Goal: Task Accomplishment & Management: Use online tool/utility

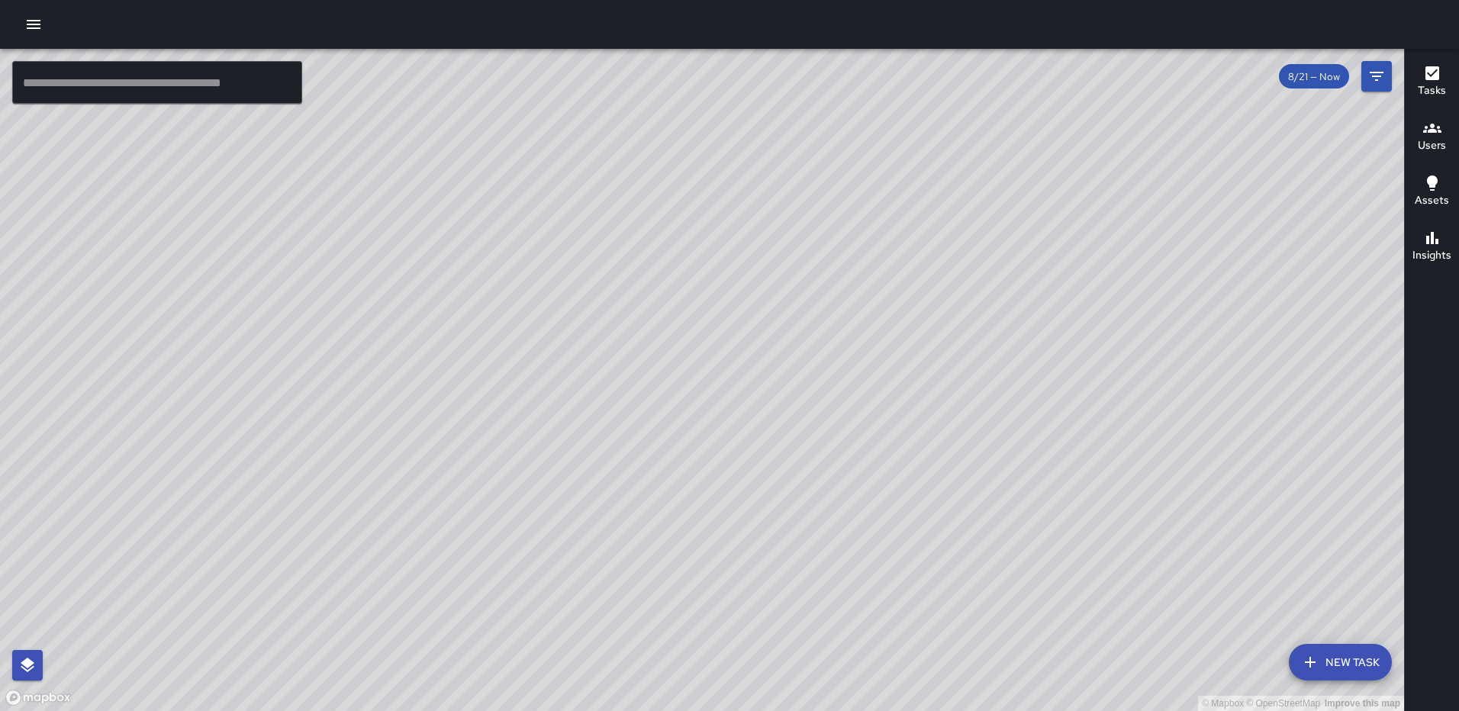
drag, startPoint x: 964, startPoint y: 266, endPoint x: 919, endPoint y: 297, distance: 54.8
click at [919, 297] on div "© Mapbox © OpenStreetMap Improve this map" at bounding box center [702, 380] width 1404 height 662
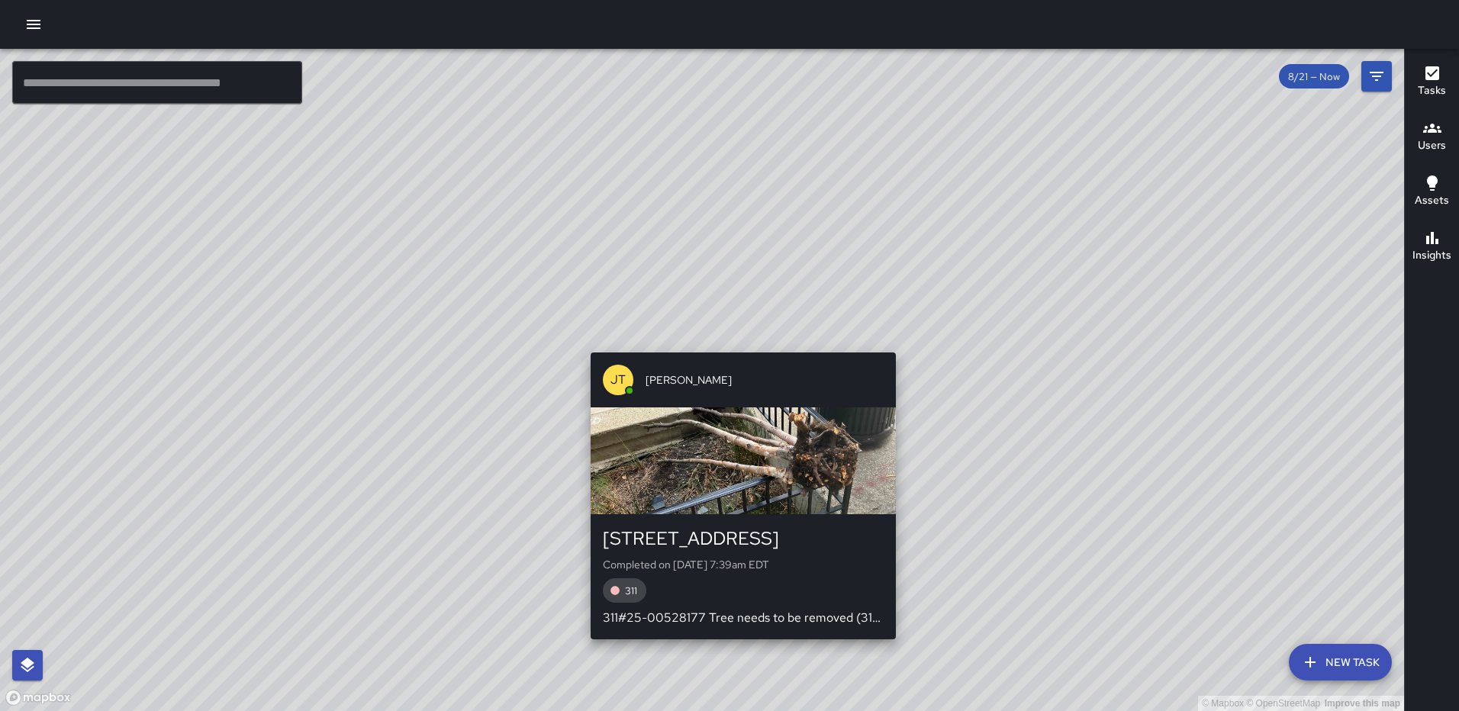
click at [736, 341] on div "© Mapbox © OpenStreetMap Improve this map [PERSON_NAME] [PERSON_NAME] [STREET_A…" at bounding box center [702, 380] width 1404 height 662
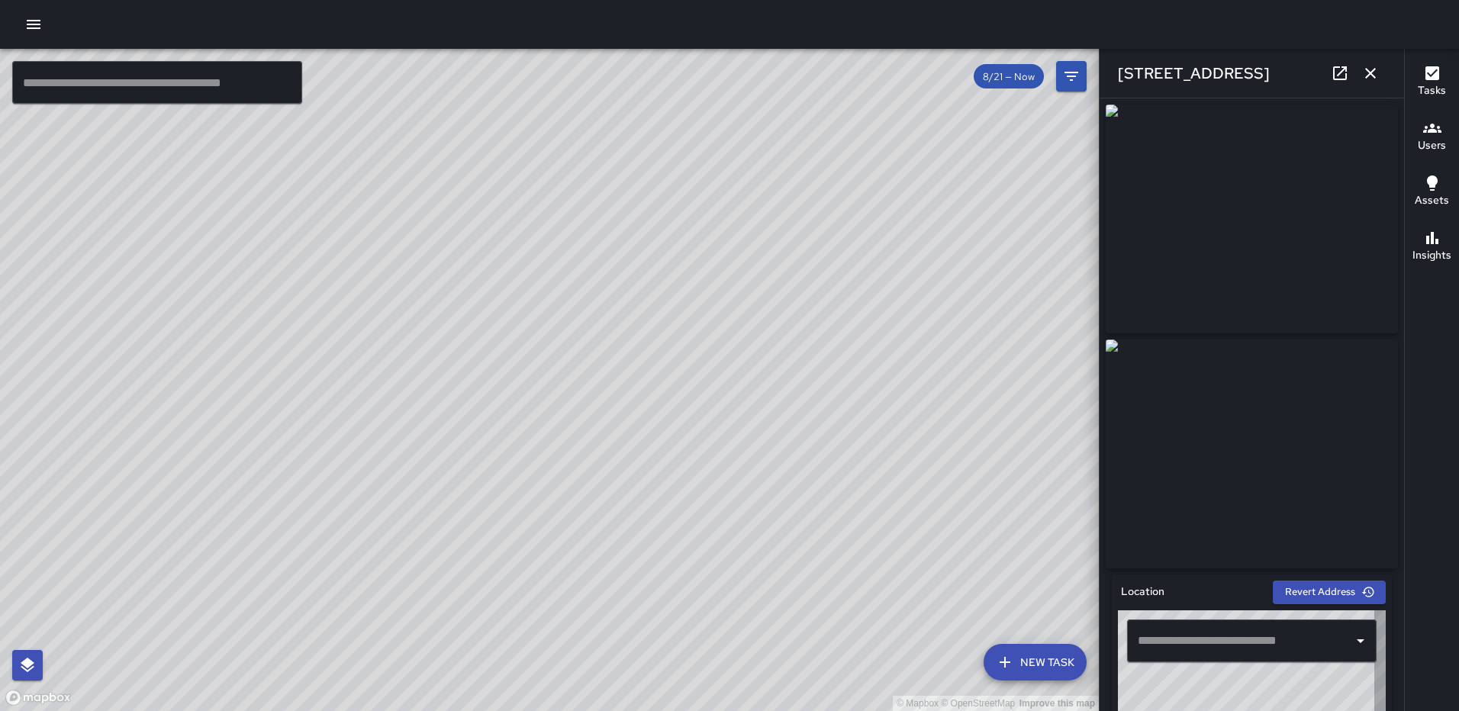
type input "**********"
drag, startPoint x: 1371, startPoint y: 67, endPoint x: 1310, endPoint y: 124, distance: 83.7
click at [1371, 67] on icon "button" at bounding box center [1370, 73] width 18 height 18
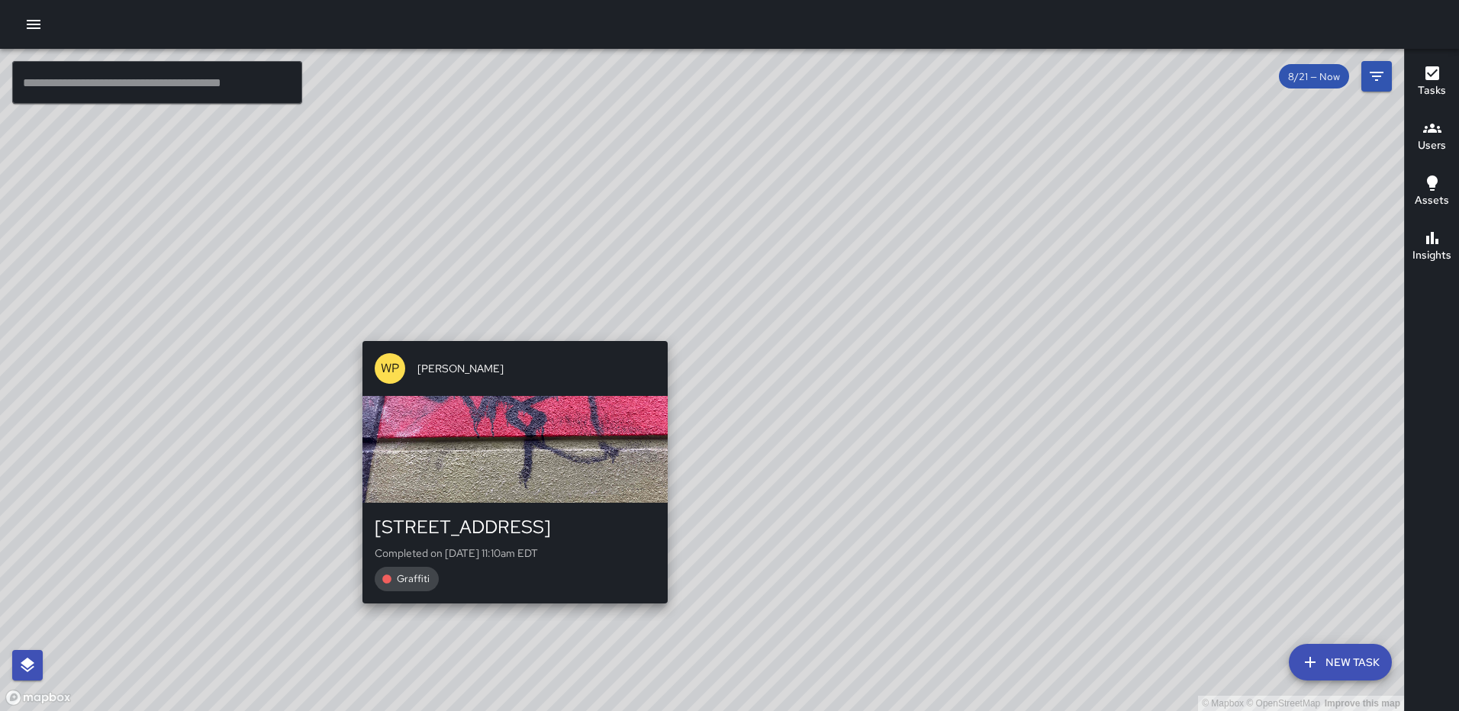
click at [657, 330] on div "© Mapbox © OpenStreetMap Improve this map WP [PERSON_NAME] [STREET_ADDRESS] Com…" at bounding box center [702, 380] width 1404 height 662
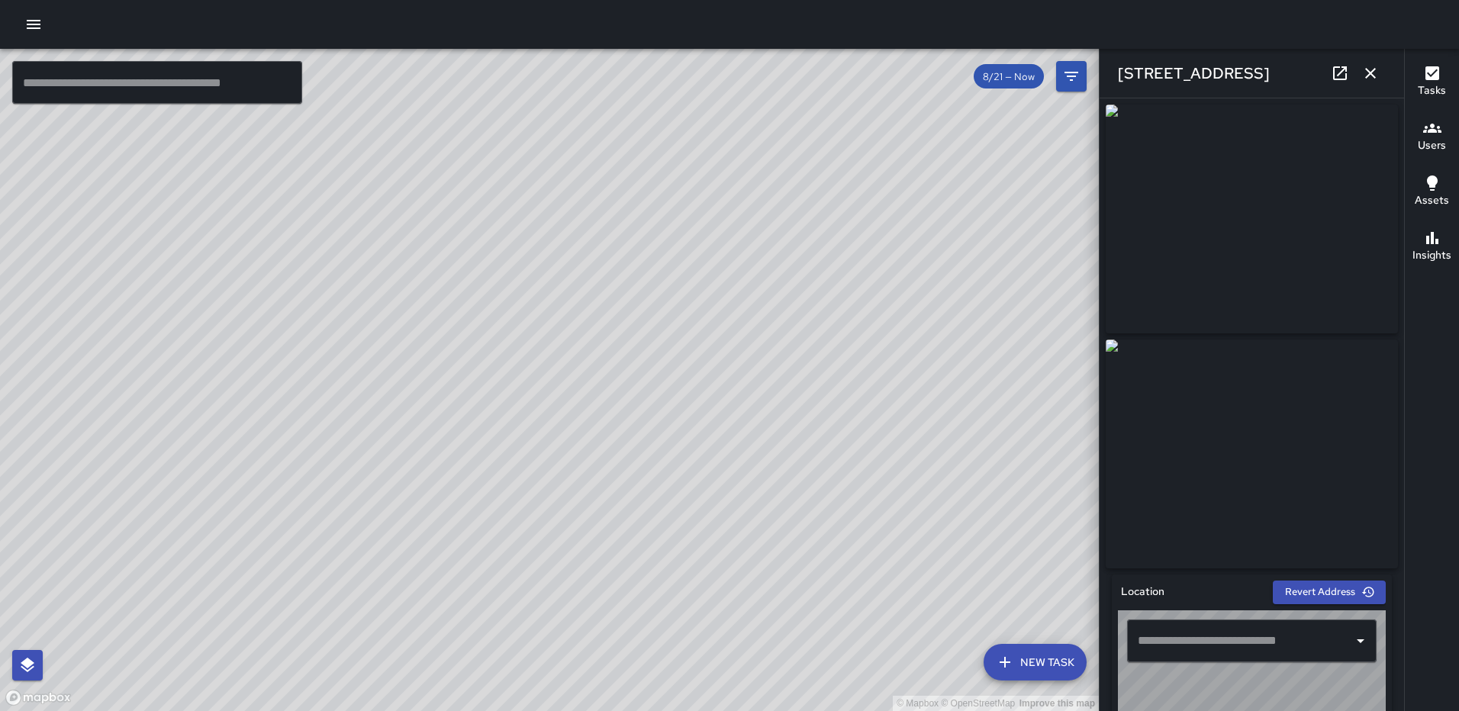
type input "**********"
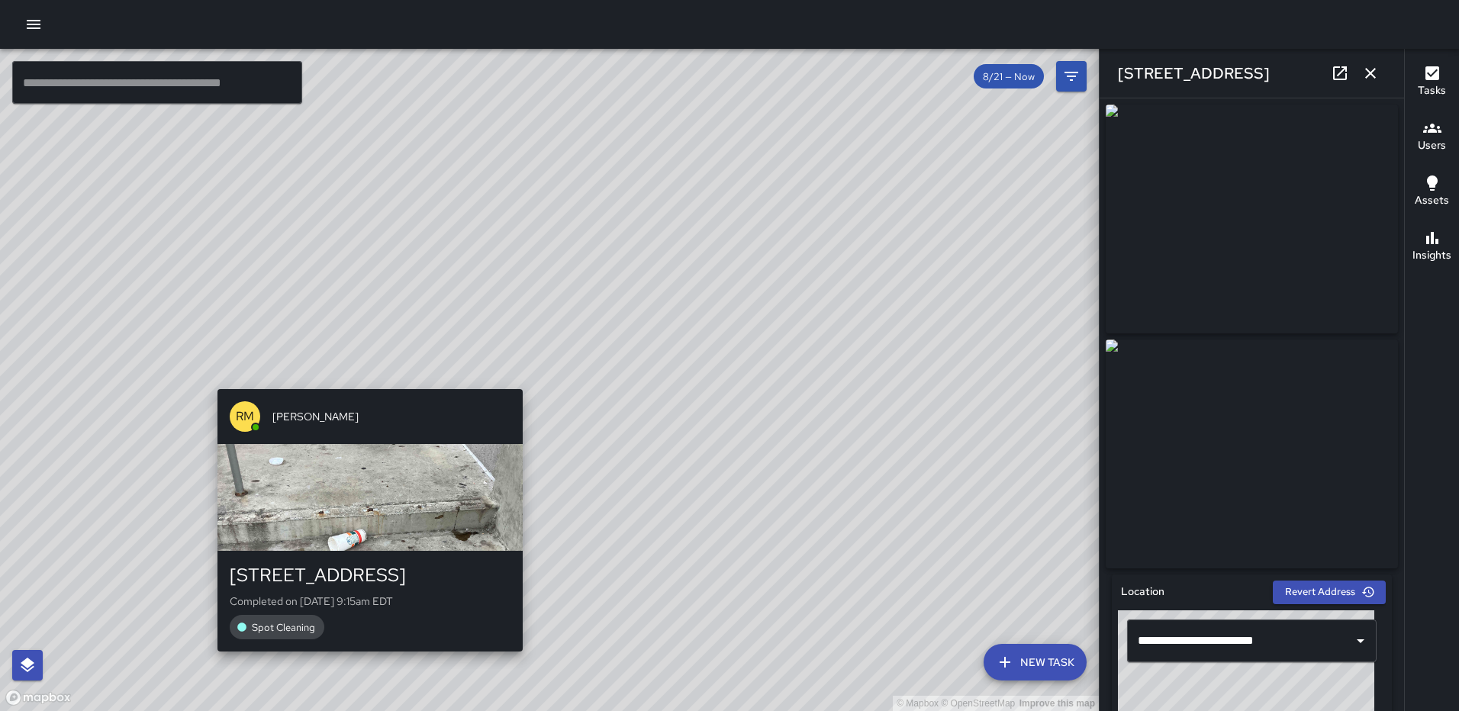
click at [360, 377] on div "© Mapbox © OpenStreetMap Improve this map RM [PERSON_NAME] [STREET_ADDRESS] Com…" at bounding box center [549, 380] width 1099 height 662
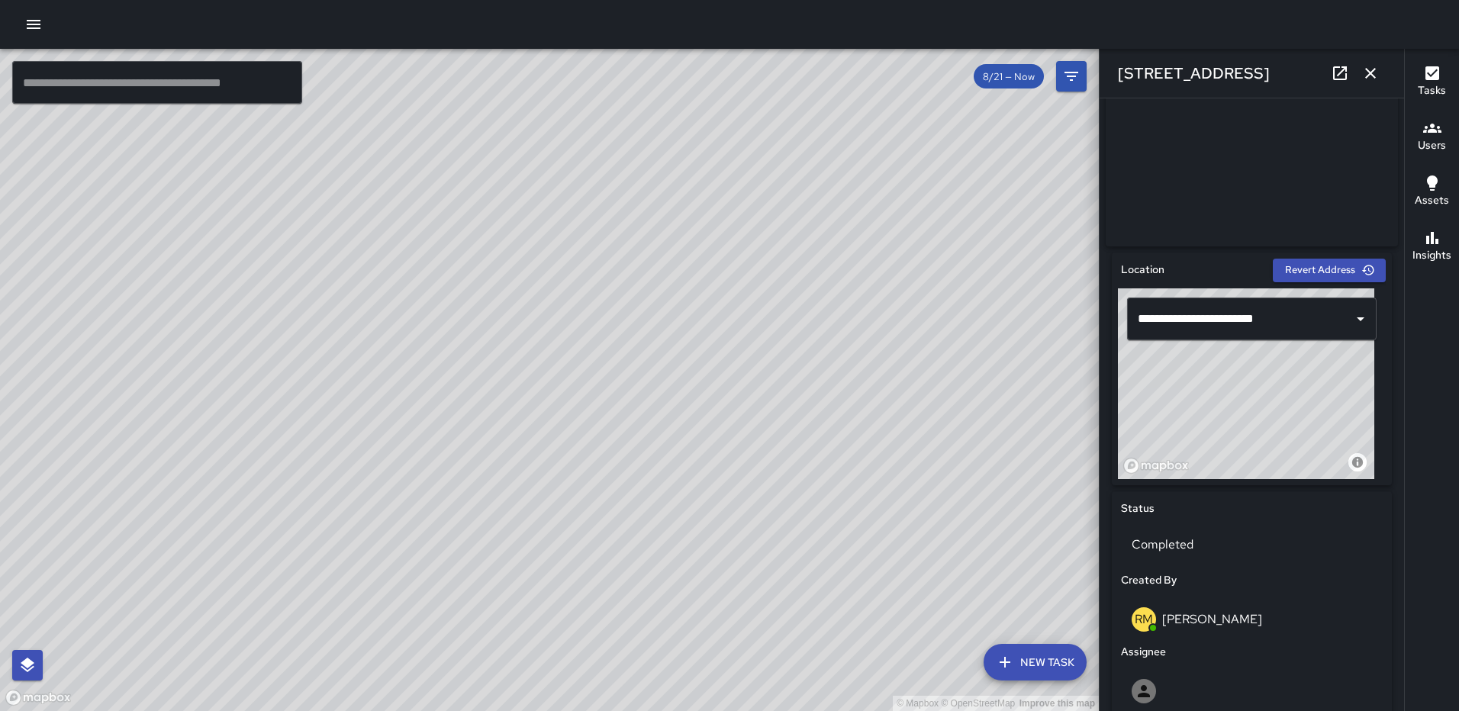
scroll to position [527, 0]
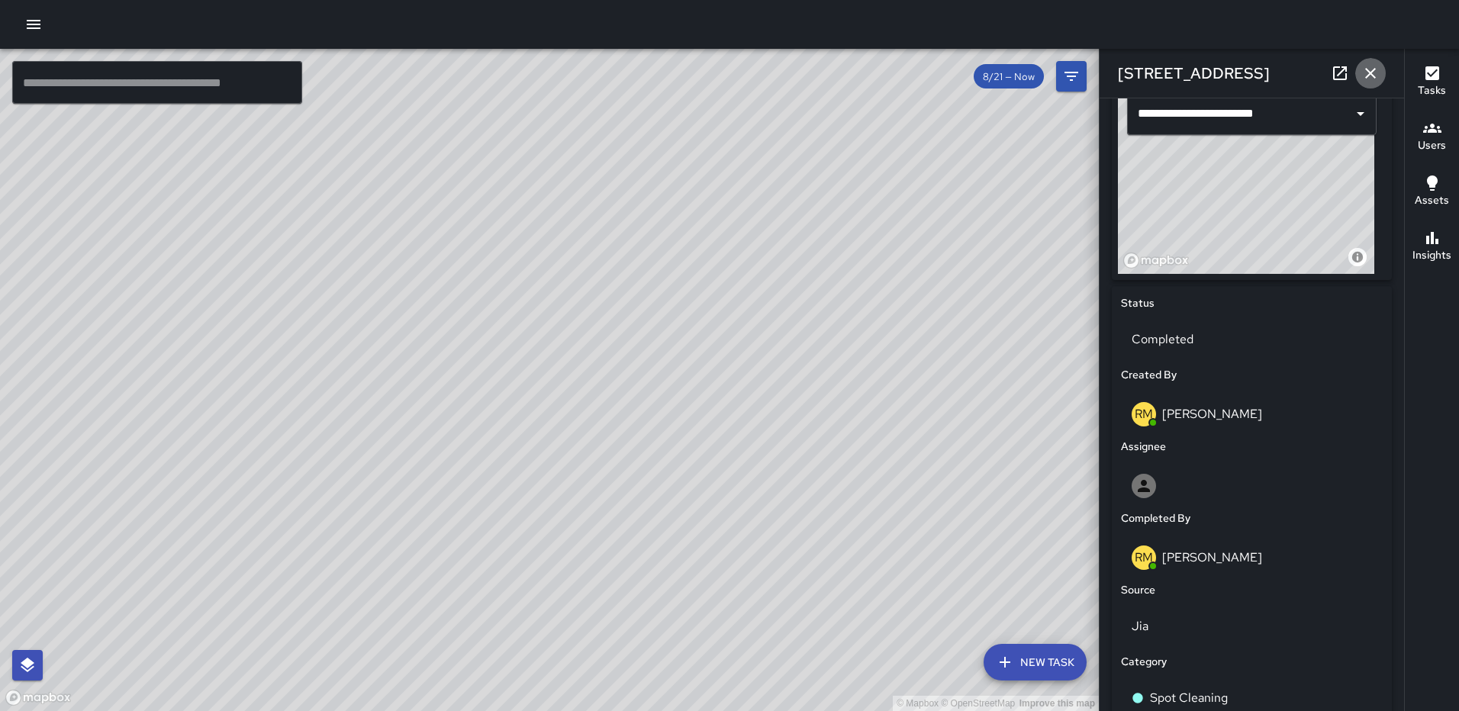
click at [1374, 69] on icon "button" at bounding box center [1370, 73] width 11 height 11
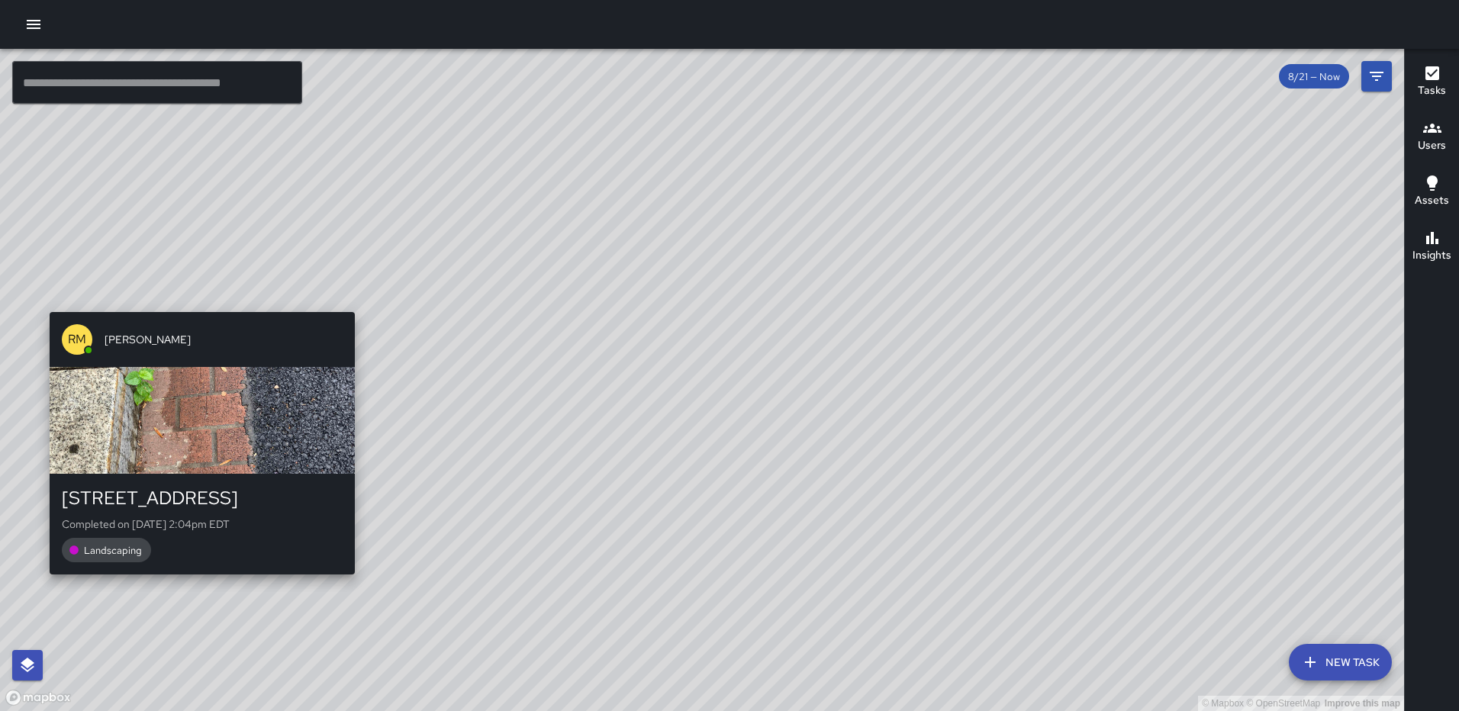
click at [195, 311] on div "RM [PERSON_NAME] [STREET_ADDRESS] Completed on [DATE] 2:04pm EDT Landscaping" at bounding box center [201, 443] width 317 height 275
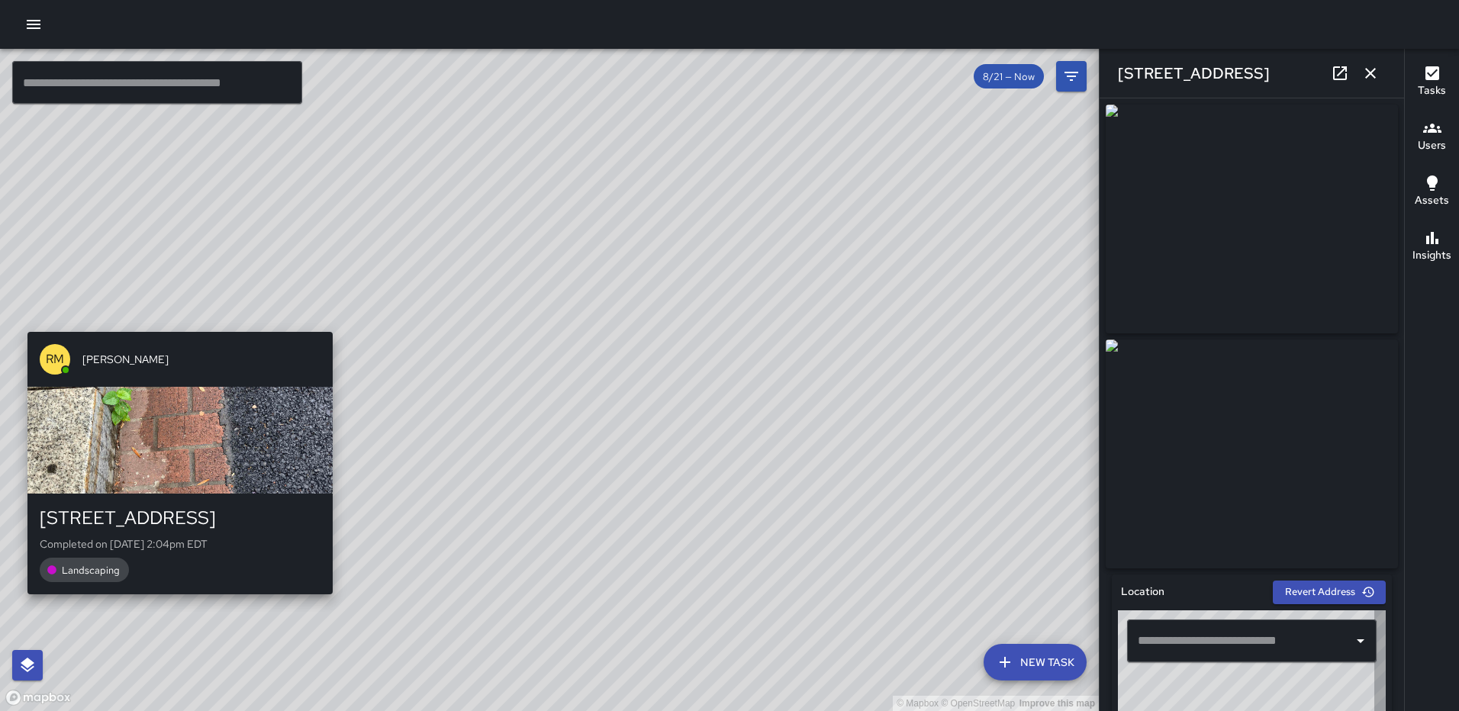
type input "**********"
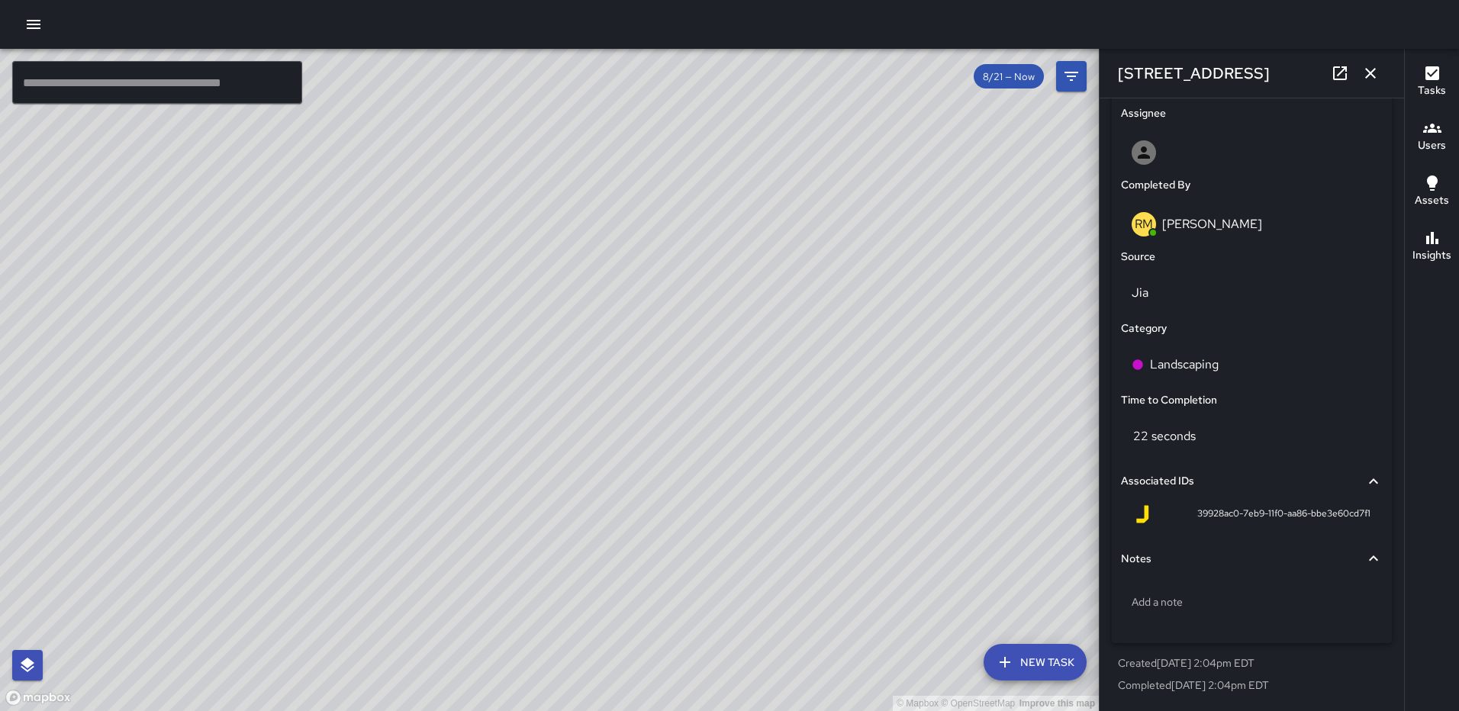
scroll to position [638, 0]
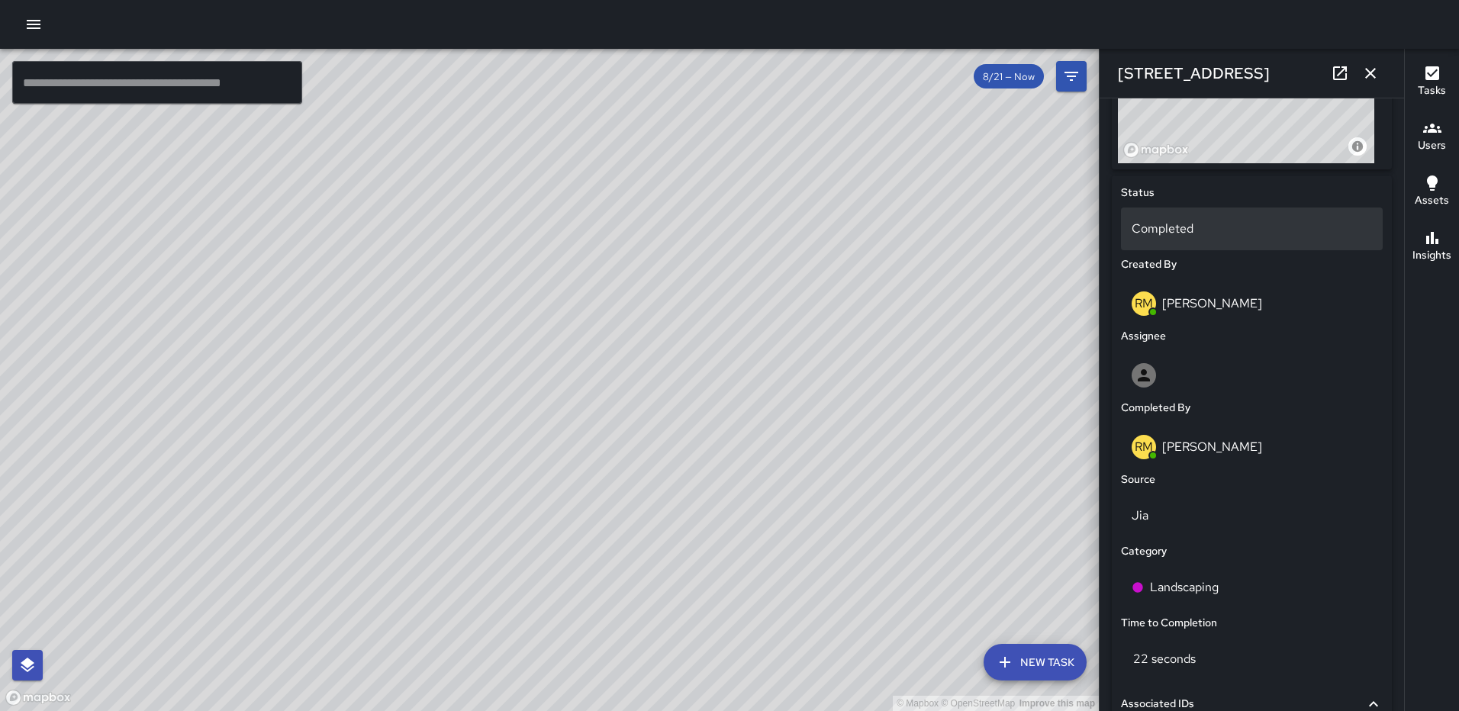
click at [1230, 238] on p "Completed" at bounding box center [1252, 229] width 240 height 18
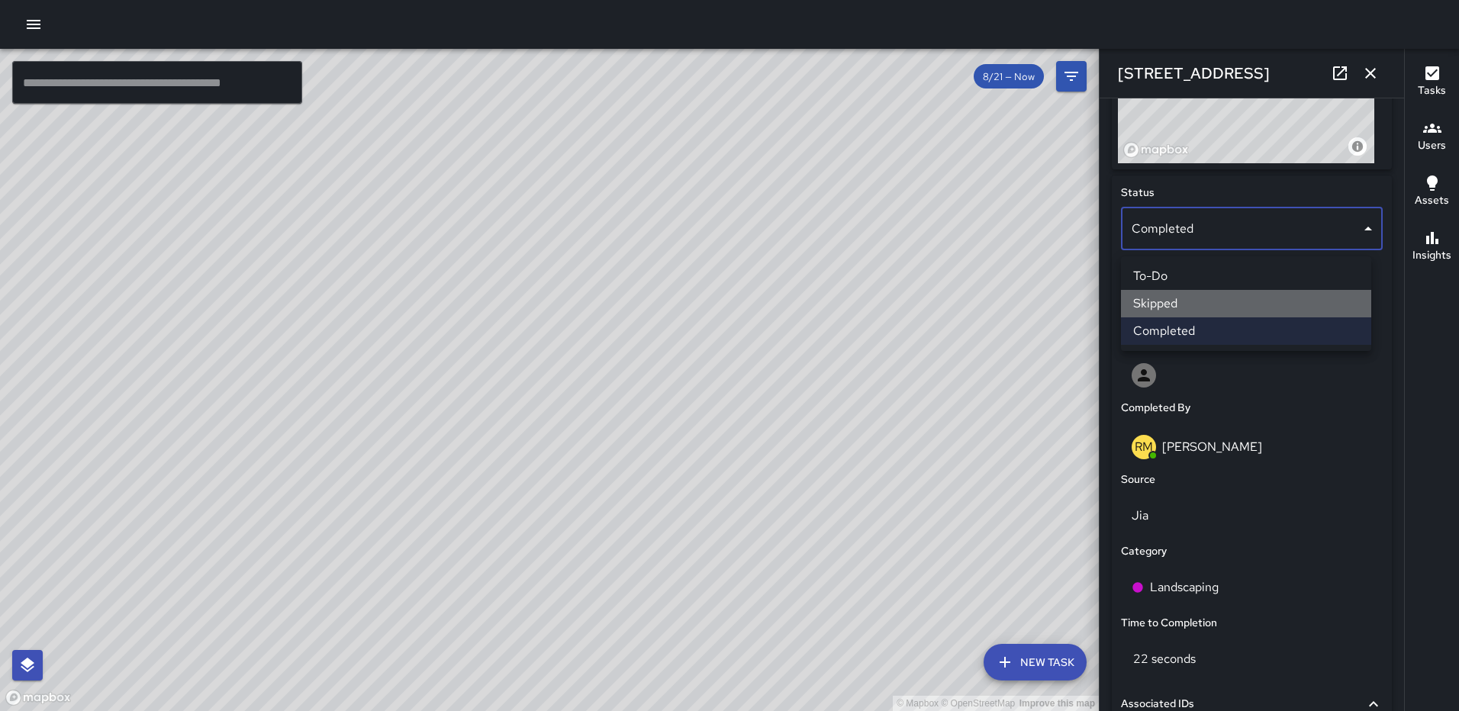
click at [1206, 293] on li "Skipped" at bounding box center [1246, 303] width 250 height 27
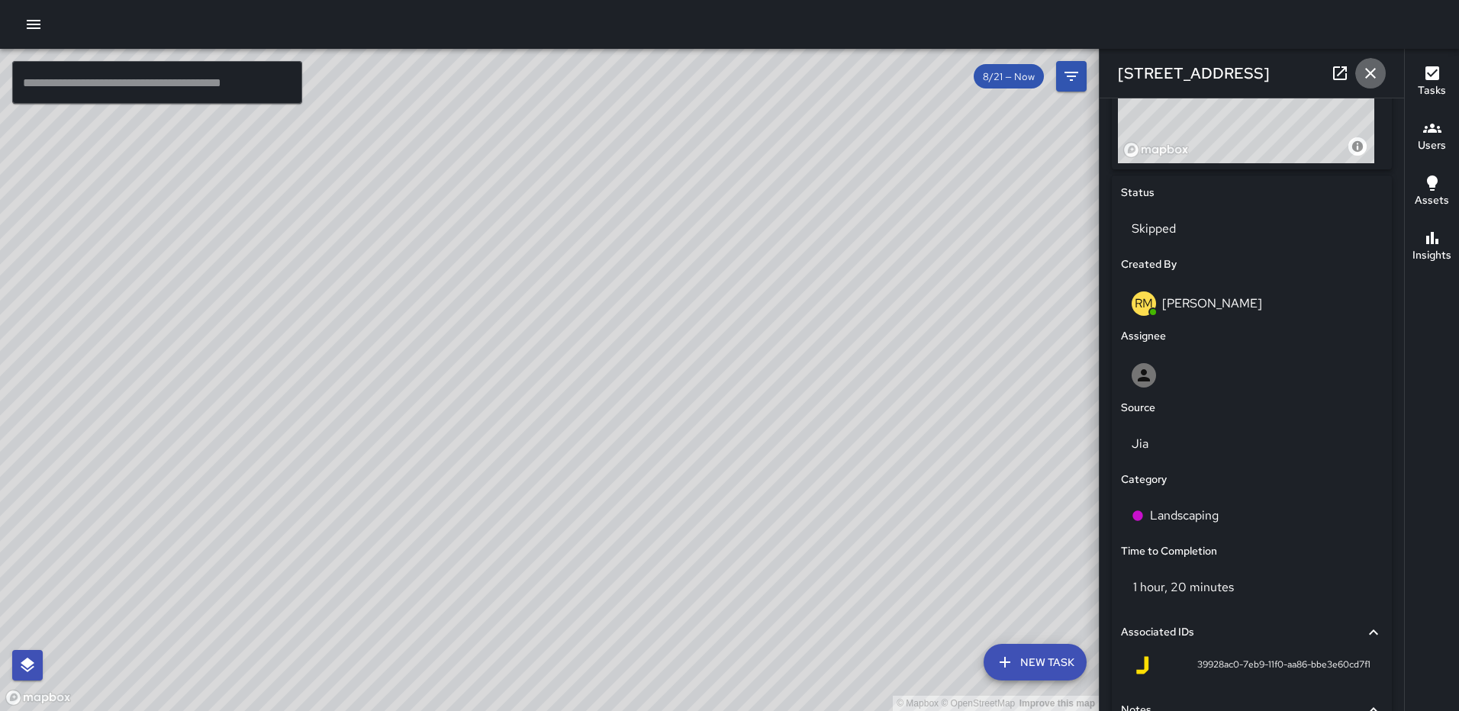
click at [1359, 69] on button "button" at bounding box center [1370, 73] width 31 height 31
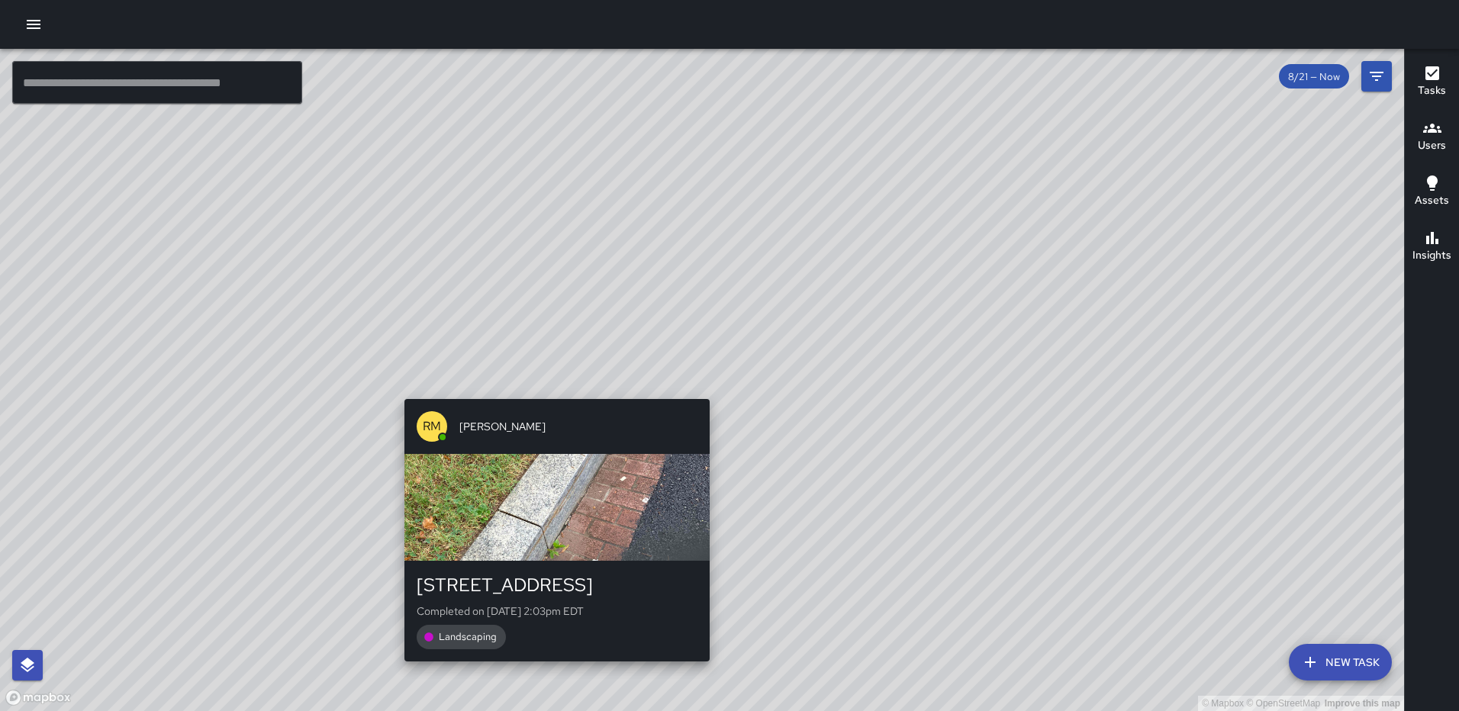
click at [707, 388] on div "© Mapbox © OpenStreetMap Improve this map RM [PERSON_NAME] [STREET_ADDRESS] Com…" at bounding box center [702, 380] width 1404 height 662
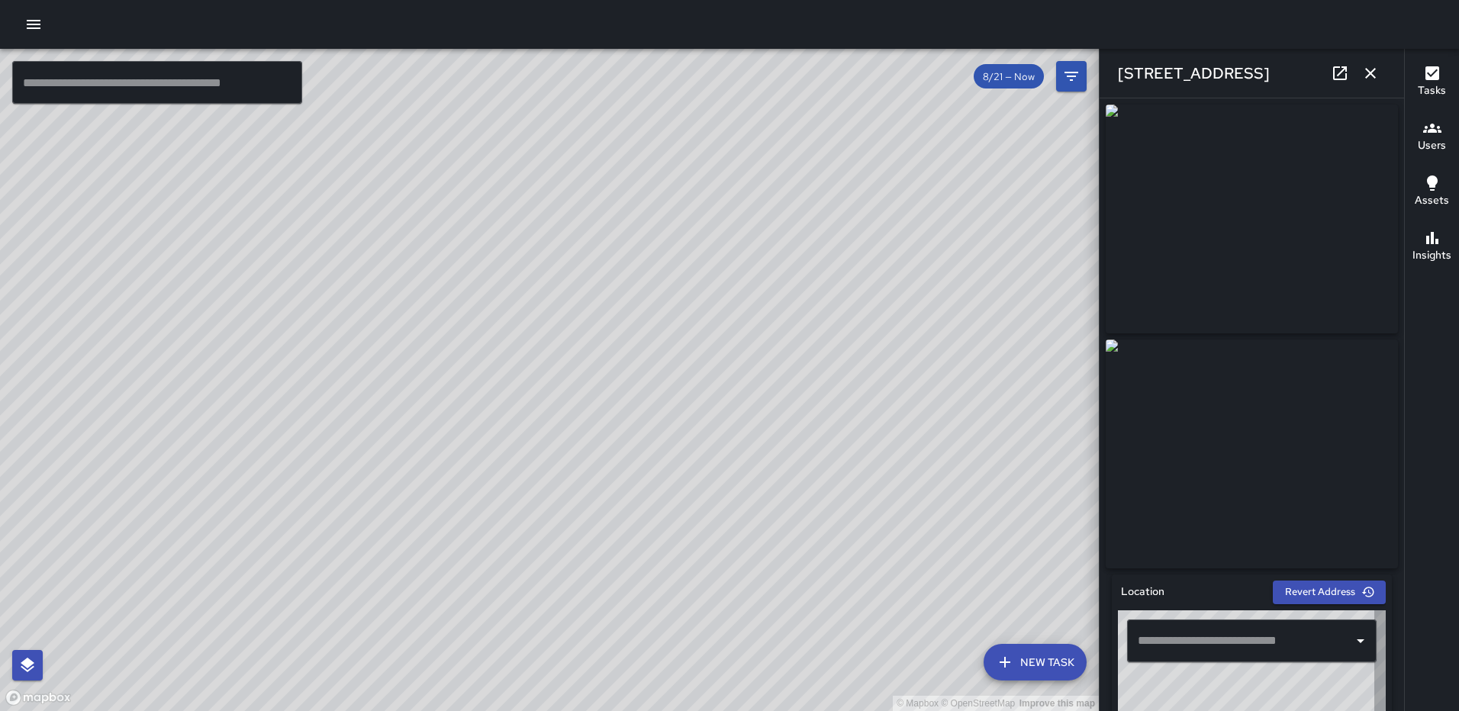
type input "**********"
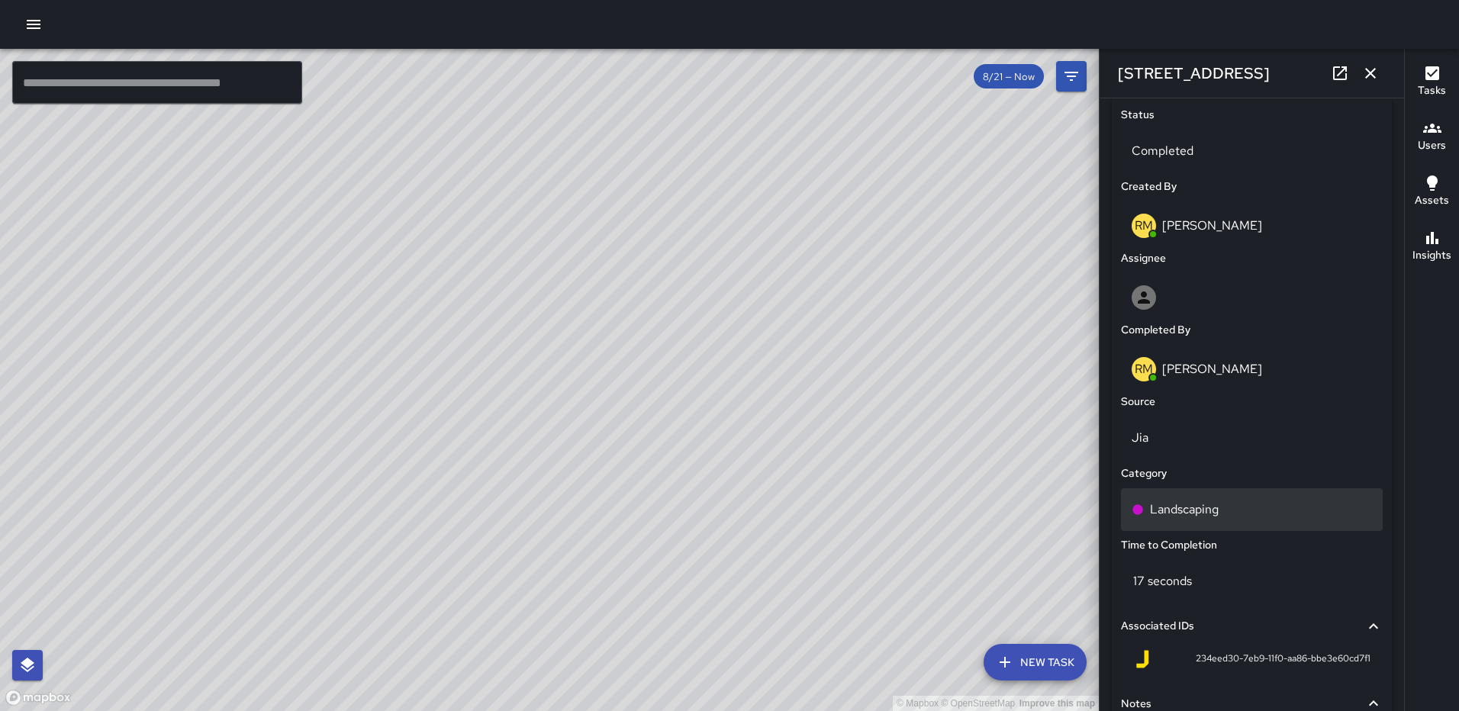
scroll to position [714, 0]
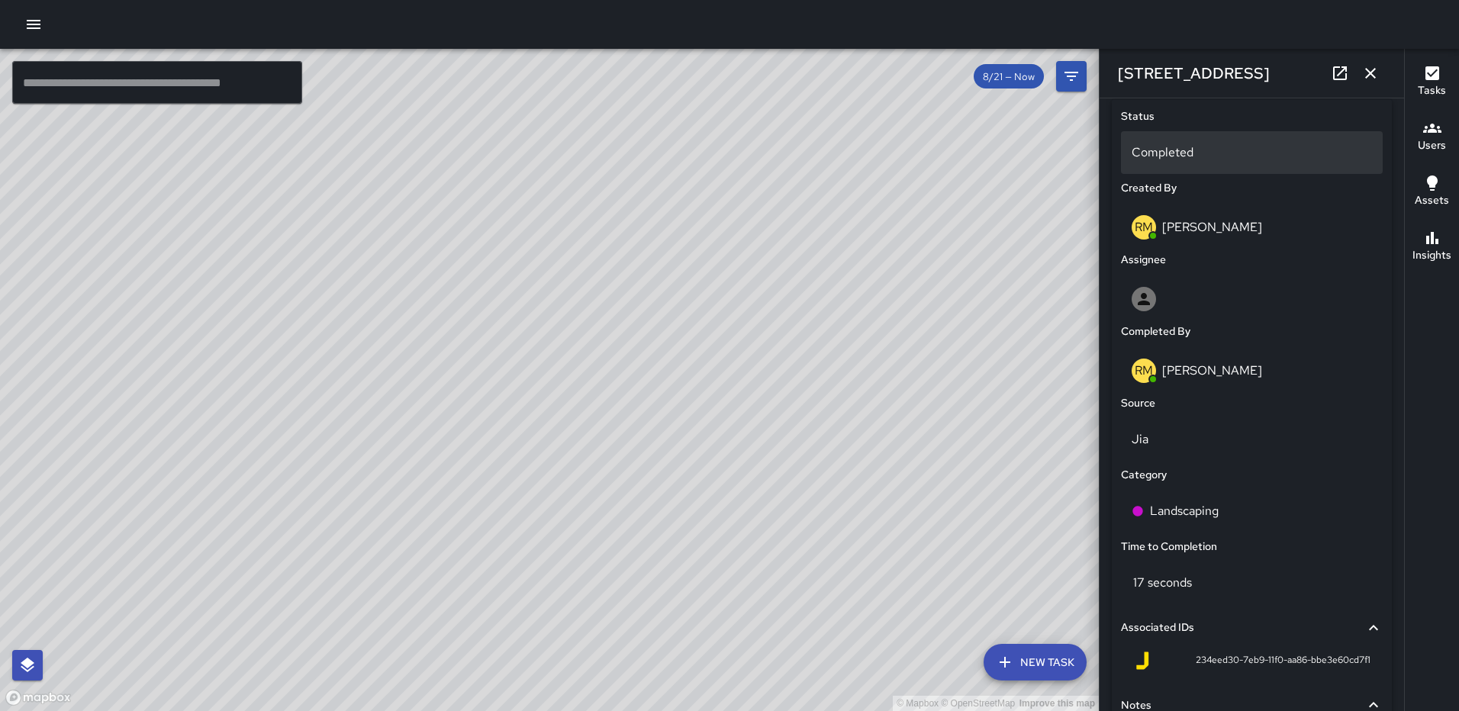
click at [1196, 156] on p "Completed" at bounding box center [1252, 152] width 240 height 18
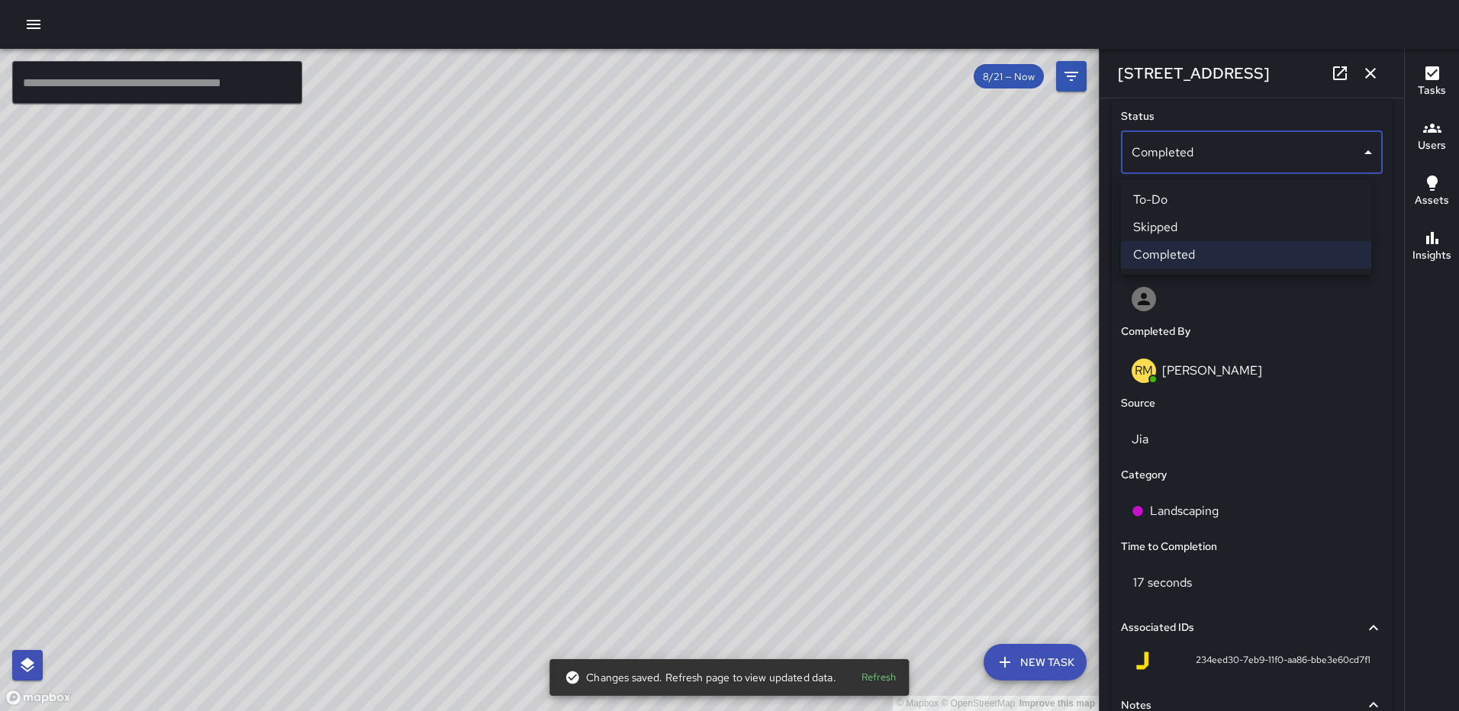
click at [1183, 223] on li "Skipped" at bounding box center [1246, 227] width 250 height 27
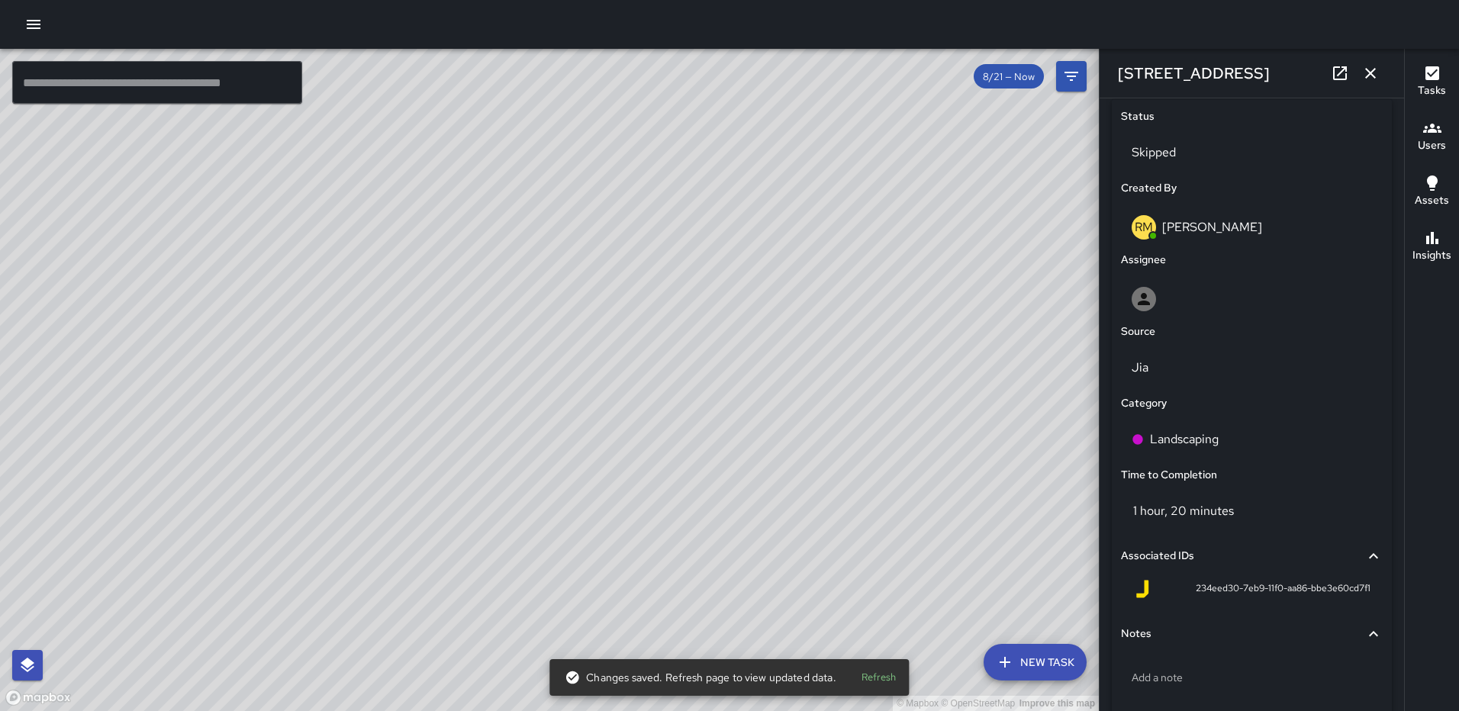
click at [1371, 65] on icon "button" at bounding box center [1370, 73] width 18 height 18
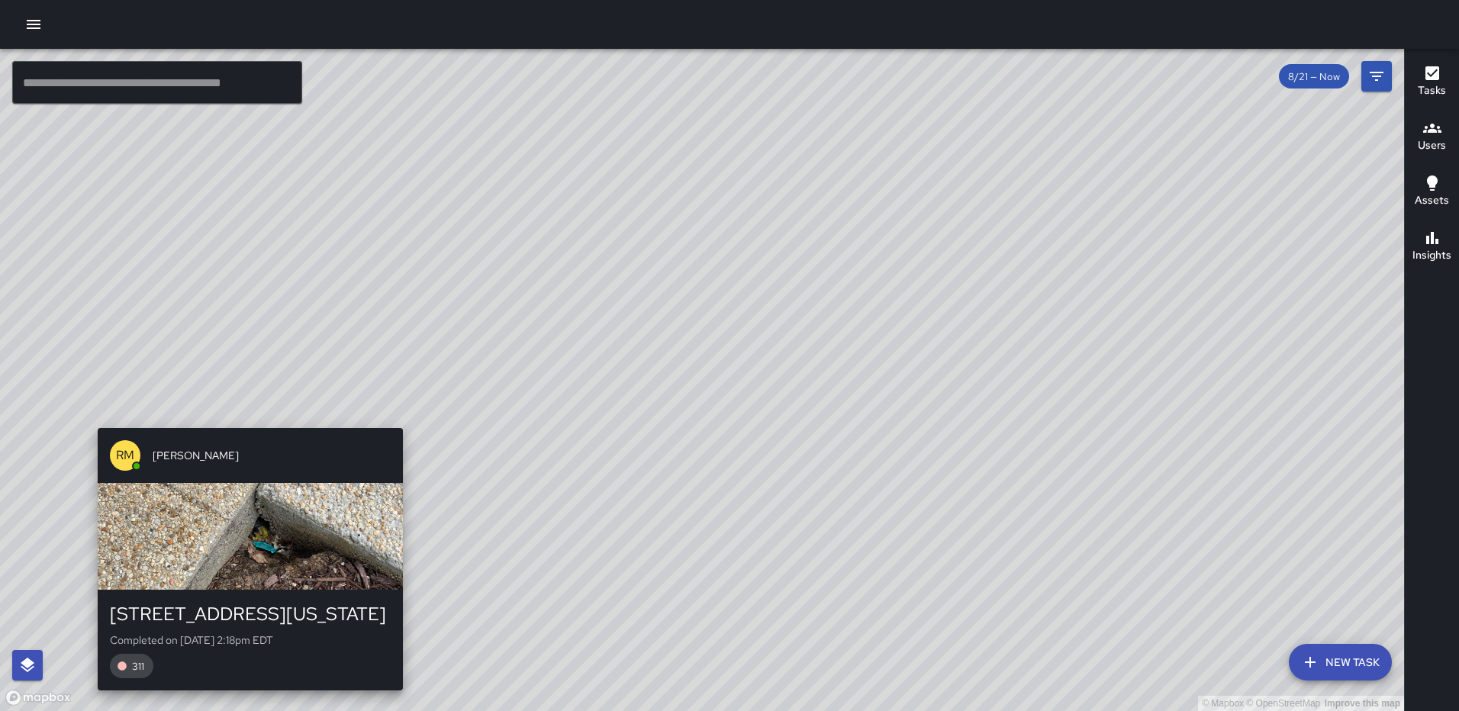
click at [246, 418] on div "© Mapbox © OpenStreetMap Improve this map RM [PERSON_NAME] [STREET_ADDRESS][US_…" at bounding box center [702, 380] width 1404 height 662
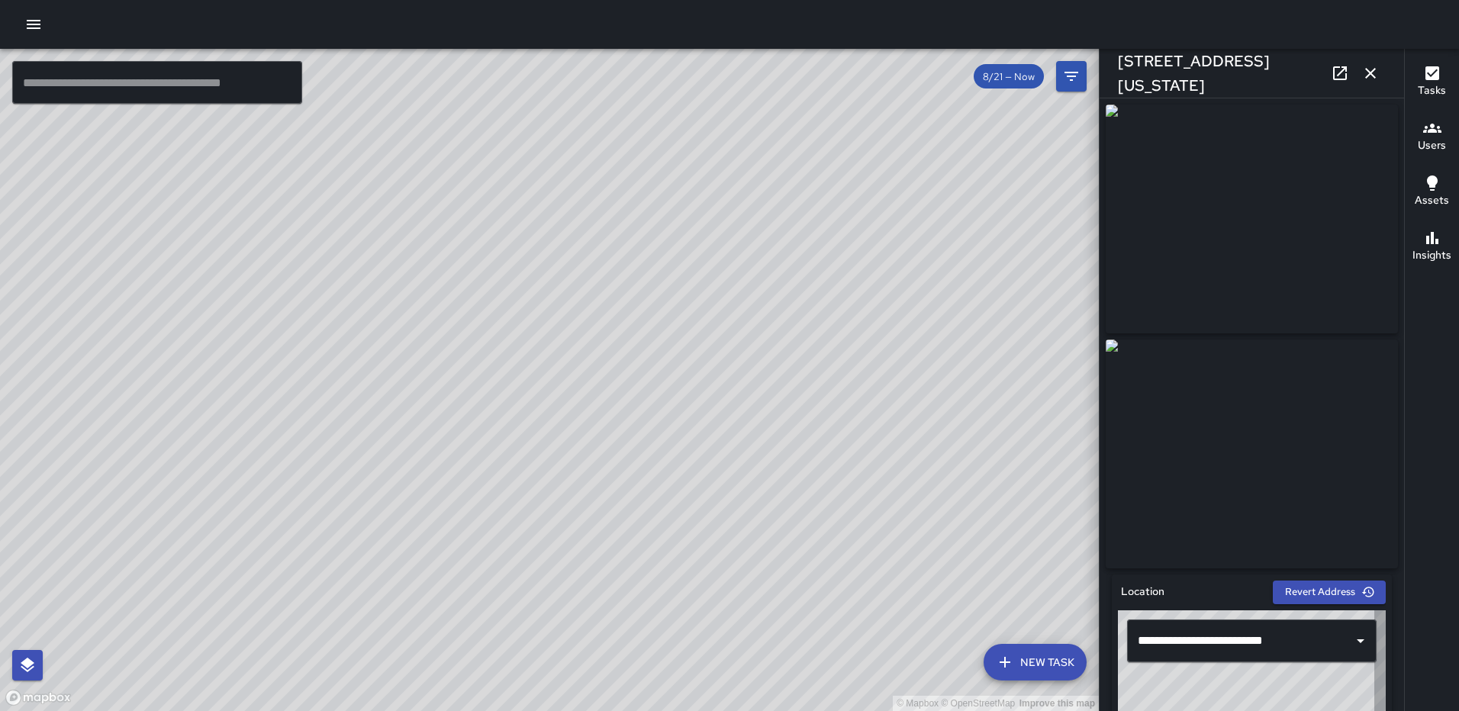
type input "**********"
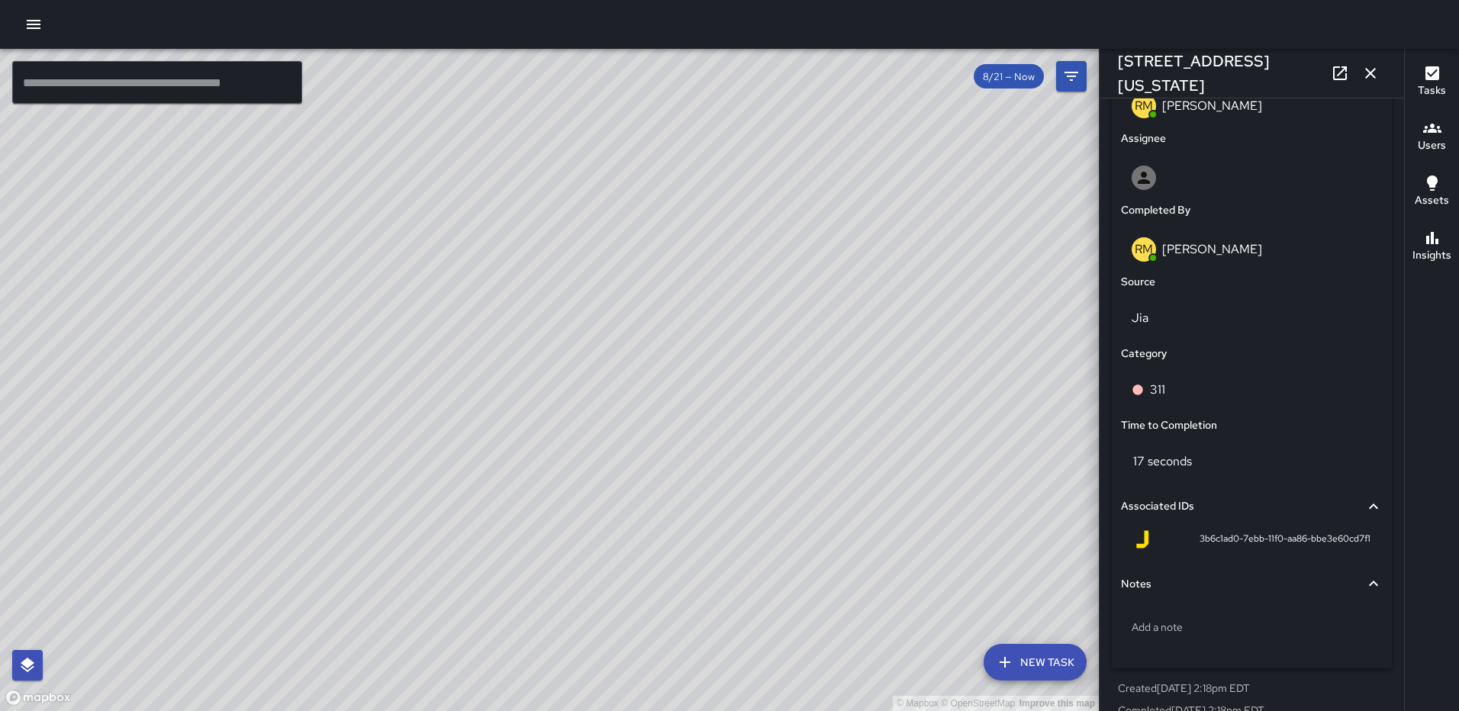
scroll to position [867, 0]
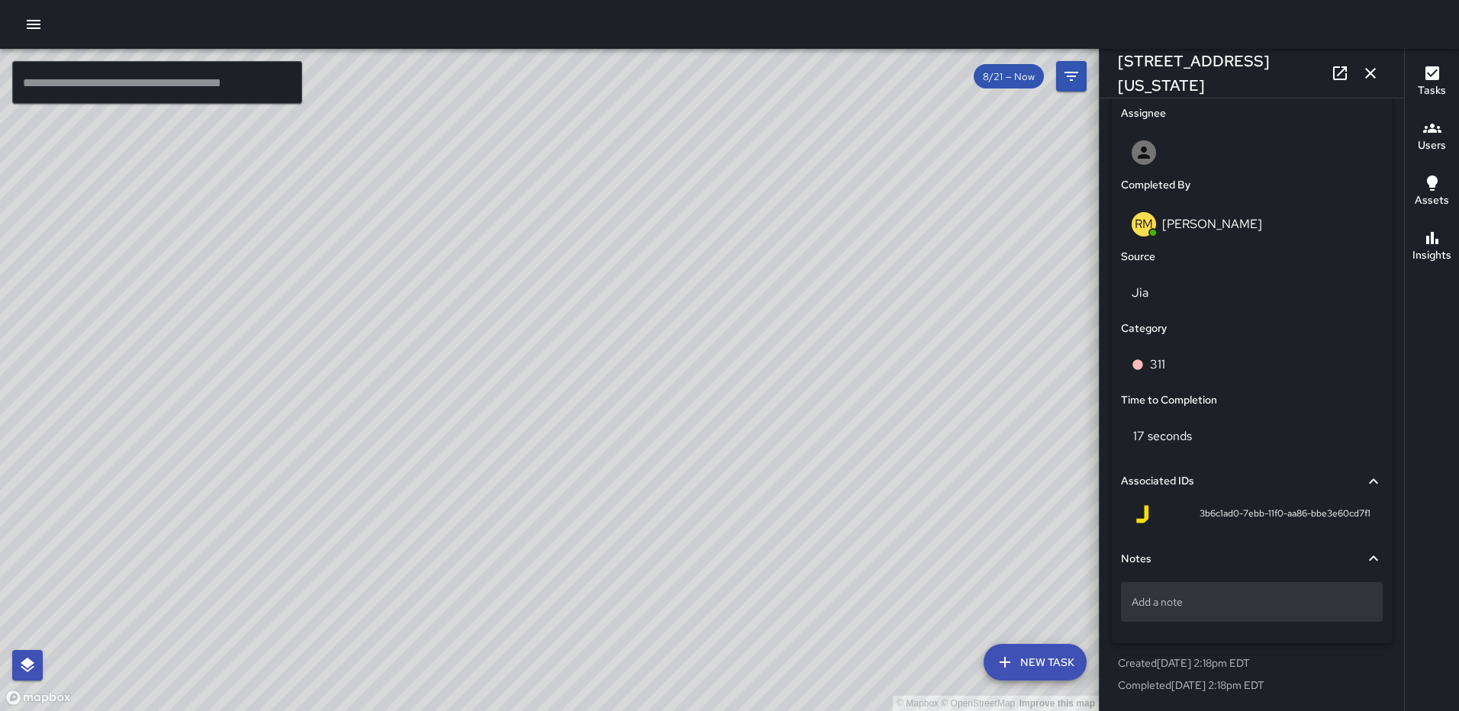
click at [1158, 593] on div "Add a note" at bounding box center [1252, 602] width 262 height 40
type textarea "**********"
click at [1366, 70] on icon "button" at bounding box center [1370, 73] width 18 height 18
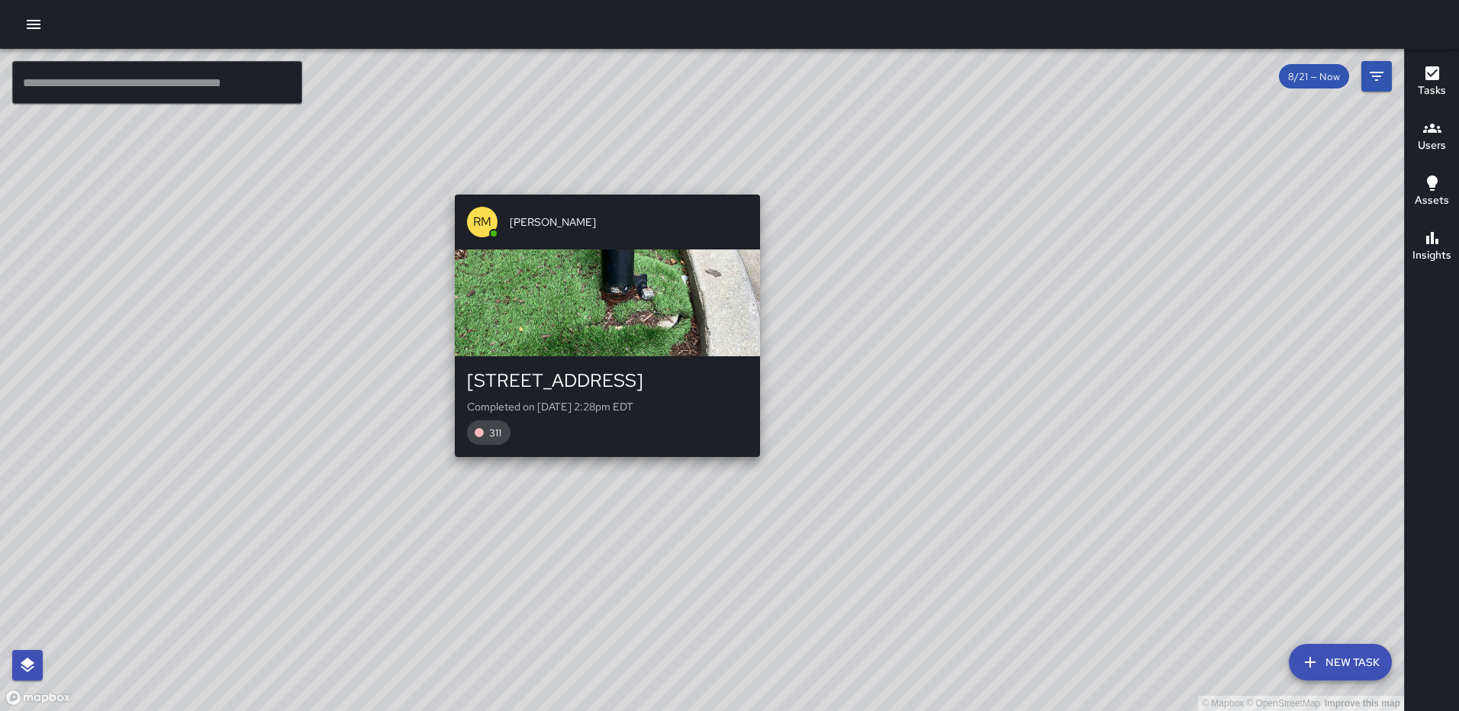
click at [749, 463] on div "RM [PERSON_NAME] [STREET_ADDRESS] Completed on [DATE] 2:28pm EDT 311" at bounding box center [607, 325] width 317 height 275
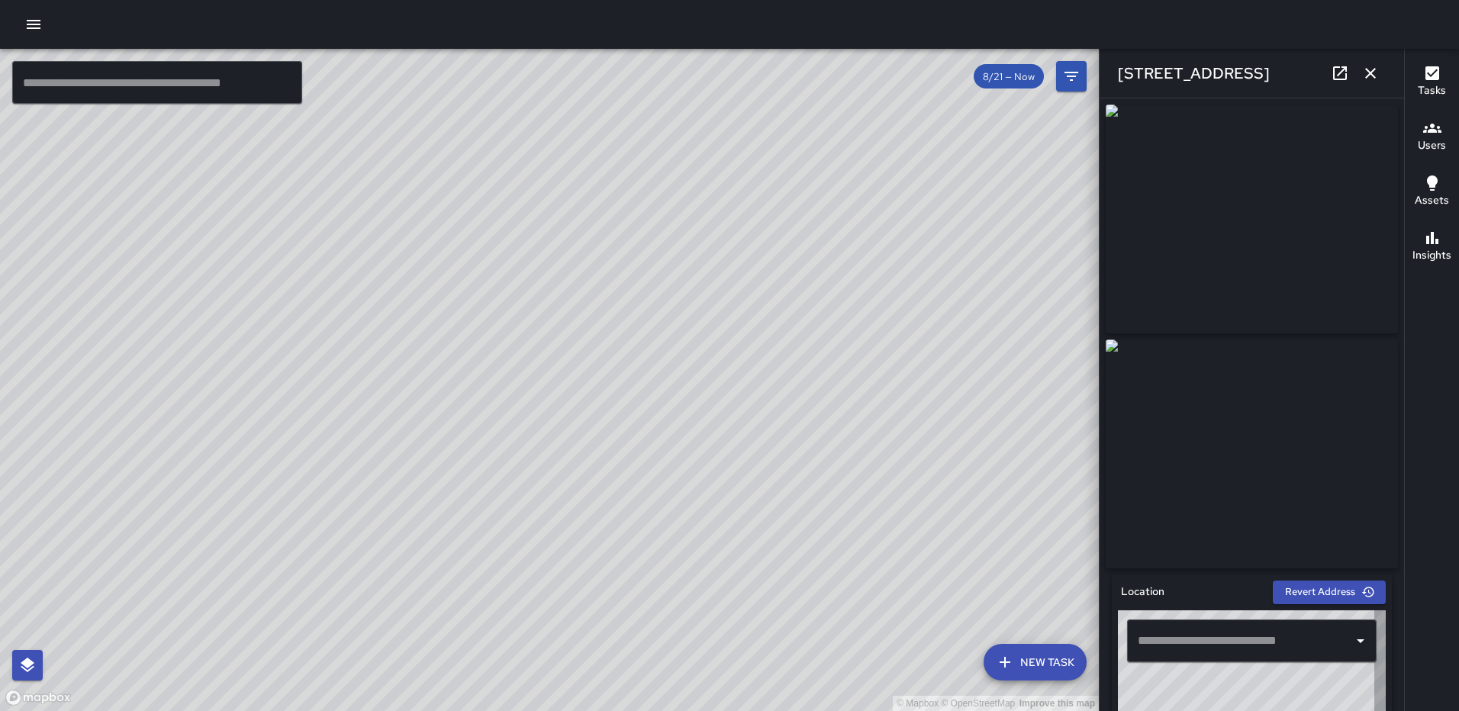
type input "**********"
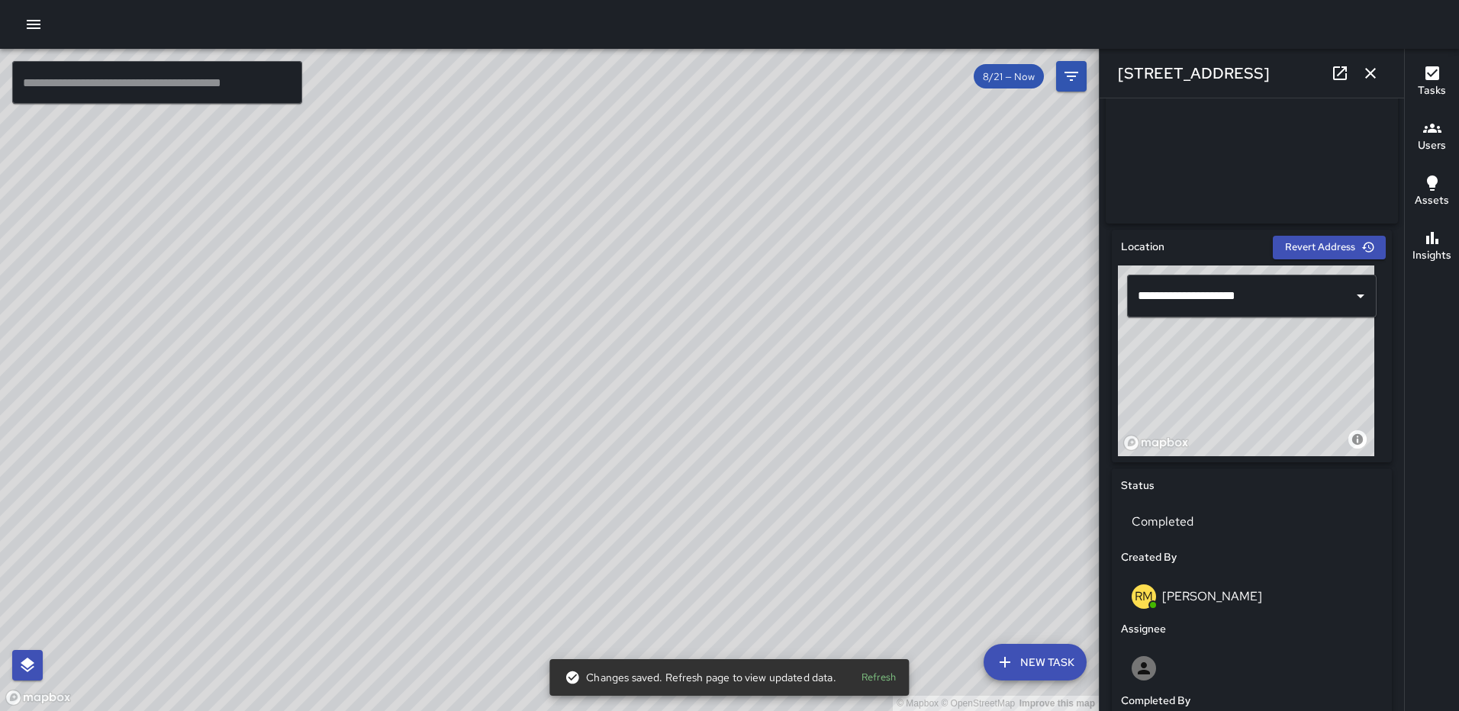
scroll to position [382, 0]
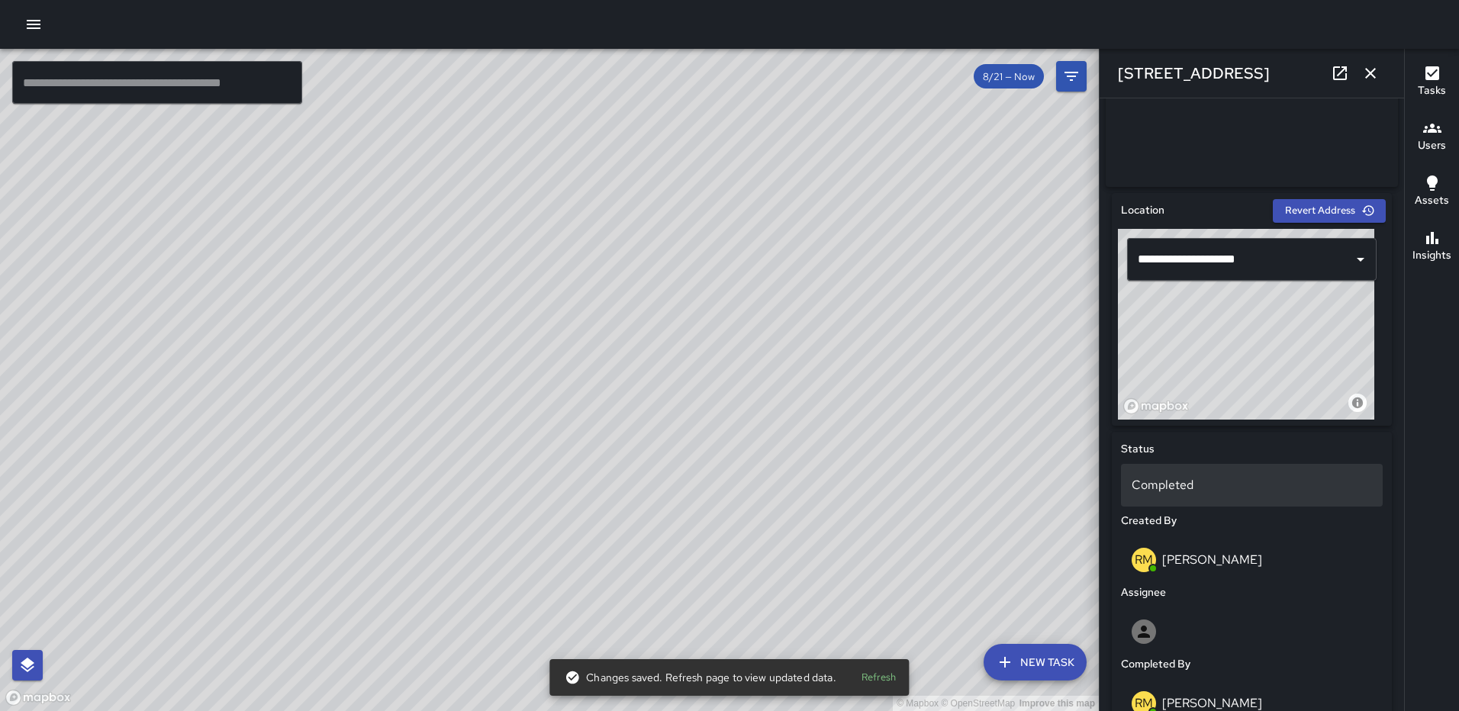
click at [1231, 495] on p "Completed" at bounding box center [1252, 485] width 240 height 18
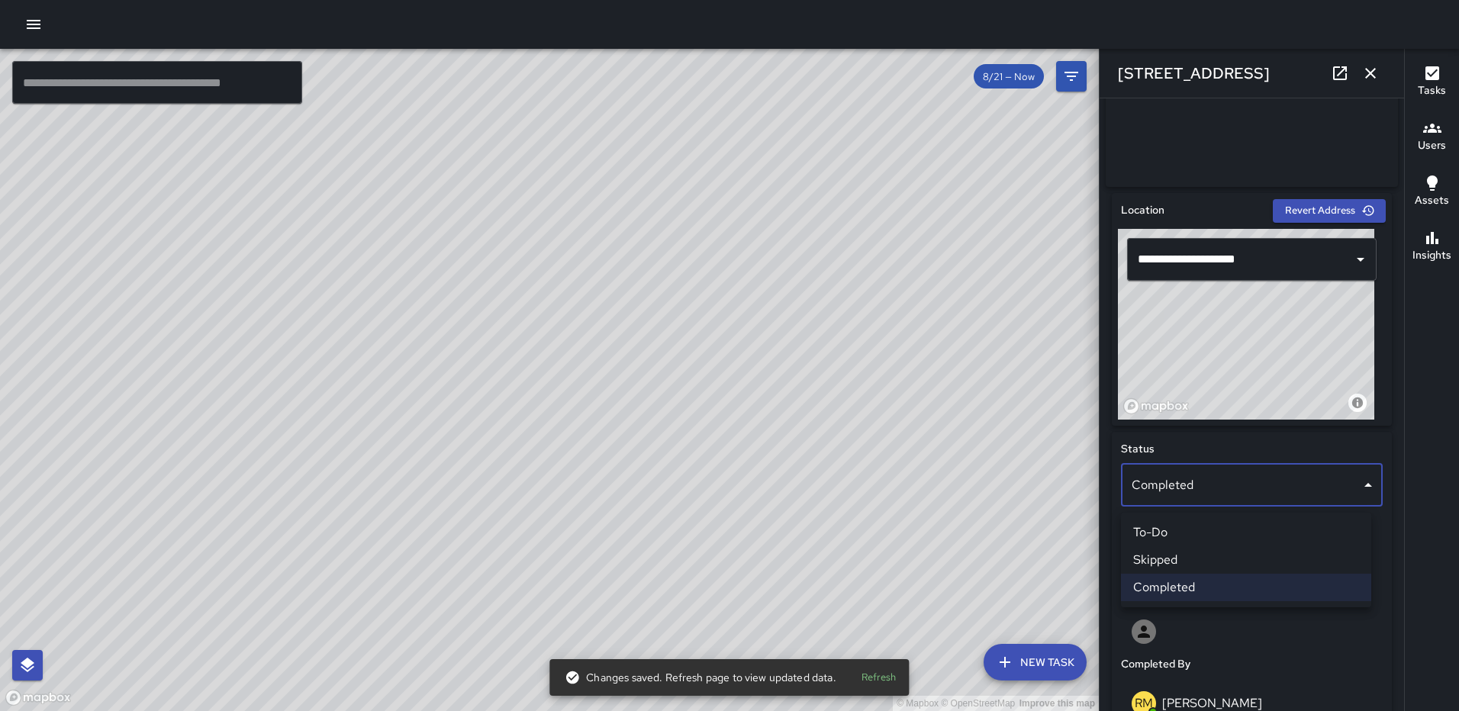
click at [1207, 553] on li "Skipped" at bounding box center [1246, 559] width 250 height 27
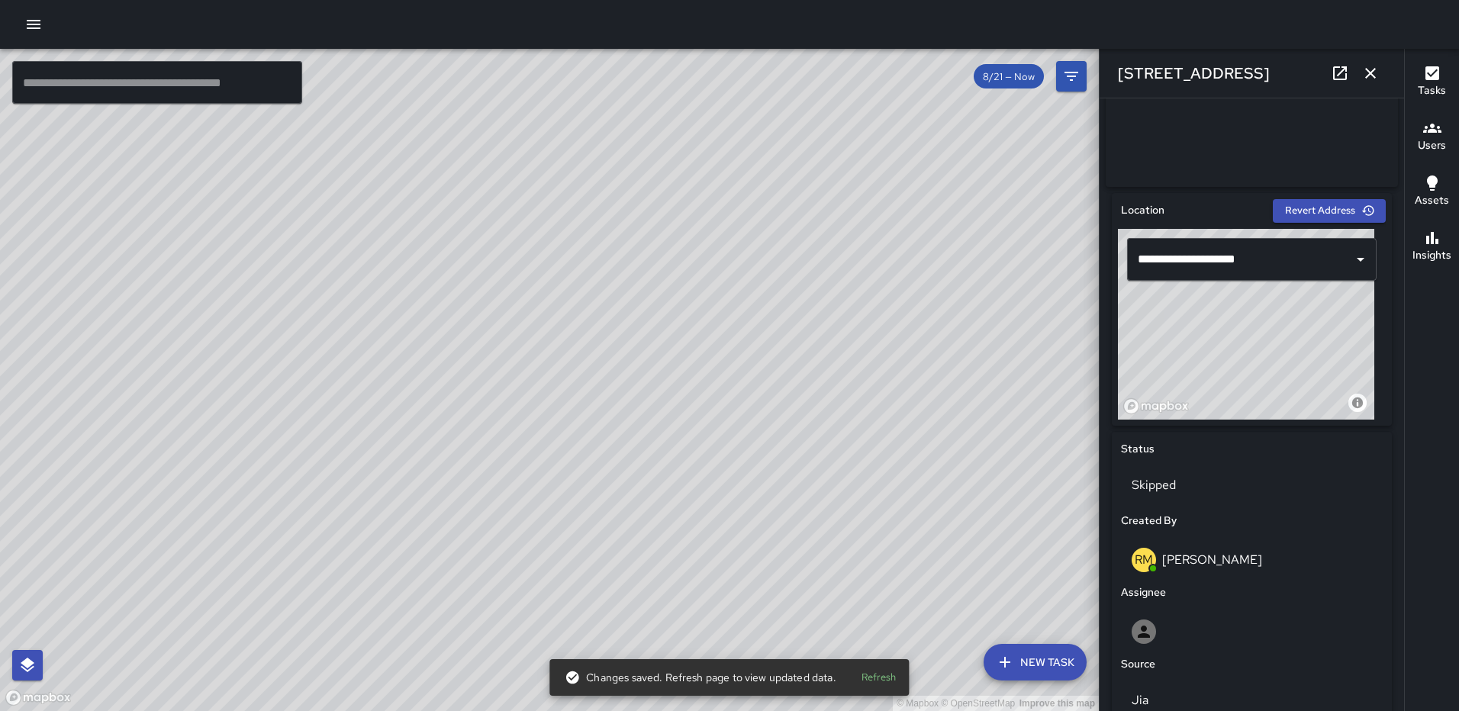
scroll to position [795, 0]
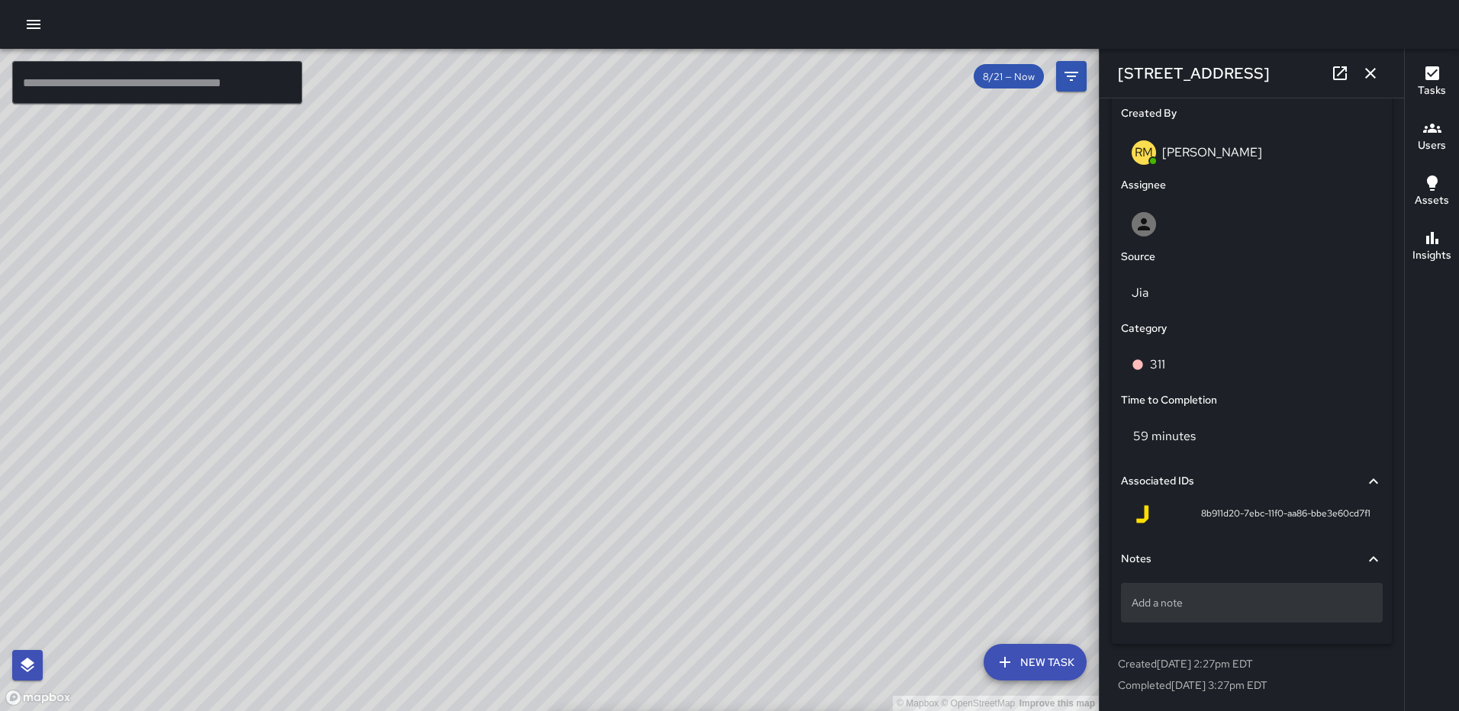
click at [1185, 603] on p "Add a note" at bounding box center [1252, 602] width 240 height 15
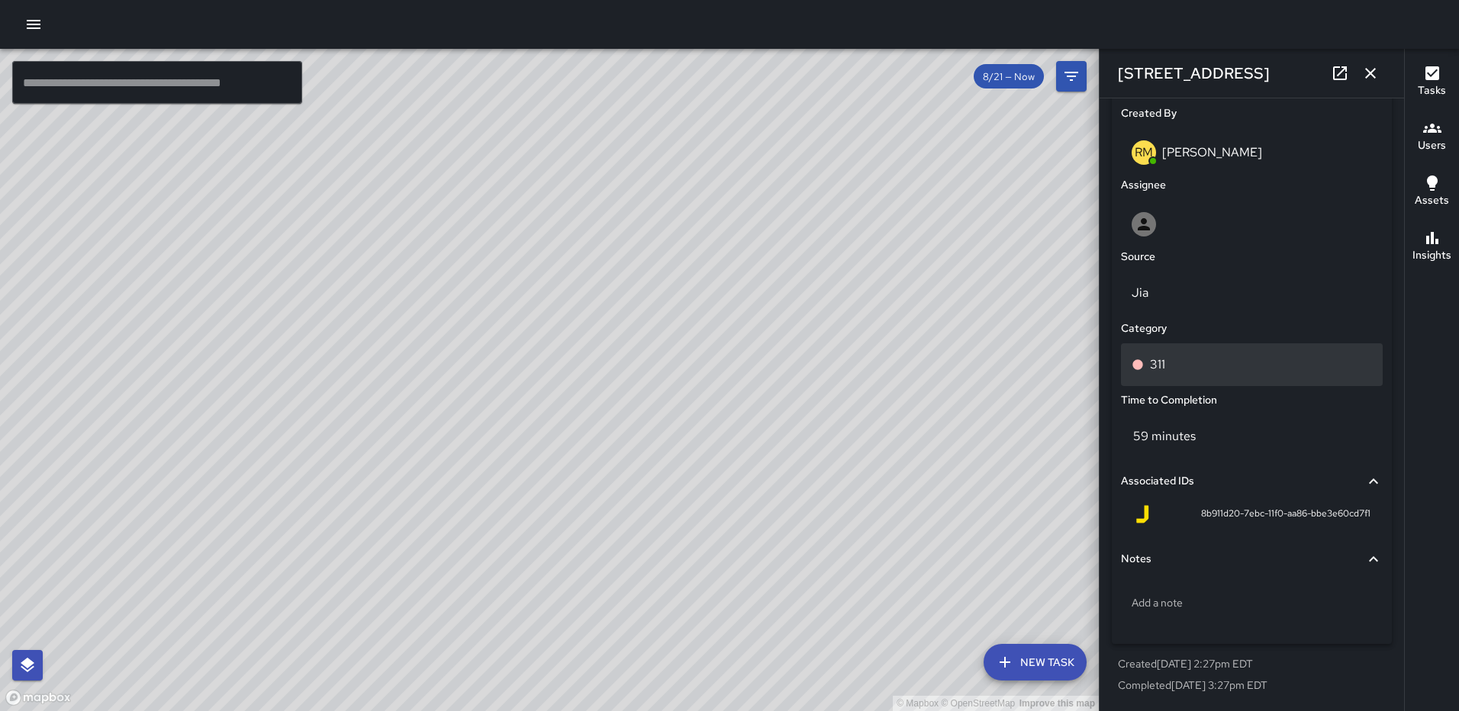
click at [1181, 368] on div "311" at bounding box center [1252, 365] width 240 height 18
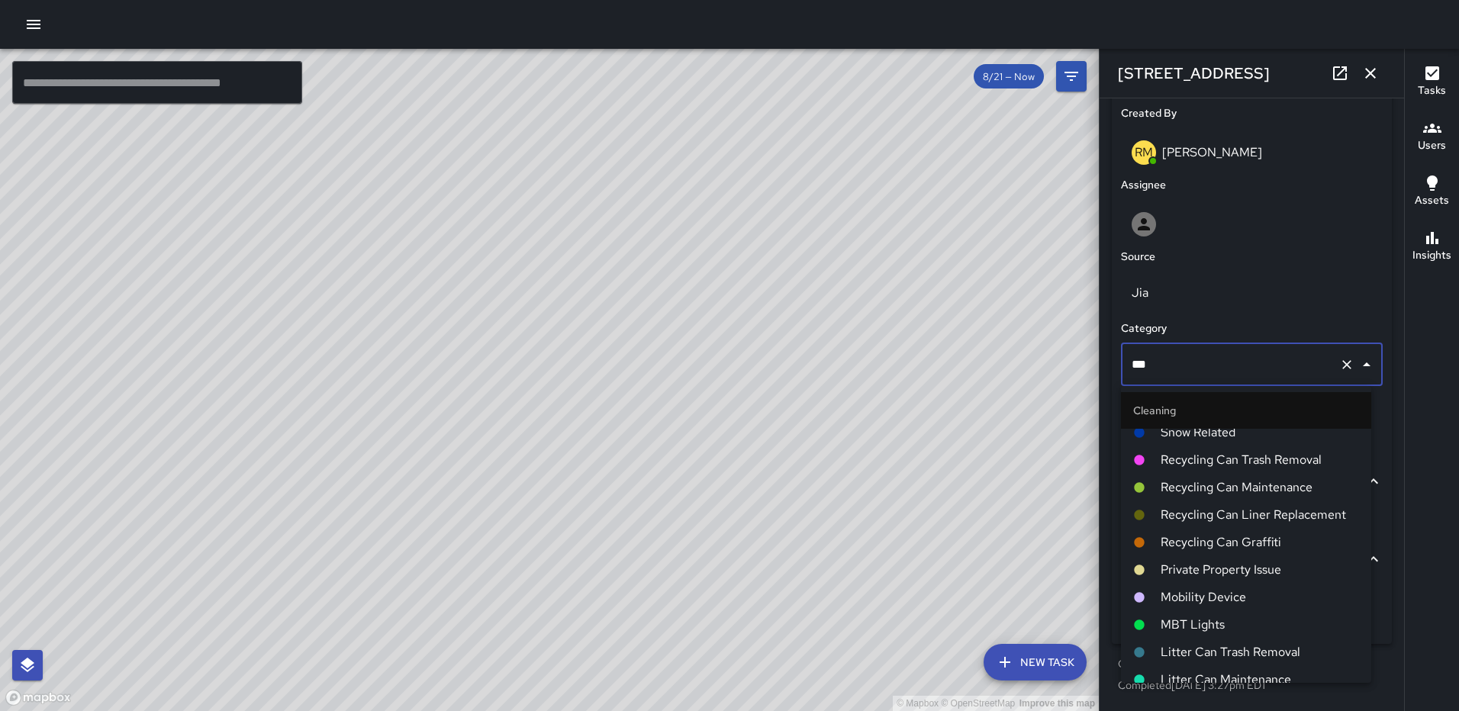
scroll to position [173, 0]
click at [1224, 570] on span "Private Property Issue" at bounding box center [1260, 571] width 198 height 18
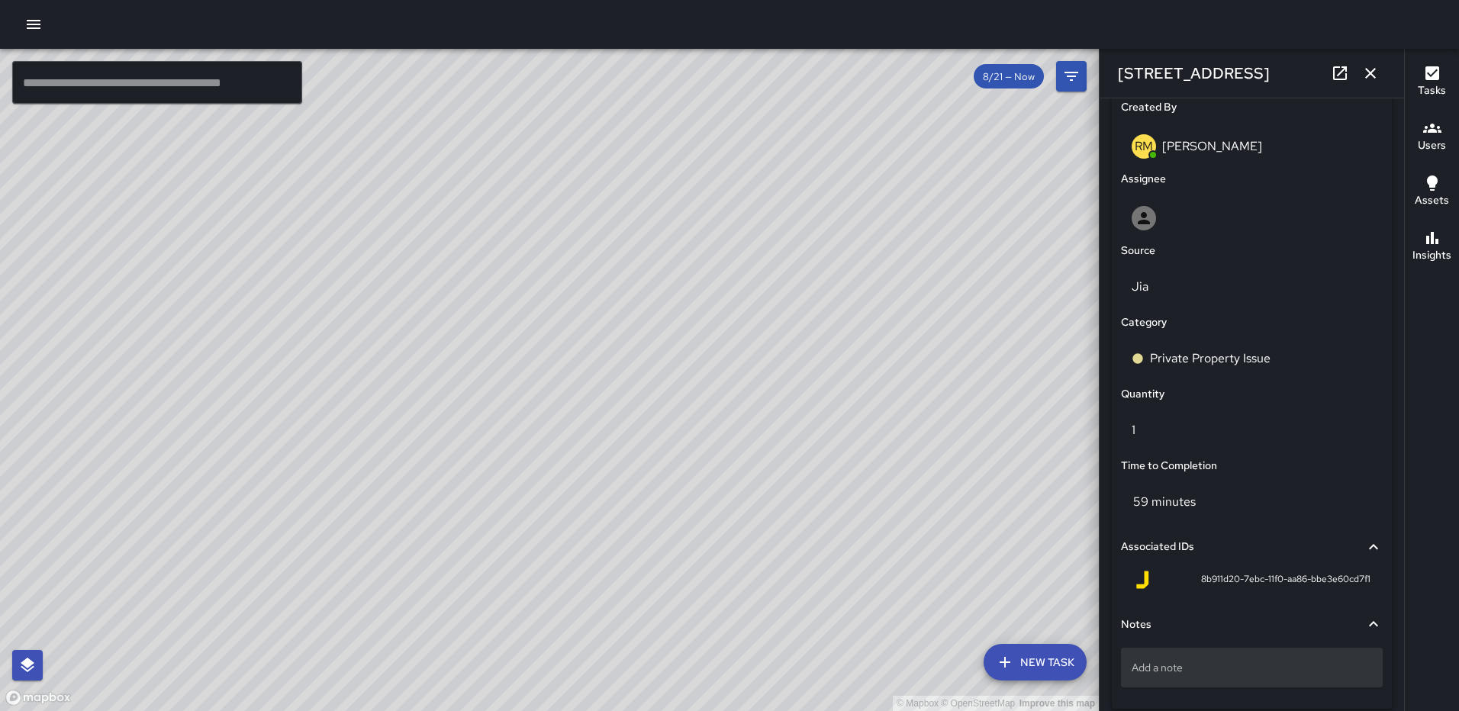
click at [1183, 669] on p "Add a note" at bounding box center [1252, 667] width 240 height 15
type textarea "**********"
click at [1381, 82] on button "button" at bounding box center [1370, 73] width 31 height 31
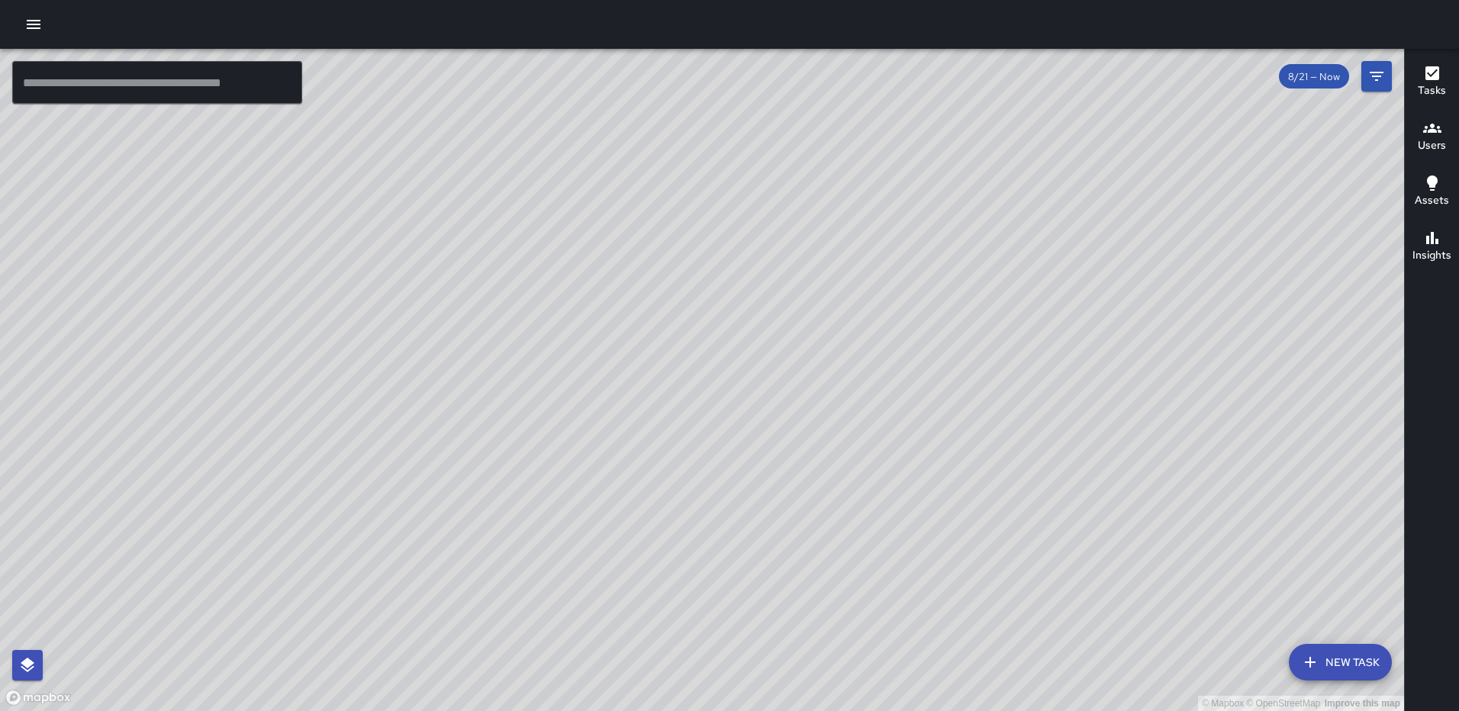
drag, startPoint x: 1249, startPoint y: 442, endPoint x: 933, endPoint y: 321, distance: 337.7
click at [954, 322] on div "© Mapbox © OpenStreetMap Improve this map" at bounding box center [702, 380] width 1404 height 662
drag, startPoint x: 1075, startPoint y: 374, endPoint x: 729, endPoint y: 346, distance: 346.8
click at [659, 371] on div "© Mapbox © OpenStreetMap Improve this map" at bounding box center [702, 380] width 1404 height 662
click at [1242, 637] on div "© Mapbox © OpenStreetMap Improve this map MP [PERSON_NAME] Supervisor Tasks 3 /…" at bounding box center [702, 380] width 1404 height 662
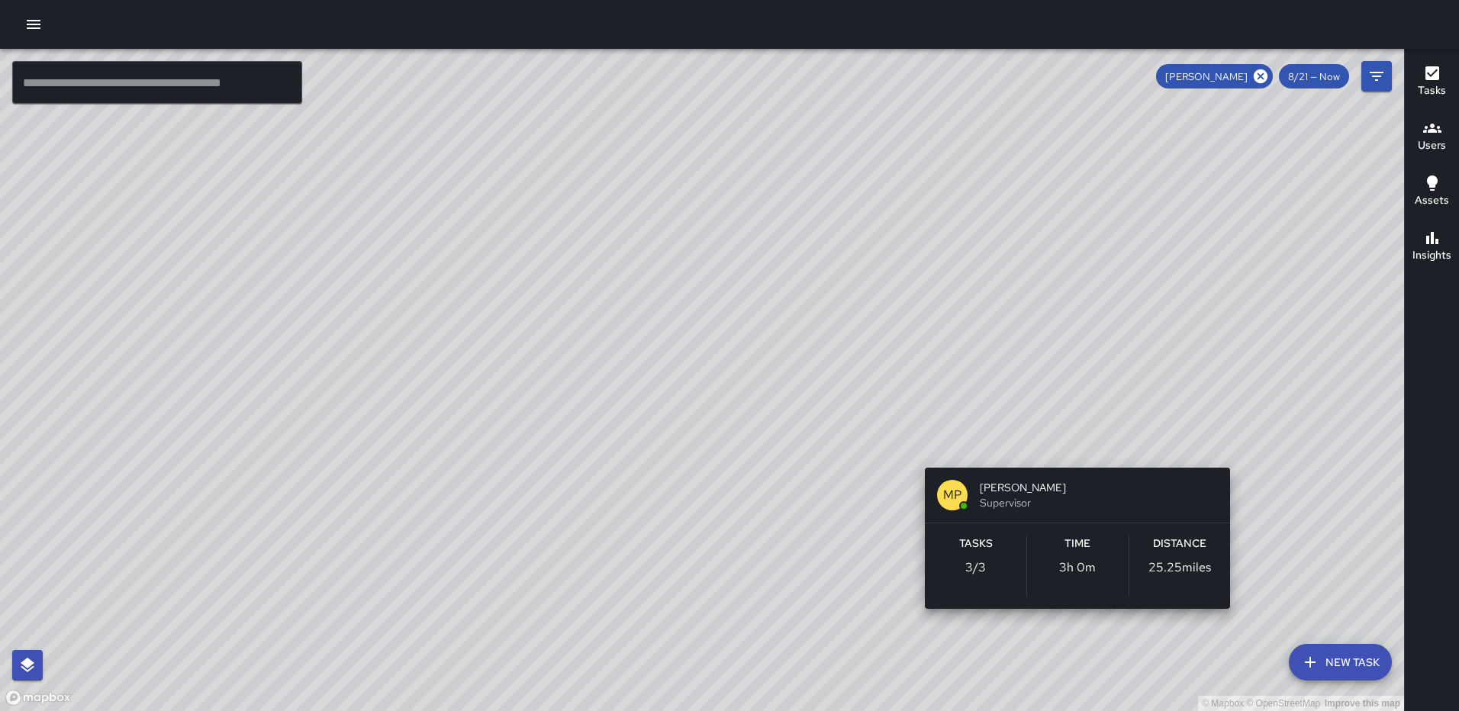
drag, startPoint x: 985, startPoint y: 567, endPoint x: 1042, endPoint y: 514, distance: 77.7
click at [985, 566] on p "3 / 3" at bounding box center [975, 568] width 21 height 18
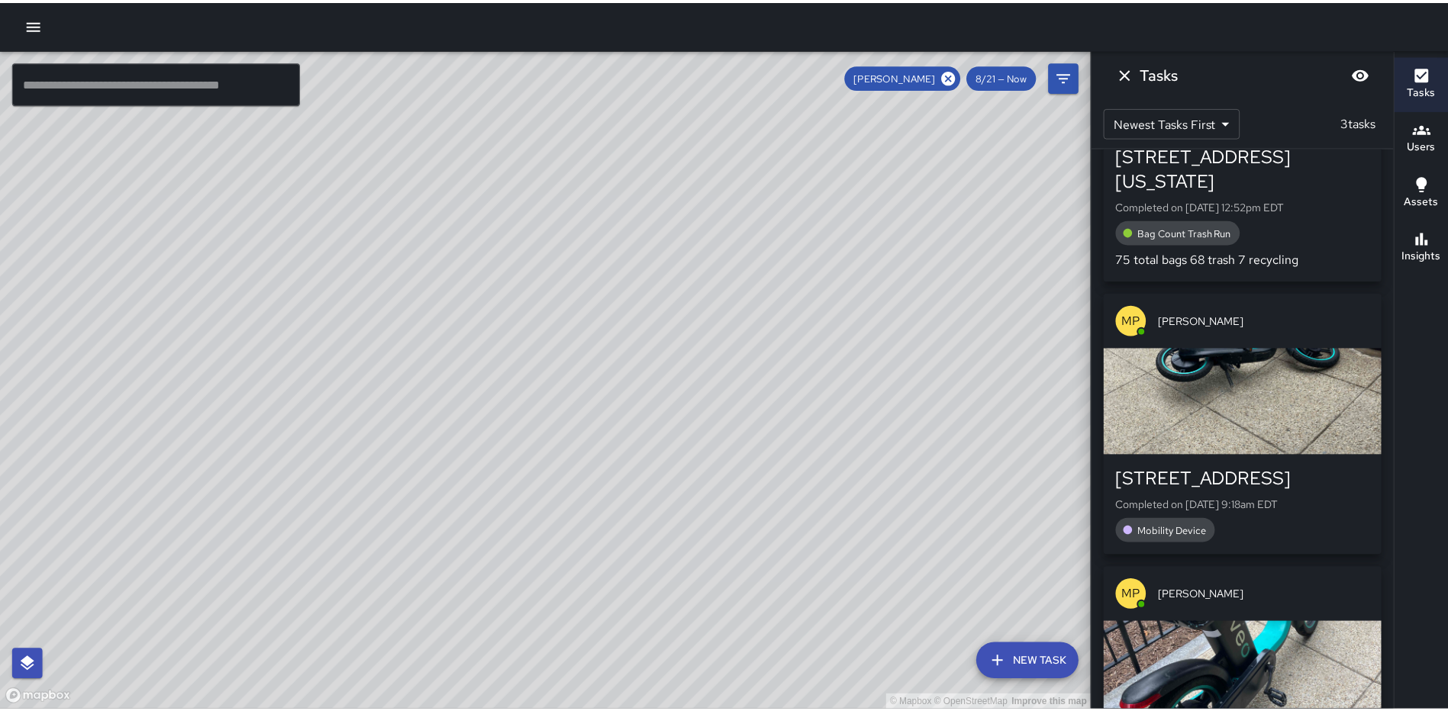
scroll to position [321, 0]
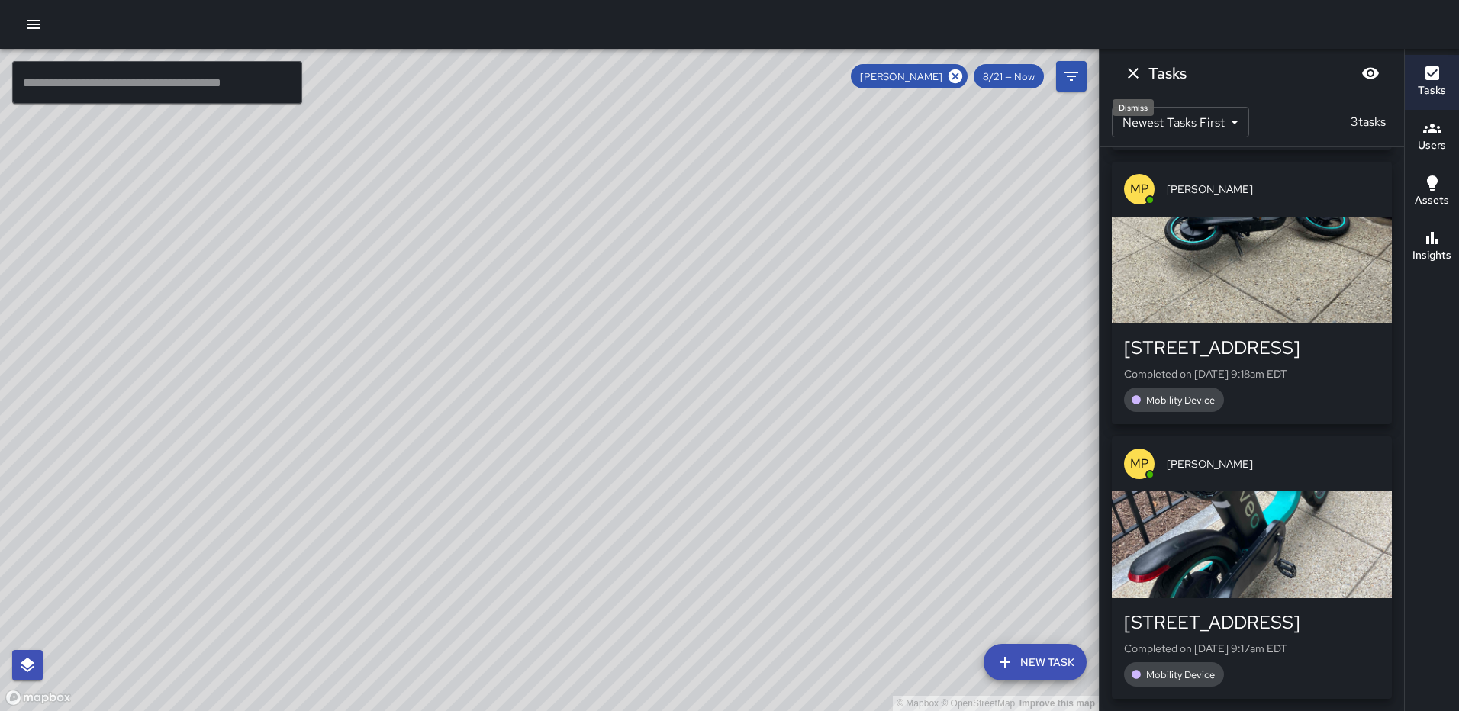
click at [1133, 72] on icon "Dismiss" at bounding box center [1133, 73] width 11 height 11
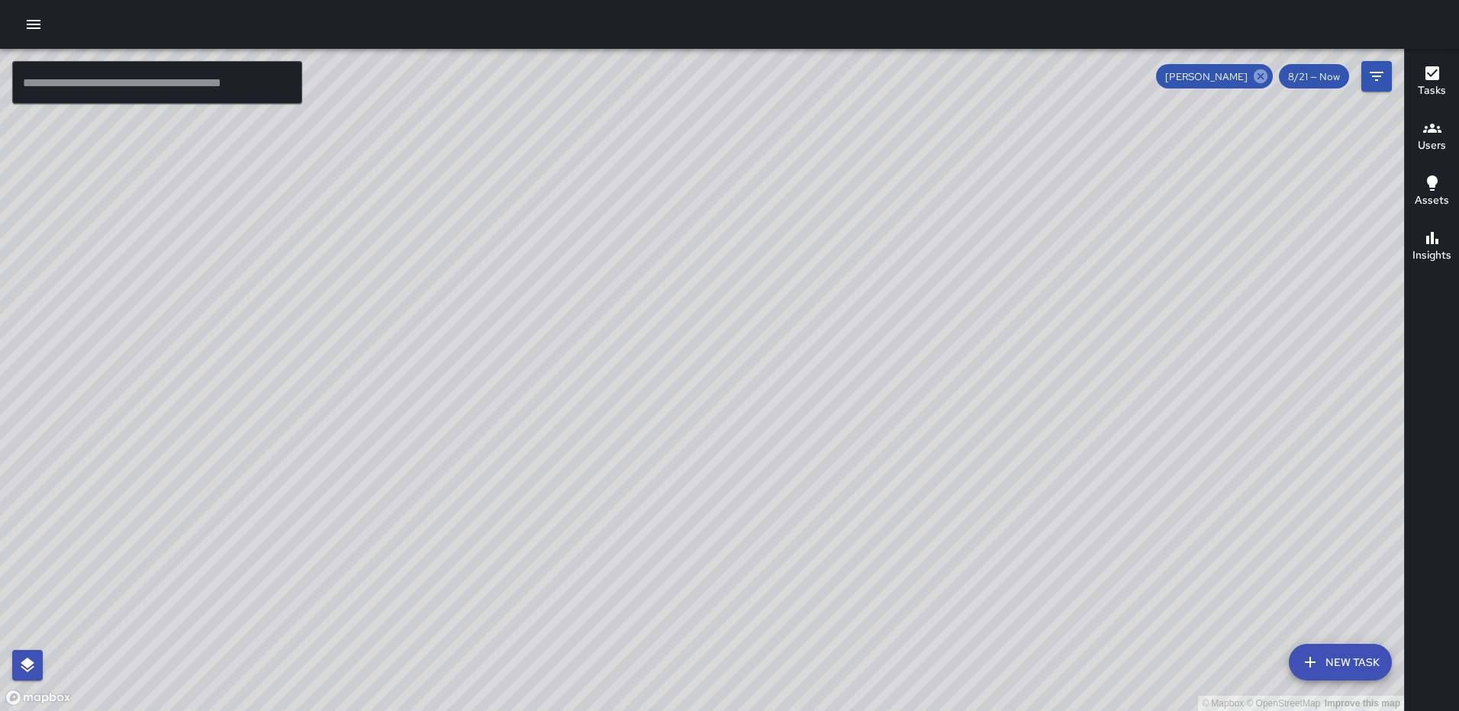
click at [1255, 82] on icon at bounding box center [1260, 76] width 17 height 17
click at [31, 24] on icon "button" at bounding box center [34, 24] width 14 height 9
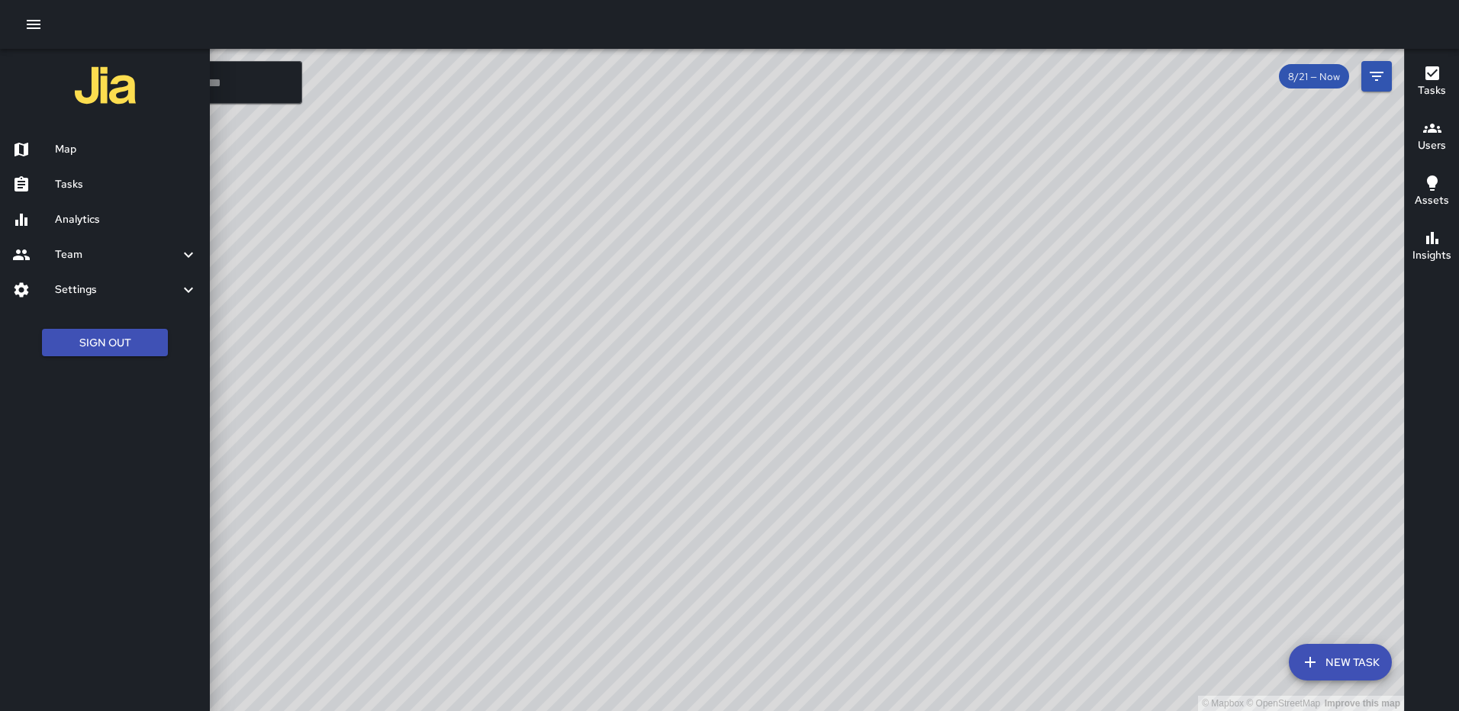
click at [77, 212] on h6 "Analytics" at bounding box center [126, 219] width 143 height 17
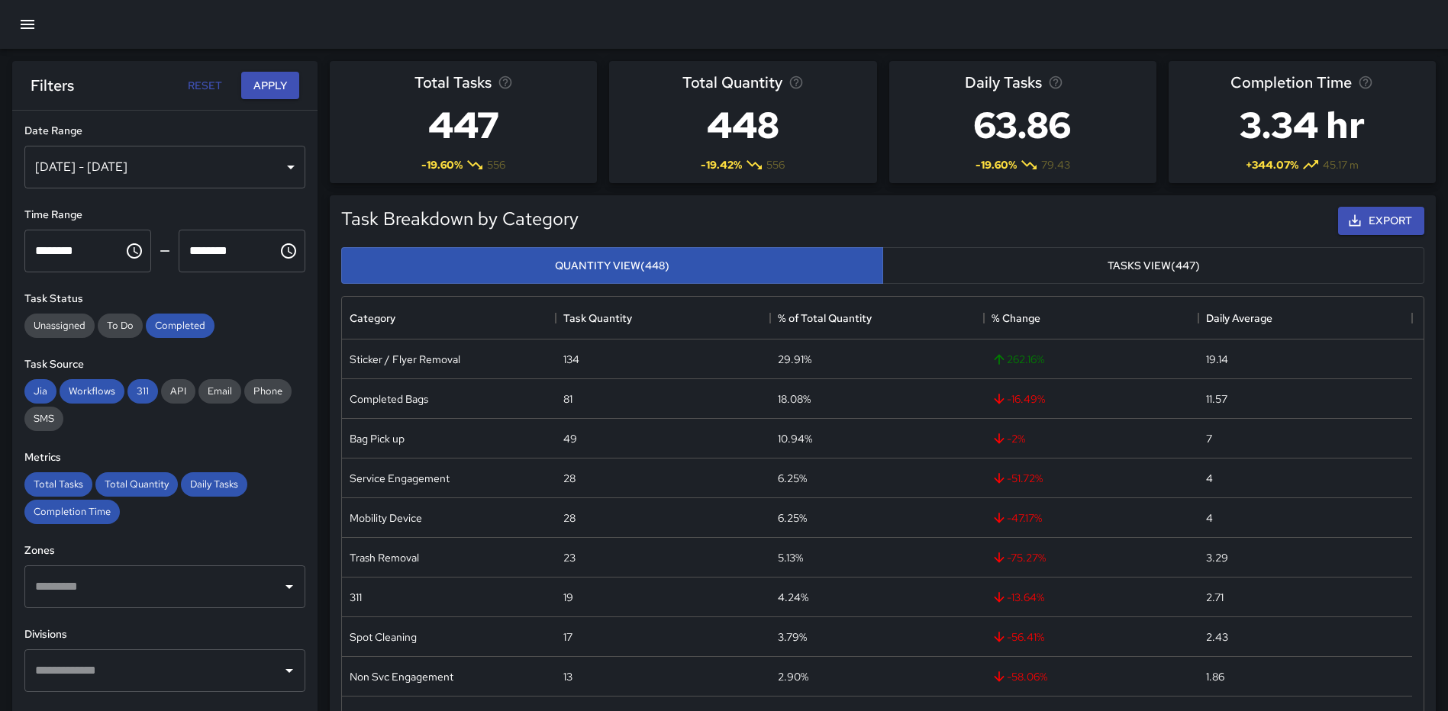
scroll to position [445, 1070]
click at [270, 171] on div "[DATE] - [DATE]" at bounding box center [164, 167] width 281 height 43
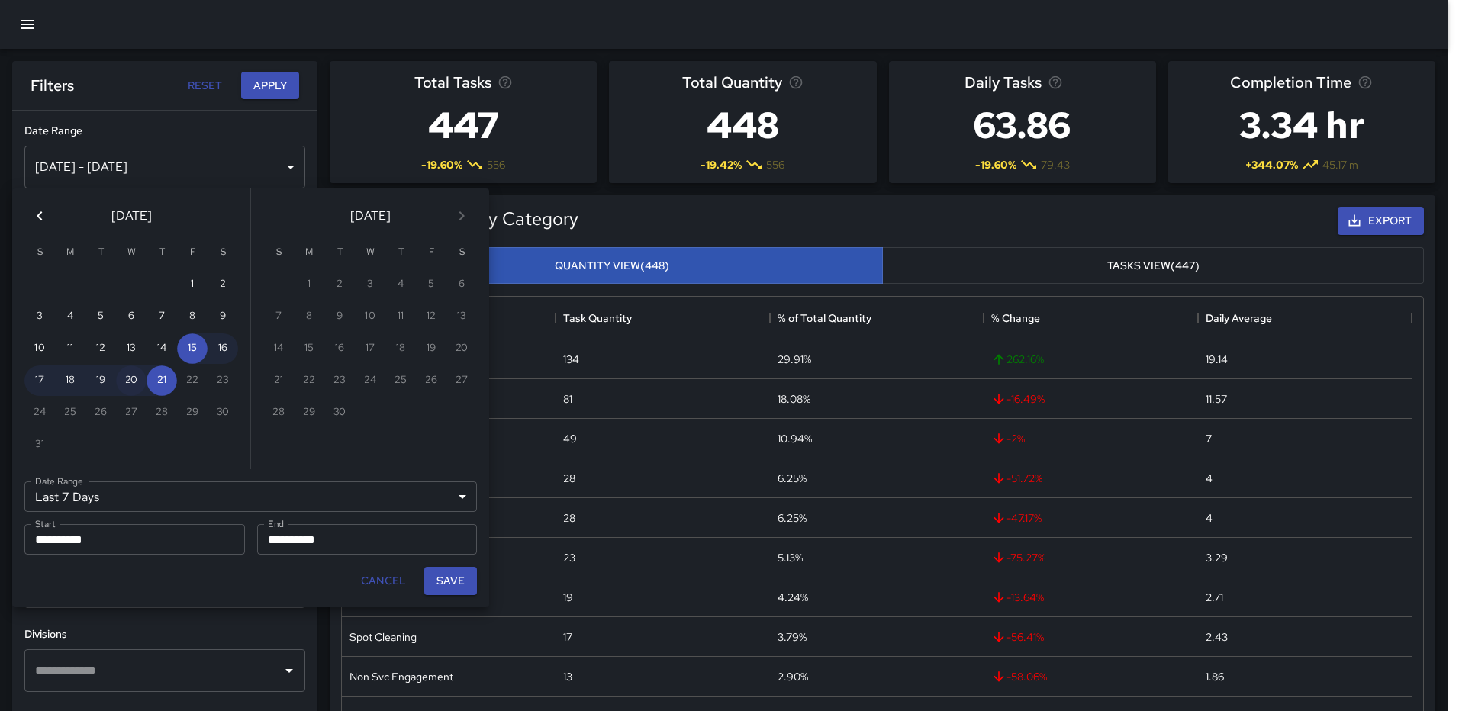
click at [134, 380] on button "20" at bounding box center [131, 381] width 31 height 31
type input "******"
type input "**********"
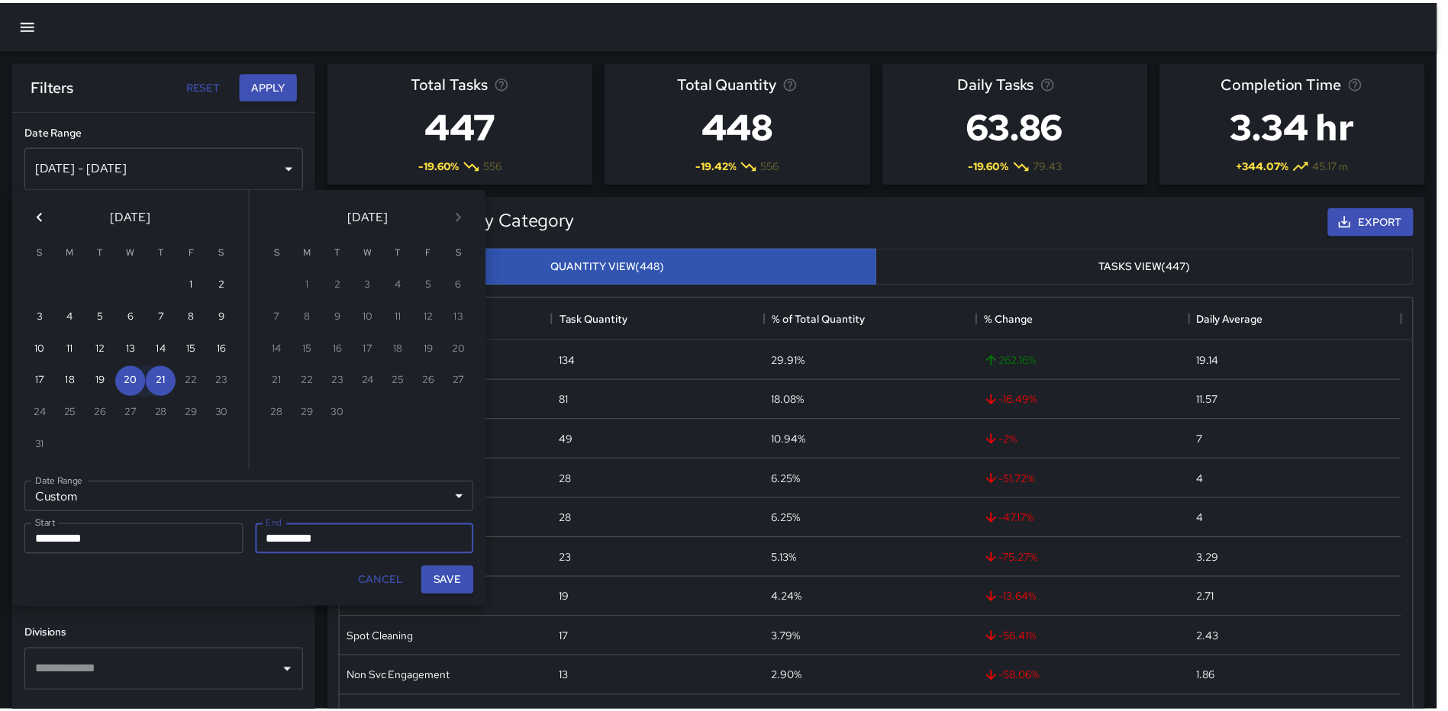
scroll to position [12, 12]
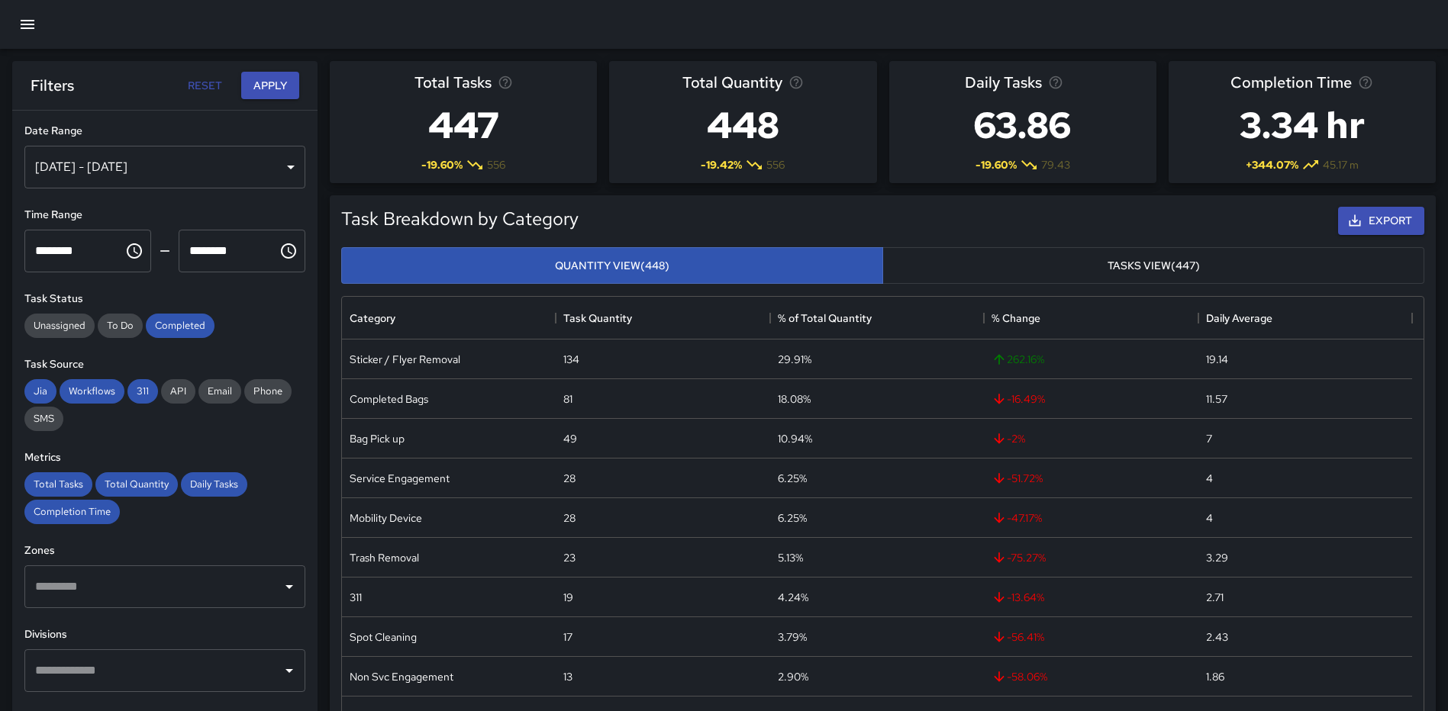
click at [84, 166] on div "[DATE] - [DATE]" at bounding box center [164, 167] width 281 height 43
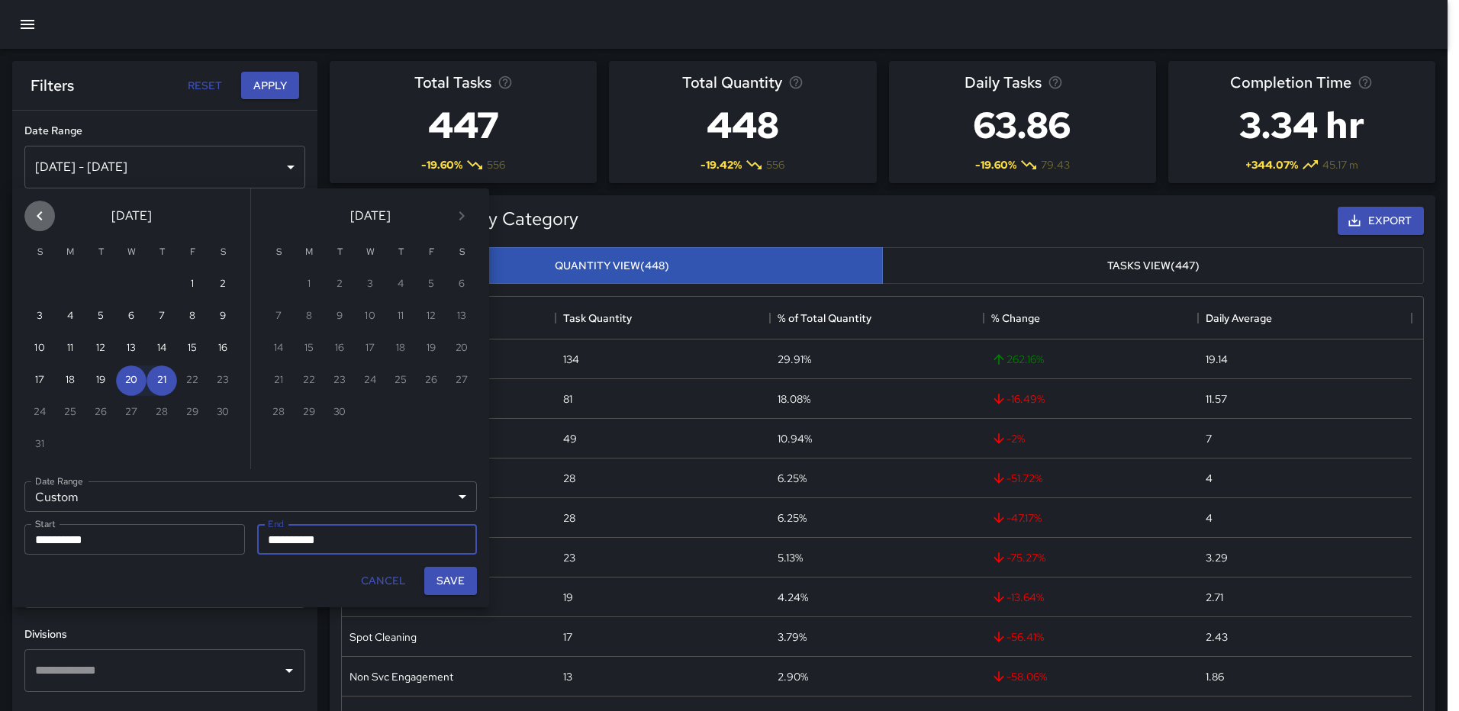
click at [38, 221] on icon "Previous month" at bounding box center [40, 216] width 18 height 18
click at [451, 211] on button "Next month" at bounding box center [461, 216] width 31 height 31
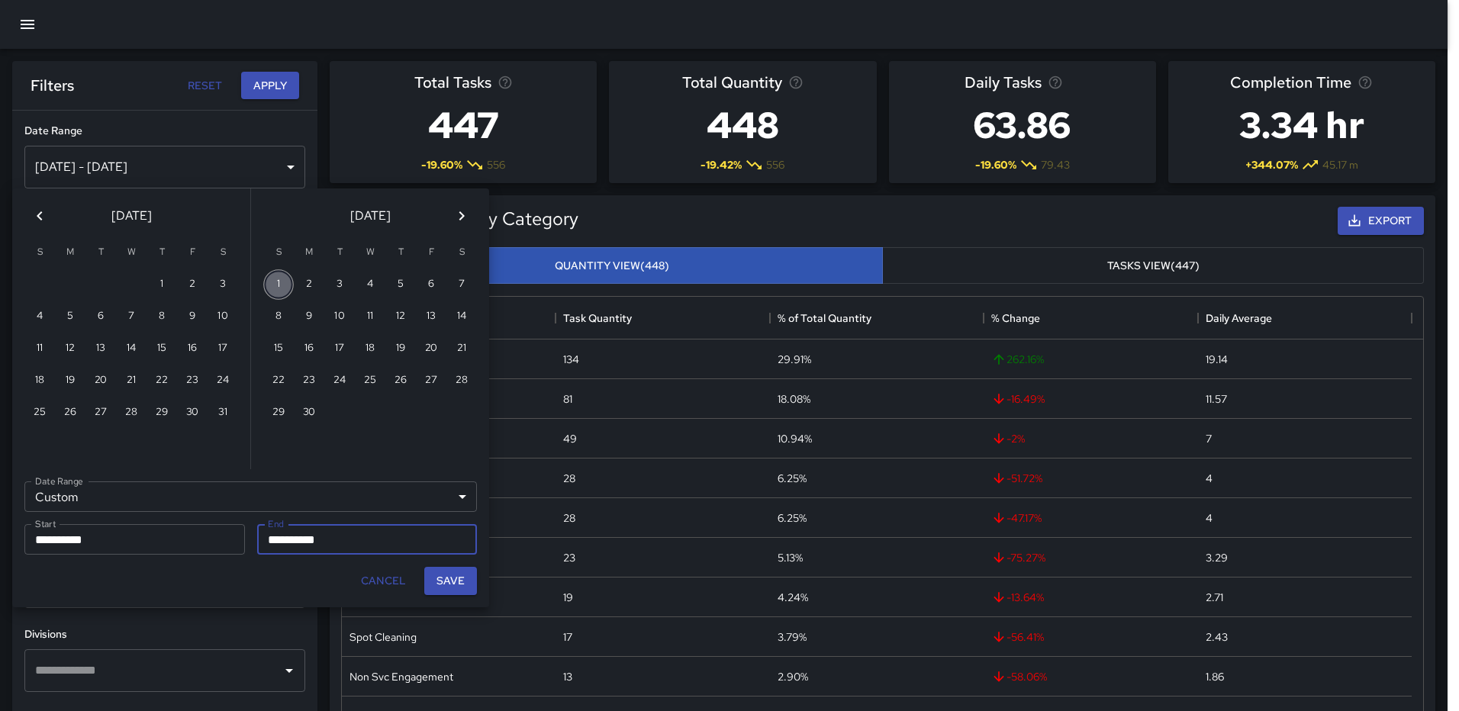
click at [279, 282] on button "1" at bounding box center [278, 284] width 31 height 31
type input "**********"
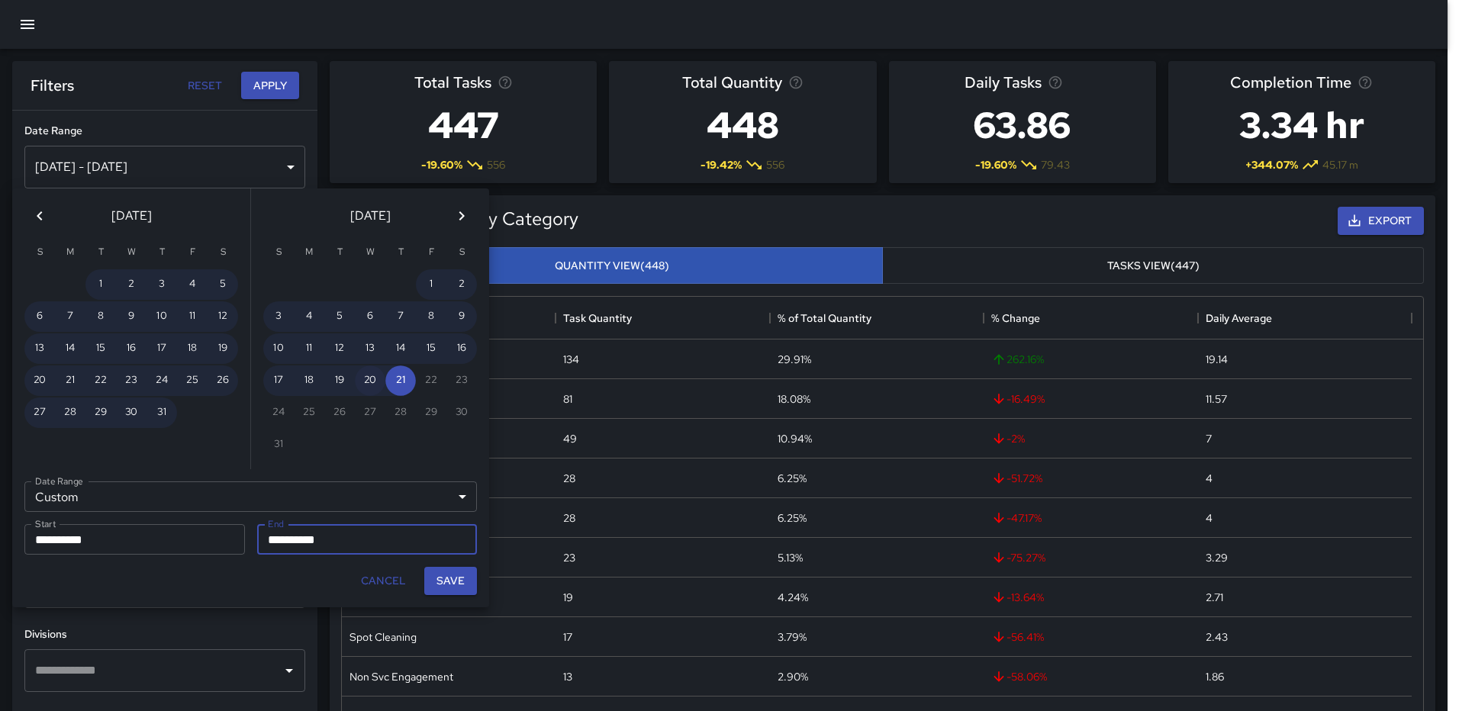
click at [366, 384] on button "20" at bounding box center [370, 381] width 31 height 31
type input "**********"
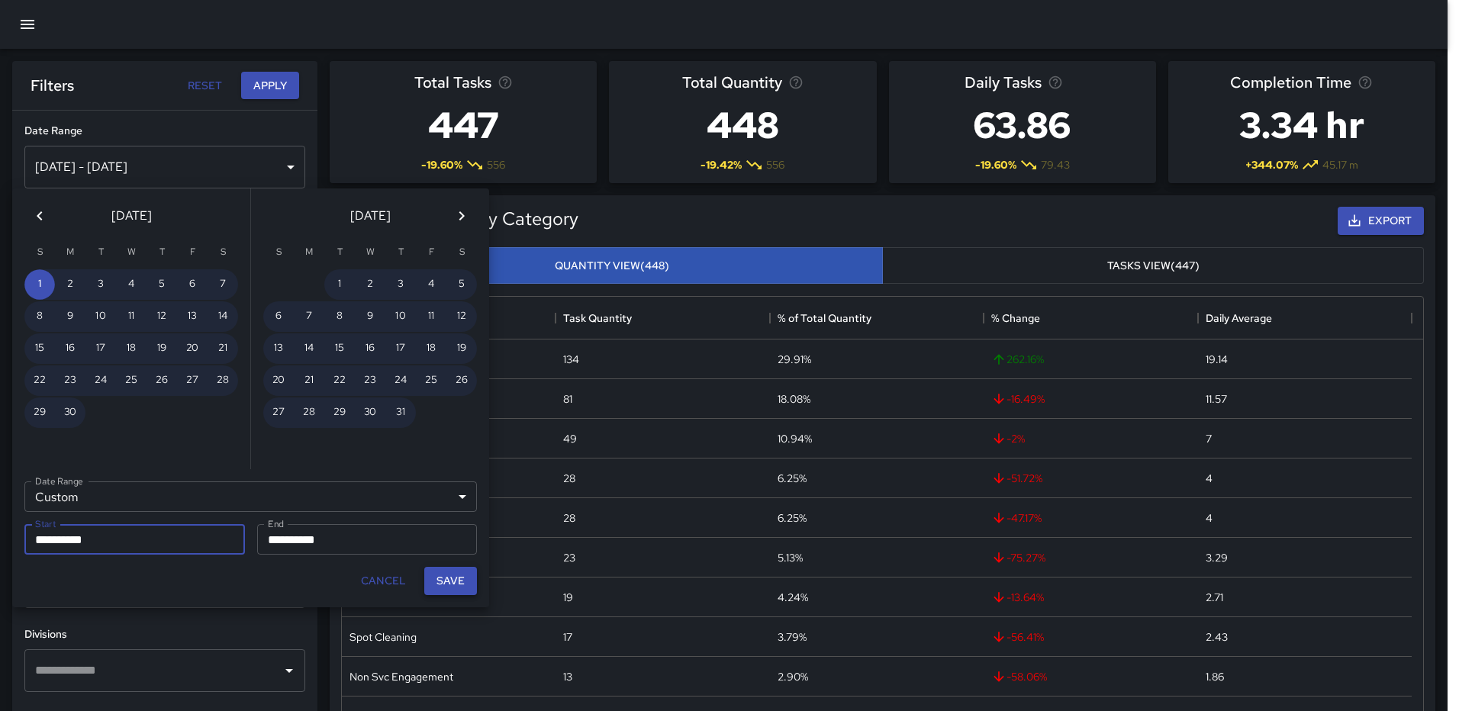
click at [449, 582] on button "Save" at bounding box center [450, 581] width 53 height 28
type input "**********"
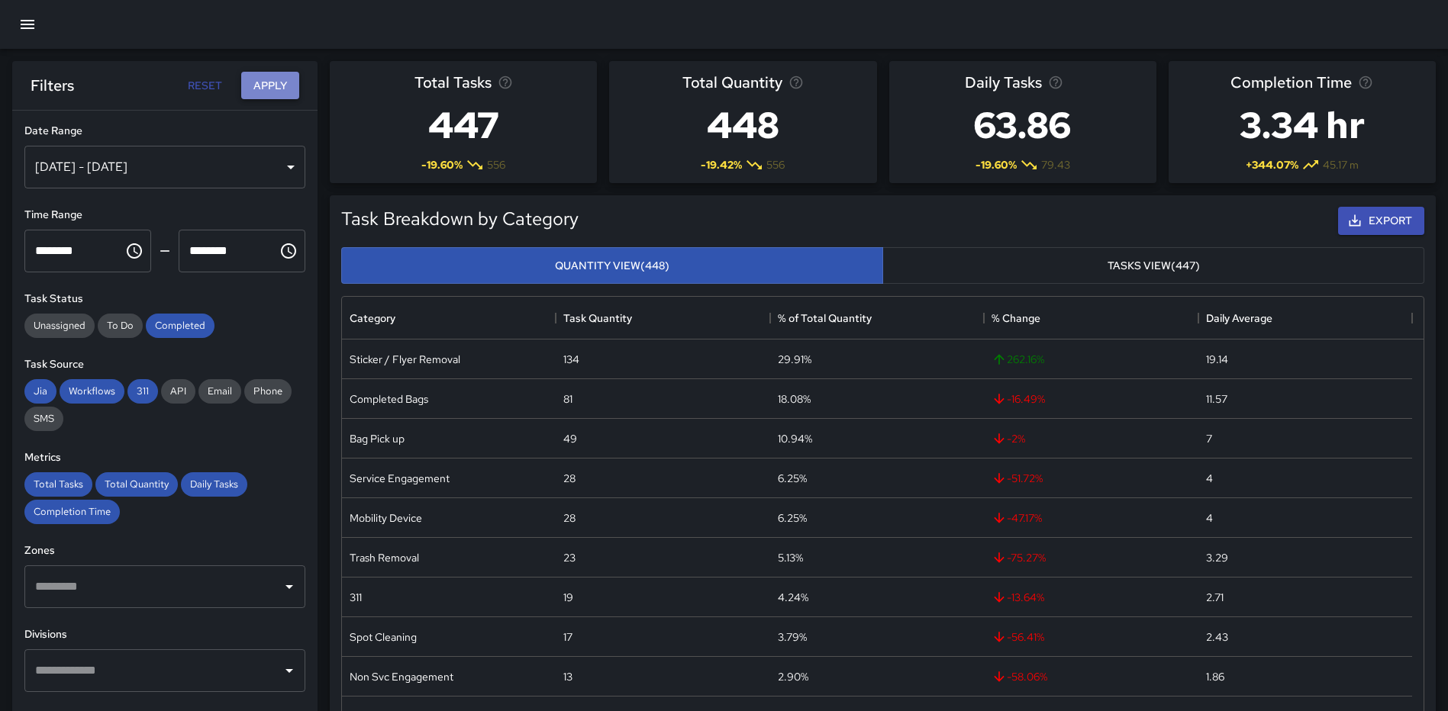
click at [267, 82] on button "Apply" at bounding box center [270, 86] width 58 height 28
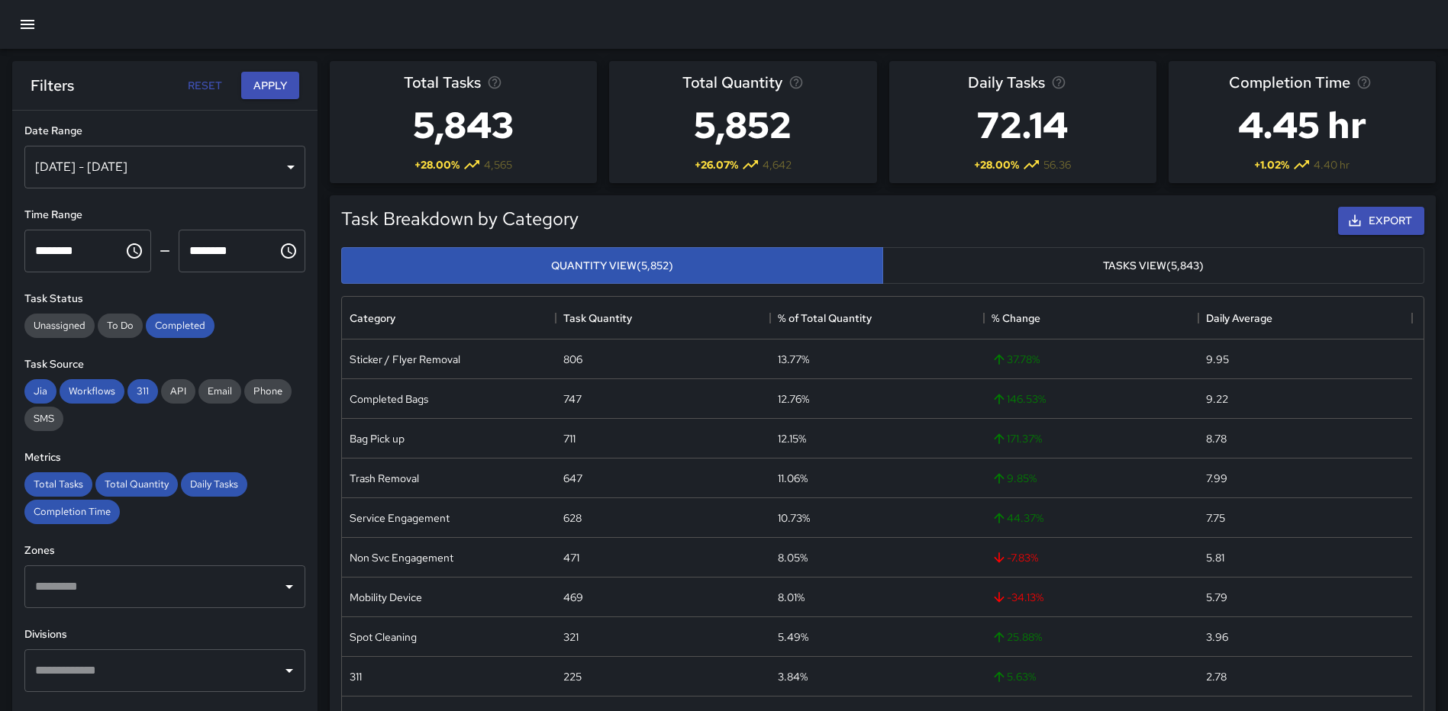
click at [162, 667] on input "text" at bounding box center [153, 670] width 244 height 29
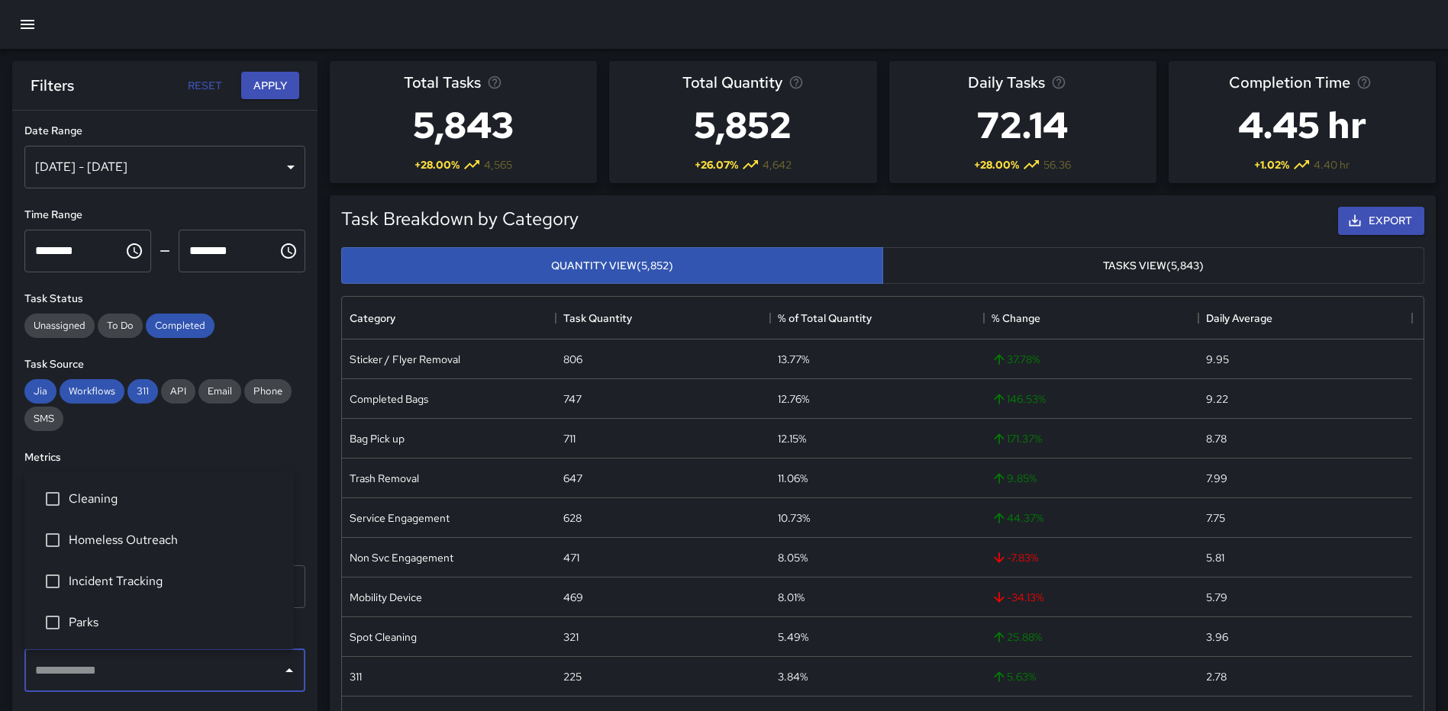
click at [158, 491] on span "Cleaning" at bounding box center [175, 499] width 213 height 18
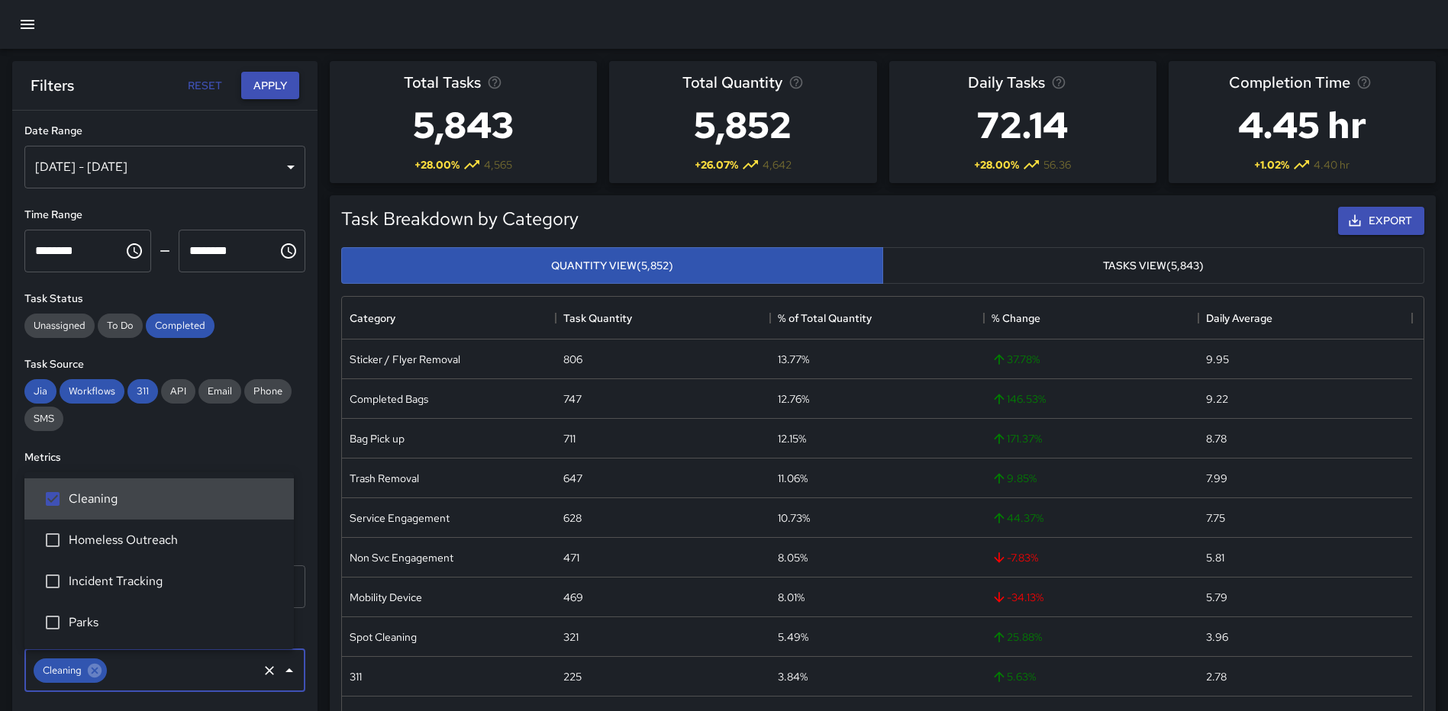
click at [266, 82] on button "Apply" at bounding box center [270, 86] width 58 height 28
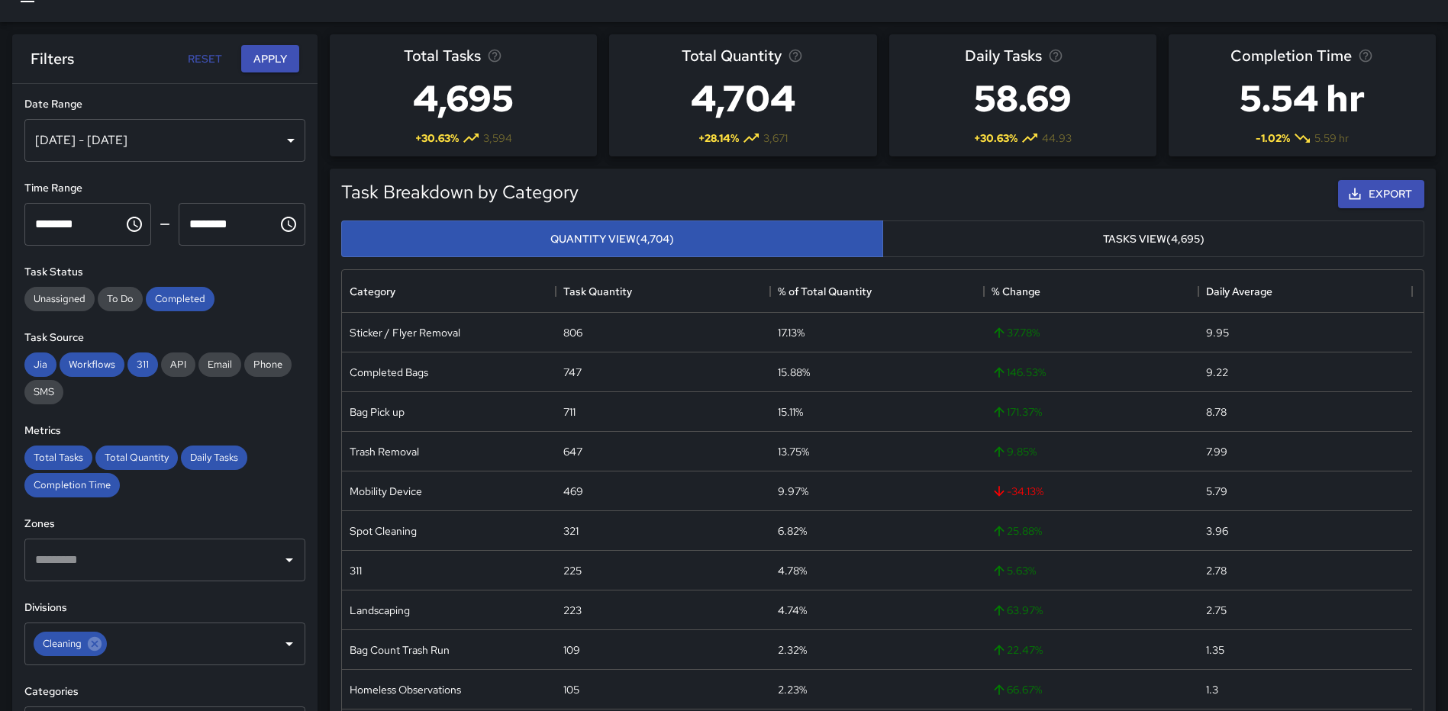
scroll to position [24, 0]
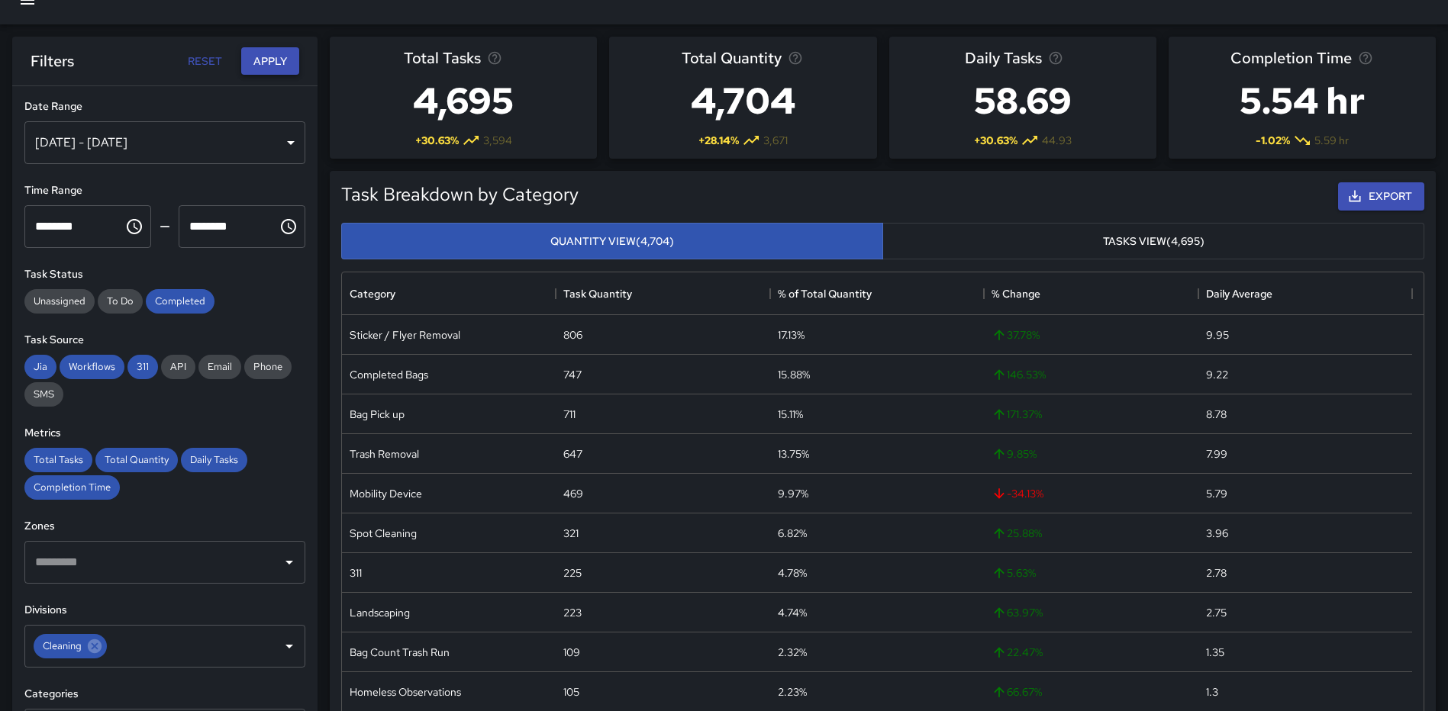
click at [263, 56] on button "Apply" at bounding box center [270, 61] width 58 height 28
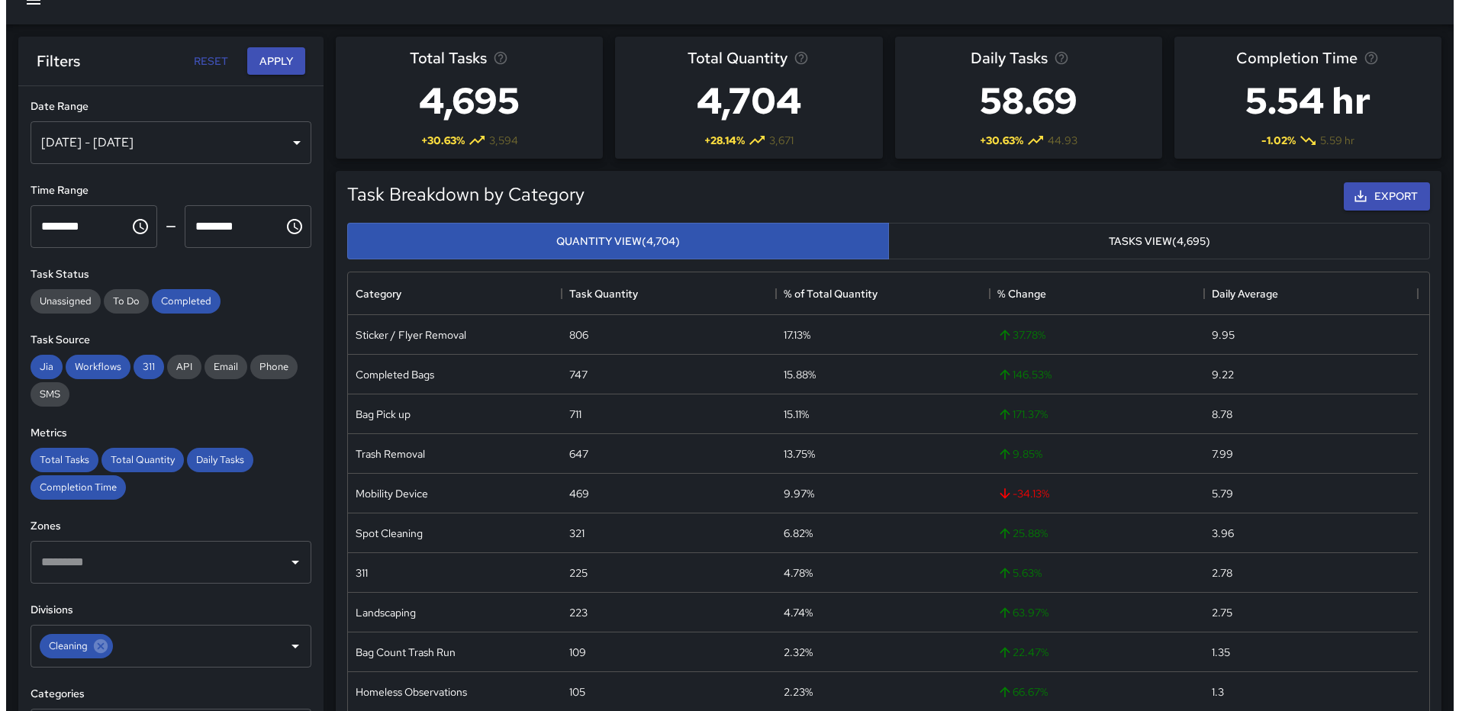
scroll to position [0, 0]
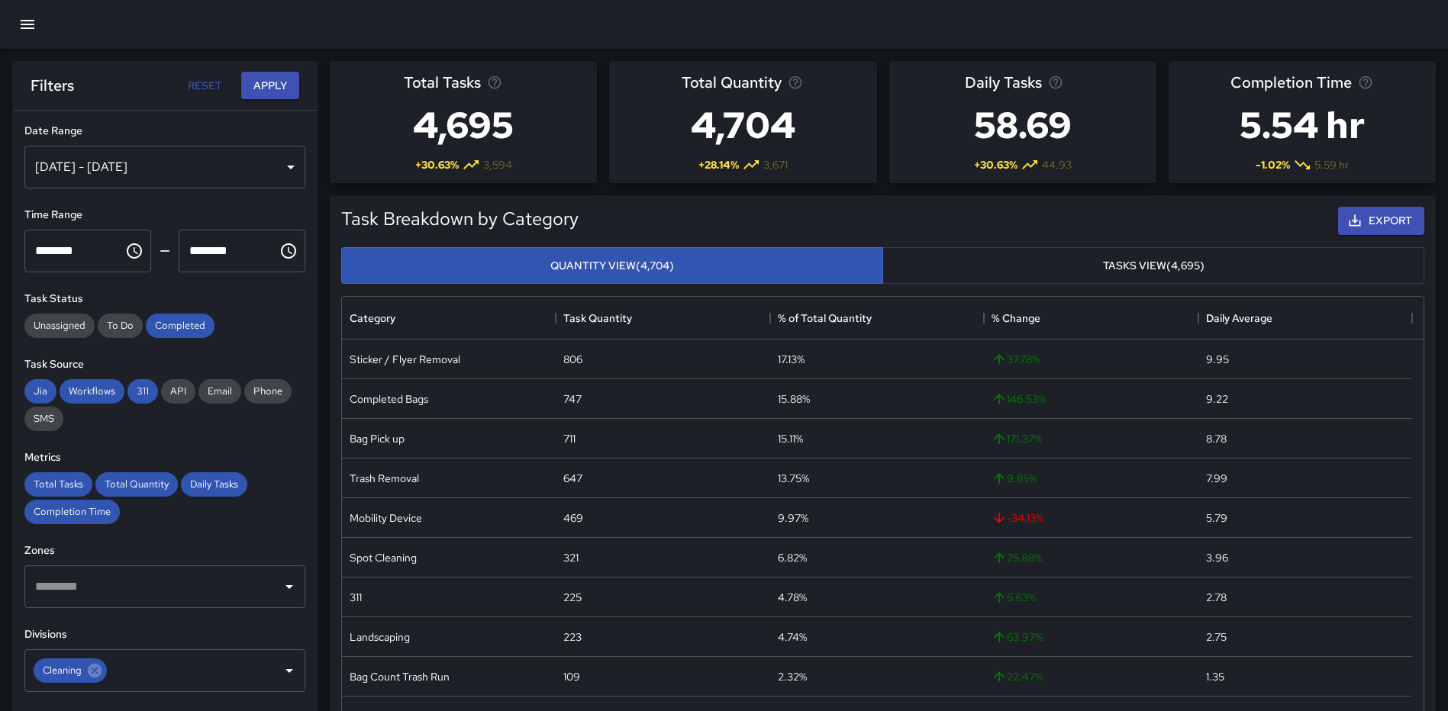
click at [22, 26] on icon "button" at bounding box center [27, 24] width 18 height 18
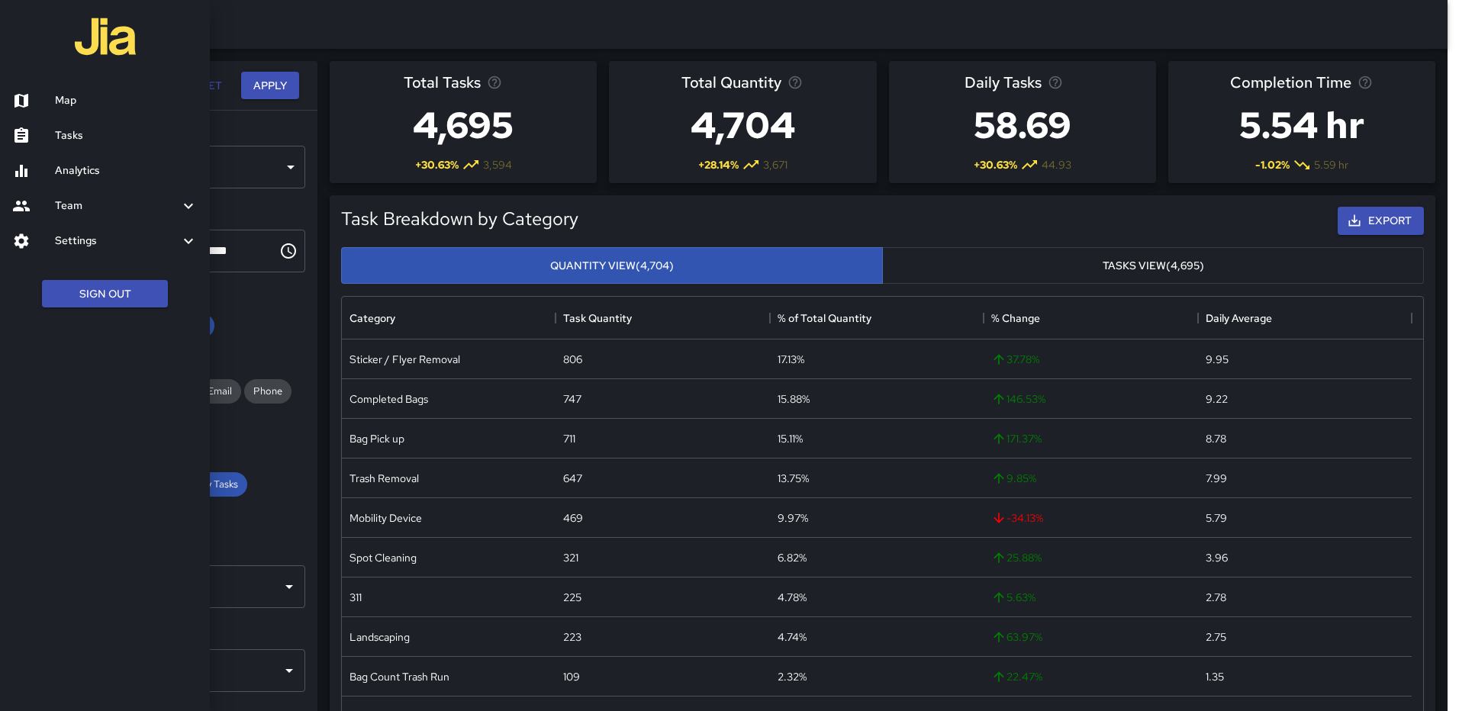
click at [63, 95] on h6 "Map" at bounding box center [126, 100] width 143 height 17
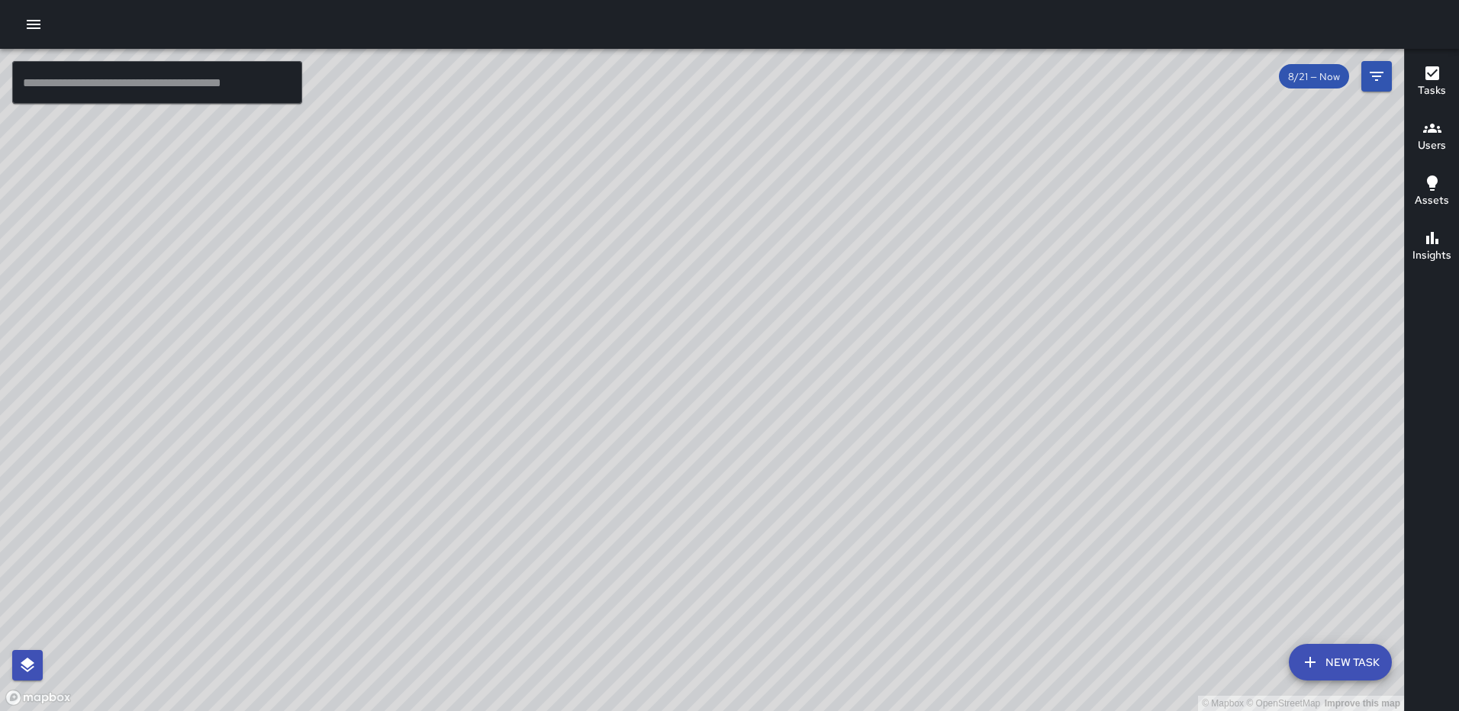
click at [997, 302] on div "© Mapbox © OpenStreetMap Improve this map MP [PERSON_NAME] [STREET_ADDRESS][US_…" at bounding box center [702, 380] width 1404 height 662
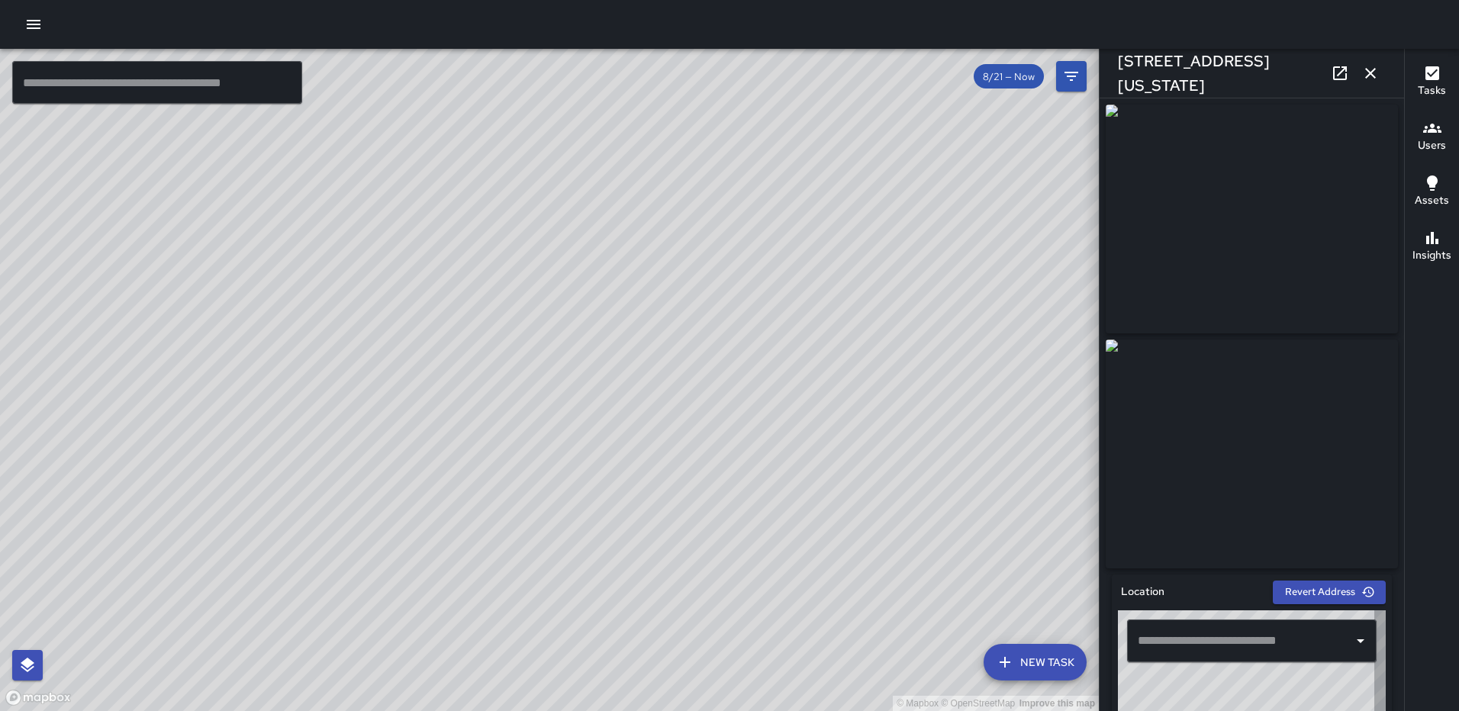
type input "**********"
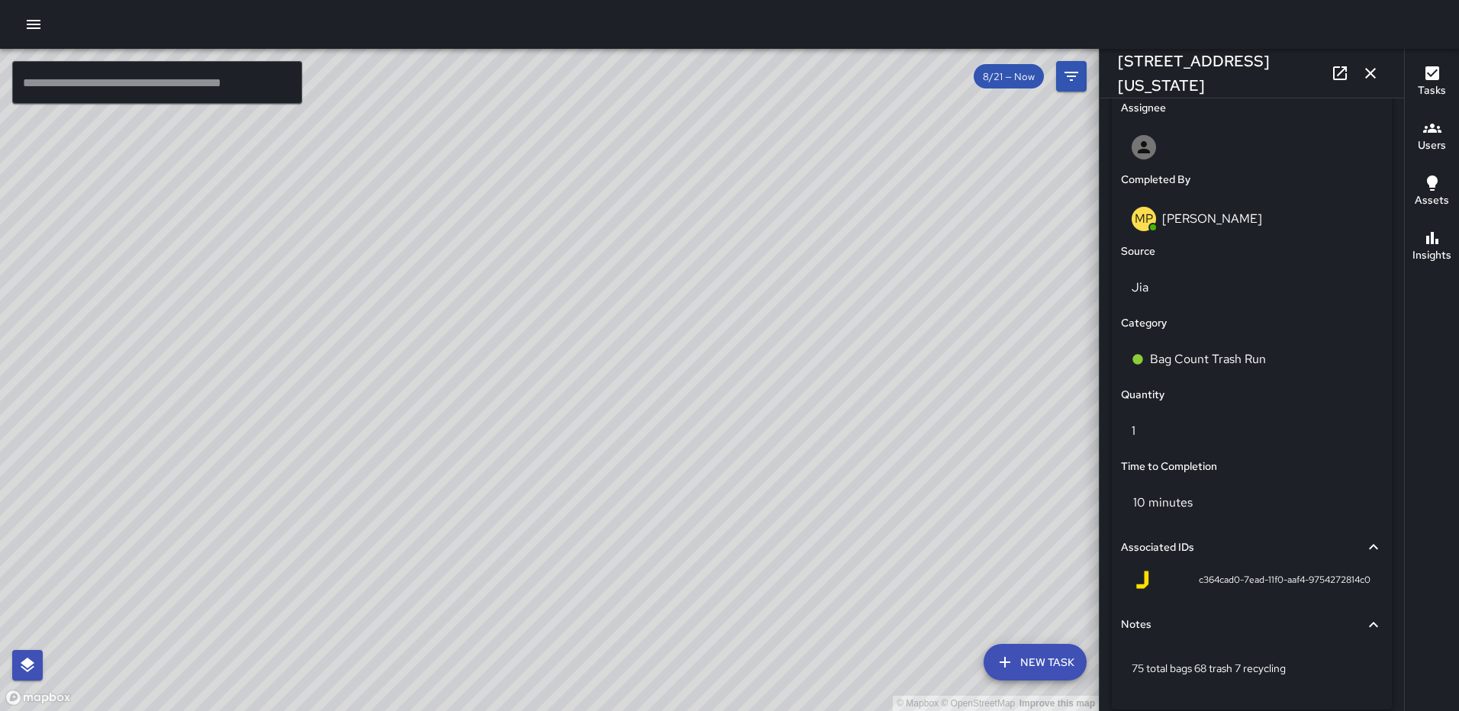
scroll to position [938, 0]
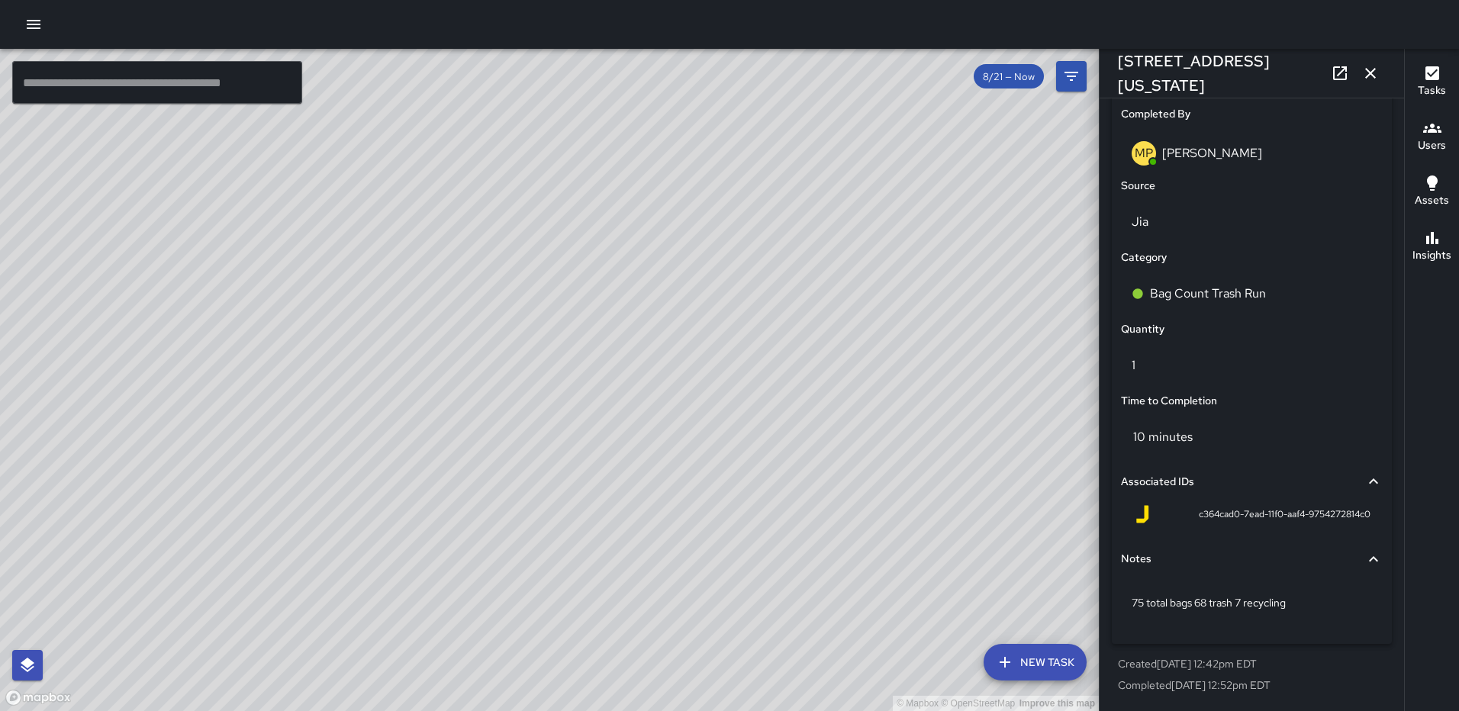
click at [1366, 74] on icon "button" at bounding box center [1370, 73] width 18 height 18
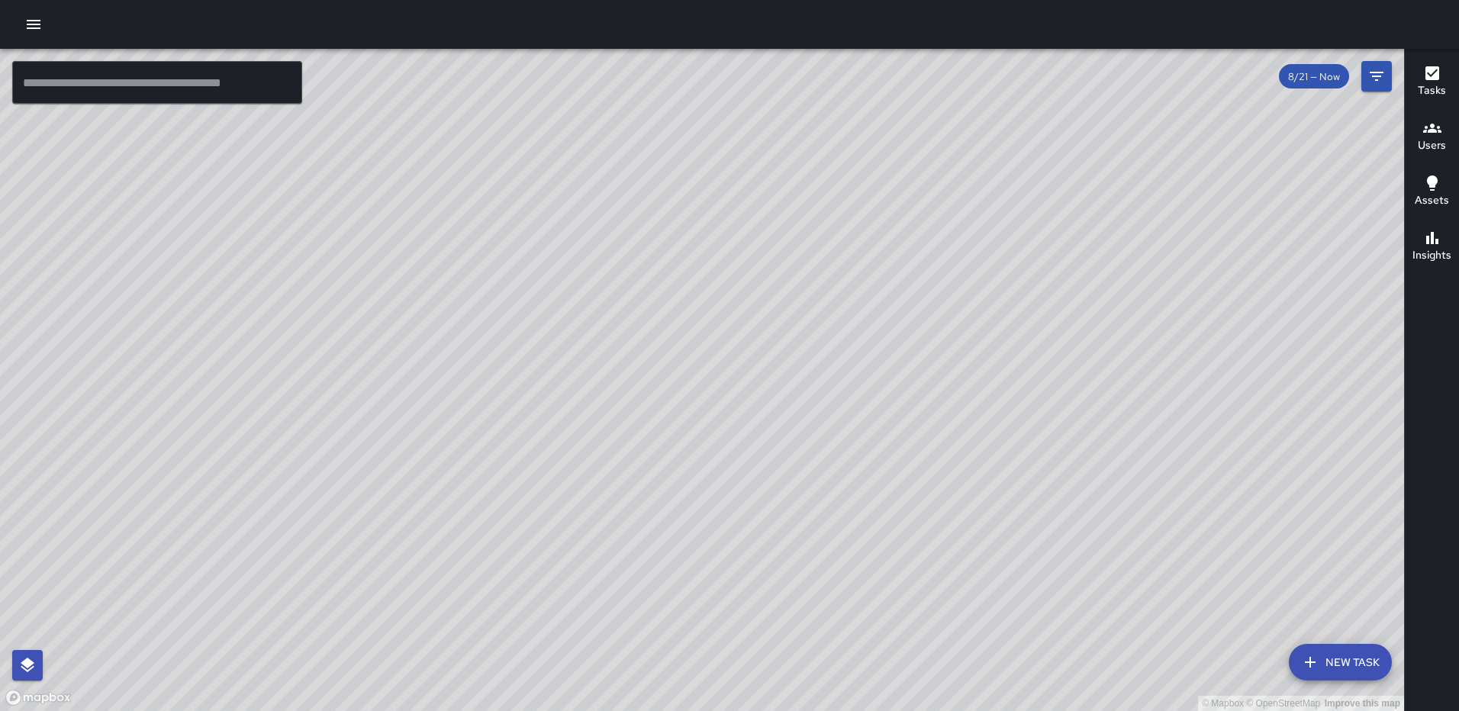
click at [1433, 73] on icon "button" at bounding box center [1432, 73] width 18 height 18
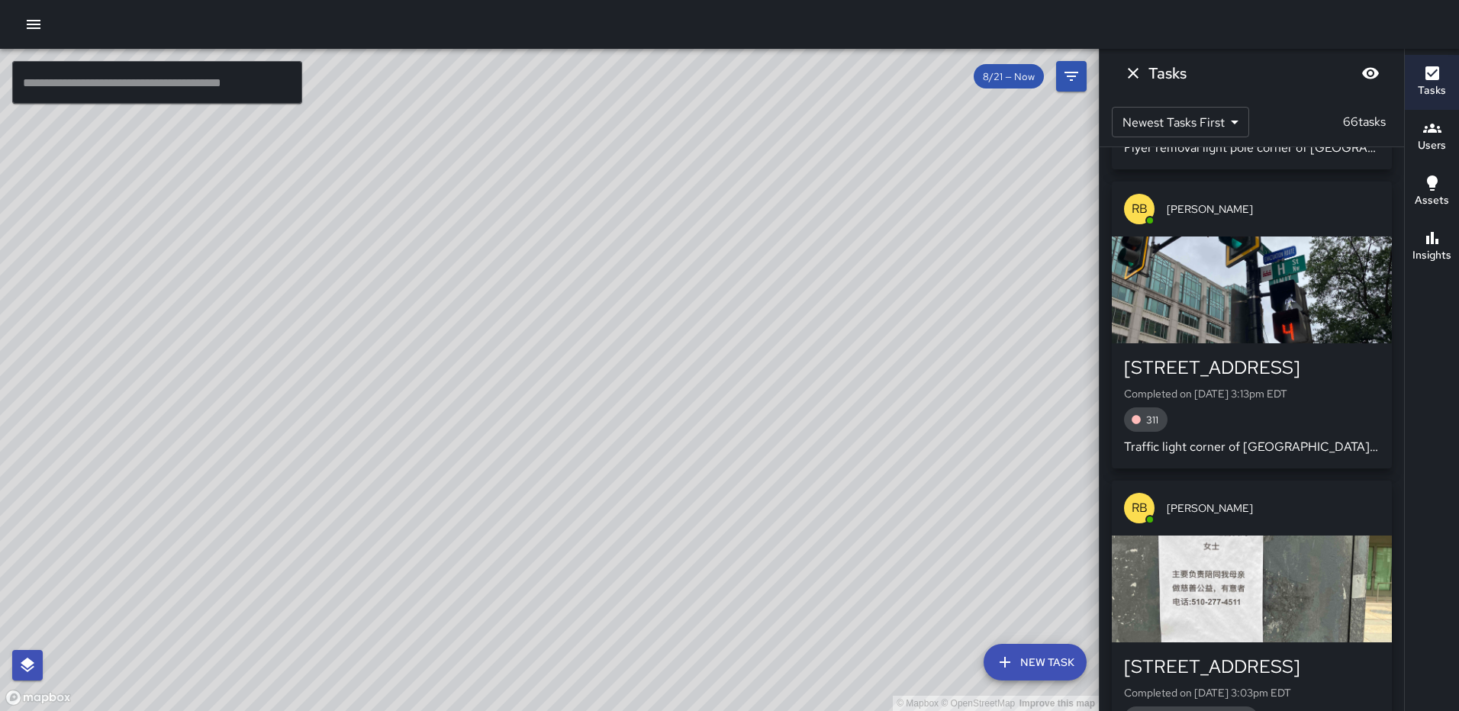
scroll to position [2060, 0]
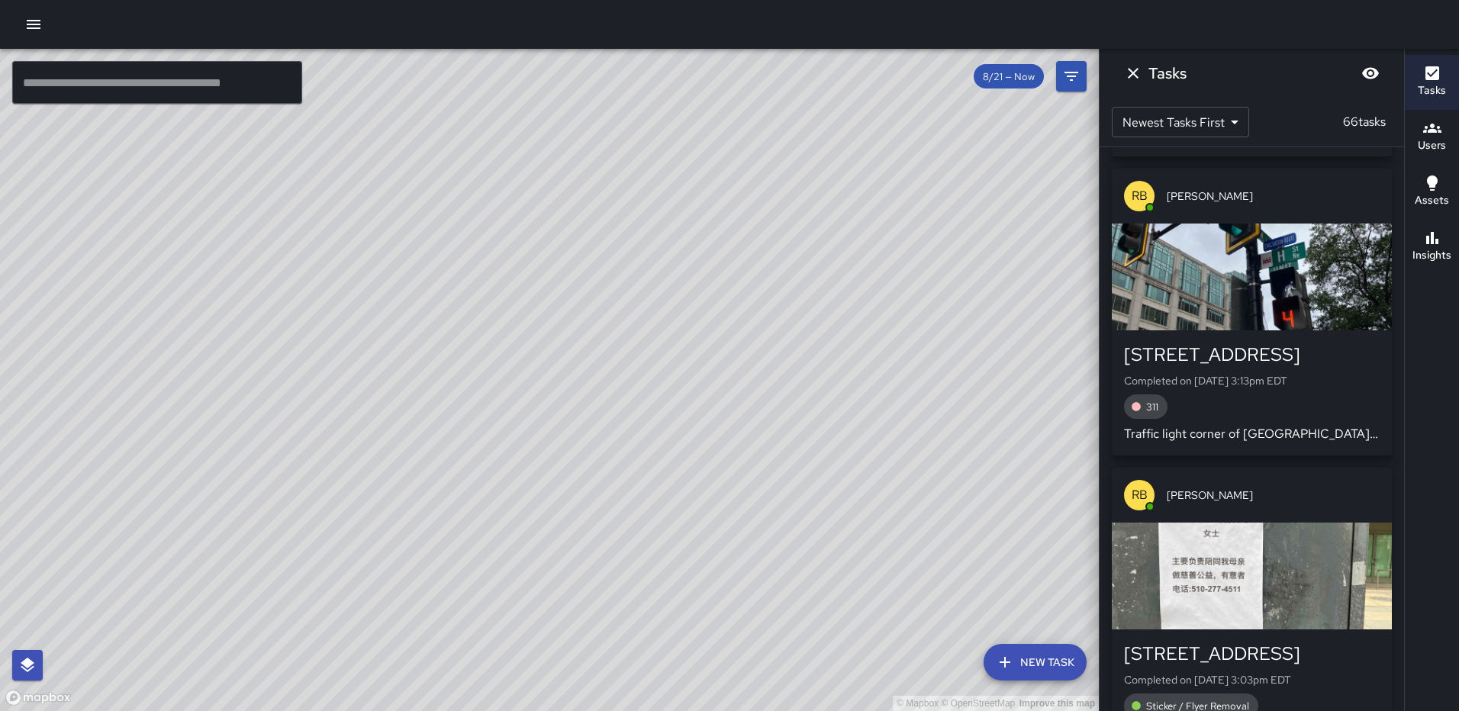
click at [1236, 559] on div "button" at bounding box center [1252, 576] width 280 height 107
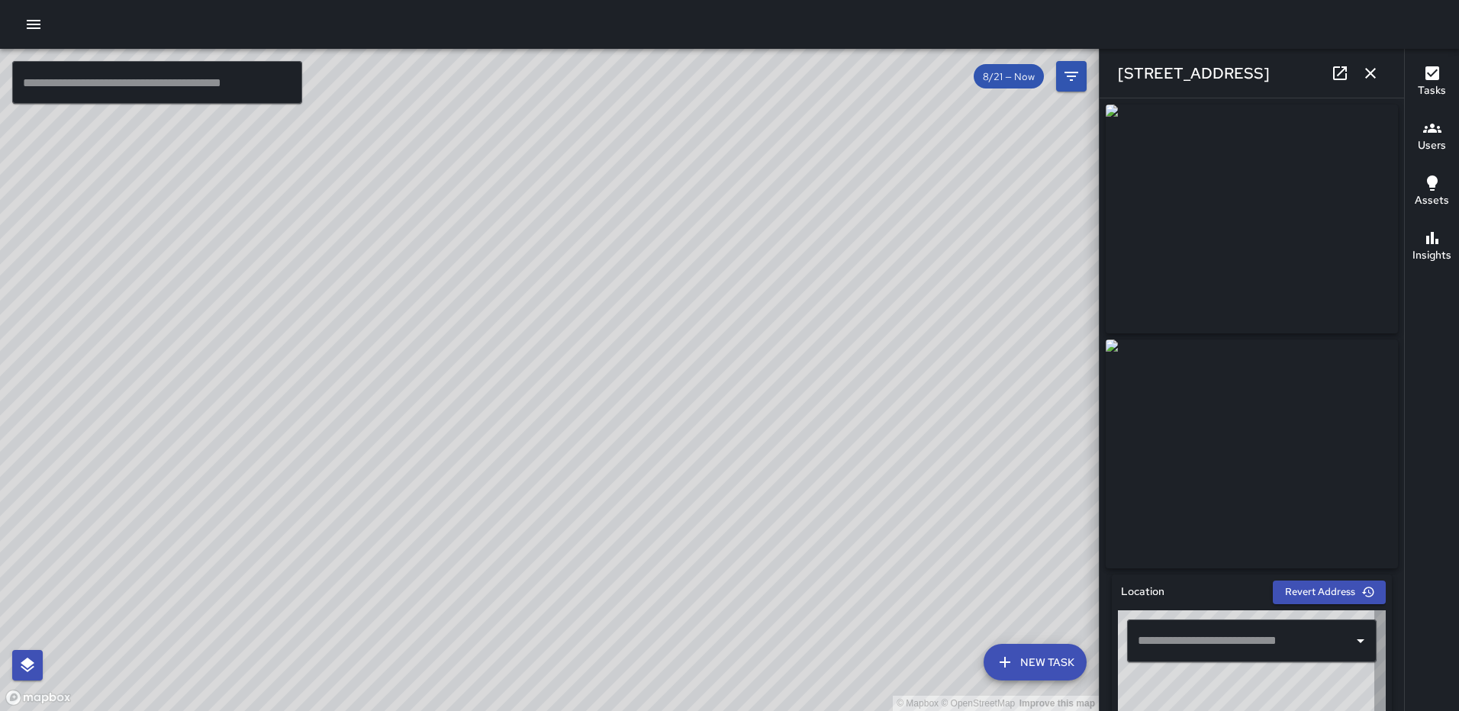
type input "**********"
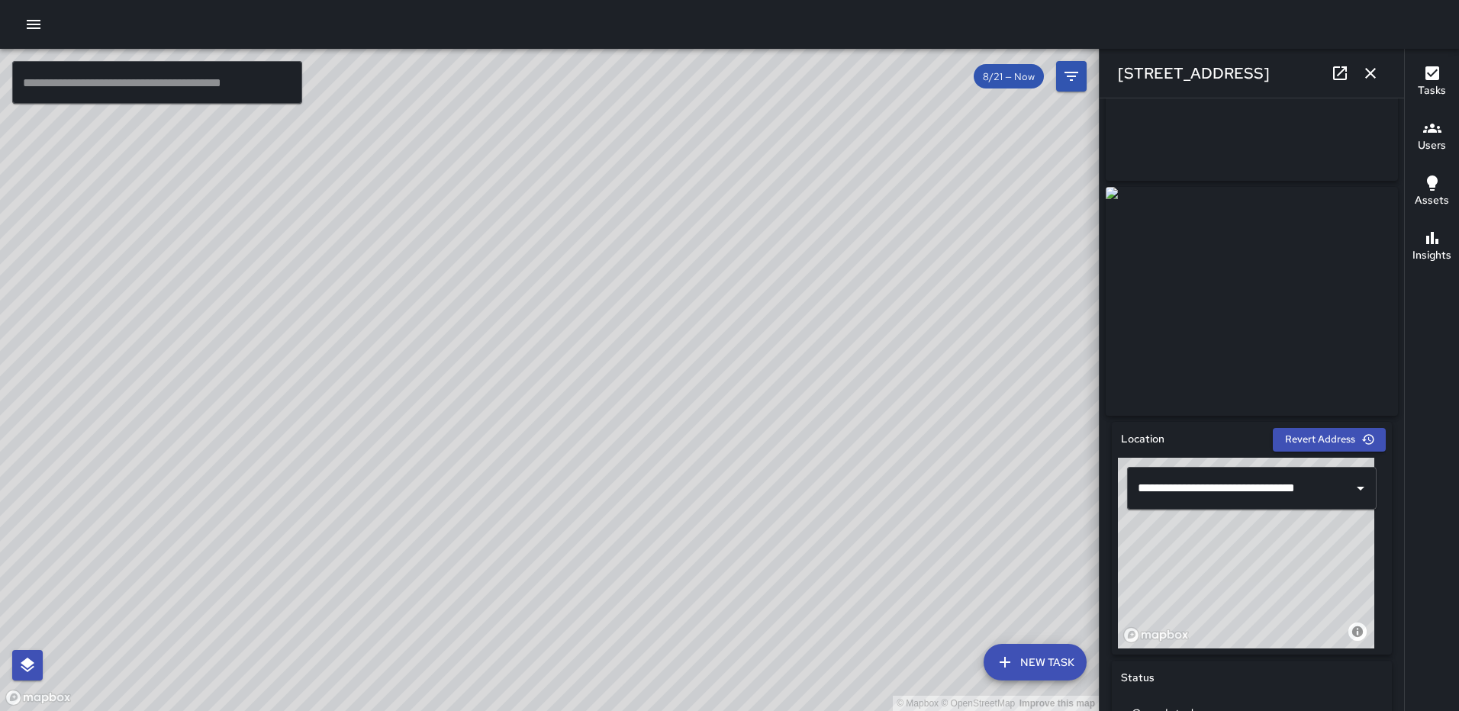
scroll to position [382, 0]
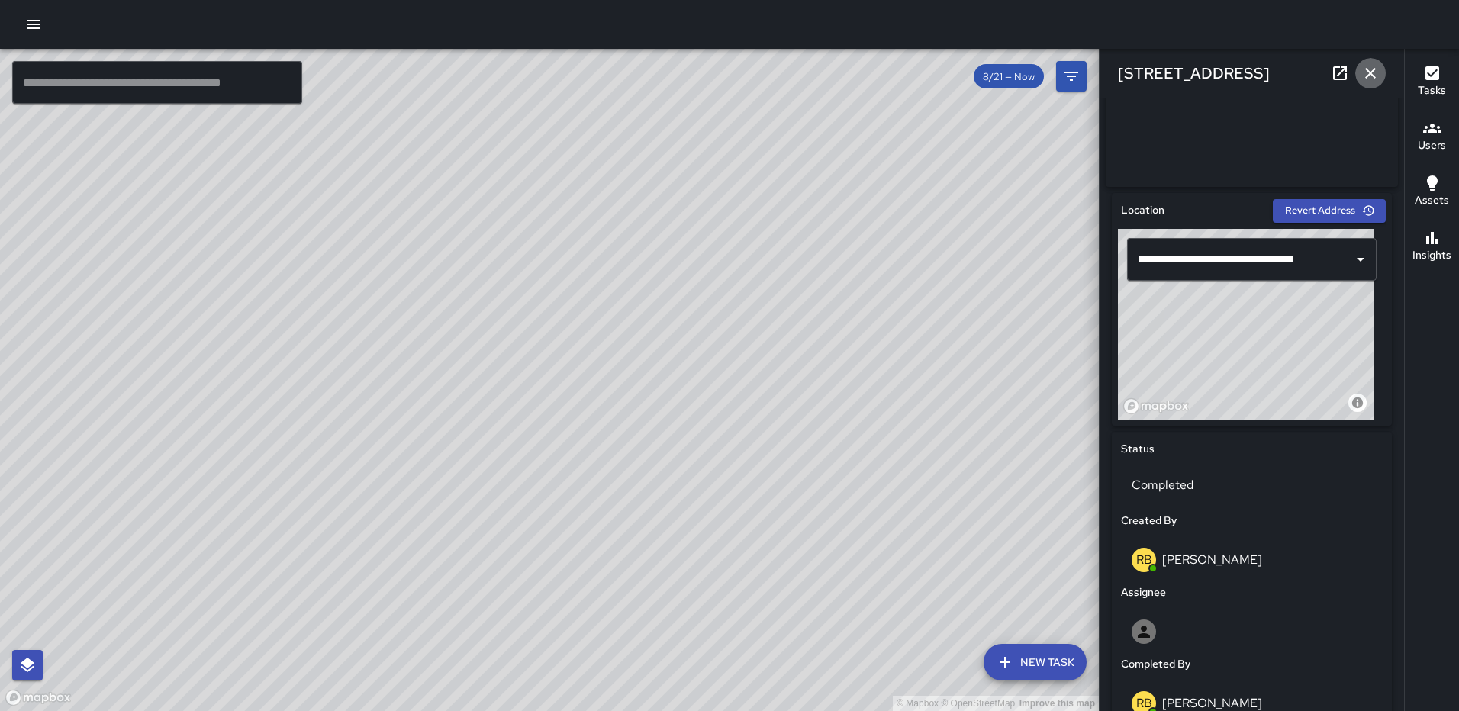
click at [1361, 69] on button "button" at bounding box center [1370, 73] width 31 height 31
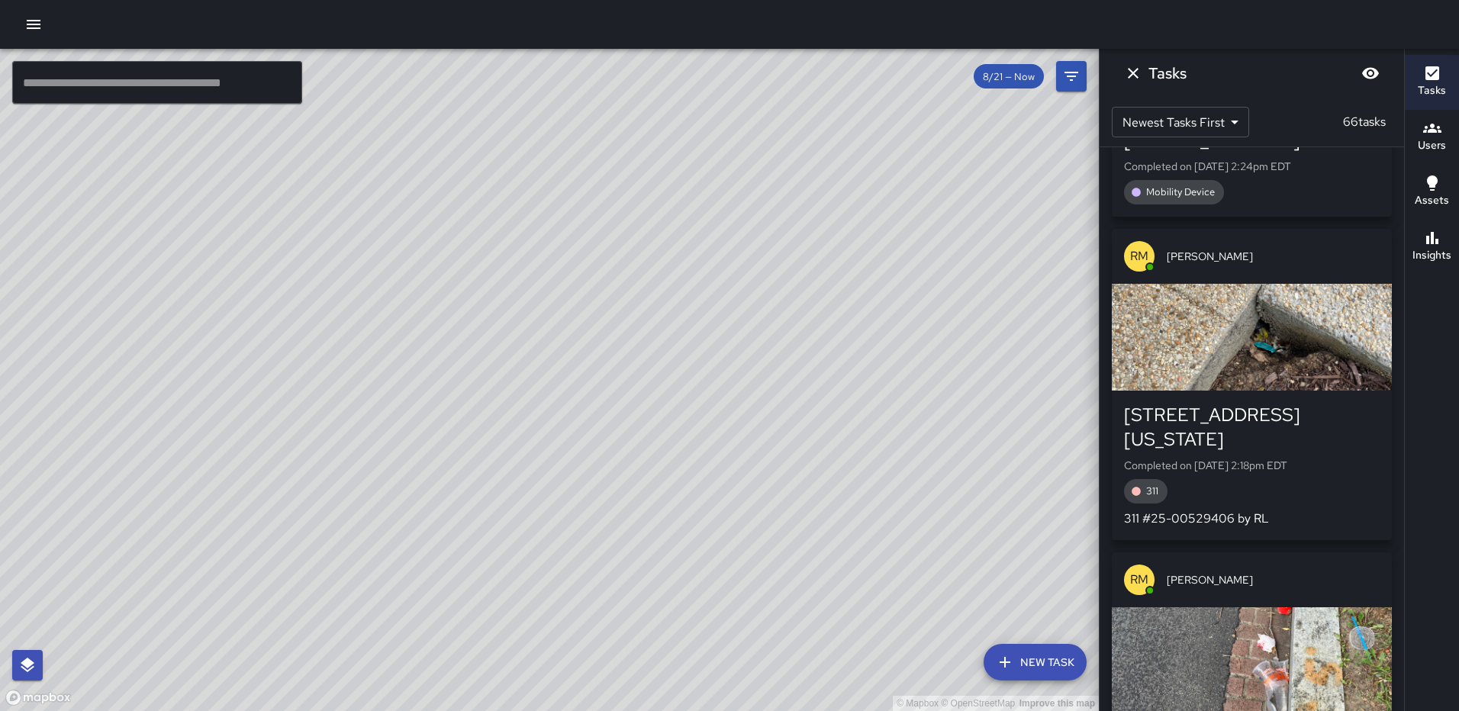
scroll to position [7007, 0]
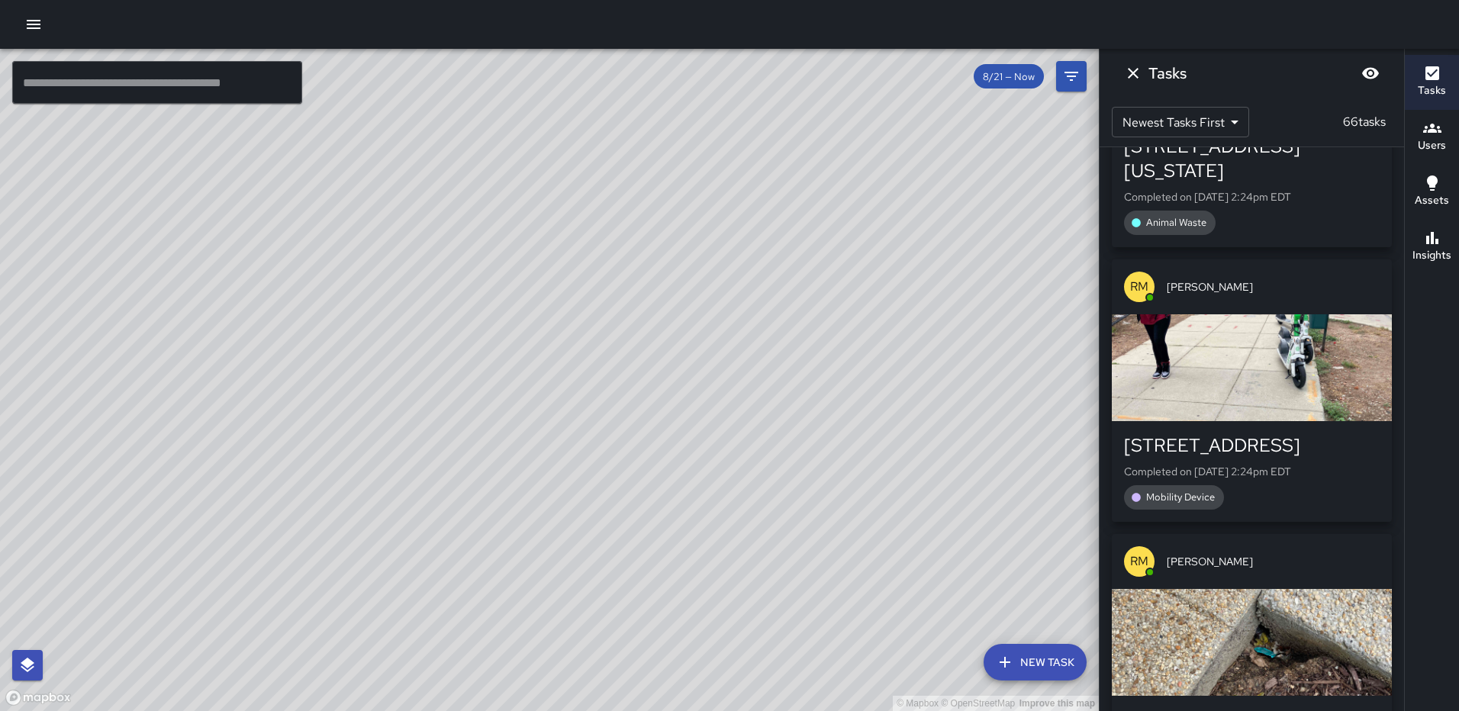
click at [1237, 122] on div "button" at bounding box center [1252, 68] width 280 height 107
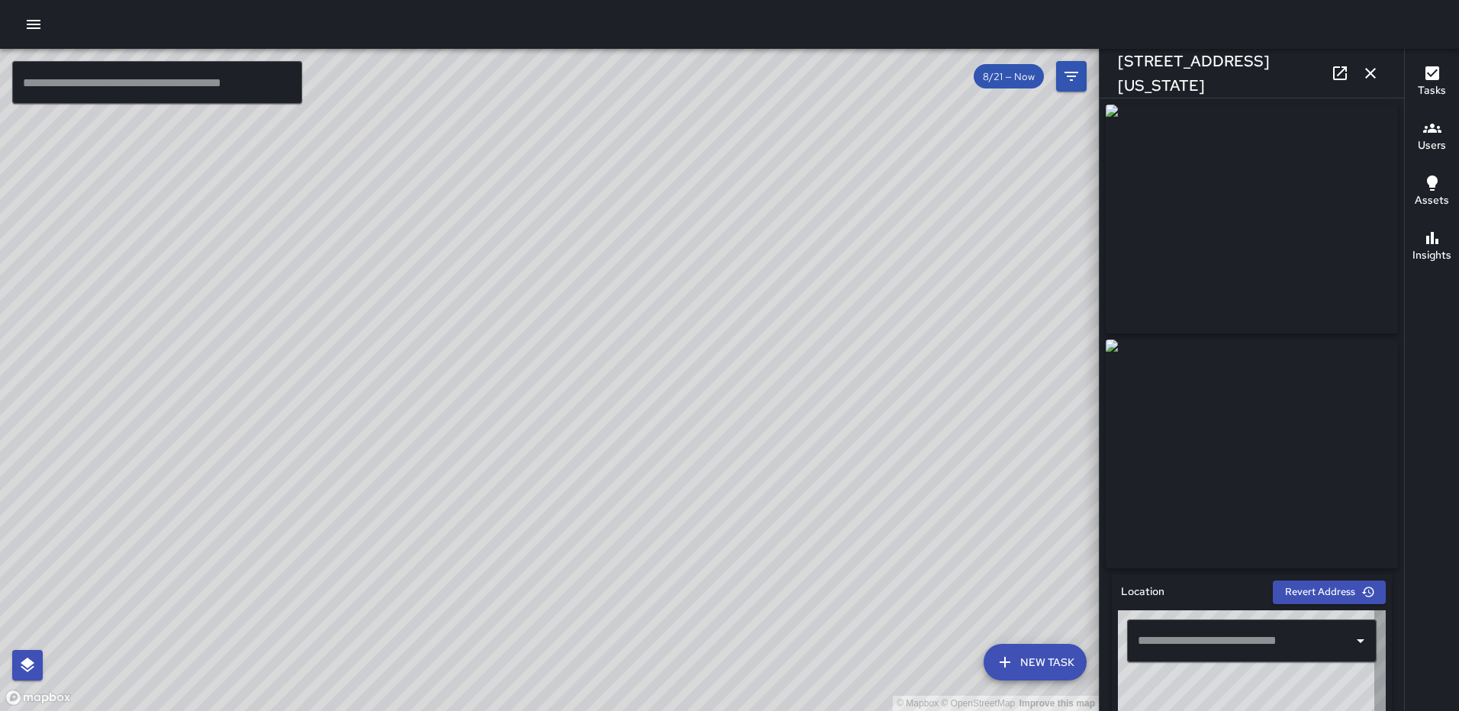
type input "**********"
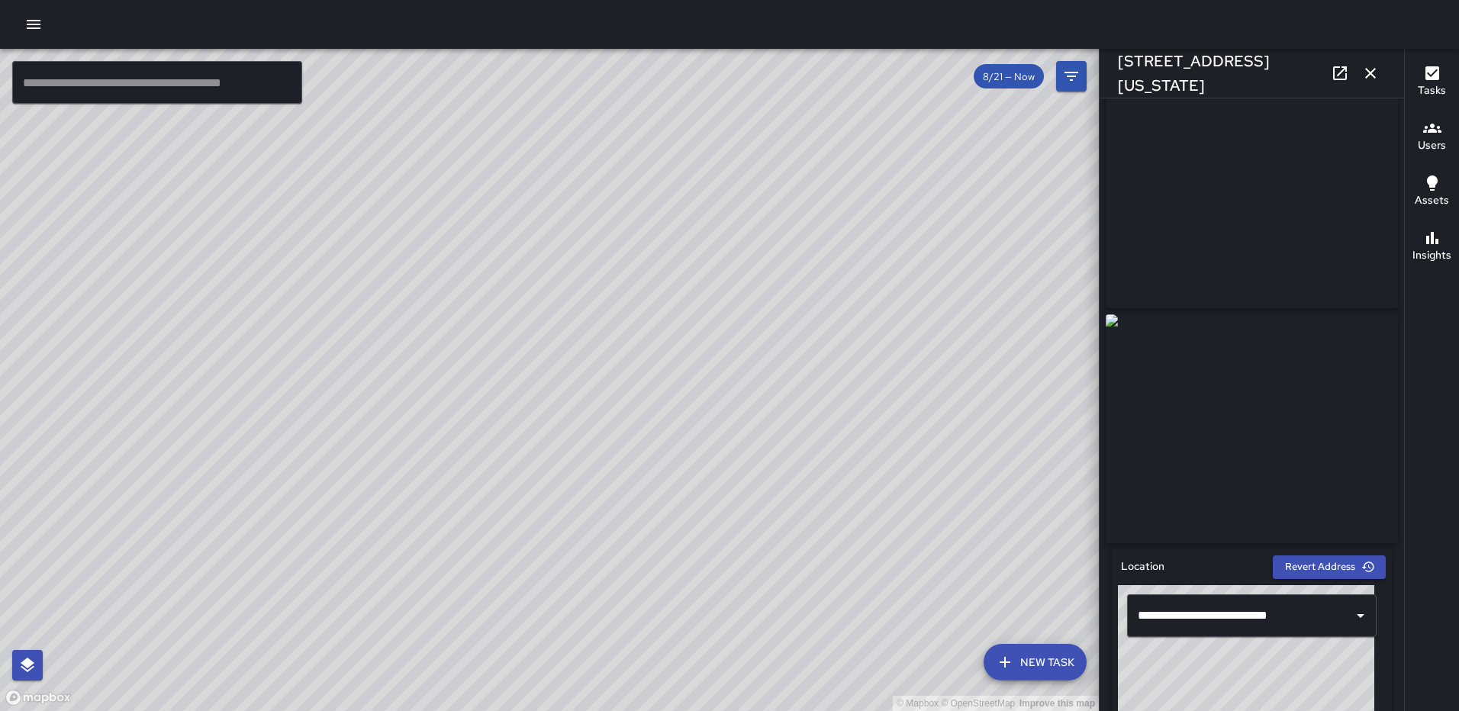
scroll to position [0, 0]
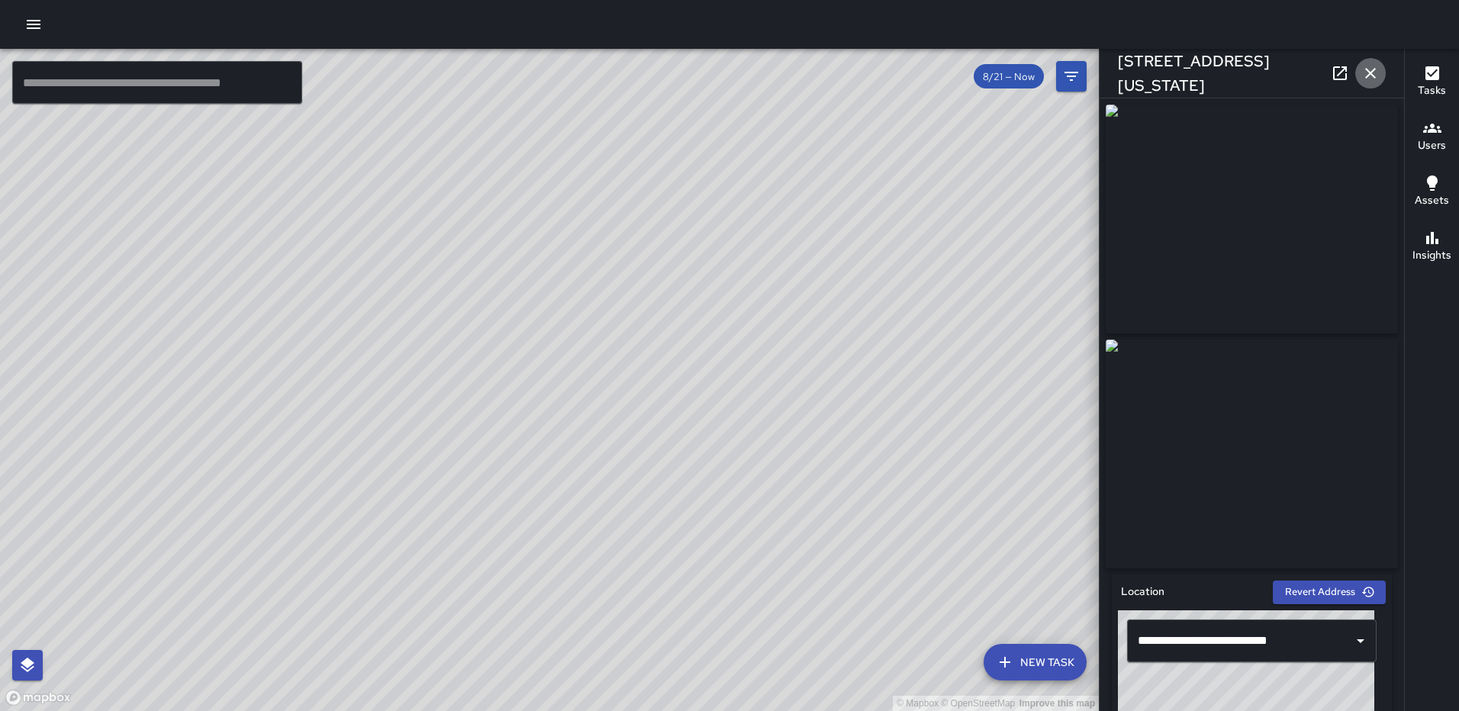
click at [1374, 71] on icon "button" at bounding box center [1370, 73] width 11 height 11
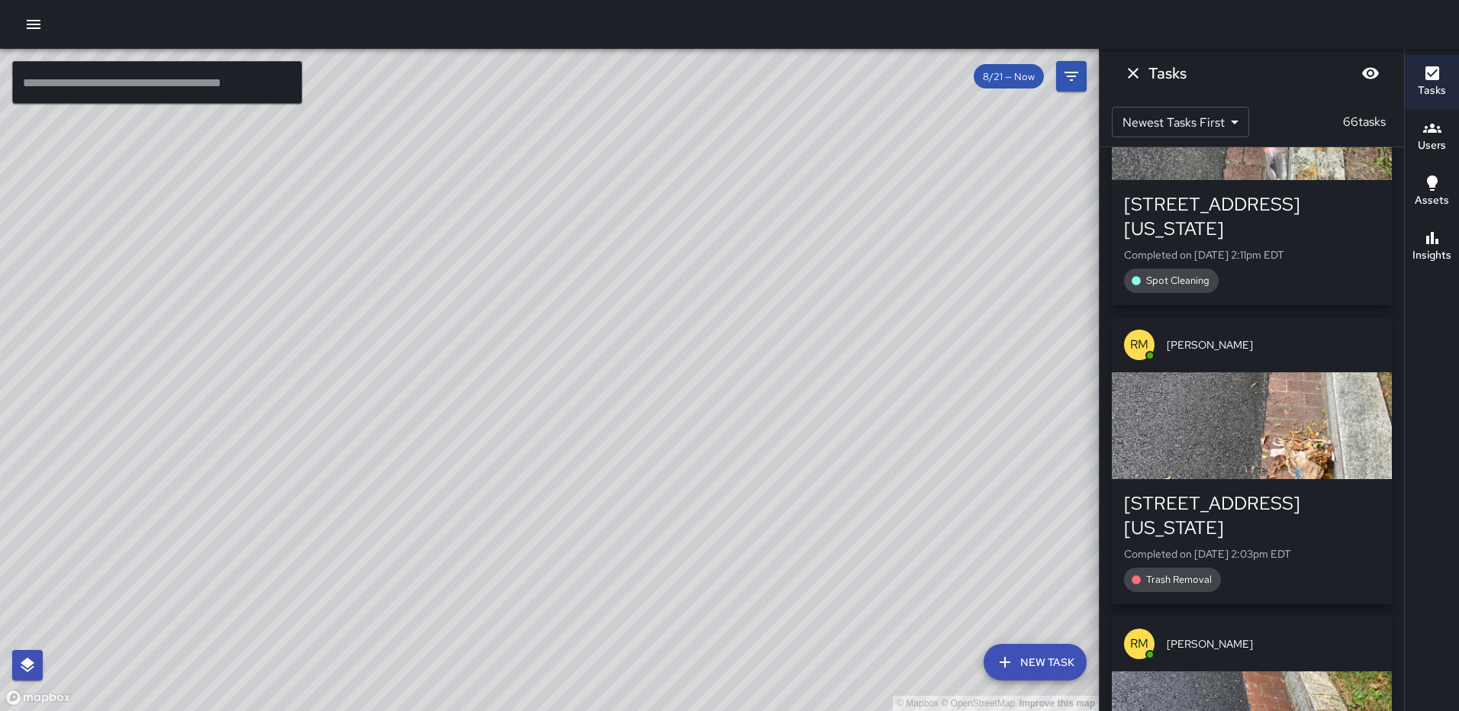
scroll to position [7923, 0]
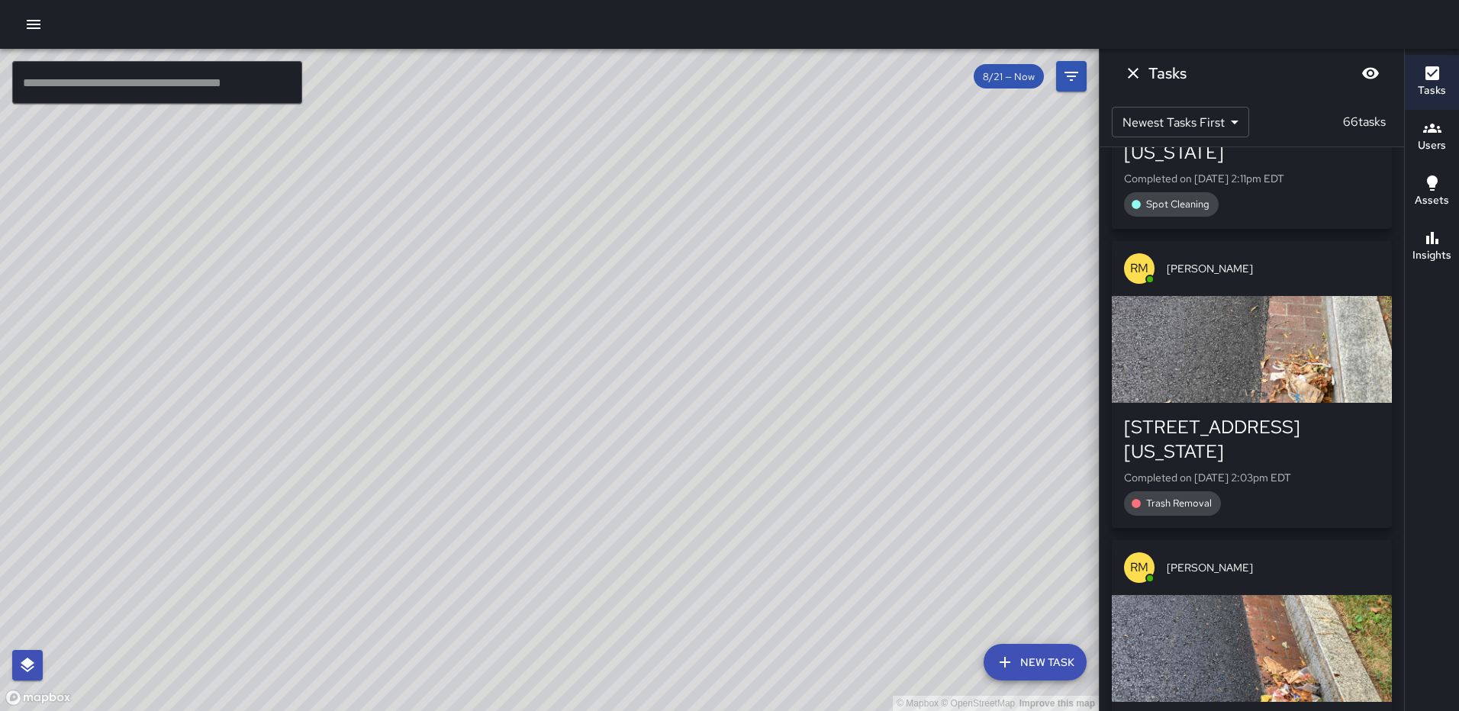
click at [1246, 104] on div "button" at bounding box center [1252, 50] width 280 height 107
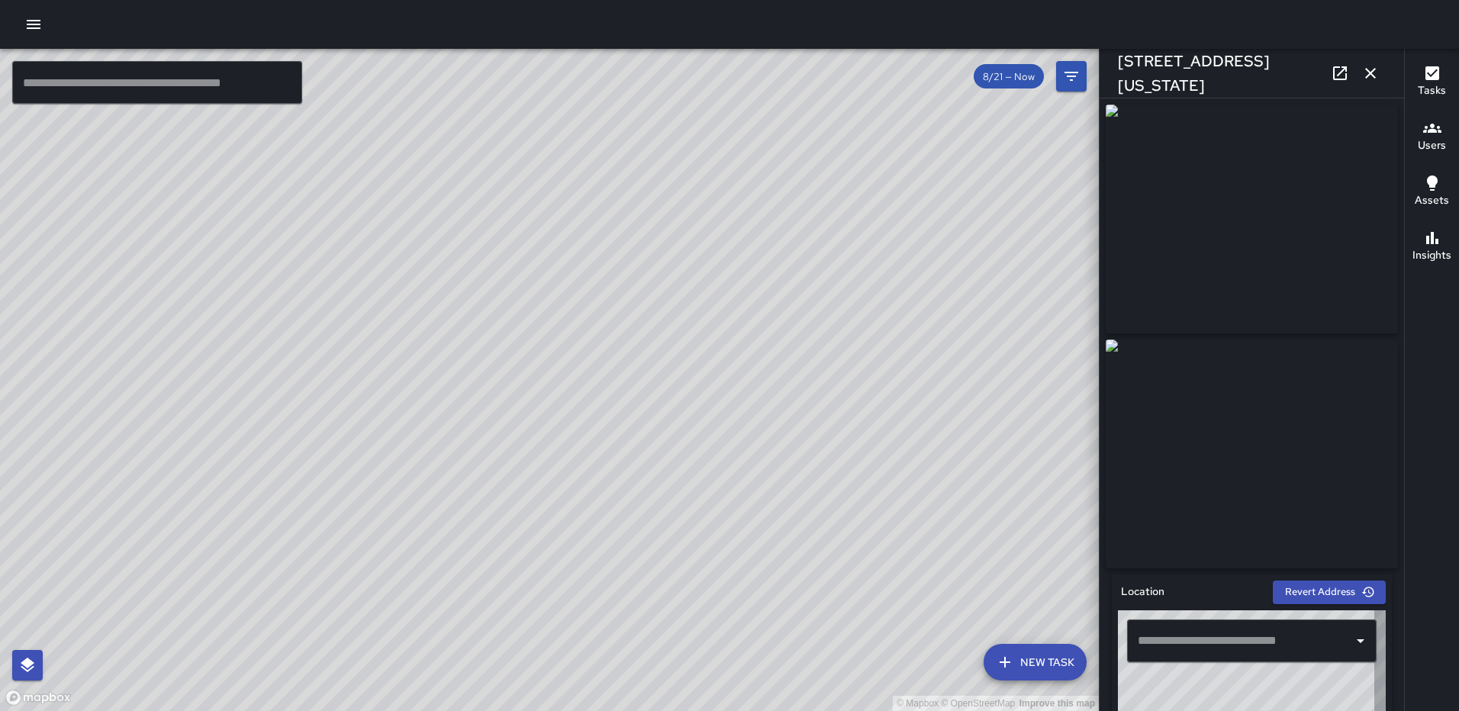
type input "**********"
click at [1369, 77] on icon "button" at bounding box center [1370, 73] width 18 height 18
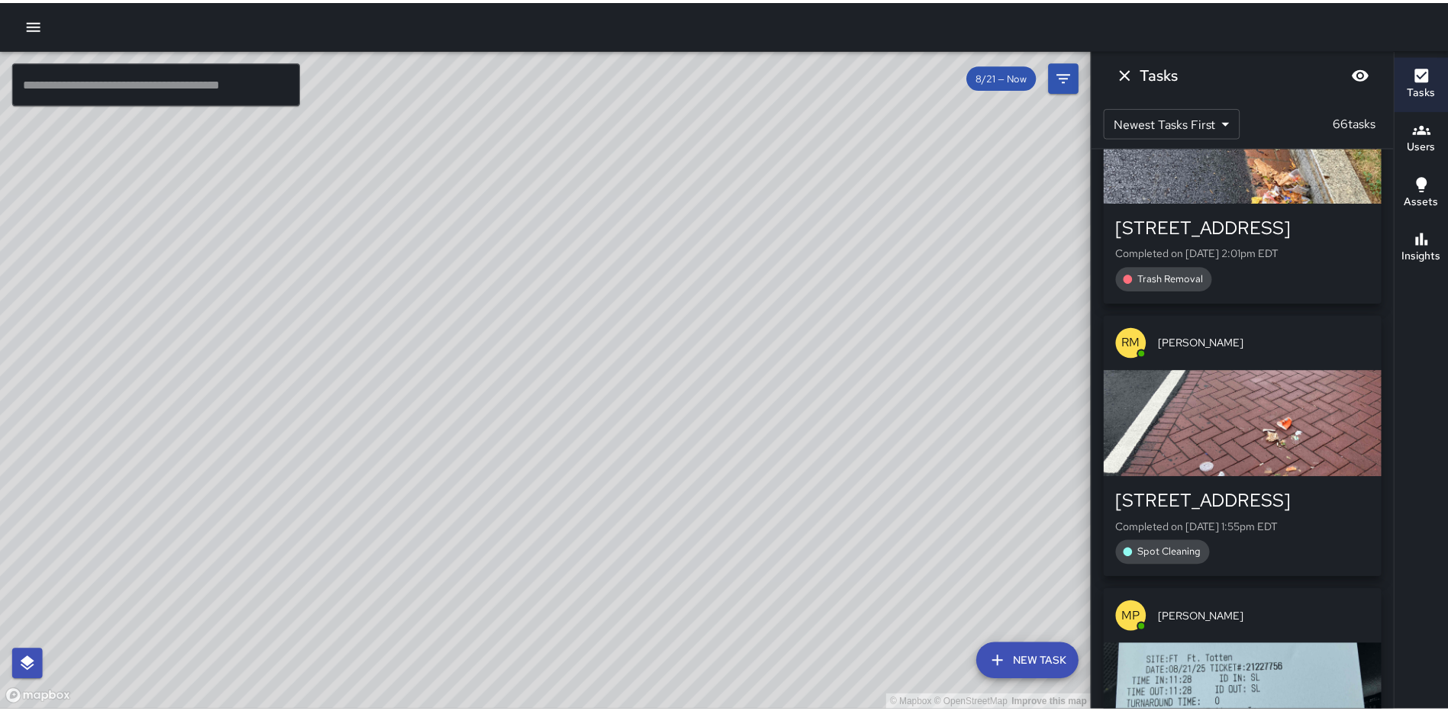
scroll to position [8457, 0]
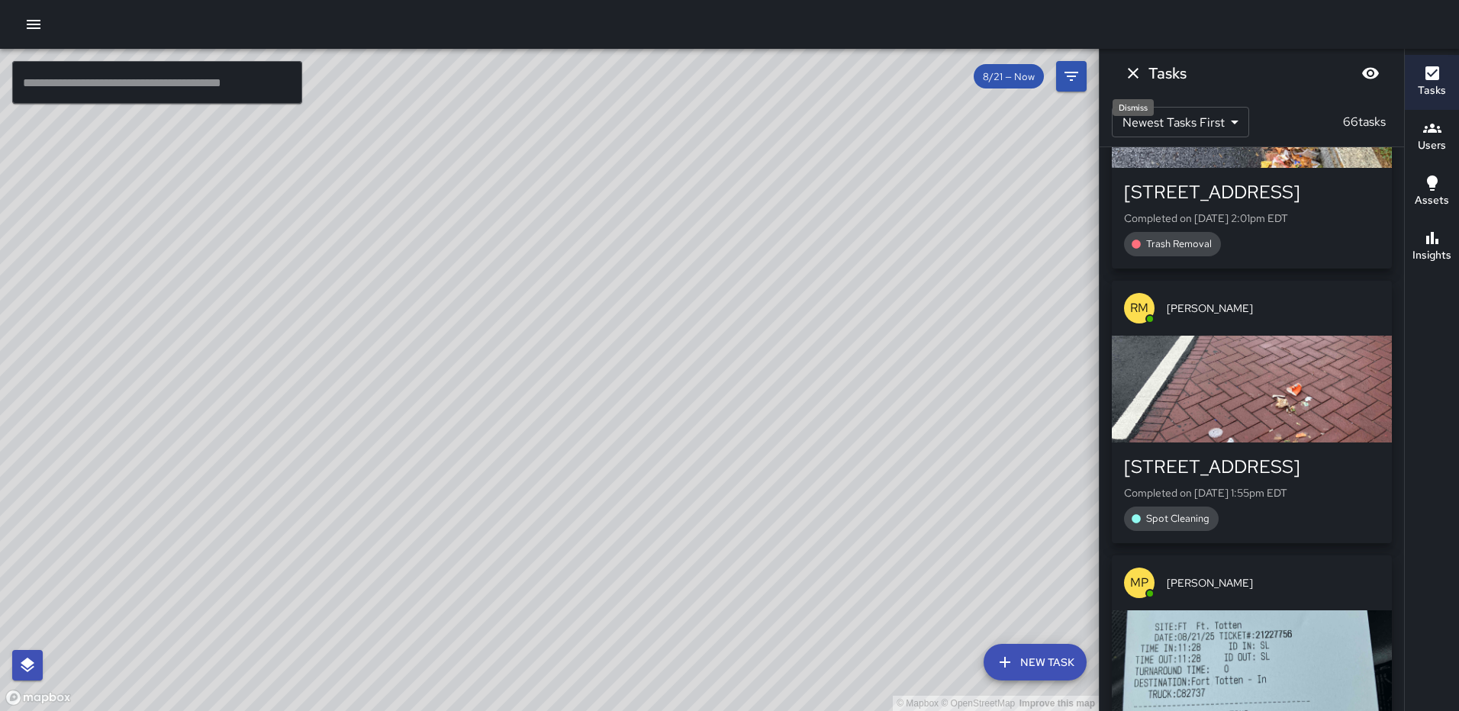
click at [1126, 79] on icon "Dismiss" at bounding box center [1133, 73] width 18 height 18
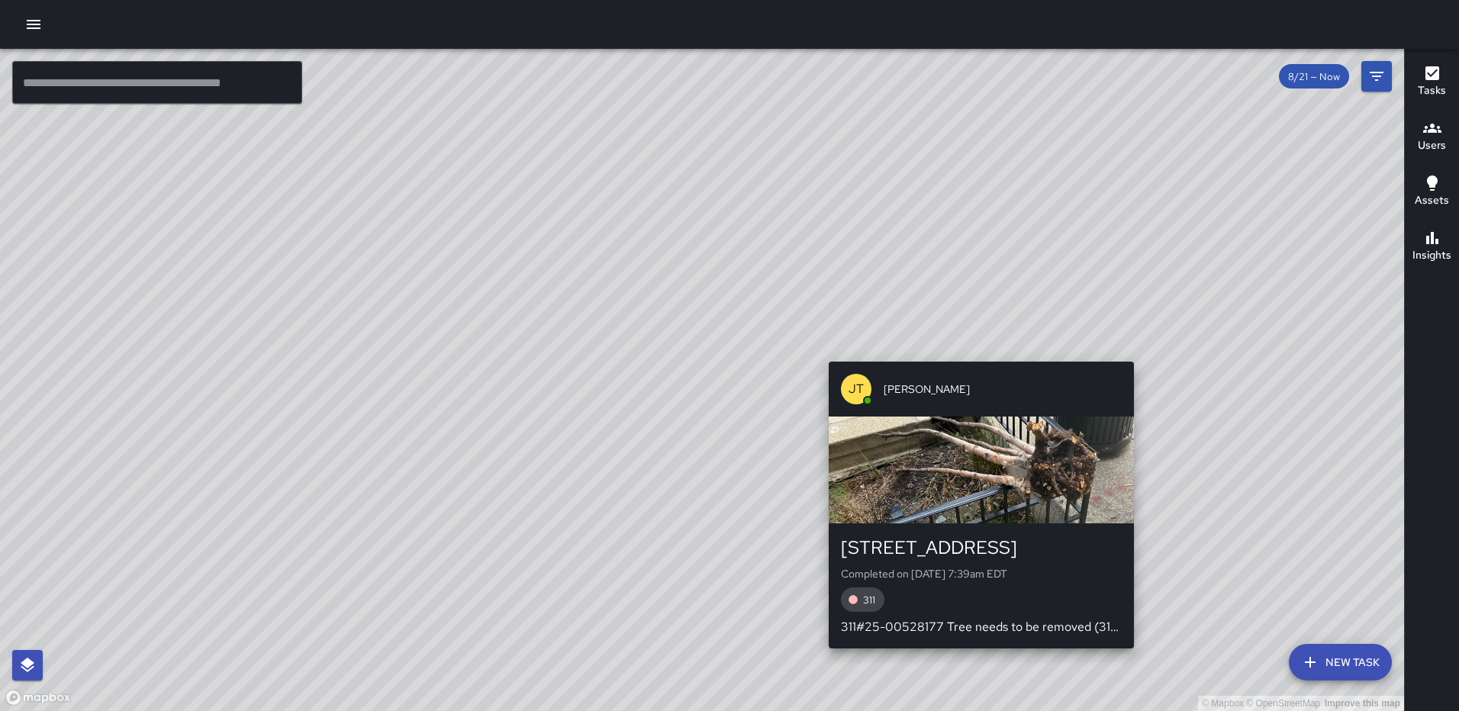
drag, startPoint x: 964, startPoint y: 443, endPoint x: 959, endPoint y: 314, distance: 129.8
click at [971, 324] on div "© Mapbox © OpenStreetMap Improve this map [PERSON_NAME] [PERSON_NAME] [STREET_A…" at bounding box center [702, 380] width 1404 height 662
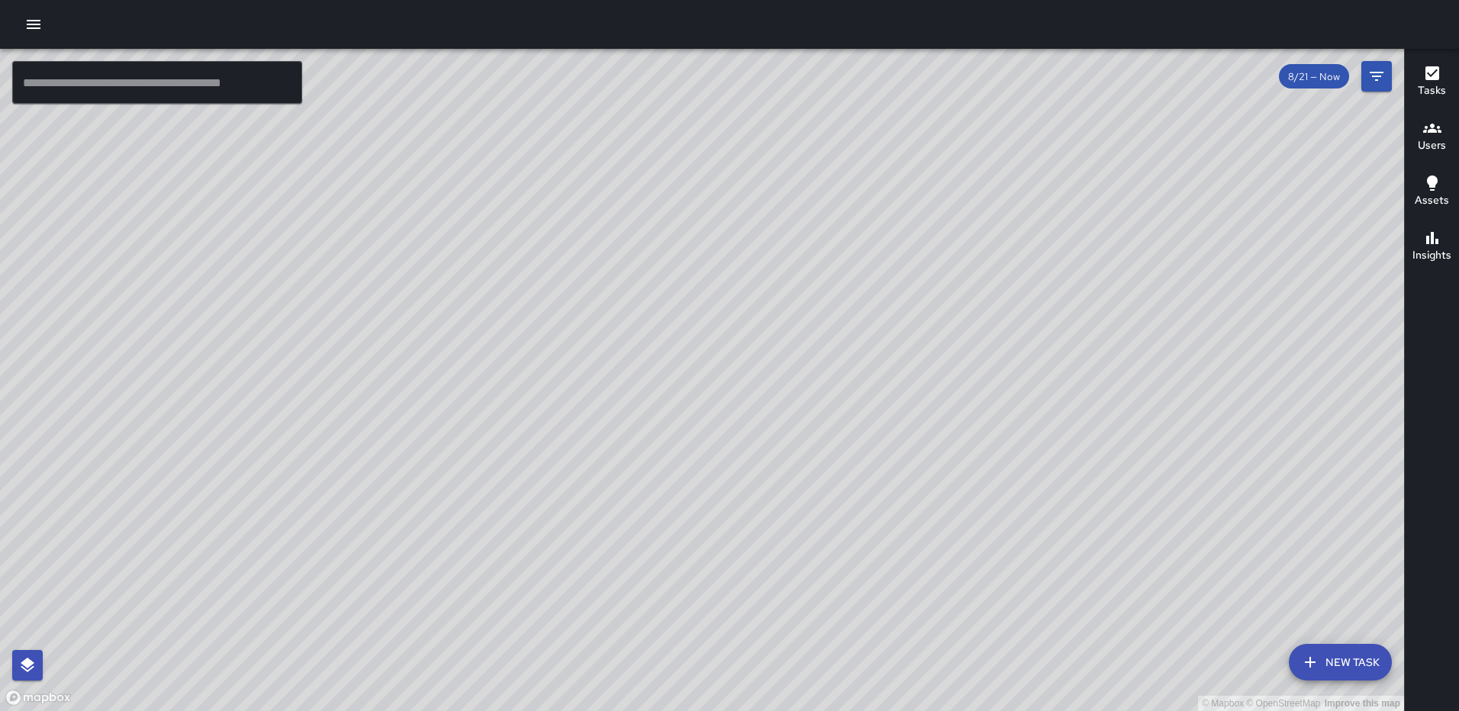
click at [35, 19] on icon "button" at bounding box center [33, 24] width 18 height 18
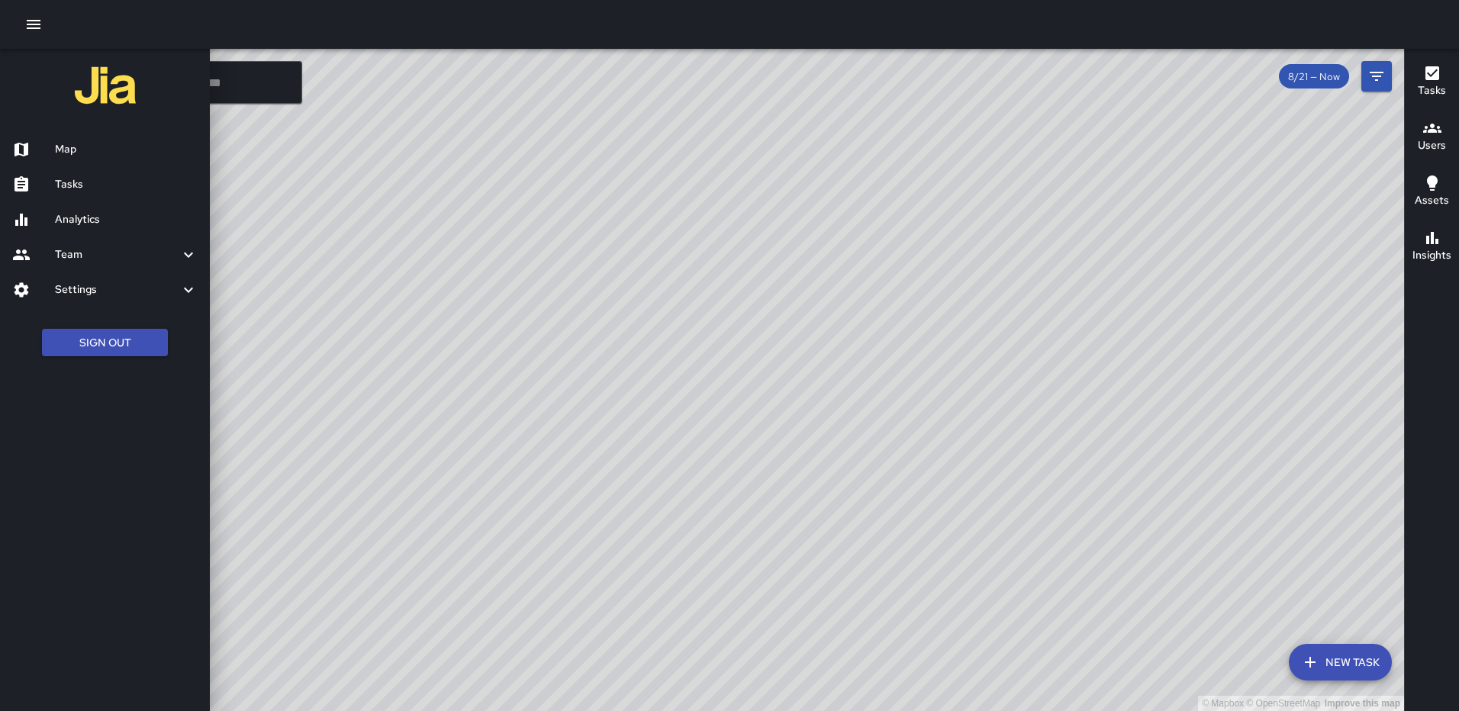
click at [91, 217] on h6 "Analytics" at bounding box center [126, 219] width 143 height 17
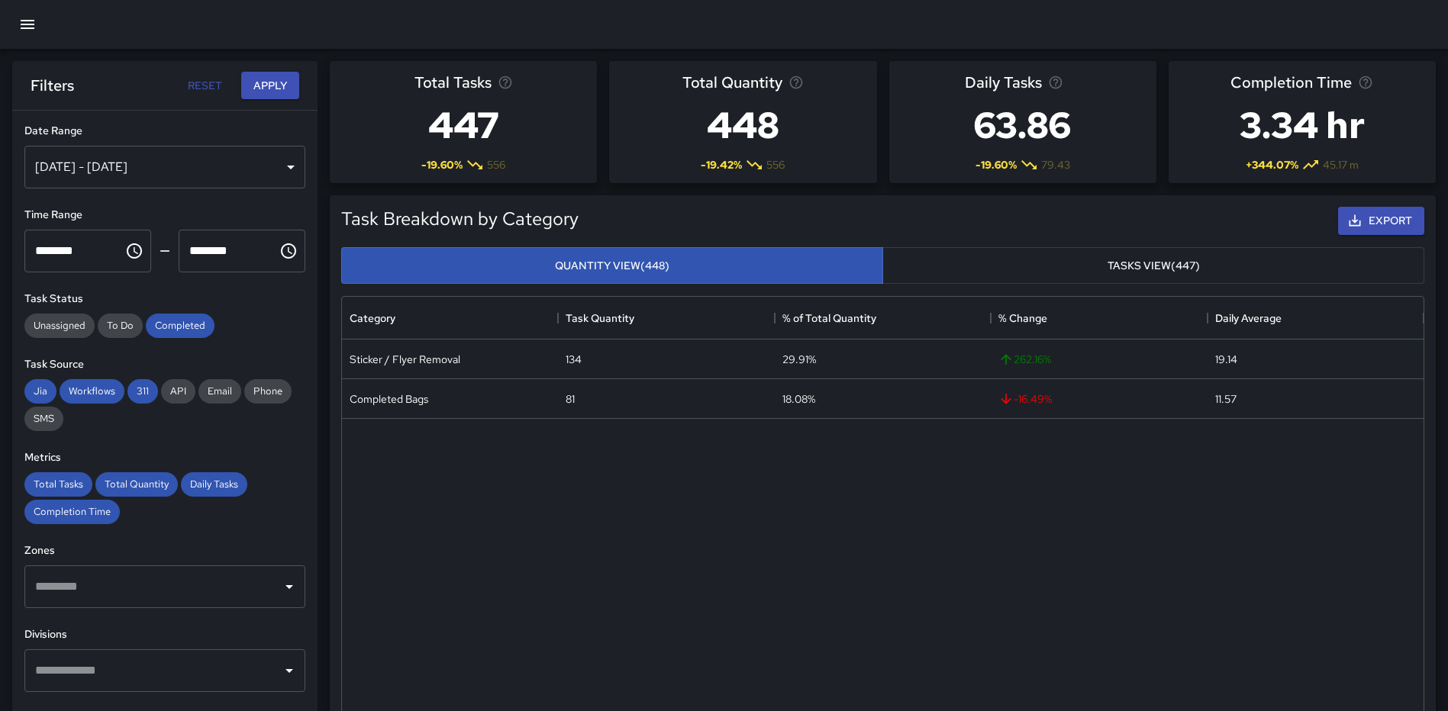
scroll to position [445, 1070]
click at [275, 159] on div "[DATE] - [DATE]" at bounding box center [164, 167] width 281 height 43
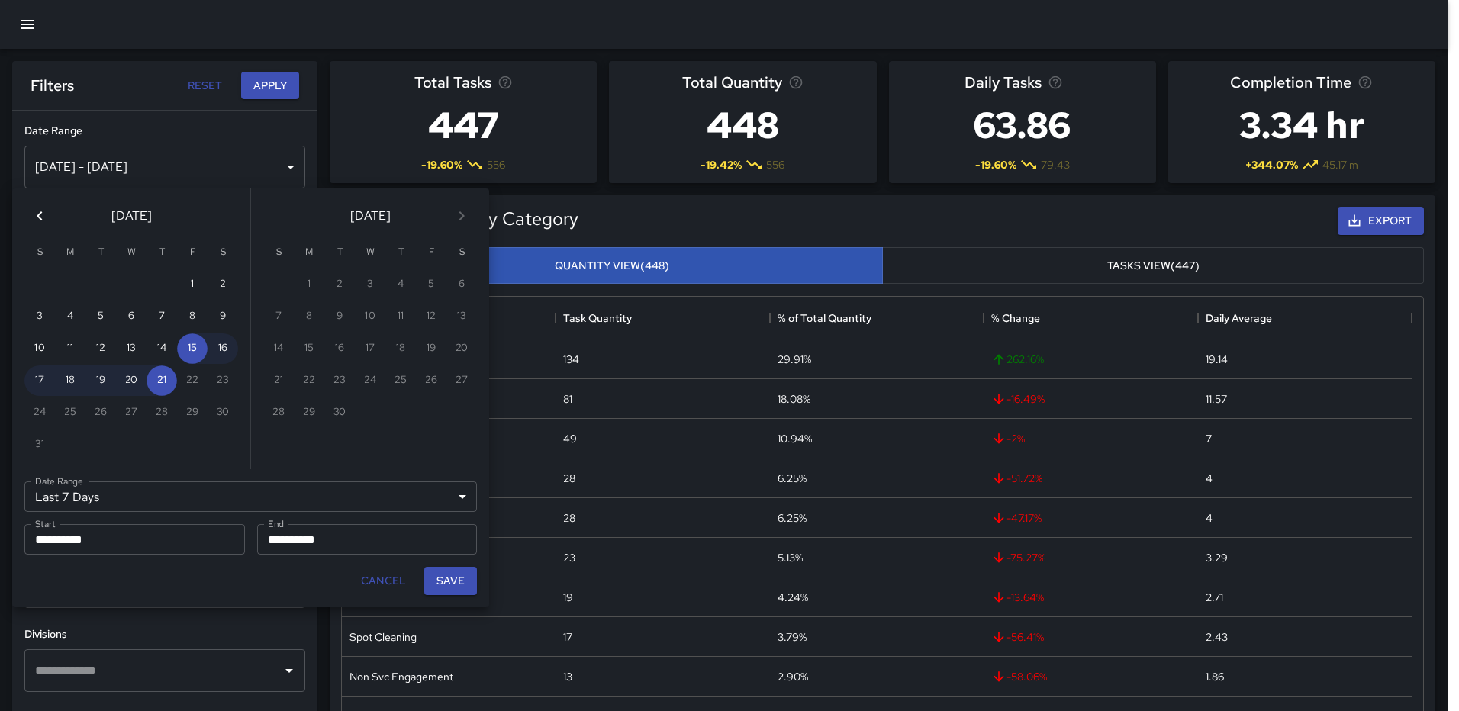
click at [47, 221] on icon "Previous month" at bounding box center [40, 216] width 18 height 18
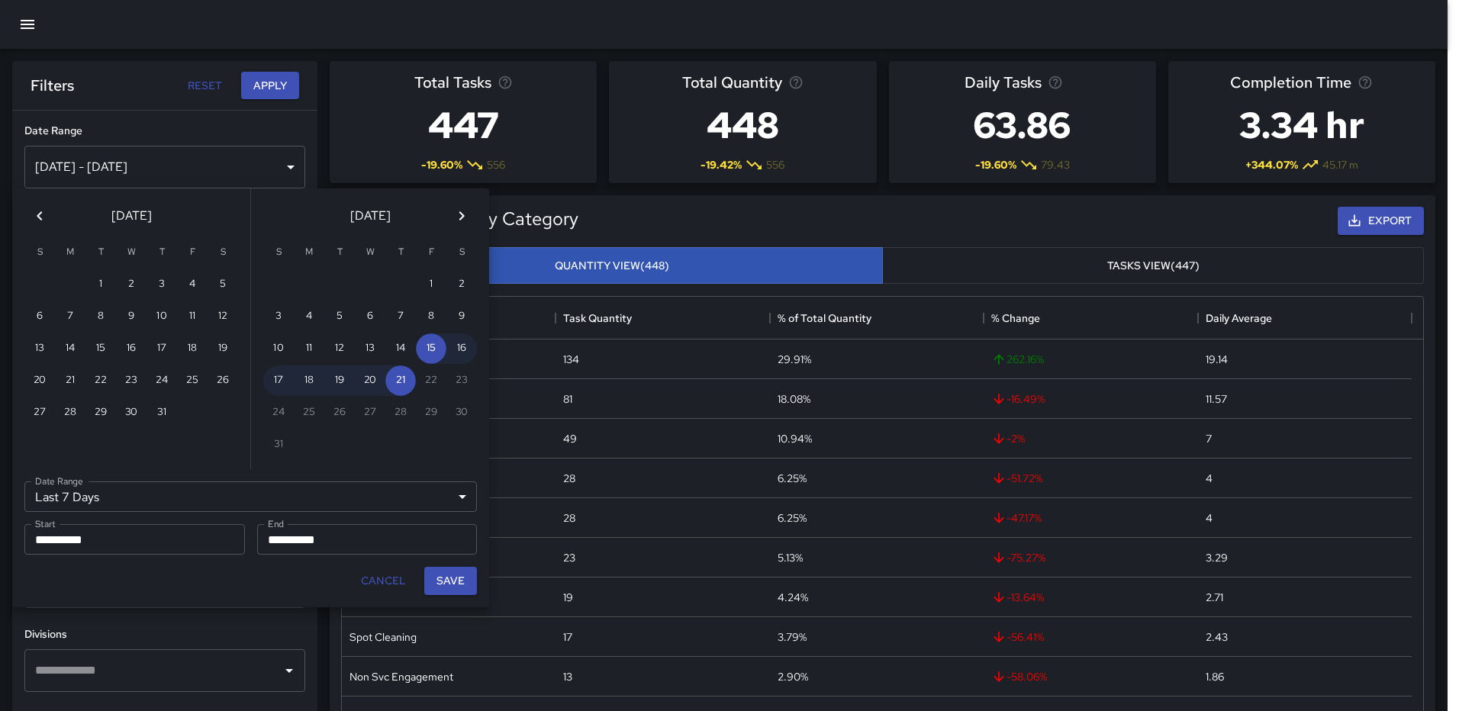
click at [47, 221] on icon "Previous month" at bounding box center [40, 216] width 18 height 18
click at [41, 287] on button "1" at bounding box center [39, 284] width 31 height 31
type input "******"
type input "**********"
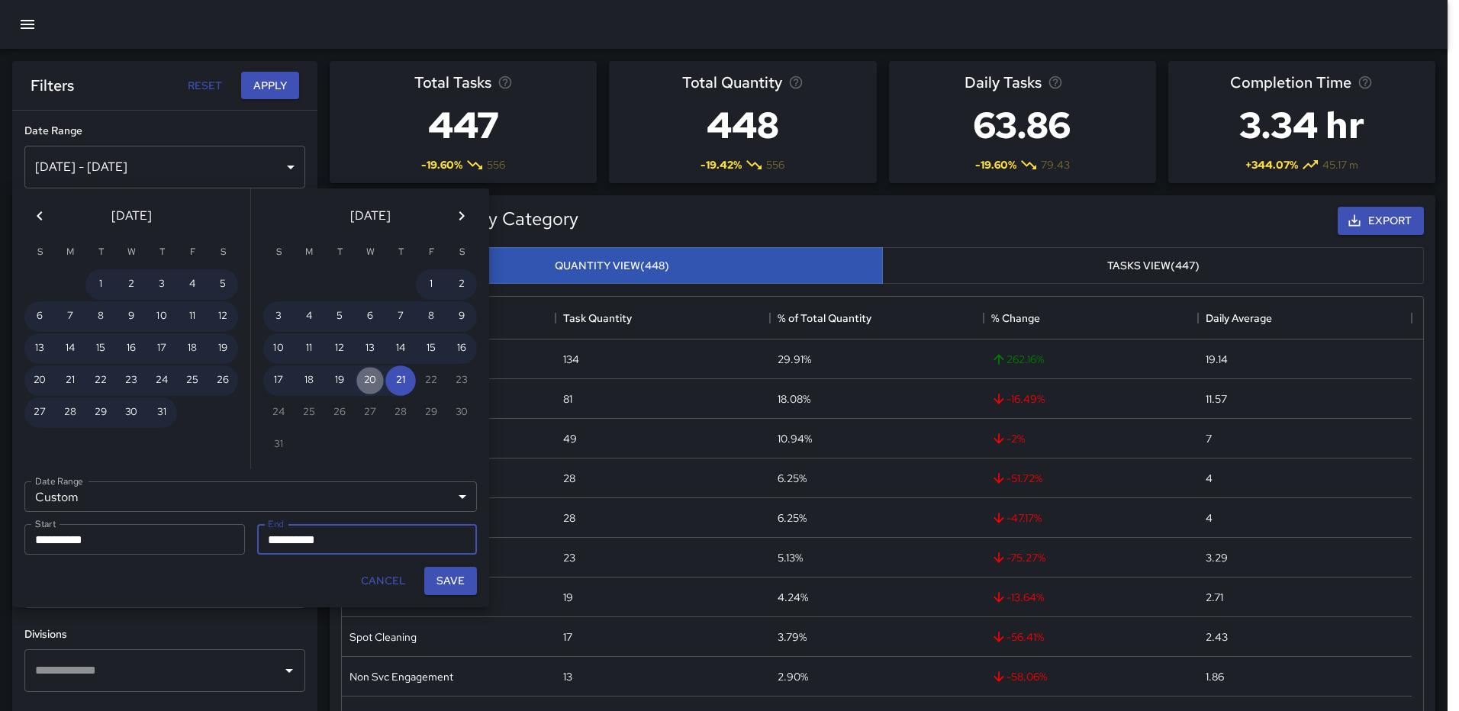
click at [369, 378] on button "20" at bounding box center [370, 381] width 31 height 31
type input "**********"
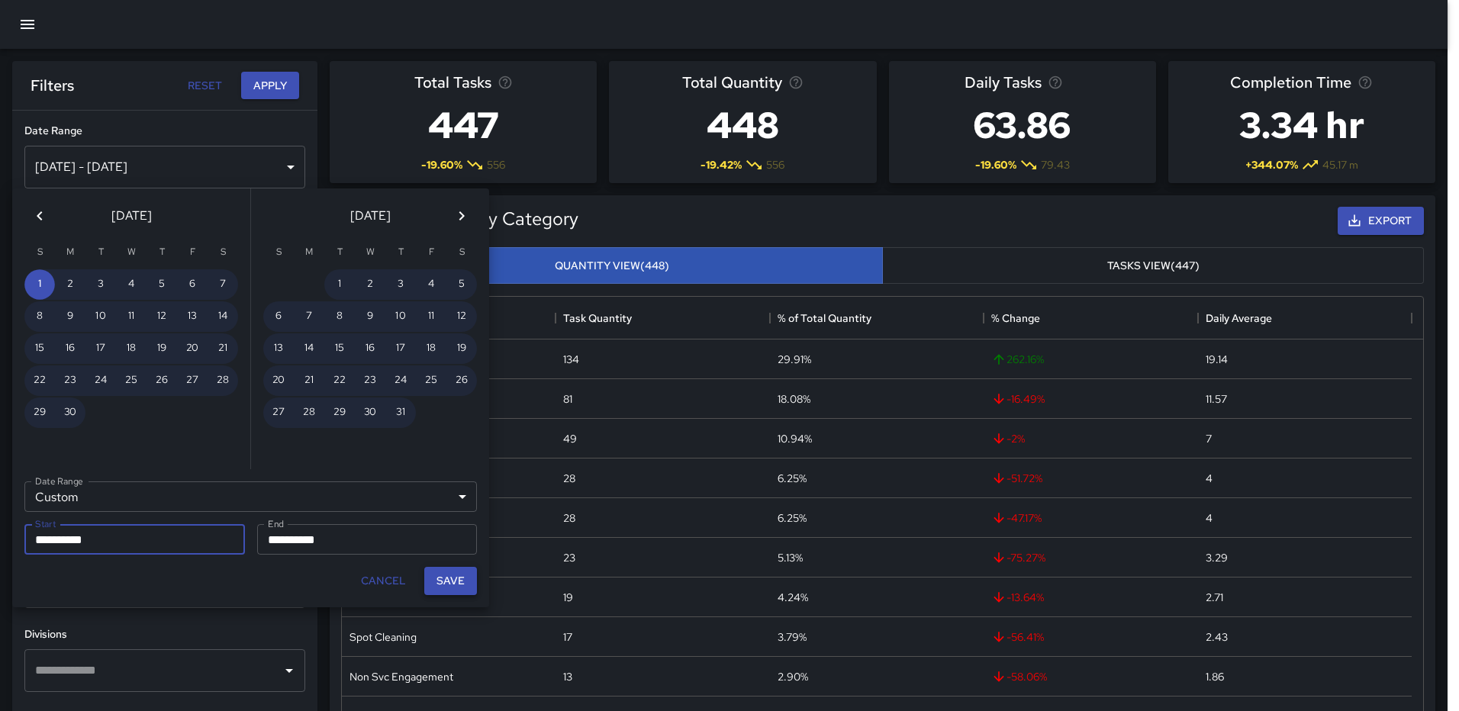
click at [448, 577] on button "Save" at bounding box center [450, 581] width 53 height 28
type input "**********"
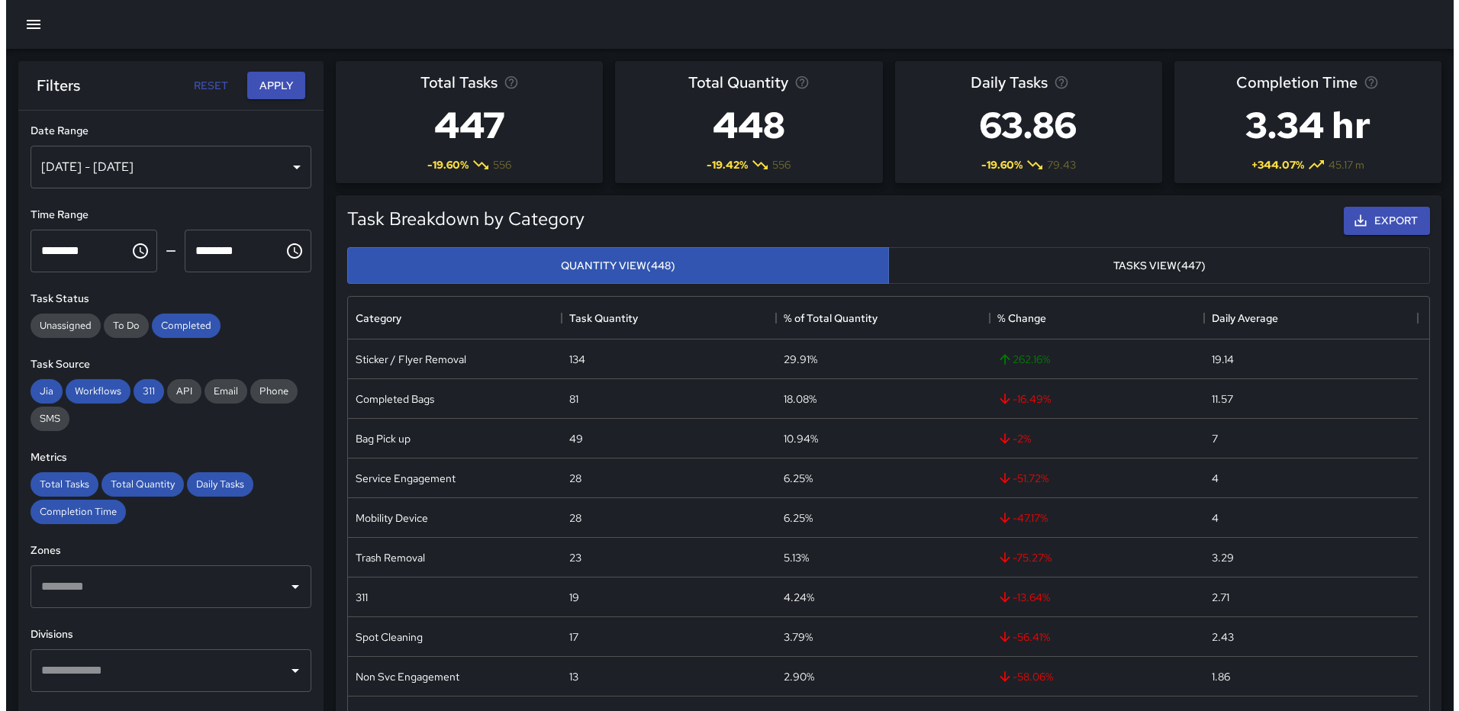
scroll to position [12, 12]
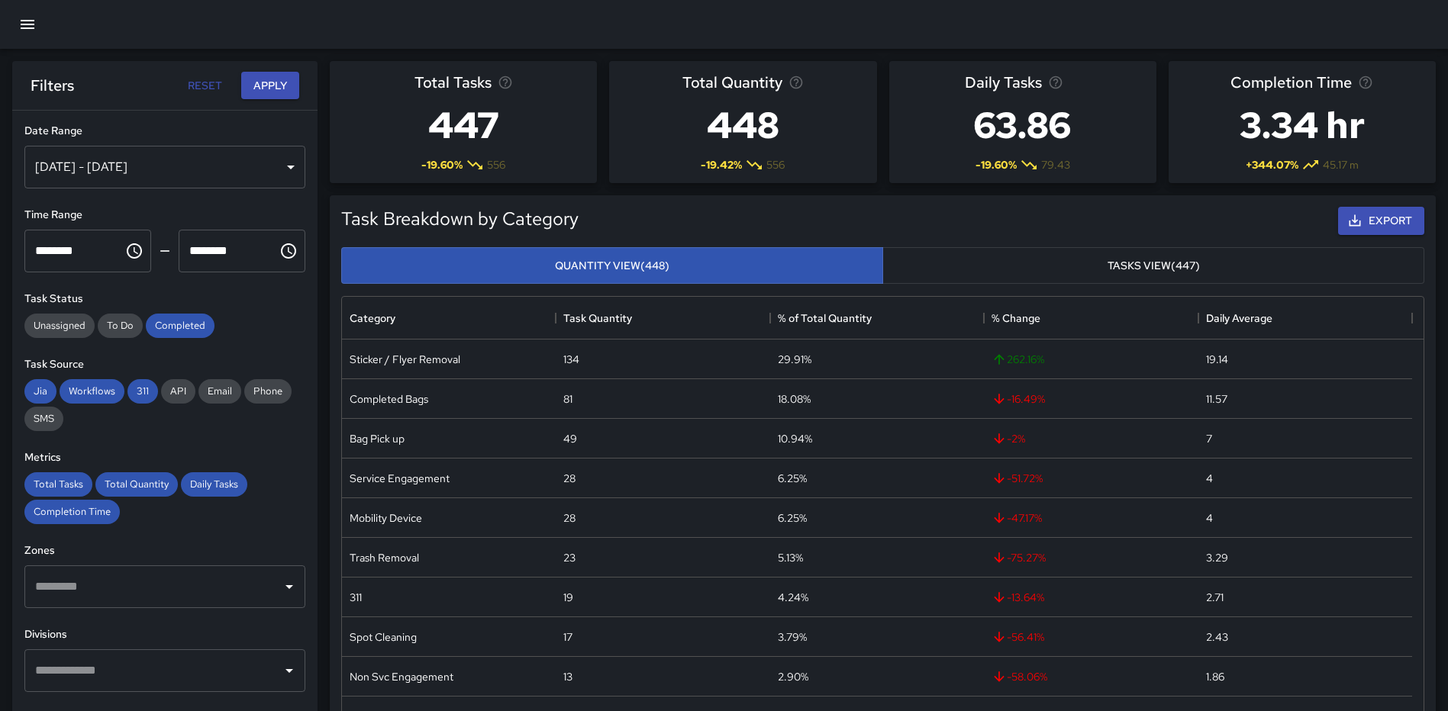
click at [116, 665] on input "text" at bounding box center [153, 670] width 244 height 29
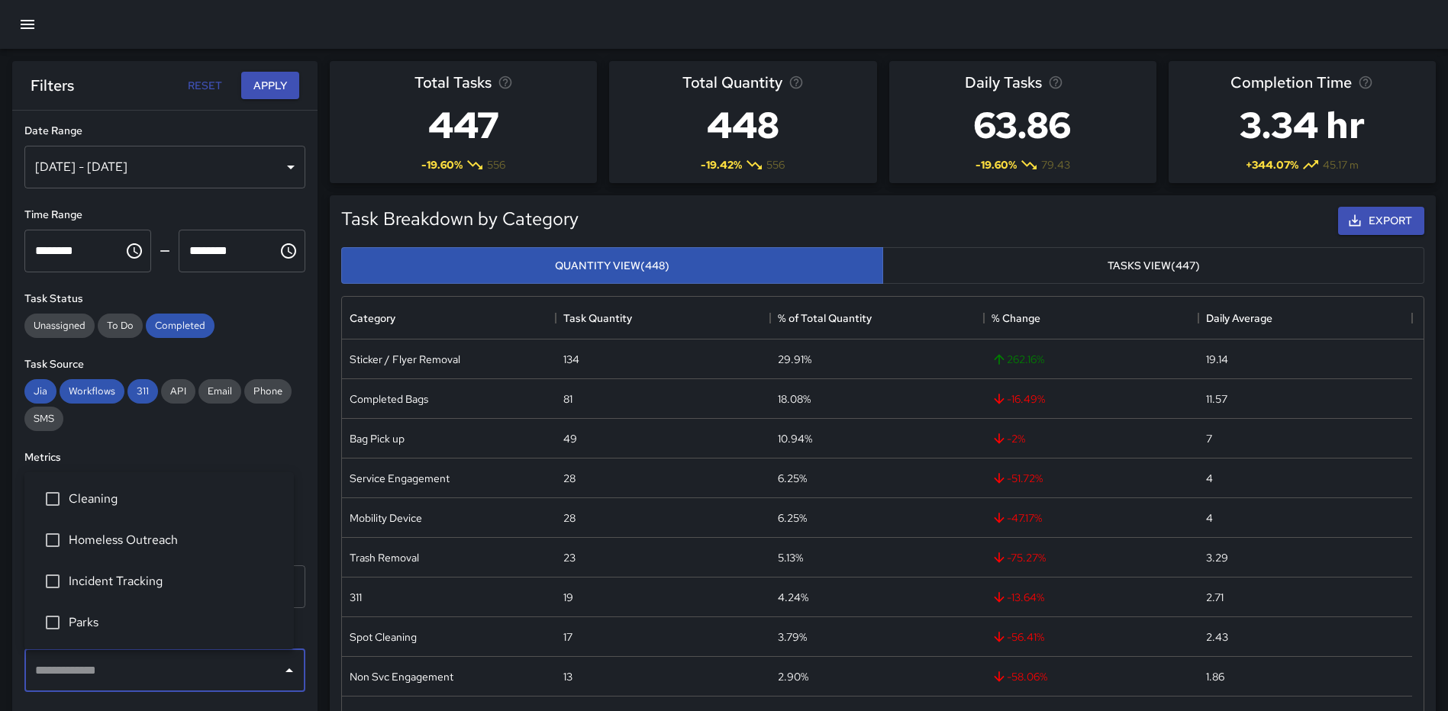
click at [121, 540] on span "Homeless Outreach" at bounding box center [175, 540] width 213 height 18
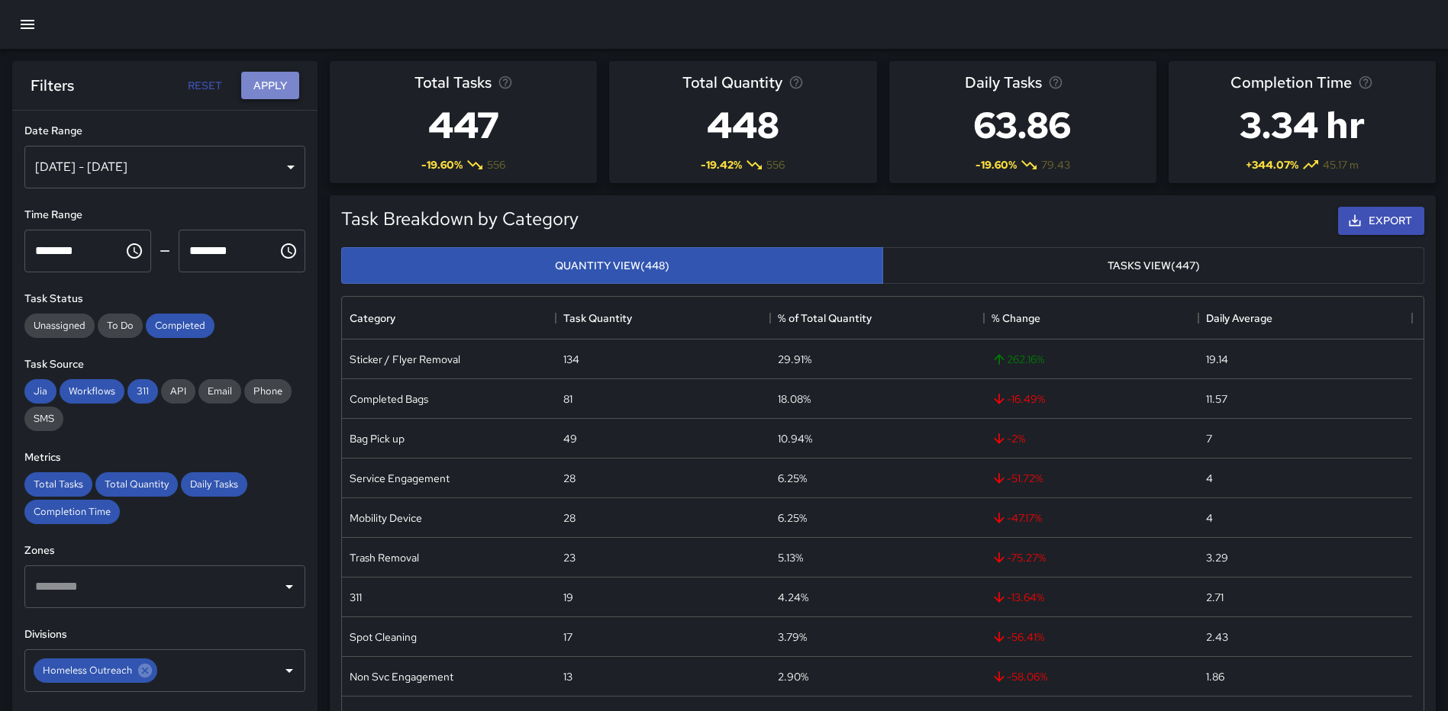
click at [260, 86] on button "Apply" at bounding box center [270, 86] width 58 height 28
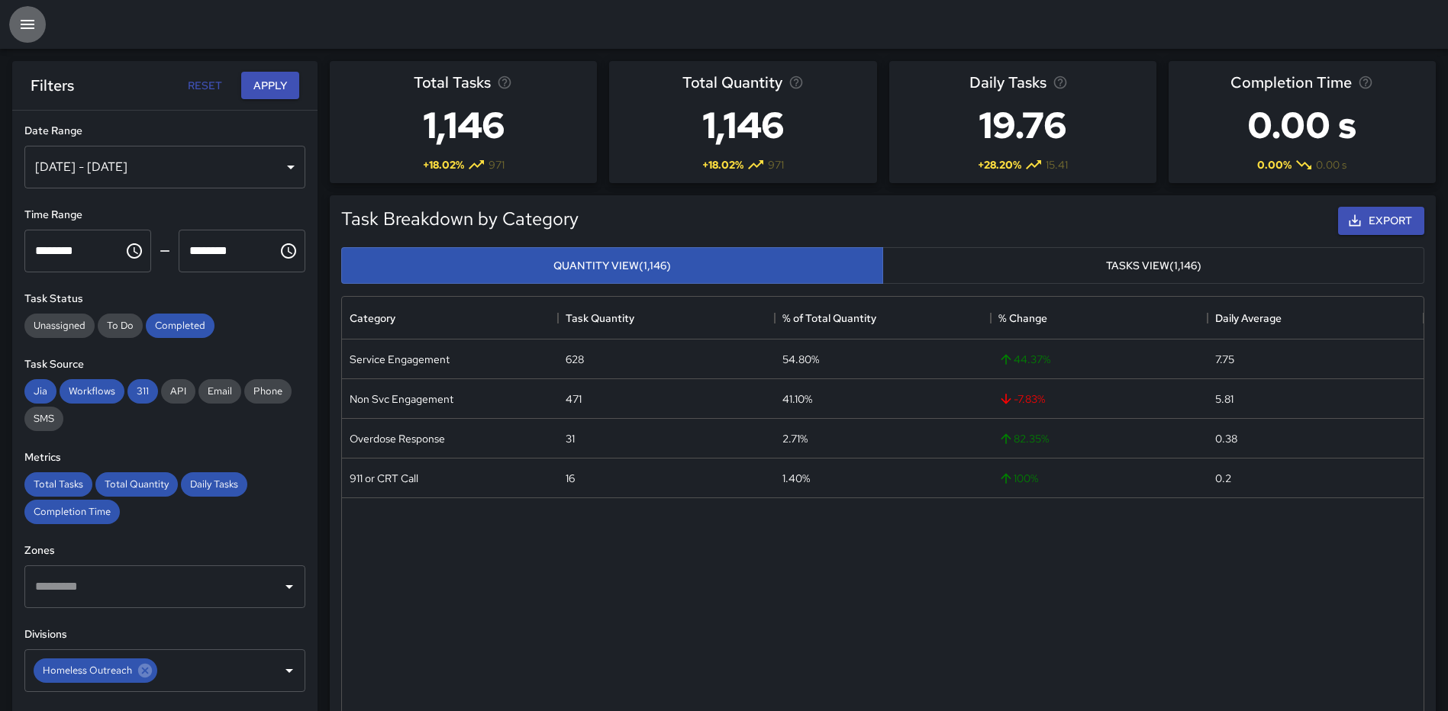
click at [23, 23] on icon "button" at bounding box center [27, 24] width 18 height 18
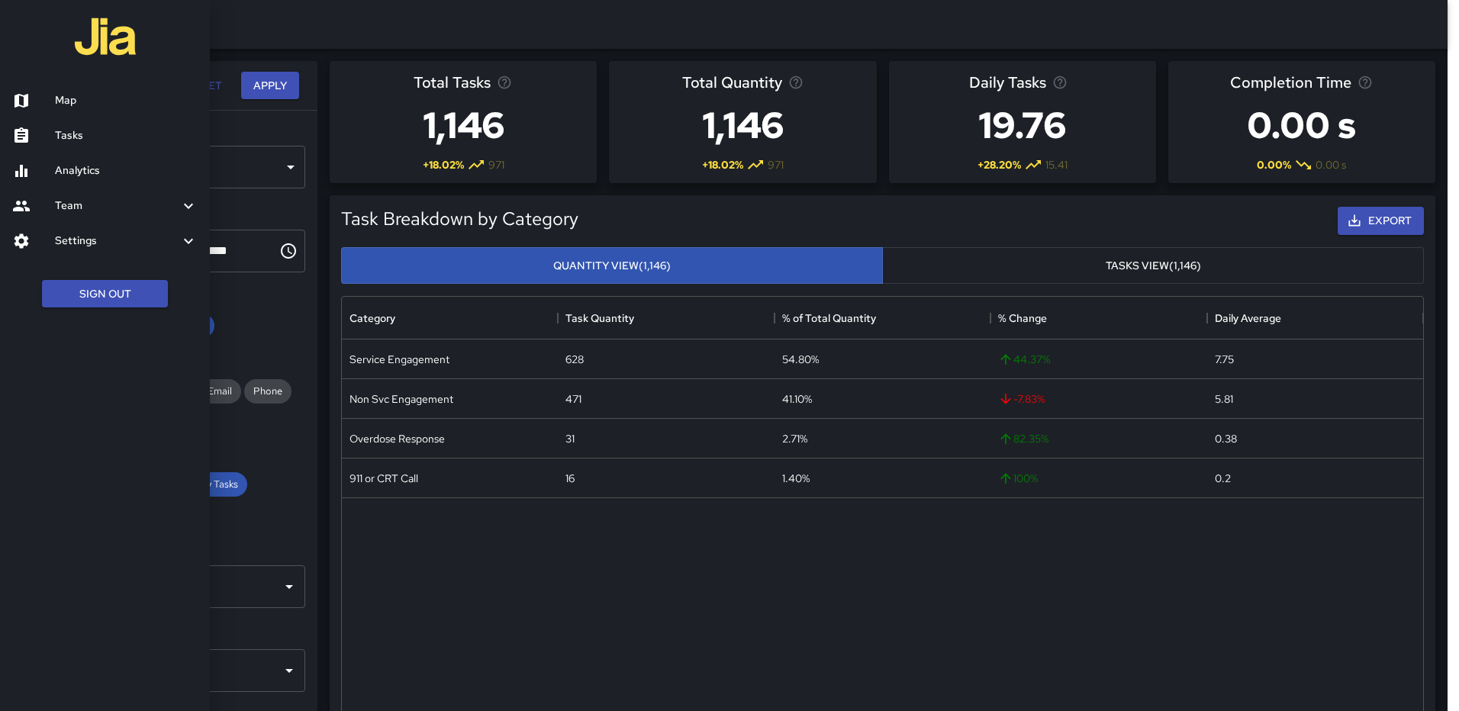
click at [69, 100] on h6 "Map" at bounding box center [126, 100] width 143 height 17
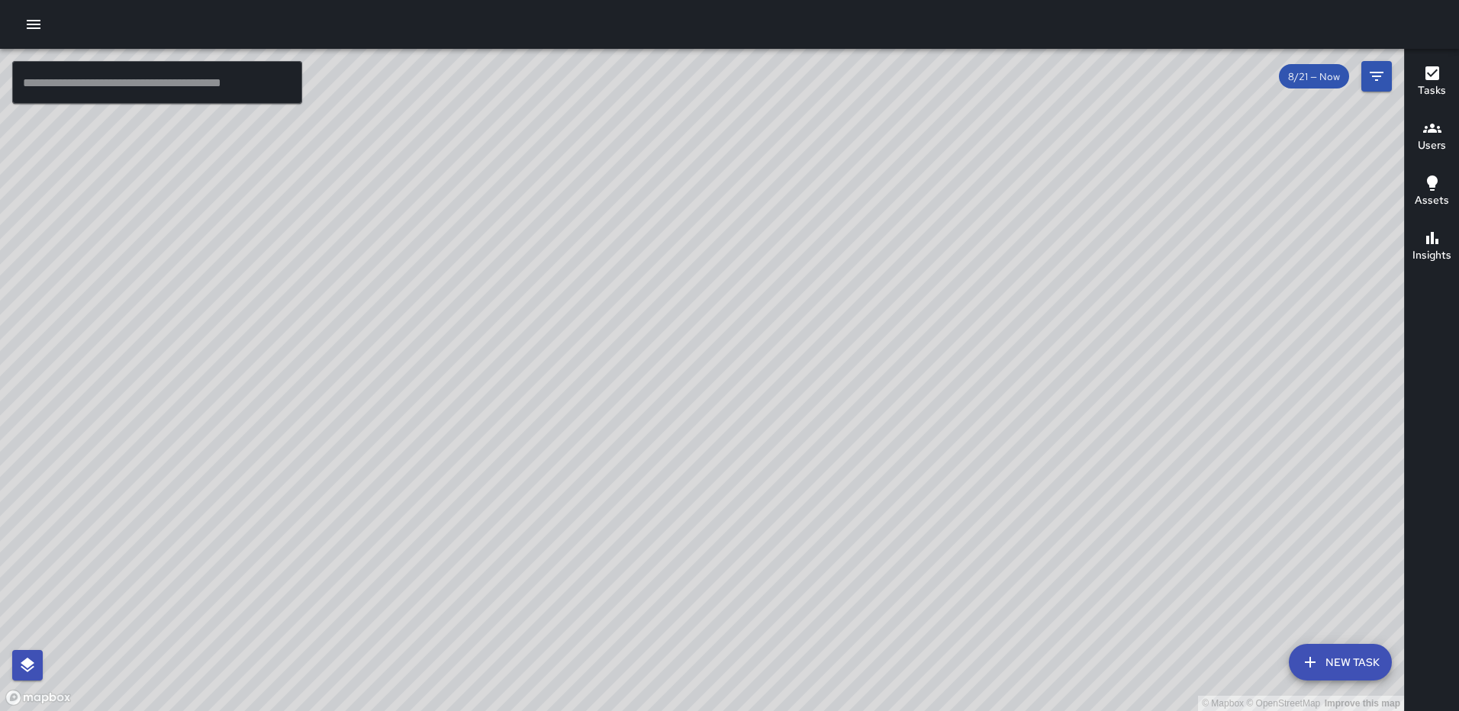
click at [1420, 76] on div "Tasks" at bounding box center [1432, 81] width 28 height 35
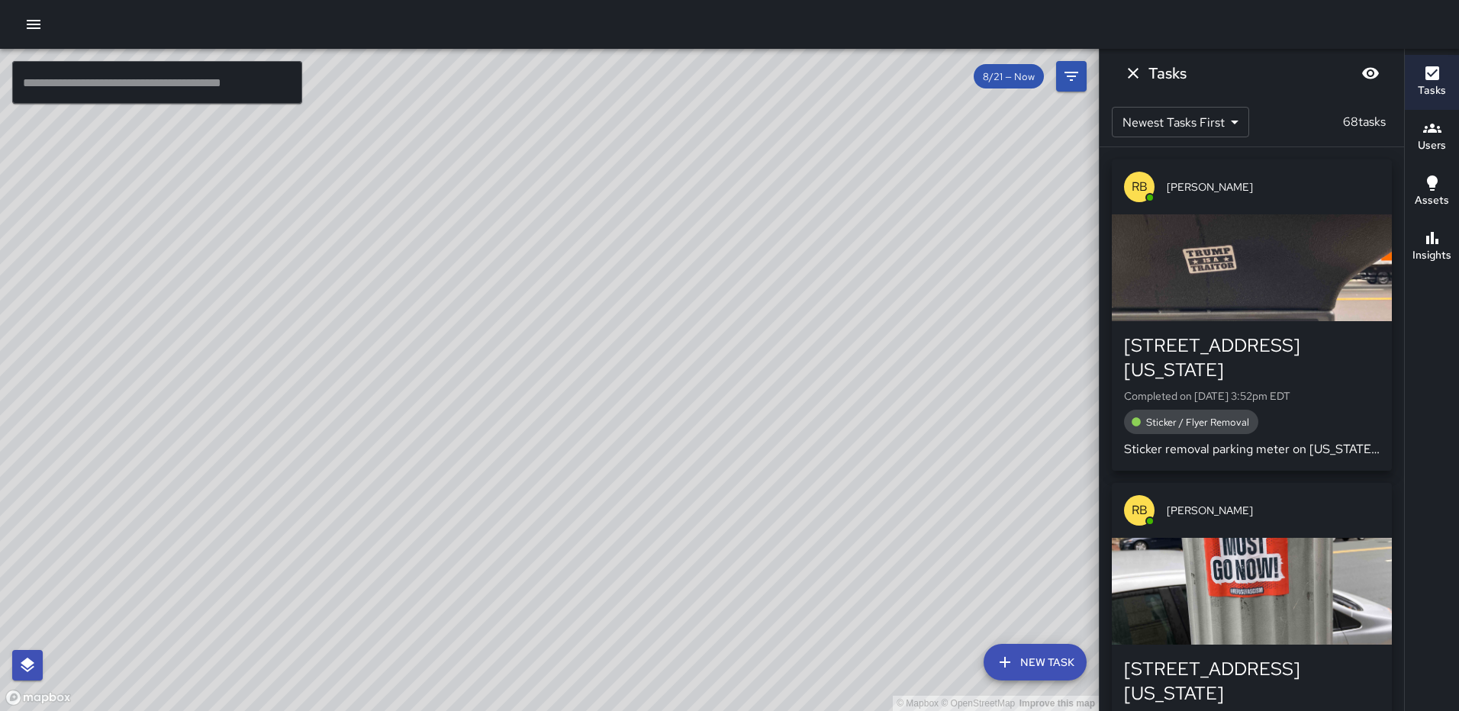
click at [1452, 141] on button "Users" at bounding box center [1432, 137] width 54 height 55
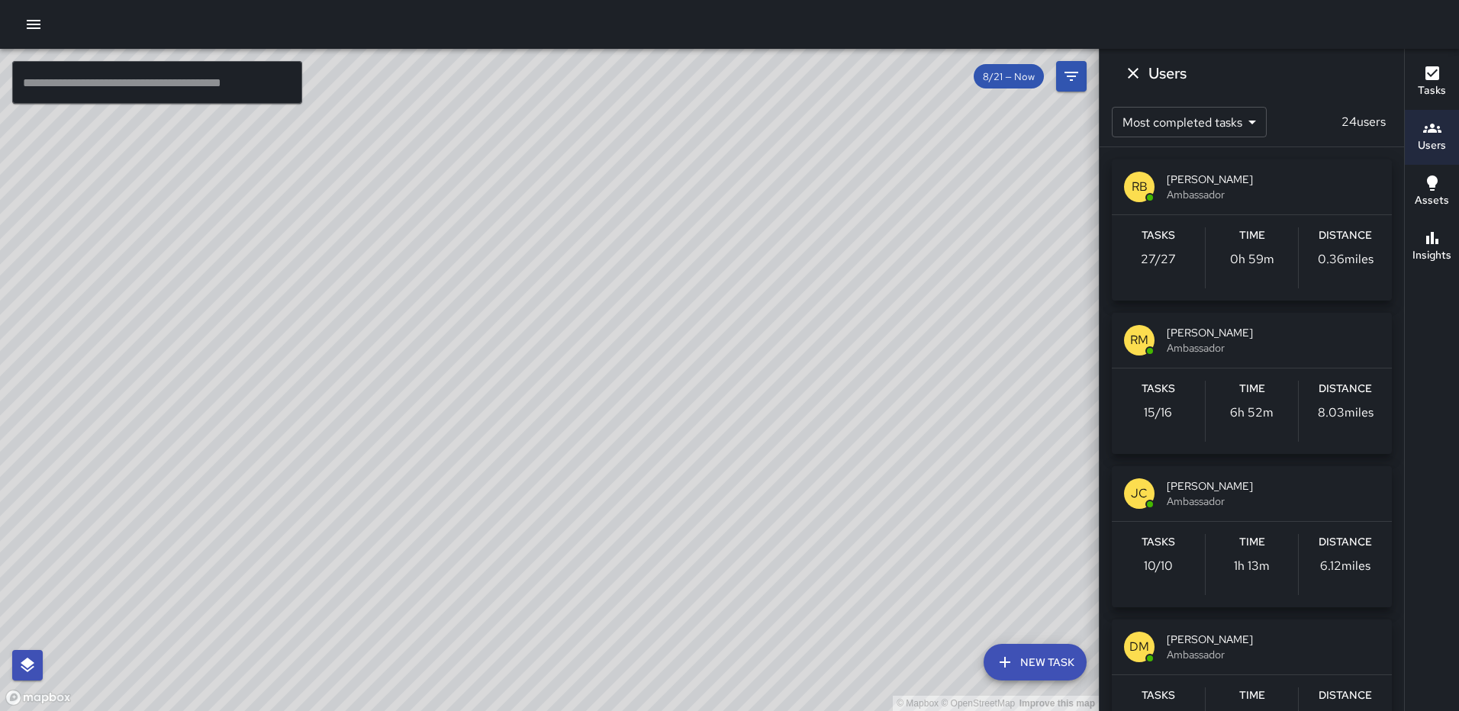
click at [32, 23] on icon "button" at bounding box center [33, 24] width 18 height 18
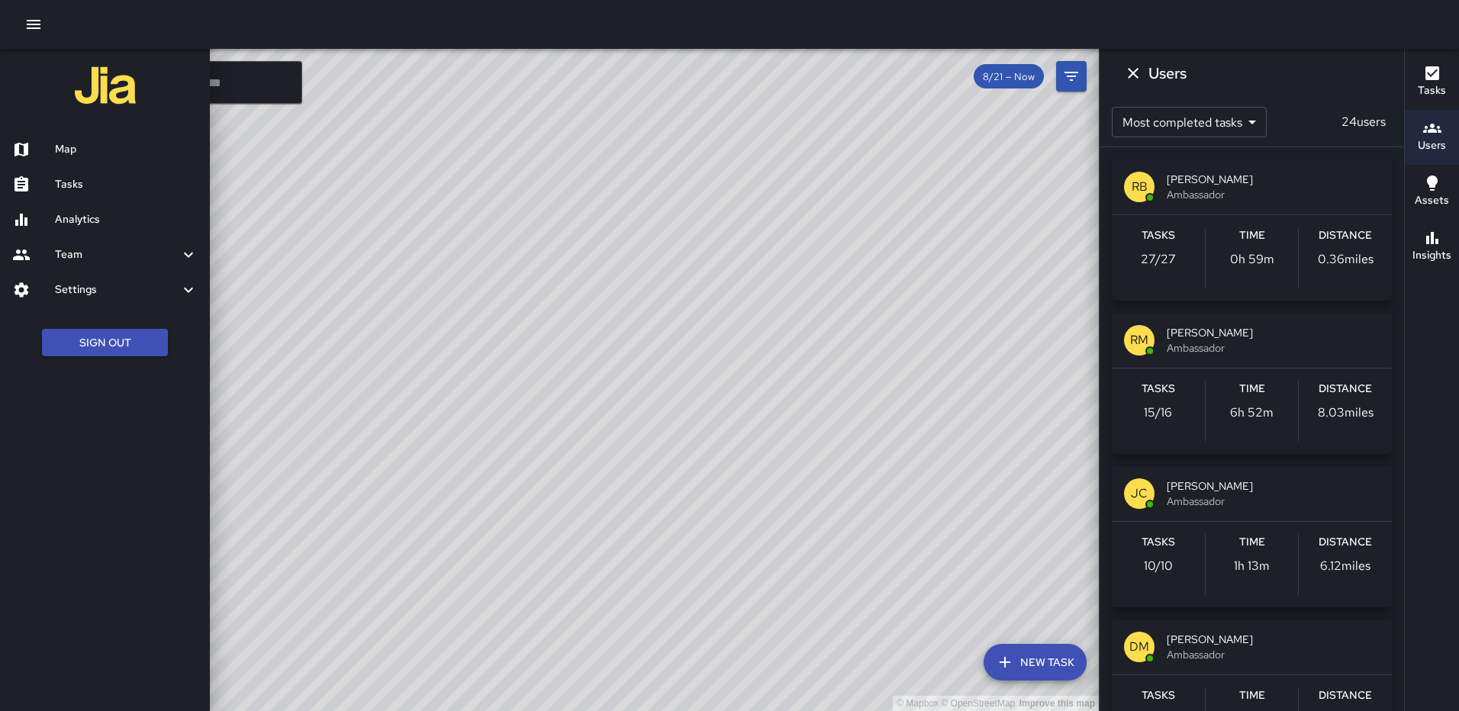
click at [346, 36] on div at bounding box center [729, 24] width 1459 height 49
click at [1136, 69] on icon "Dismiss" at bounding box center [1133, 73] width 18 height 18
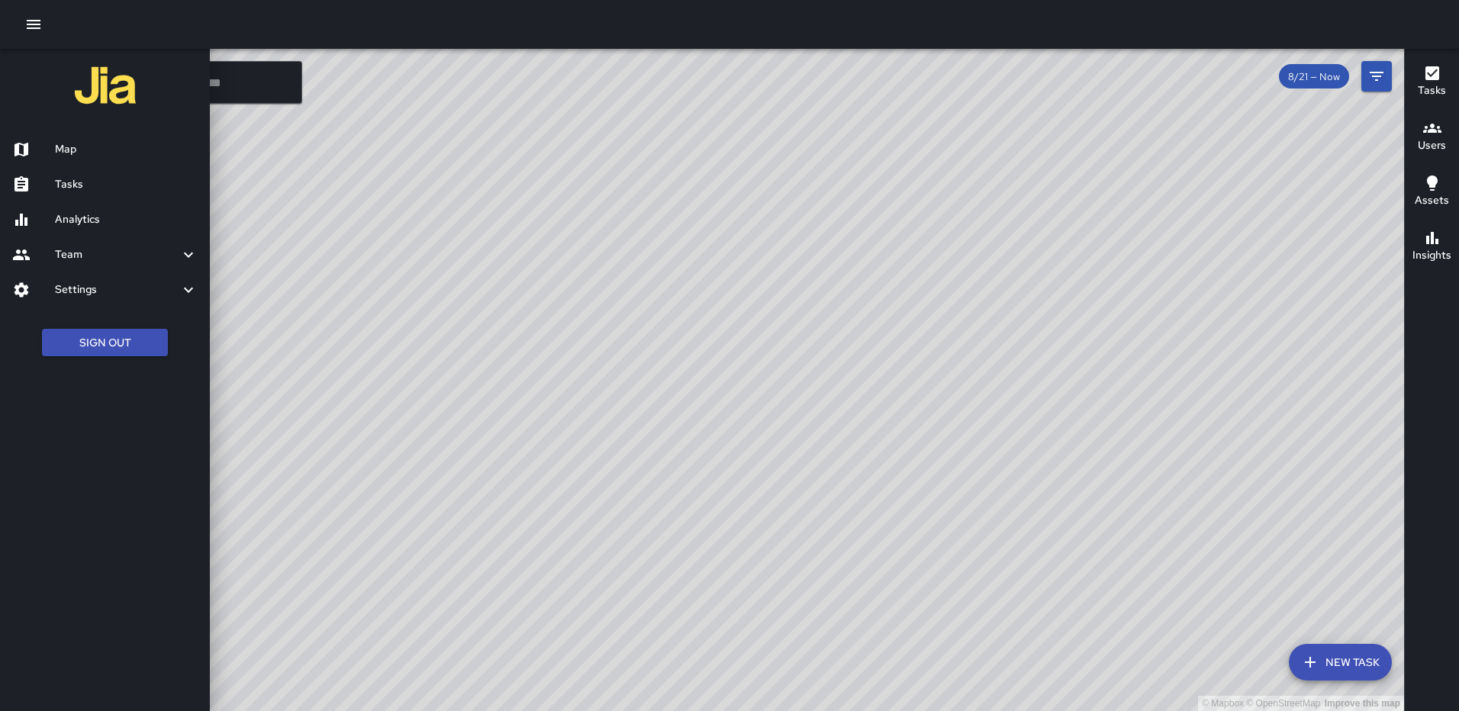
click at [327, 209] on div at bounding box center [729, 355] width 1459 height 711
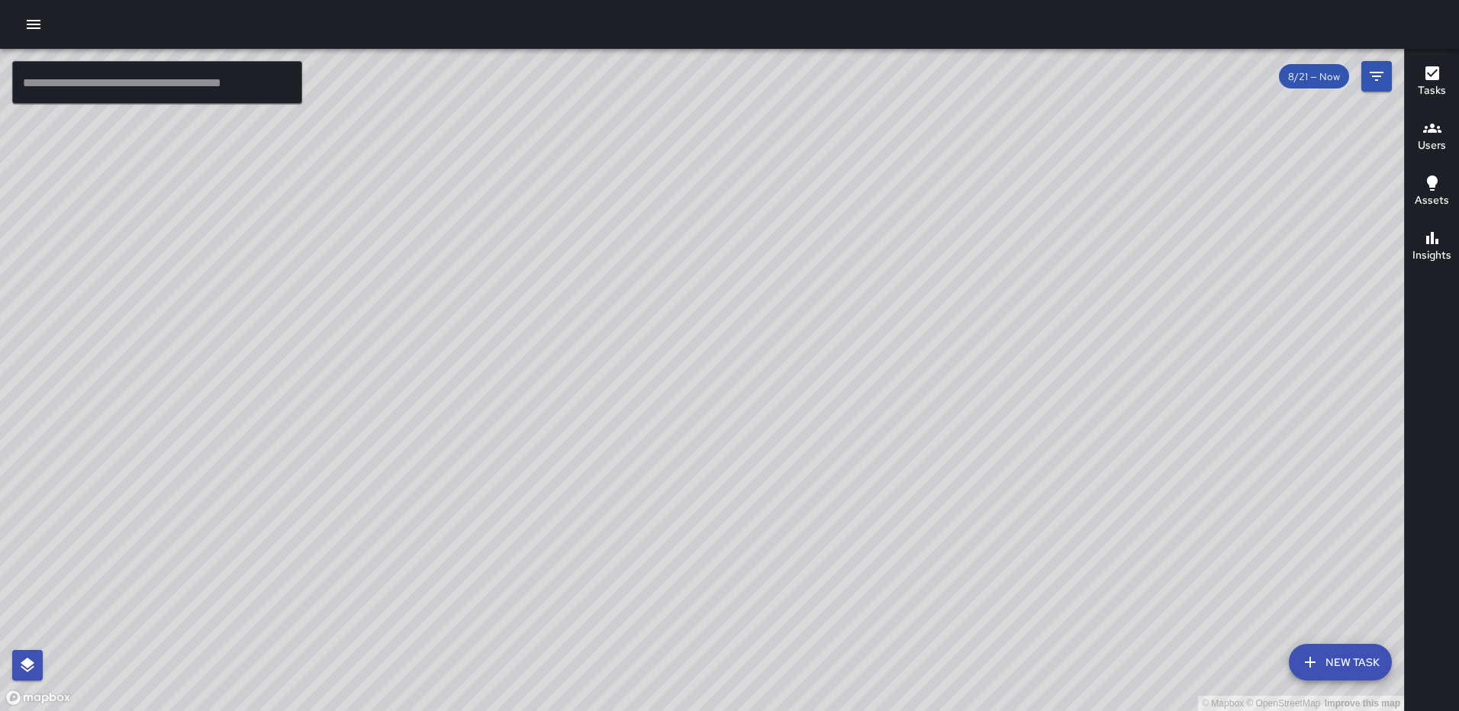
click at [430, 20] on div at bounding box center [729, 24] width 1459 height 49
drag, startPoint x: 765, startPoint y: 217, endPoint x: 778, endPoint y: 311, distance: 94.9
click at [778, 311] on div "© Mapbox © OpenStreetMap Improve this map" at bounding box center [702, 380] width 1404 height 662
drag, startPoint x: 1007, startPoint y: 367, endPoint x: 1032, endPoint y: 374, distance: 26.1
click at [1046, 373] on div "© Mapbox © OpenStreetMap Improve this map" at bounding box center [702, 380] width 1404 height 662
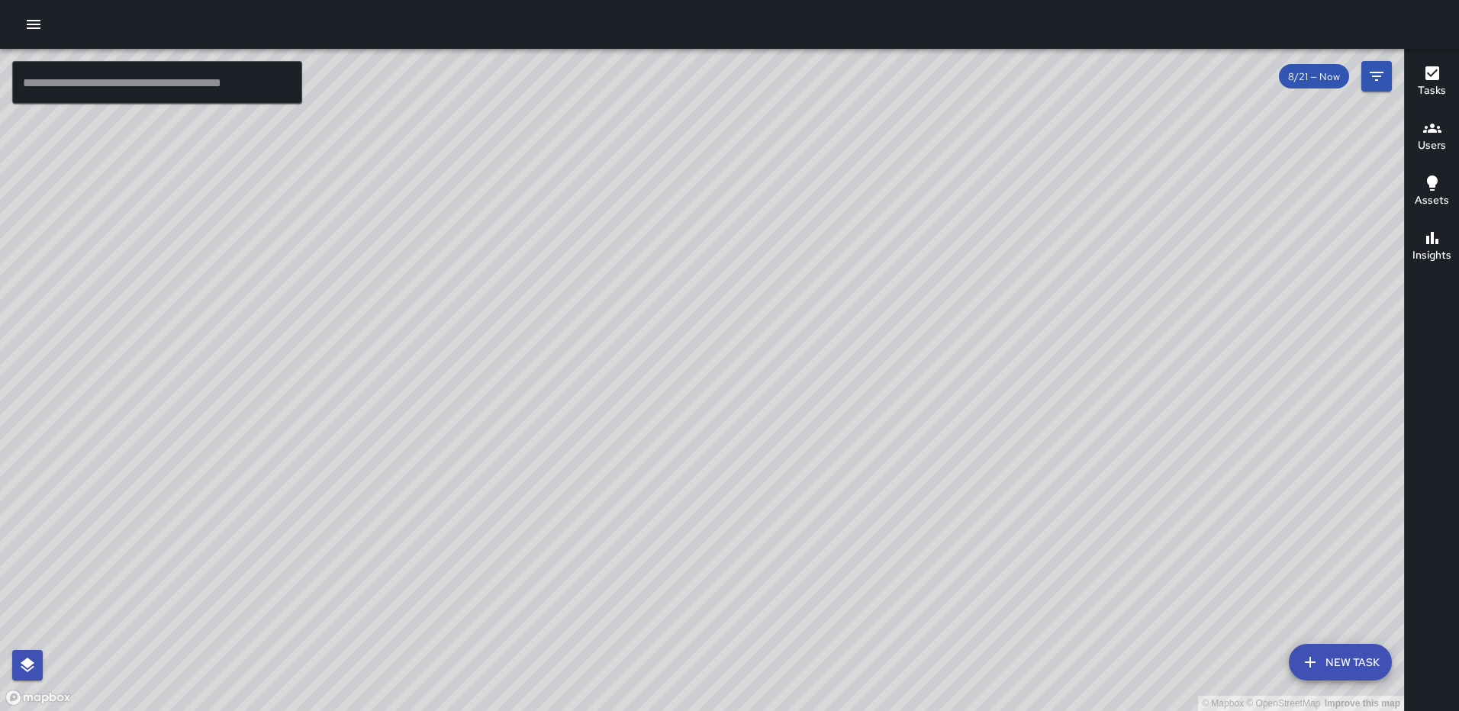
drag, startPoint x: 623, startPoint y: 314, endPoint x: 1090, endPoint y: 421, distance: 479.3
click at [1090, 421] on div "© Mapbox © OpenStreetMap Improve this map" at bounding box center [702, 380] width 1404 height 662
drag, startPoint x: 1004, startPoint y: 289, endPoint x: 1033, endPoint y: 262, distance: 39.9
click at [1033, 262] on div "© Mapbox © OpenStreetMap Improve this map" at bounding box center [702, 380] width 1404 height 662
drag, startPoint x: 1029, startPoint y: 268, endPoint x: 923, endPoint y: 279, distance: 106.6
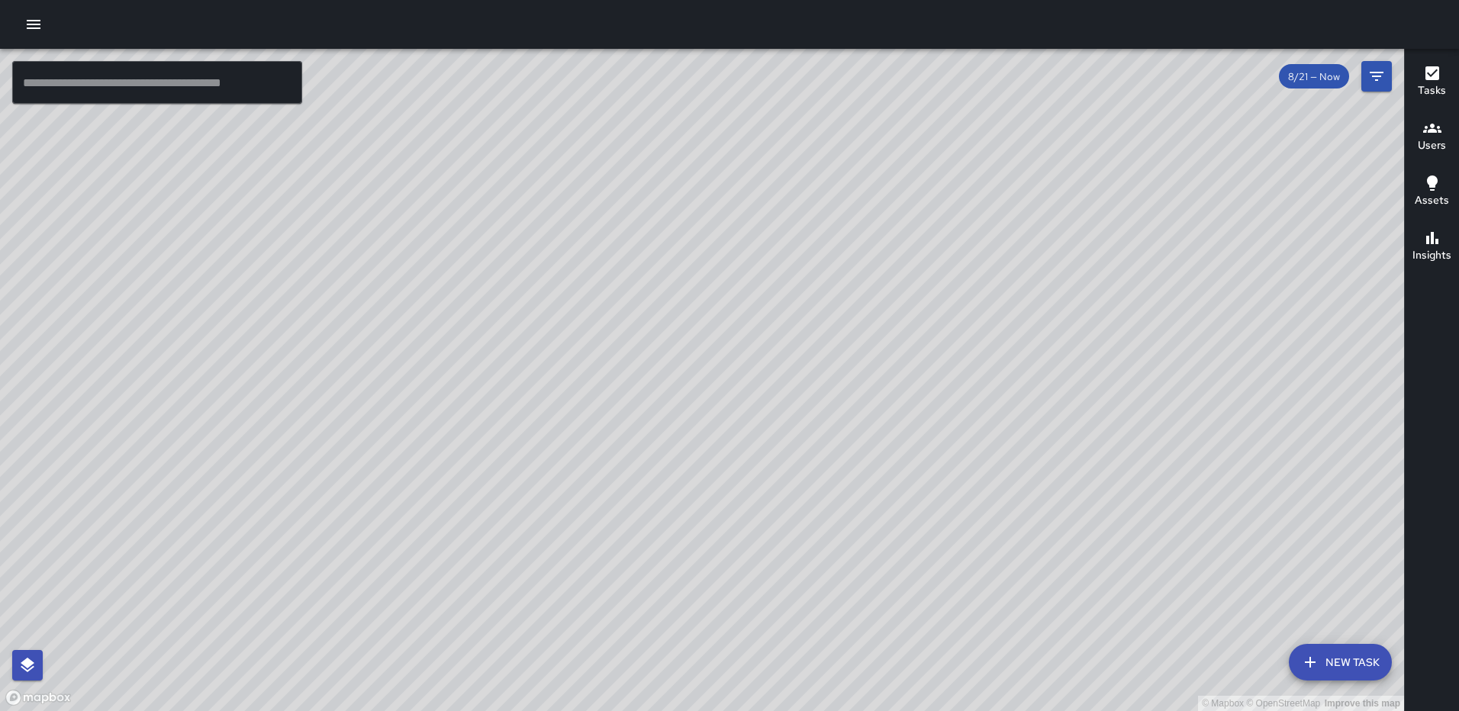
click at [923, 279] on div "© Mapbox © OpenStreetMap Improve this map" at bounding box center [702, 380] width 1404 height 662
drag, startPoint x: 942, startPoint y: 293, endPoint x: 880, endPoint y: 391, distance: 116.0
click at [881, 400] on div "© Mapbox © OpenStreetMap Improve this map" at bounding box center [702, 380] width 1404 height 662
click at [904, 517] on div "© Mapbox © OpenStreetMap Improve this map MP [PERSON_NAME] Supervisor Tasks 3 /…" at bounding box center [702, 380] width 1404 height 662
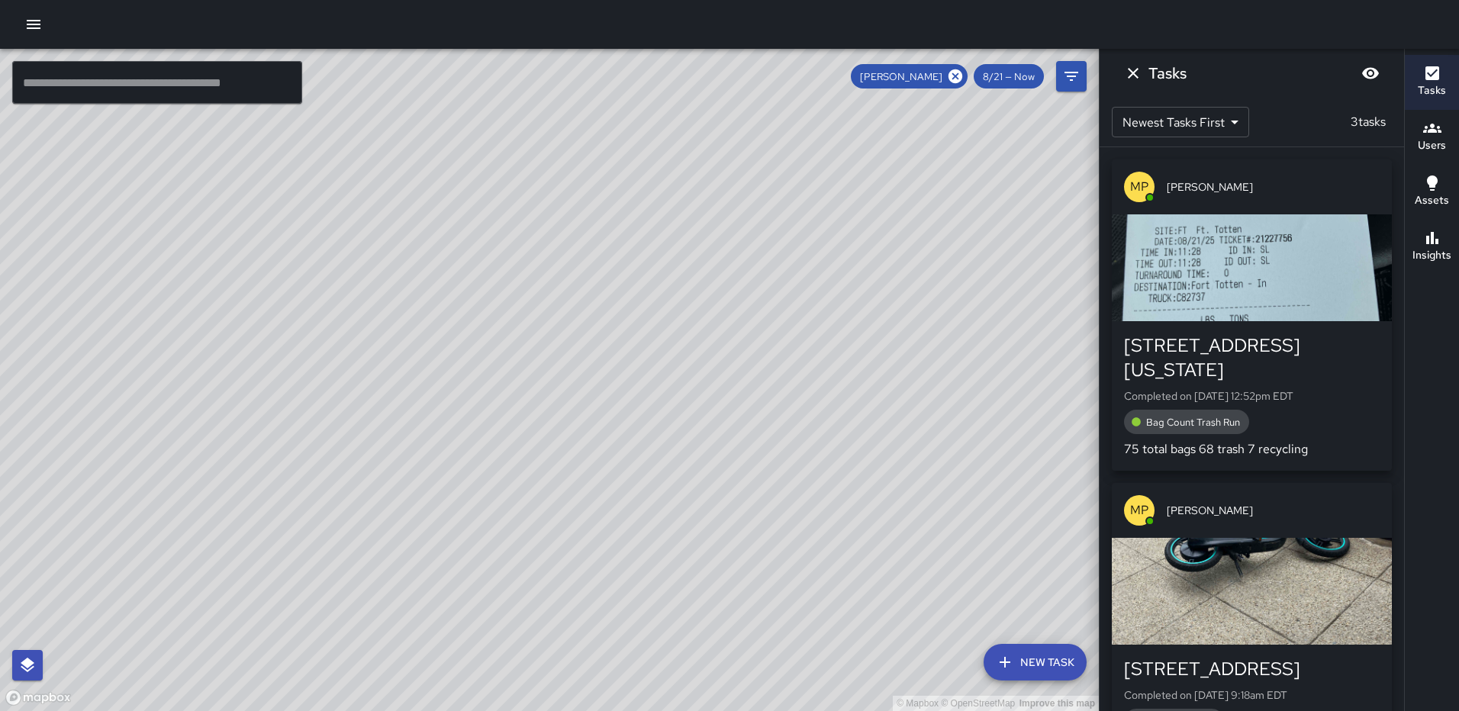
drag, startPoint x: 733, startPoint y: 329, endPoint x: 743, endPoint y: 425, distance: 96.7
click at [743, 425] on div "© Mapbox © OpenStreetMap Improve this map" at bounding box center [549, 380] width 1099 height 662
drag, startPoint x: 735, startPoint y: 308, endPoint x: 752, endPoint y: 523, distance: 215.9
click at [752, 523] on div "© Mapbox © OpenStreetMap Improve this map" at bounding box center [549, 380] width 1099 height 662
drag, startPoint x: 778, startPoint y: 556, endPoint x: 809, endPoint y: 403, distance: 155.8
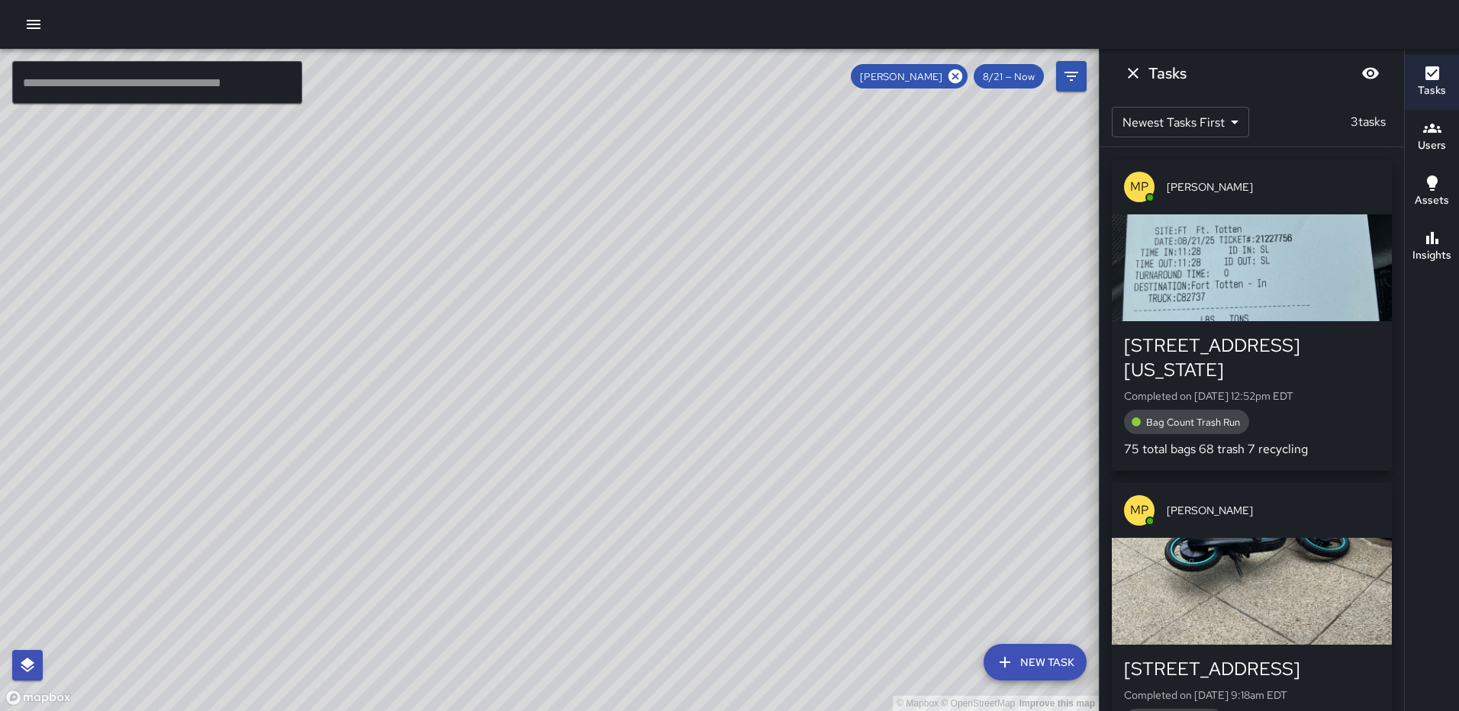
click at [809, 405] on div "© Mapbox © OpenStreetMap Improve this map" at bounding box center [549, 380] width 1099 height 662
click at [866, 543] on div "© Mapbox © OpenStreetMap Improve this map" at bounding box center [549, 380] width 1099 height 662
drag, startPoint x: 701, startPoint y: 429, endPoint x: 701, endPoint y: 710, distance: 281.6
click at [701, 710] on div "© Mapbox © OpenStreetMap Improve this map" at bounding box center [549, 380] width 1099 height 662
drag, startPoint x: 707, startPoint y: 442, endPoint x: 674, endPoint y: 233, distance: 211.7
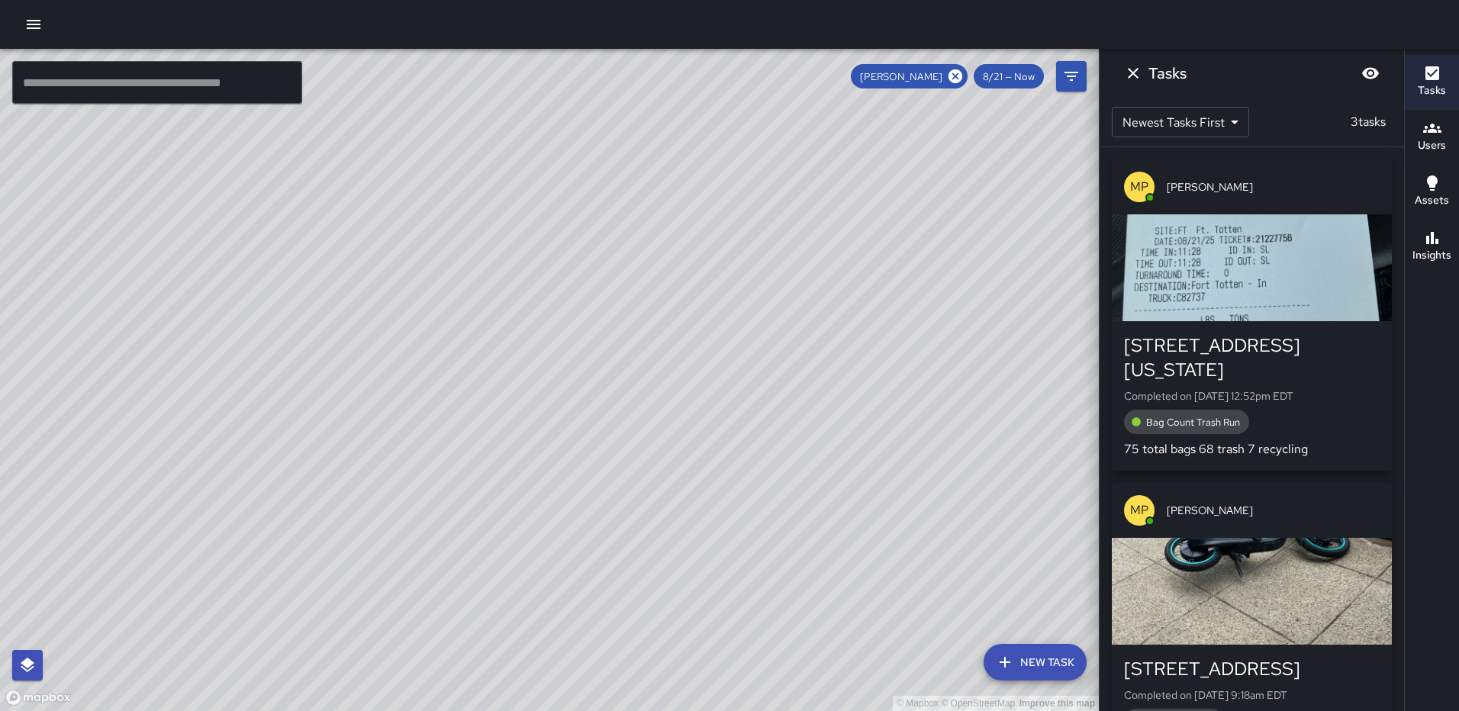
click at [674, 233] on div "© Mapbox © OpenStreetMap Improve this map" at bounding box center [549, 380] width 1099 height 662
drag, startPoint x: 647, startPoint y: 476, endPoint x: 717, endPoint y: 661, distance: 197.3
click at [717, 682] on div "© Mapbox © OpenStreetMap Improve this map" at bounding box center [549, 380] width 1099 height 662
drag, startPoint x: 699, startPoint y: 445, endPoint x: 736, endPoint y: 661, distance: 219.1
click at [738, 690] on div "© Mapbox © OpenStreetMap Improve this map" at bounding box center [549, 380] width 1099 height 662
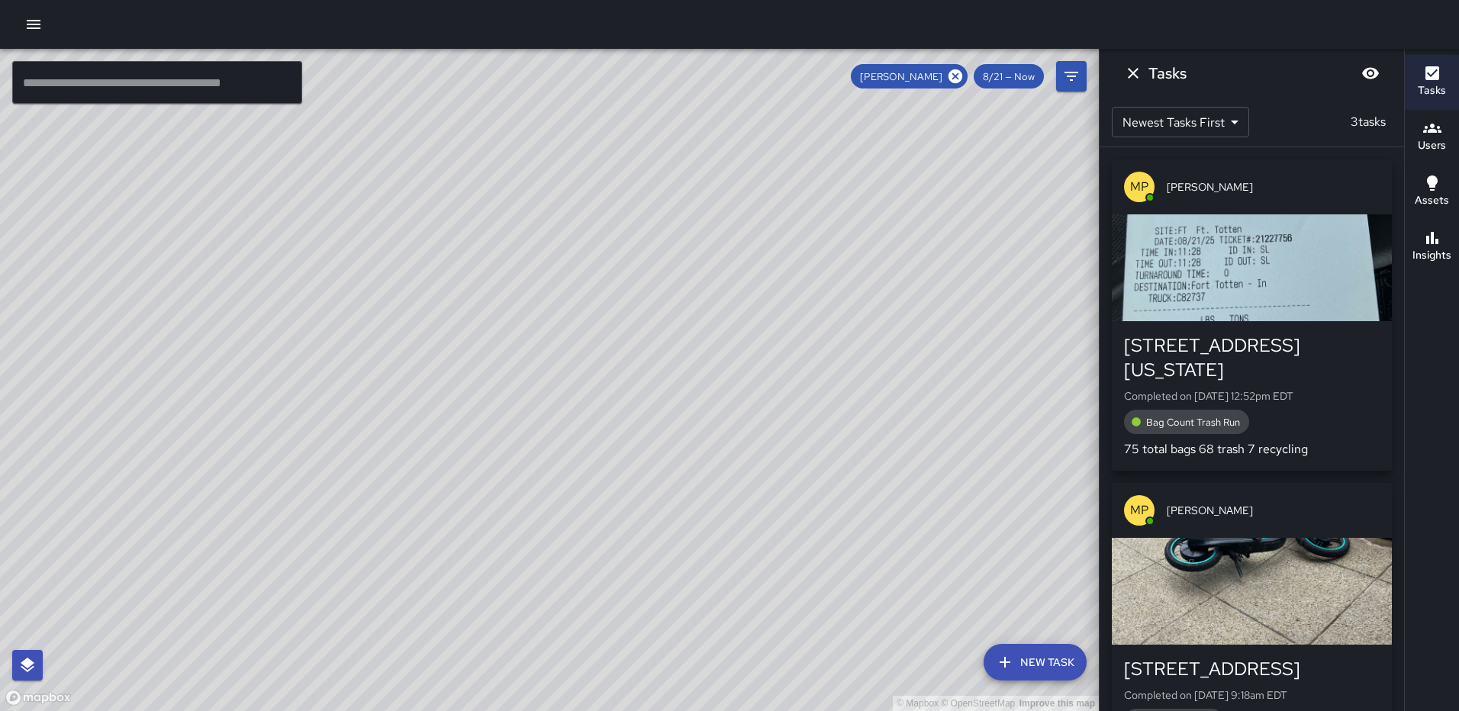
drag, startPoint x: 760, startPoint y: 588, endPoint x: 764, endPoint y: 653, distance: 65.7
click at [764, 653] on div "© Mapbox © OpenStreetMap Improve this map" at bounding box center [549, 380] width 1099 height 662
drag, startPoint x: 754, startPoint y: 467, endPoint x: 768, endPoint y: 637, distance: 170.8
click at [768, 637] on div "© Mapbox © OpenStreetMap Improve this map" at bounding box center [549, 380] width 1099 height 662
click at [1125, 66] on icon "Dismiss" at bounding box center [1133, 73] width 18 height 18
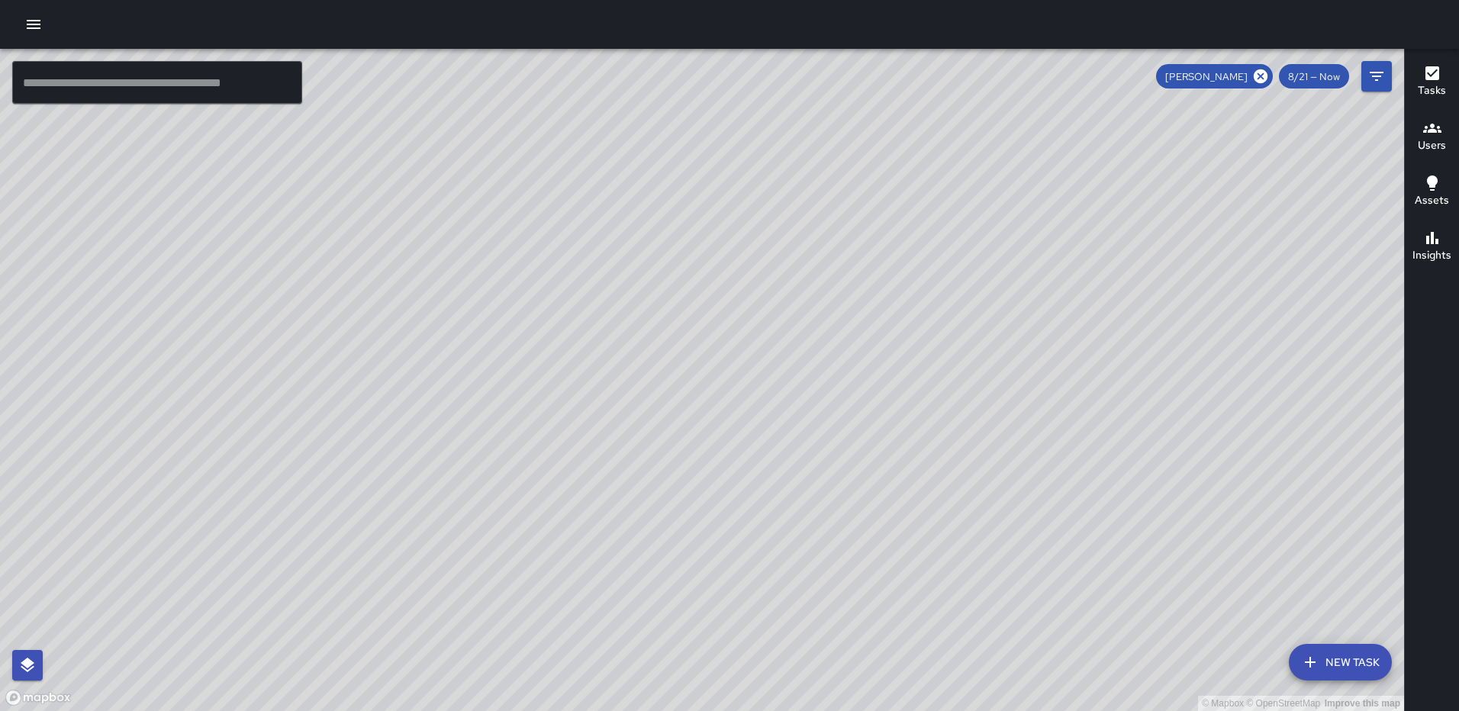
drag, startPoint x: 1038, startPoint y: 407, endPoint x: 862, endPoint y: 179, distance: 287.7
click at [865, 185] on div "© Mapbox © OpenStreetMap Improve this map" at bounding box center [702, 380] width 1404 height 662
drag, startPoint x: 961, startPoint y: 414, endPoint x: 957, endPoint y: 149, distance: 265.6
click at [957, 151] on div "© Mapbox © OpenStreetMap Improve this map" at bounding box center [702, 380] width 1404 height 662
click at [1381, 68] on icon "Filters" at bounding box center [1377, 76] width 18 height 18
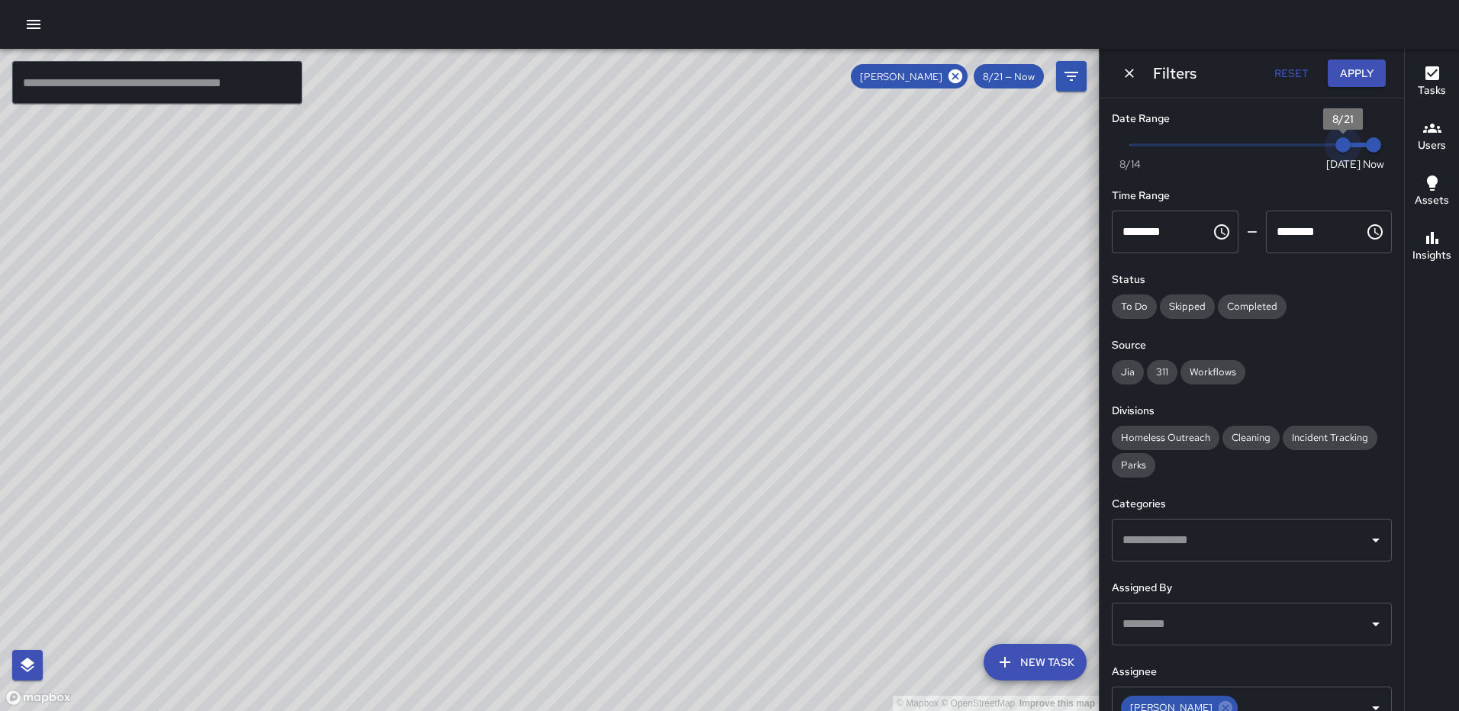
type input "*"
drag, startPoint x: 1331, startPoint y: 146, endPoint x: 1315, endPoint y: 146, distance: 16.0
click at [1315, 146] on span "8/20" at bounding box center [1312, 144] width 15 height 15
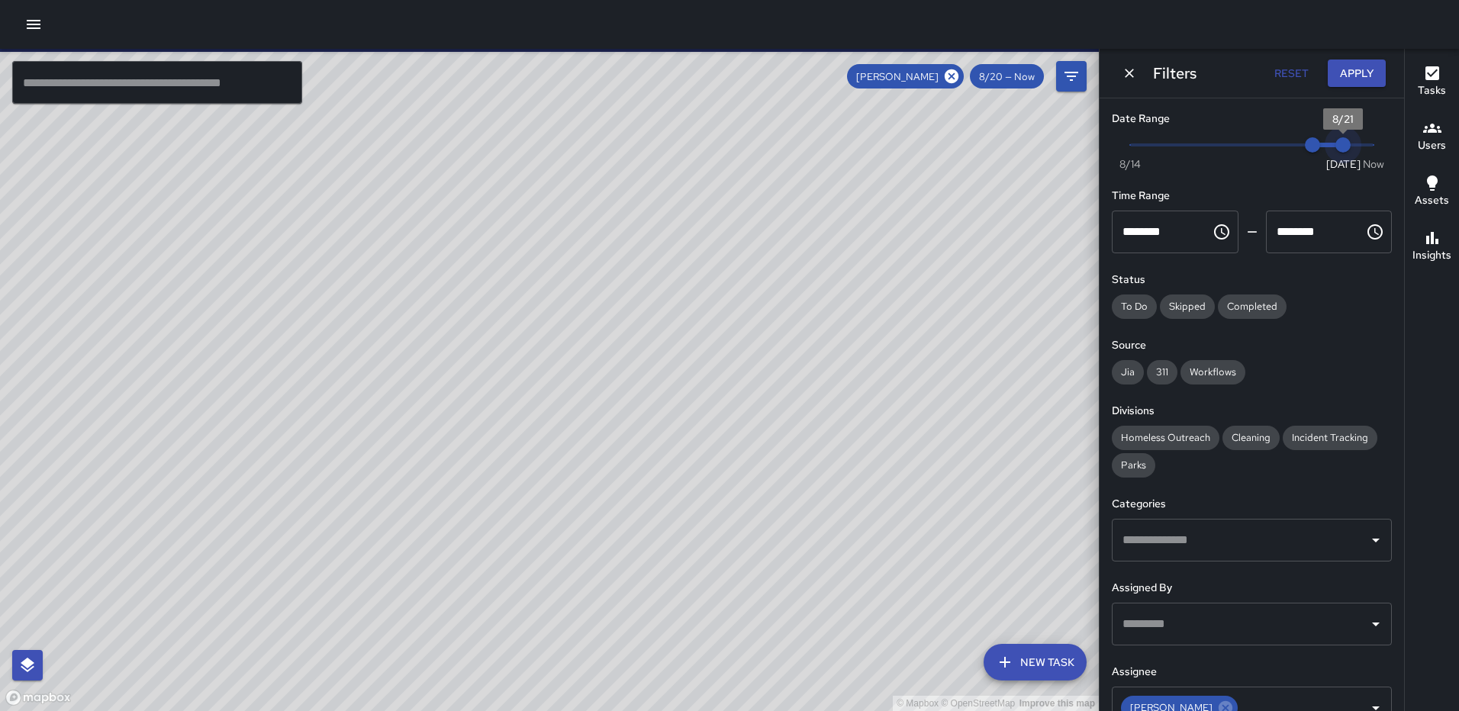
type input "*"
drag, startPoint x: 1357, startPoint y: 143, endPoint x: 1333, endPoint y: 144, distance: 23.7
click at [1336, 144] on span "8/21" at bounding box center [1343, 144] width 15 height 15
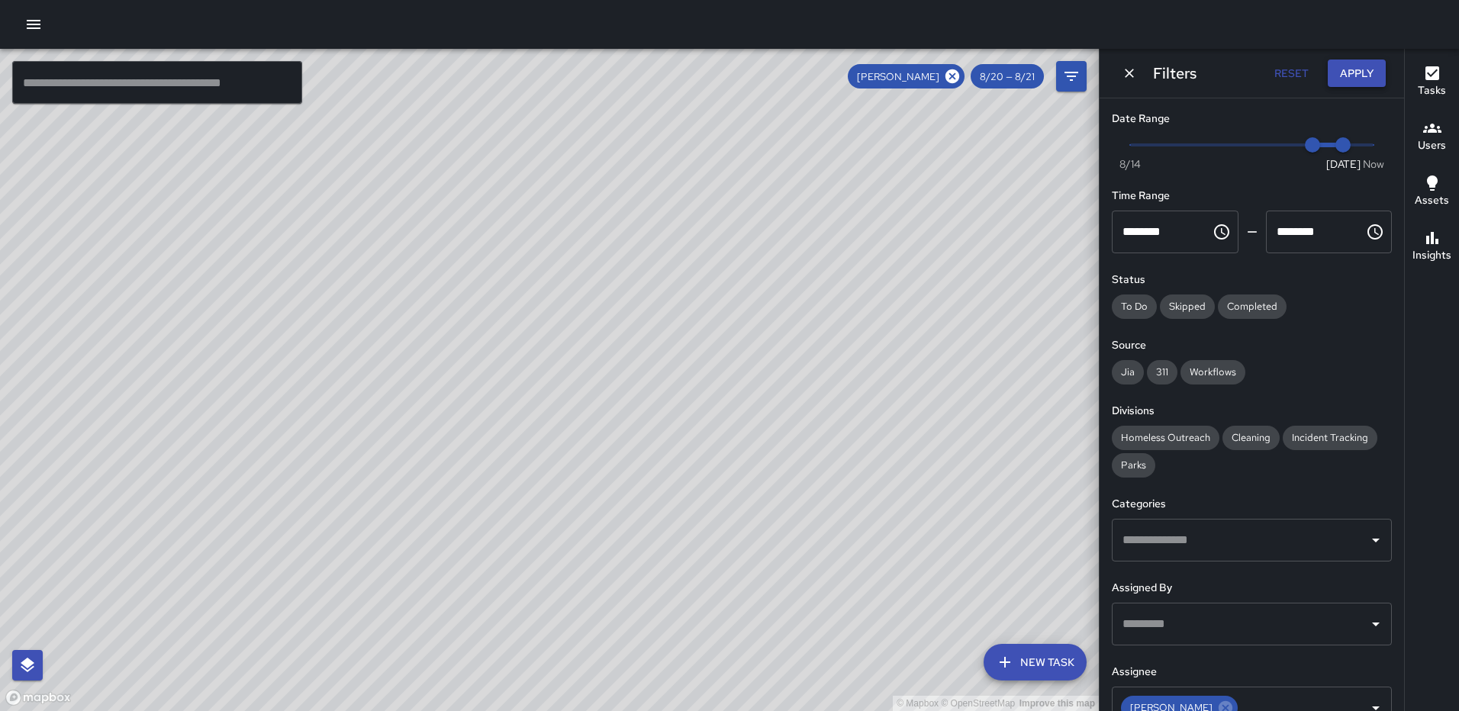
click at [1365, 71] on button "Apply" at bounding box center [1357, 74] width 58 height 28
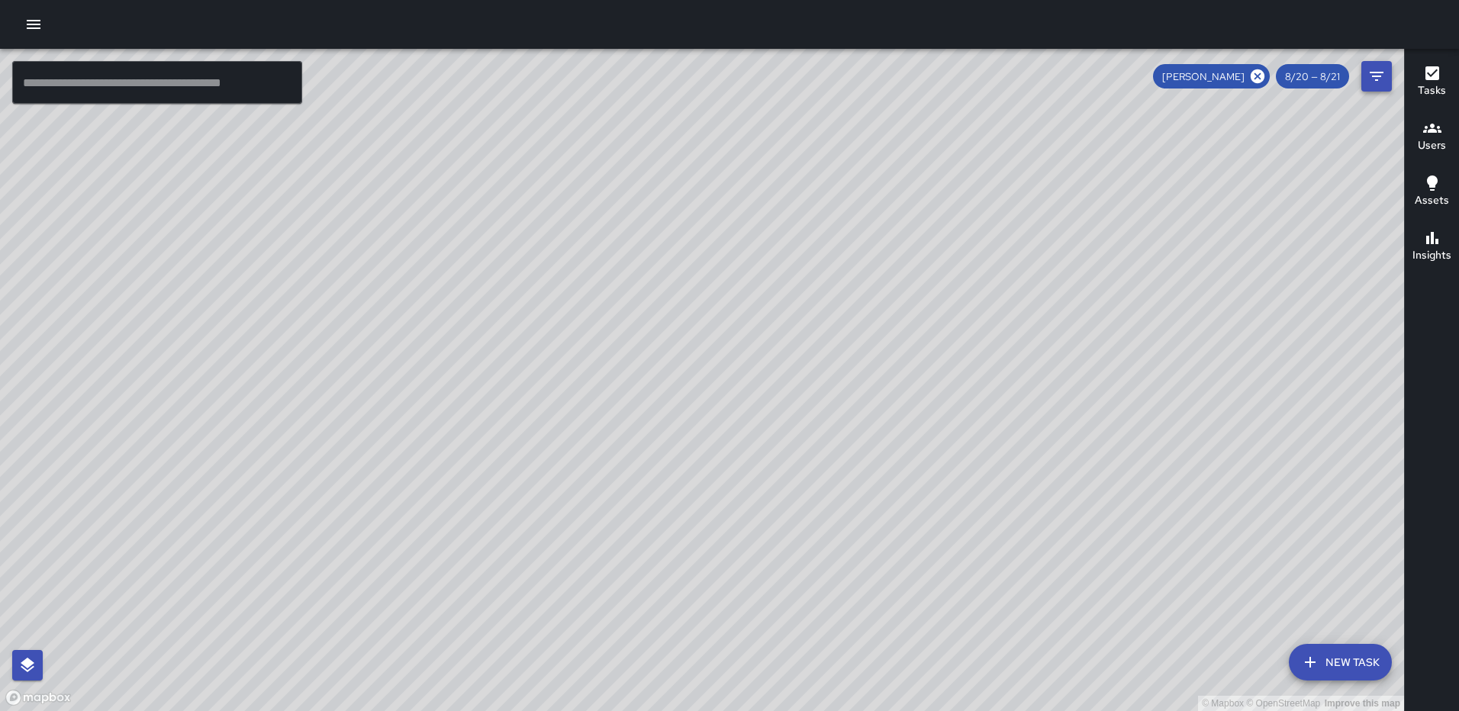
click at [1385, 71] on icon "Filters" at bounding box center [1377, 76] width 18 height 18
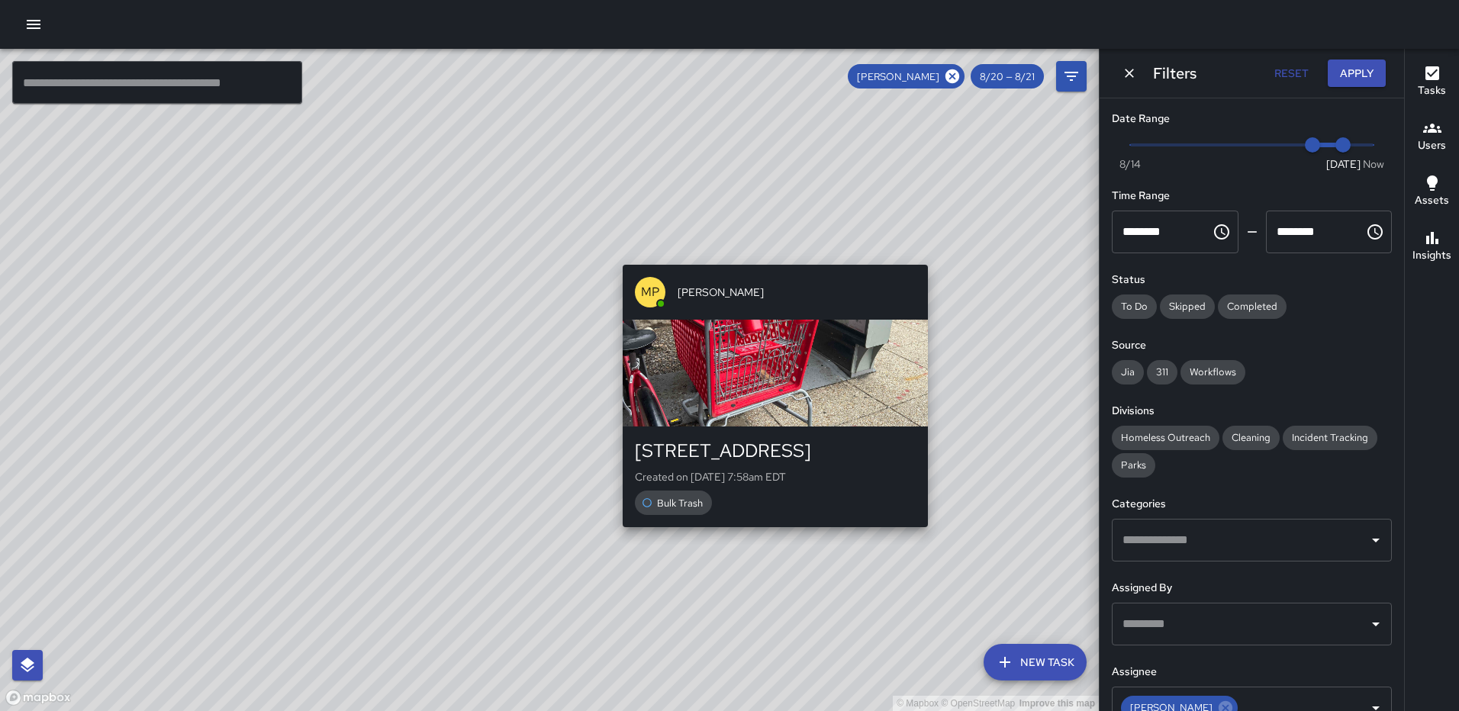
click at [617, 534] on div "© Mapbox © OpenStreetMap Improve this map MP [PERSON_NAME] [STREET_ADDRESS] Cre…" at bounding box center [549, 380] width 1099 height 662
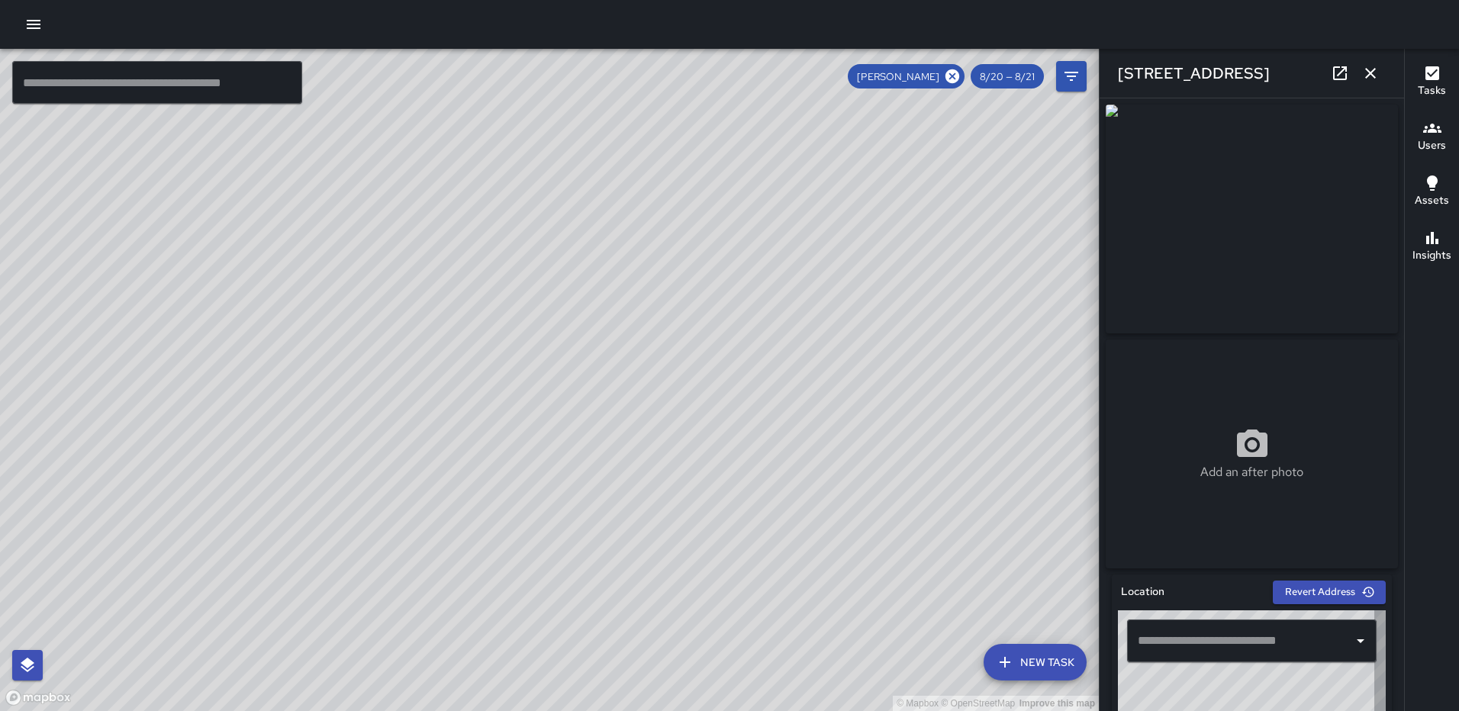
type input "**********"
click at [1372, 71] on icon "button" at bounding box center [1370, 73] width 11 height 11
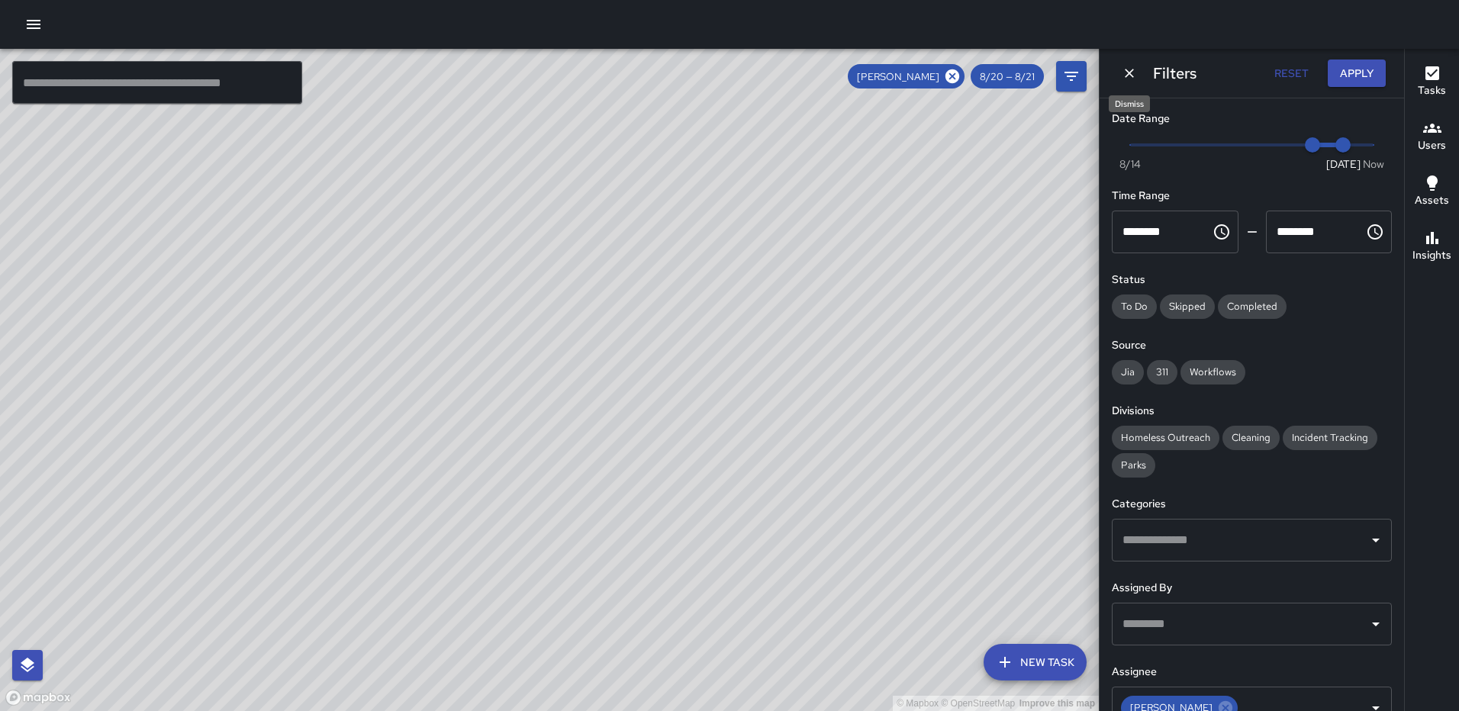
click at [1133, 76] on icon "Dismiss" at bounding box center [1129, 73] width 9 height 9
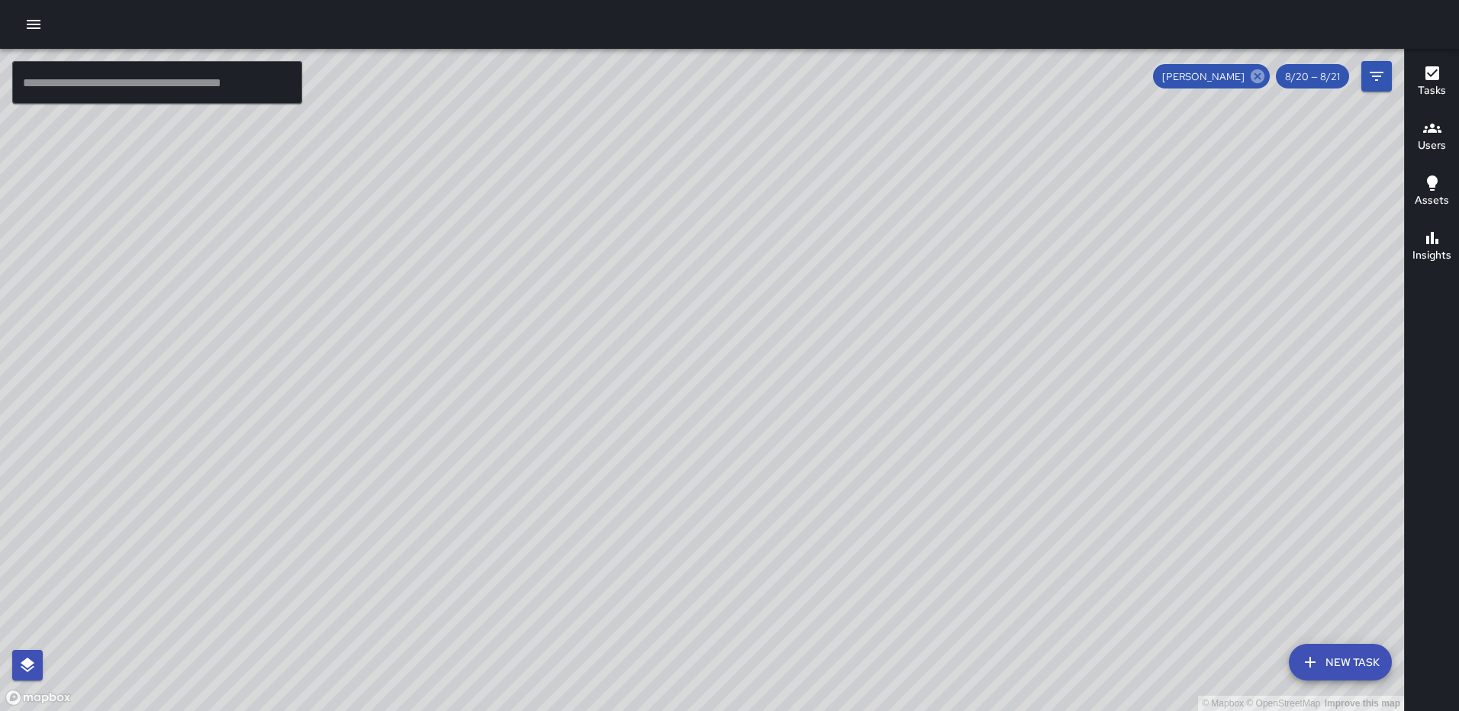
click at [1258, 76] on icon at bounding box center [1257, 76] width 17 height 17
drag, startPoint x: 1335, startPoint y: 405, endPoint x: 1052, endPoint y: 414, distance: 283.3
click at [1065, 419] on div "© Mapbox © OpenStreetMap Improve this map" at bounding box center [702, 380] width 1404 height 662
drag, startPoint x: 735, startPoint y: 439, endPoint x: 681, endPoint y: 442, distance: 53.5
click at [681, 442] on div "© Mapbox © OpenStreetMap Improve this map" at bounding box center [702, 380] width 1404 height 662
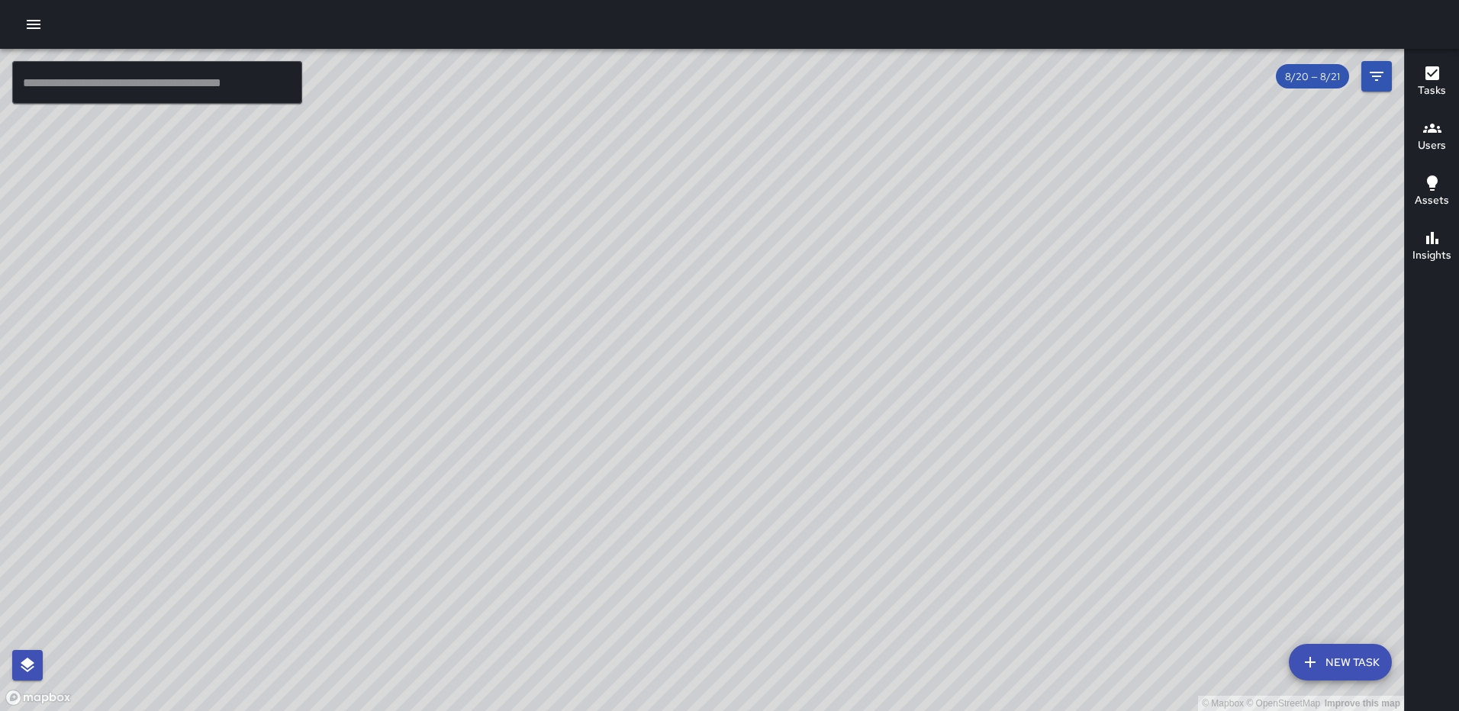
drag, startPoint x: 1363, startPoint y: 652, endPoint x: 794, endPoint y: 424, distance: 613.3
click at [1363, 652] on button "New Task" at bounding box center [1340, 662] width 103 height 37
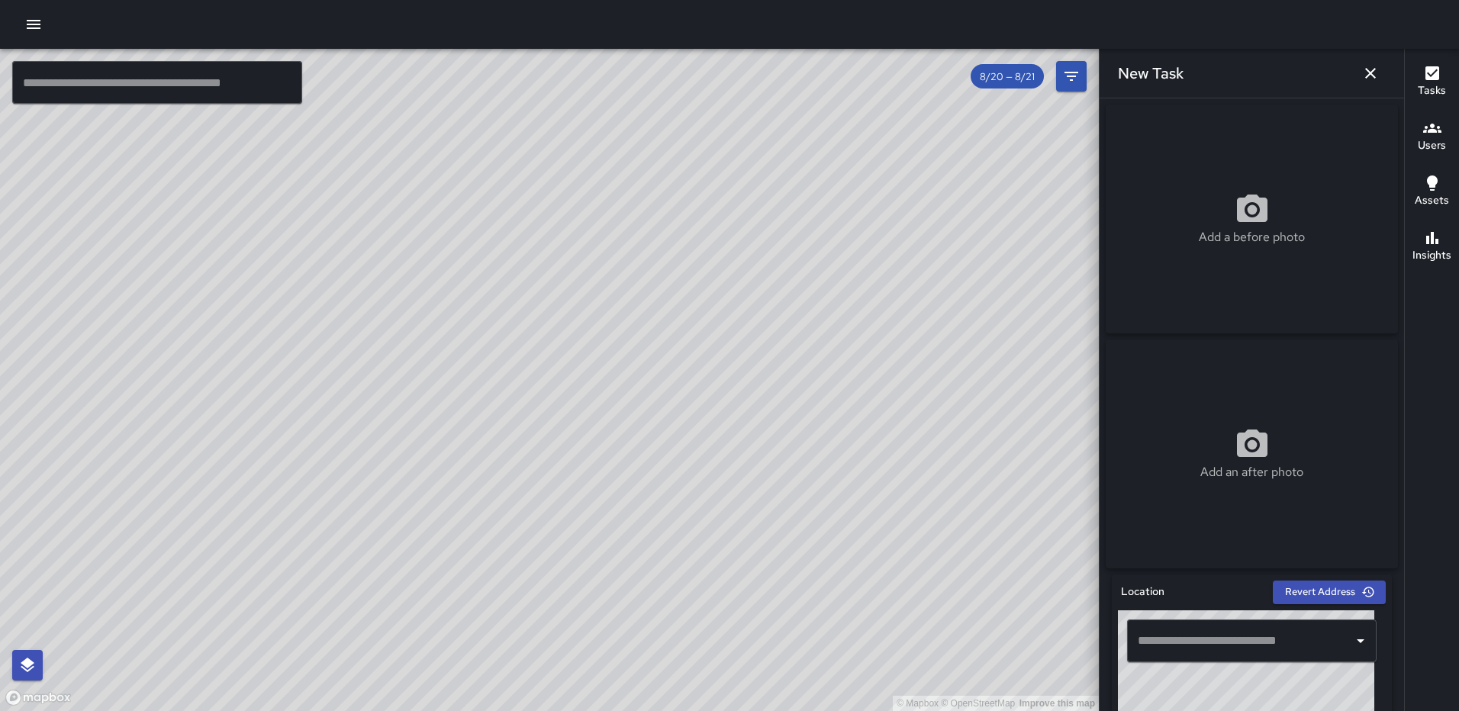
click at [1221, 202] on div "Add a before photo" at bounding box center [1252, 219] width 292 height 55
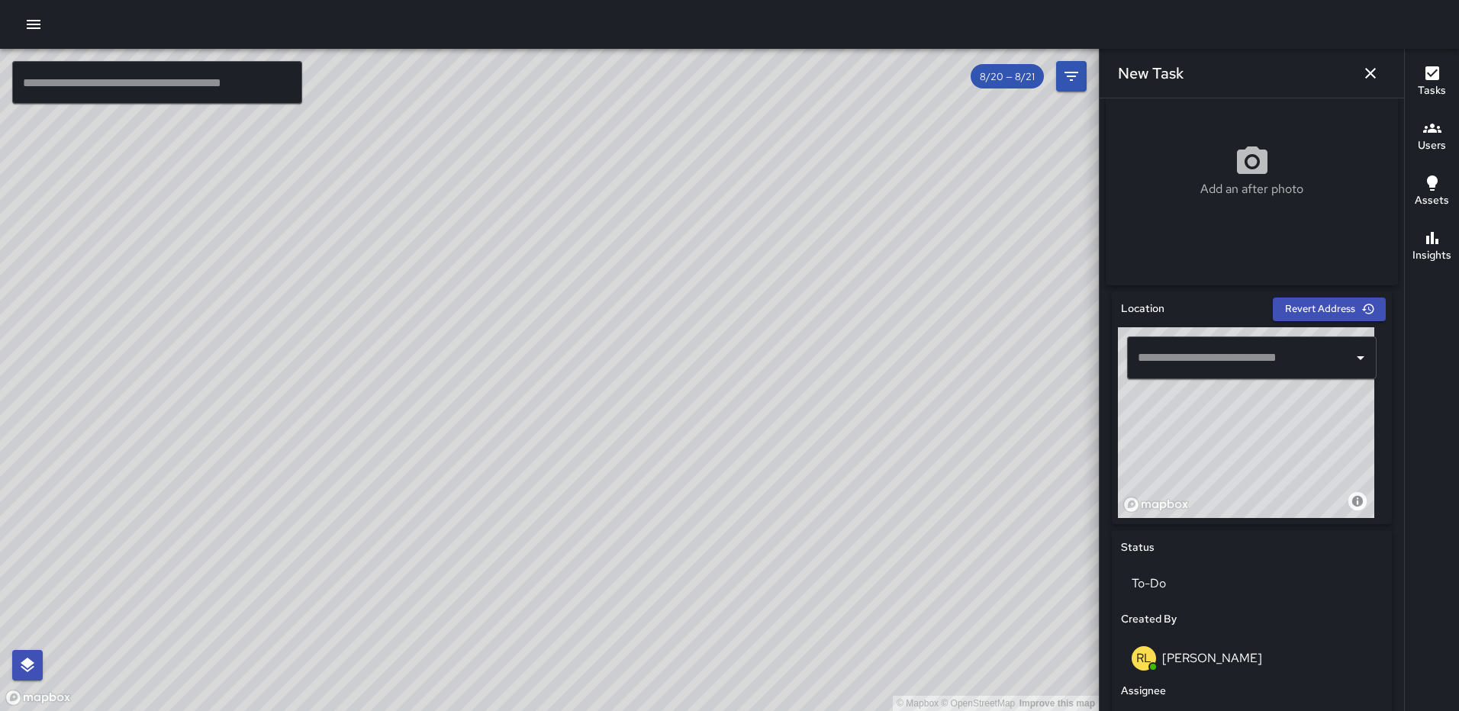
scroll to position [292, 0]
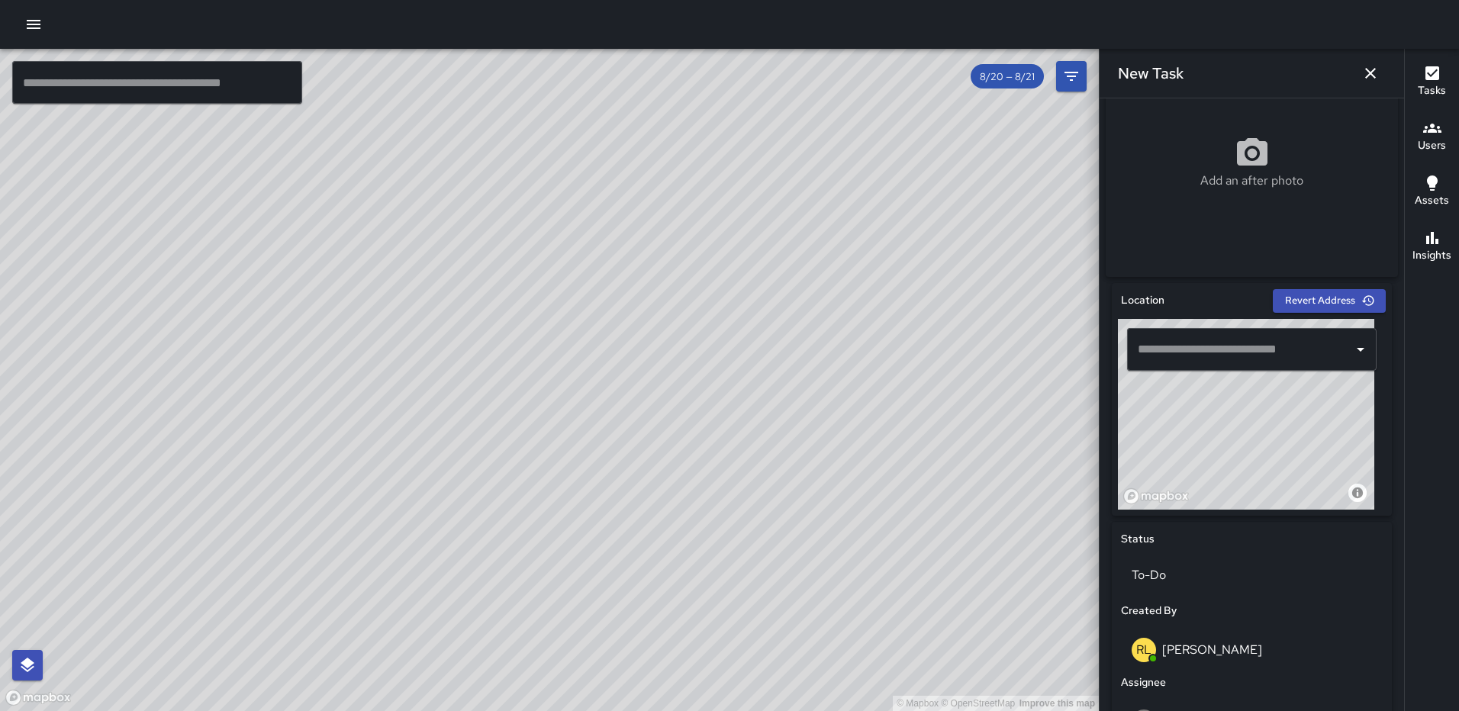
drag, startPoint x: 1235, startPoint y: 457, endPoint x: 1184, endPoint y: 427, distance: 59.2
click at [1184, 431] on div "© Mapbox © OpenStreetMap Improve this map" at bounding box center [1246, 414] width 256 height 191
drag, startPoint x: 1291, startPoint y: 446, endPoint x: 1249, endPoint y: 405, distance: 58.3
click at [1250, 408] on div "© Mapbox © OpenStreetMap Improve this map" at bounding box center [1246, 414] width 256 height 191
click at [1193, 437] on div "© Mapbox © OpenStreetMap Improve this map" at bounding box center [1246, 414] width 256 height 191
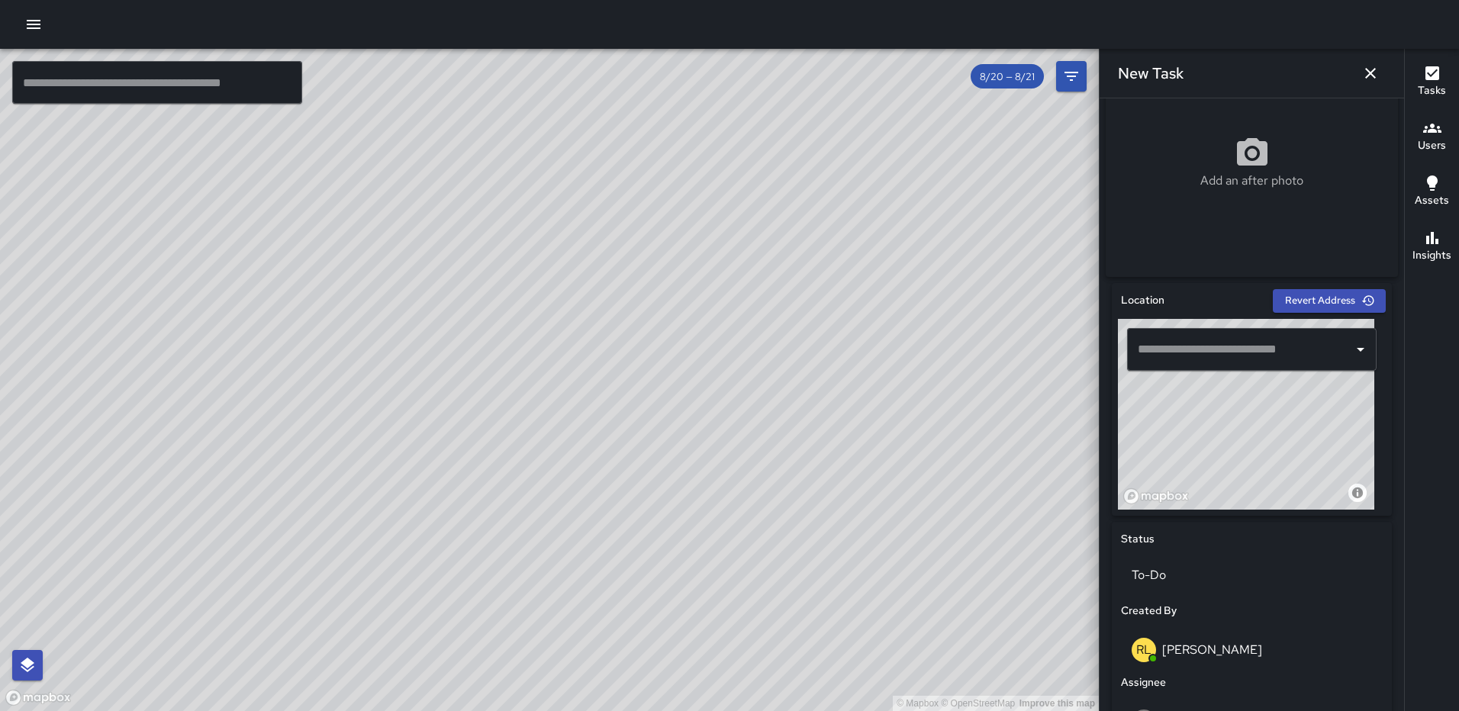
type input "**********"
drag, startPoint x: 1245, startPoint y: 440, endPoint x: 1235, endPoint y: 408, distance: 33.8
click at [1235, 408] on div "© Mapbox © OpenStreetMap Improve this map" at bounding box center [1246, 414] width 256 height 191
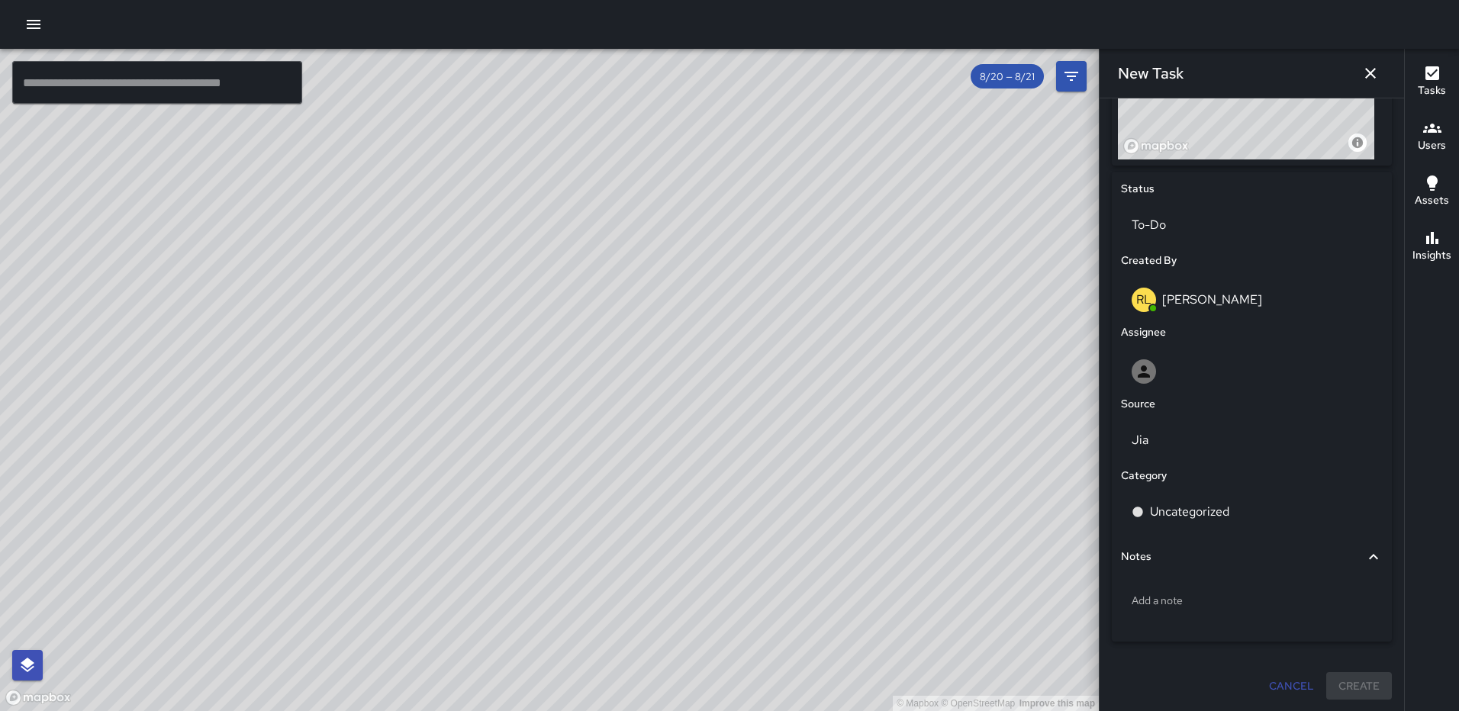
scroll to position [649, 0]
click at [1203, 376] on div at bounding box center [1252, 371] width 240 height 24
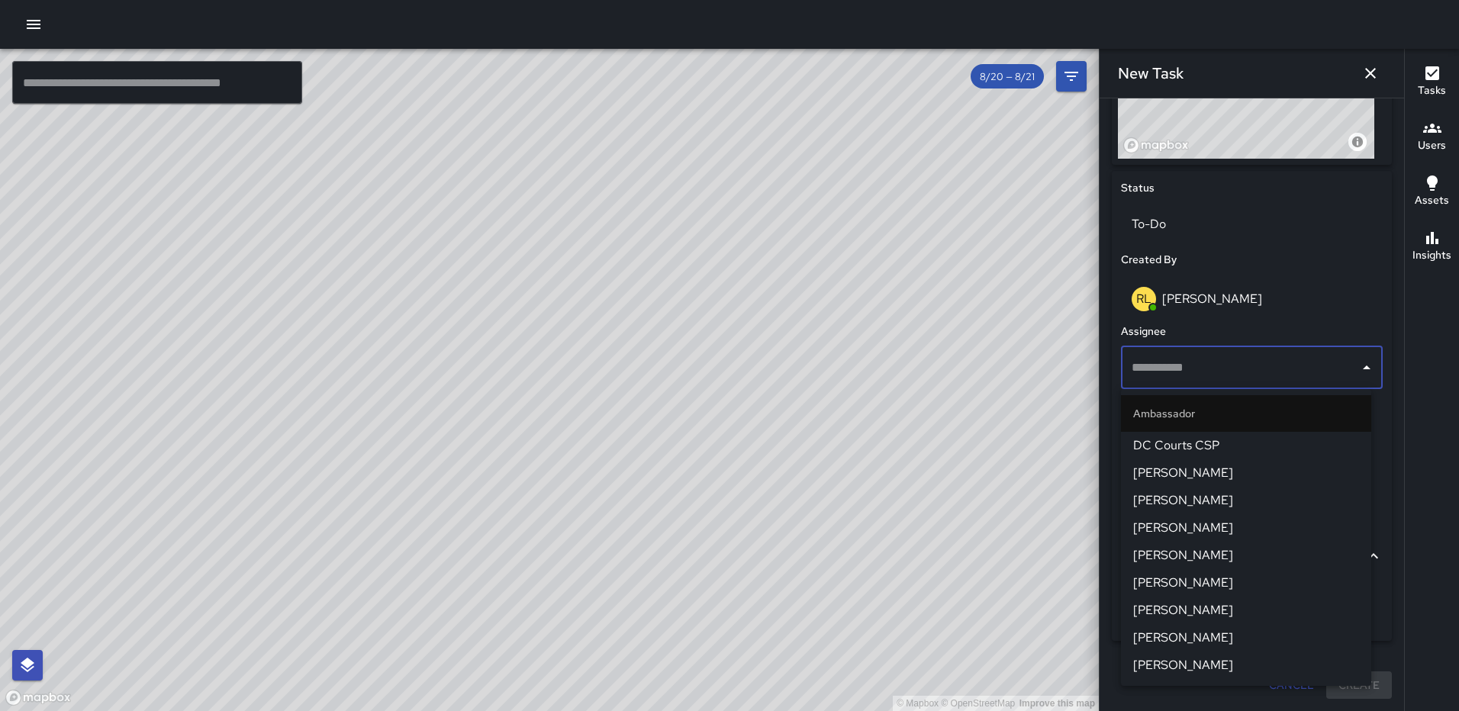
click at [1203, 444] on span "DC Courts CSP" at bounding box center [1246, 446] width 226 height 18
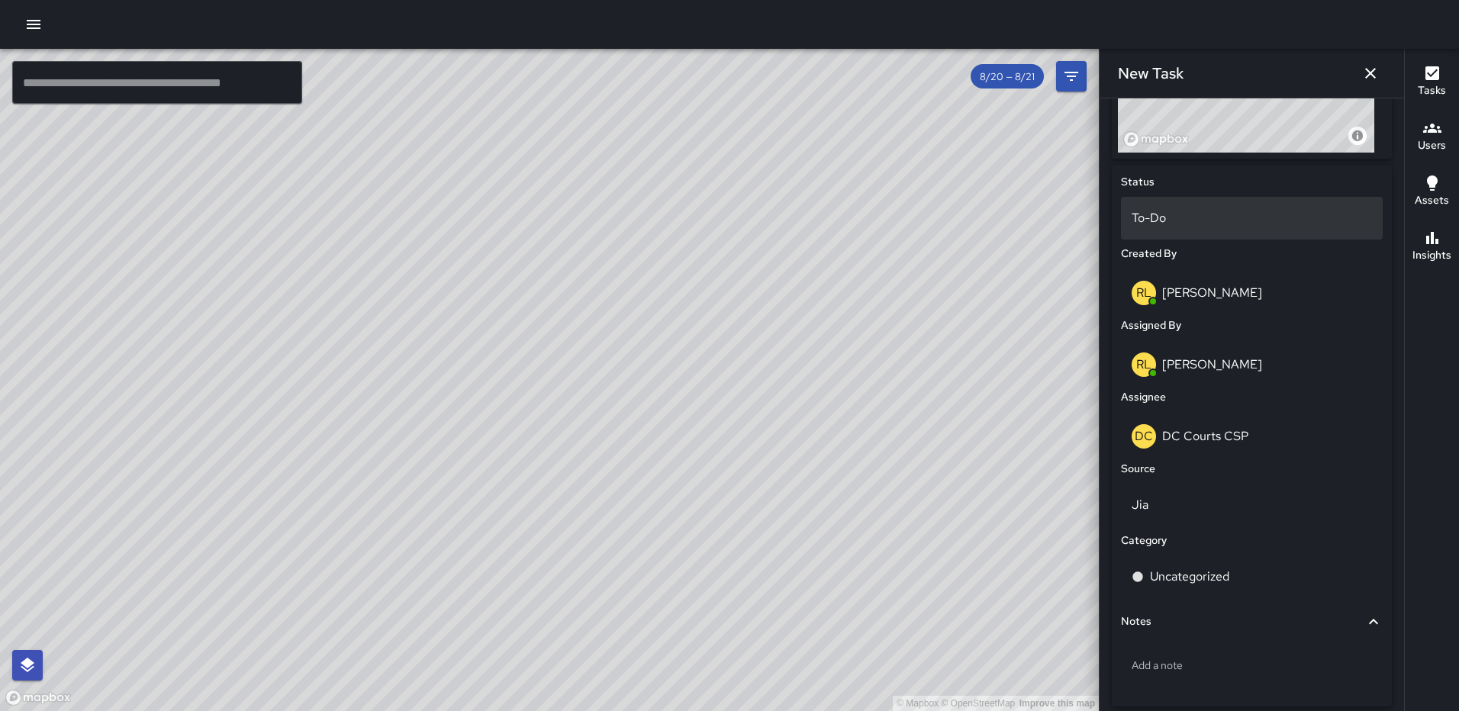
click at [1191, 225] on p "To-Do" at bounding box center [1252, 218] width 240 height 18
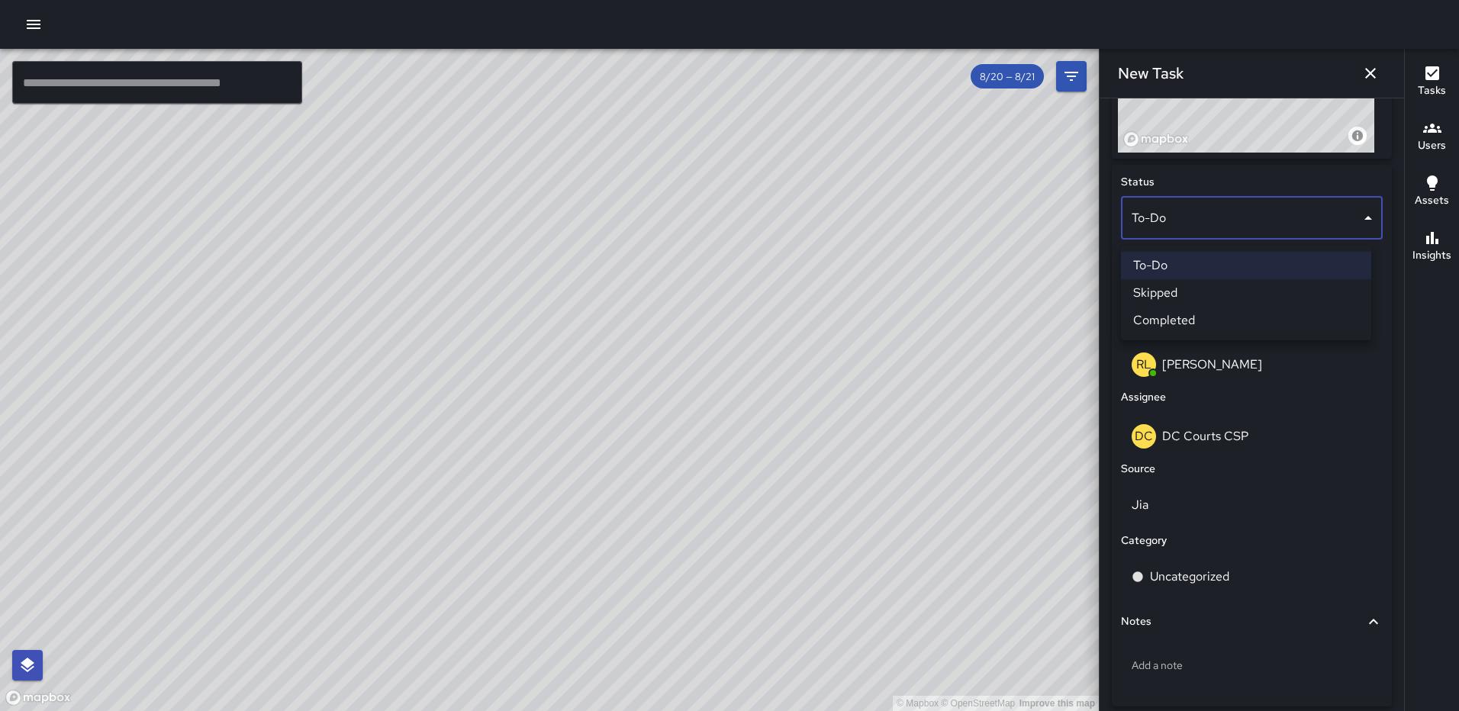
click at [1200, 315] on li "Completed" at bounding box center [1246, 320] width 250 height 27
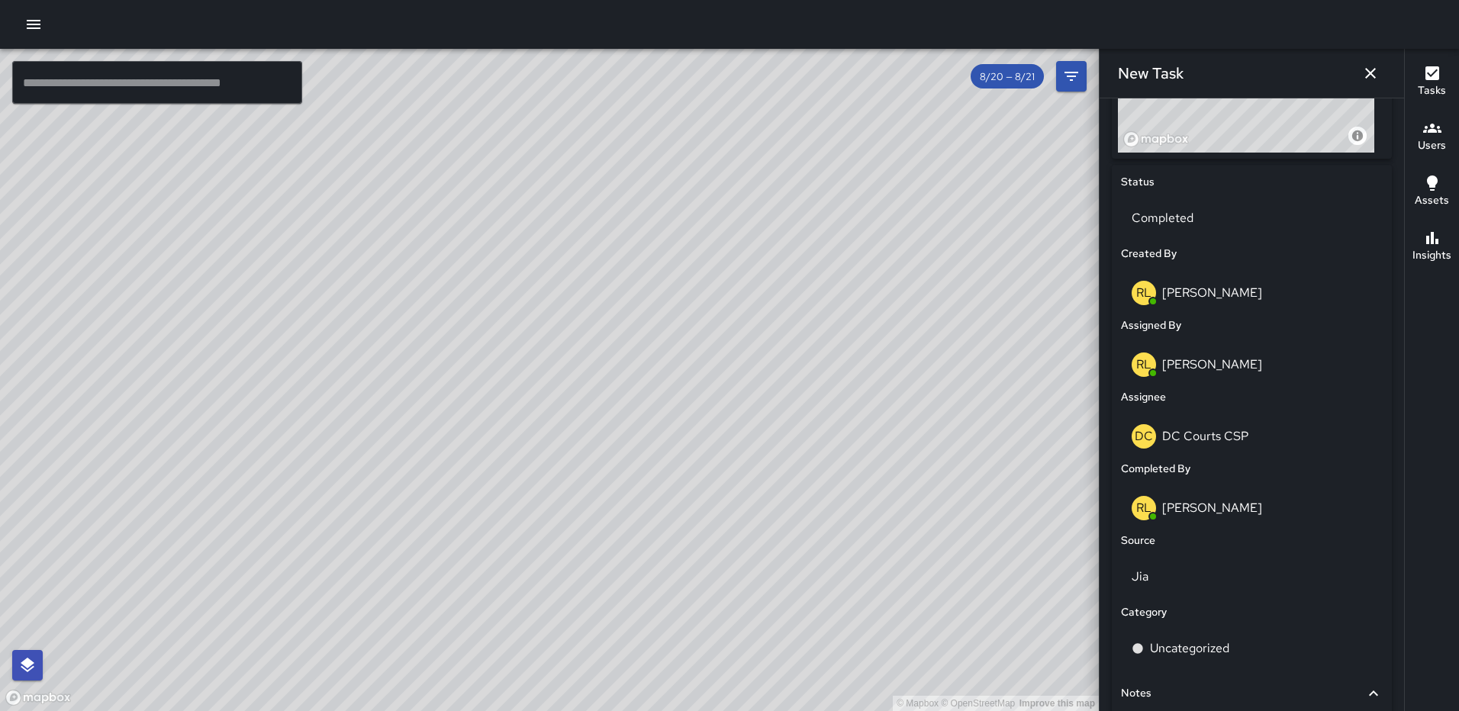
scroll to position [807, 0]
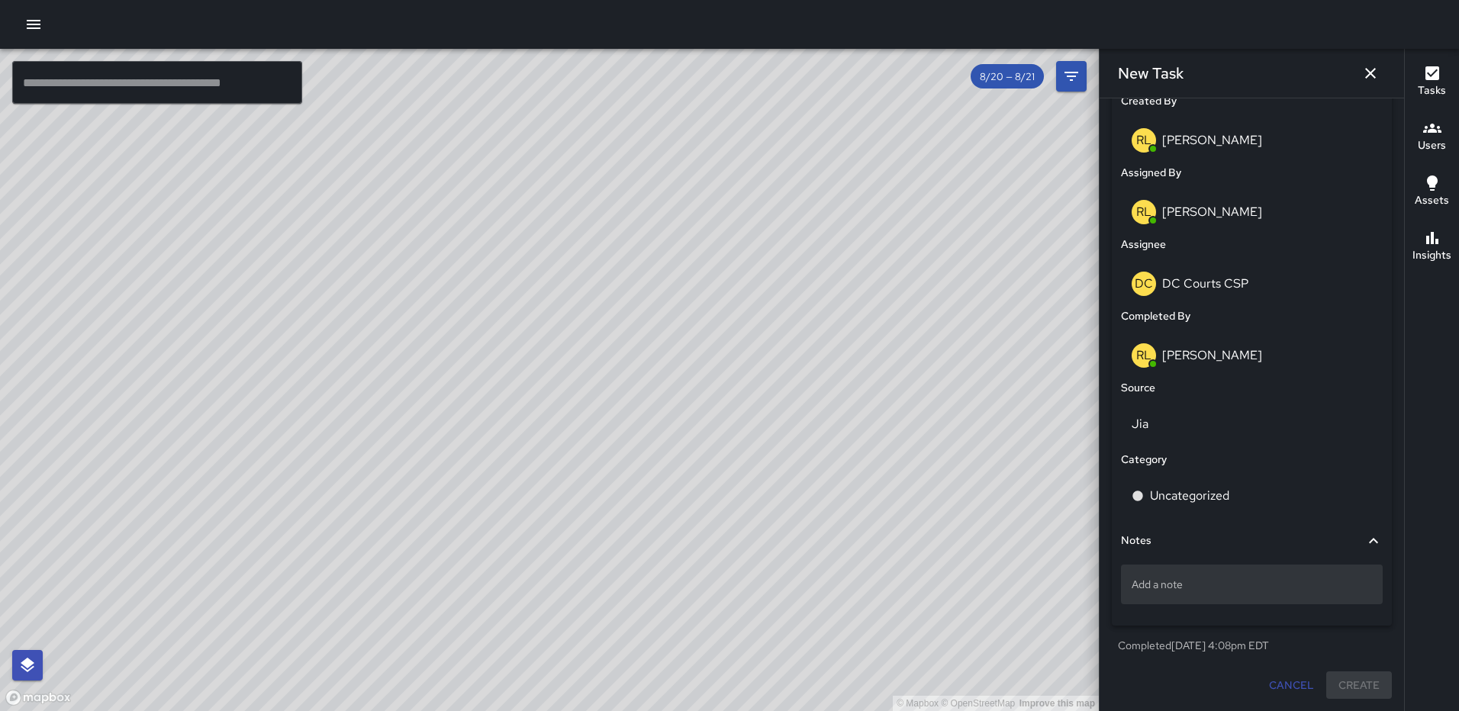
click at [1182, 580] on p "Add a note" at bounding box center [1252, 584] width 240 height 15
type textarea "**********"
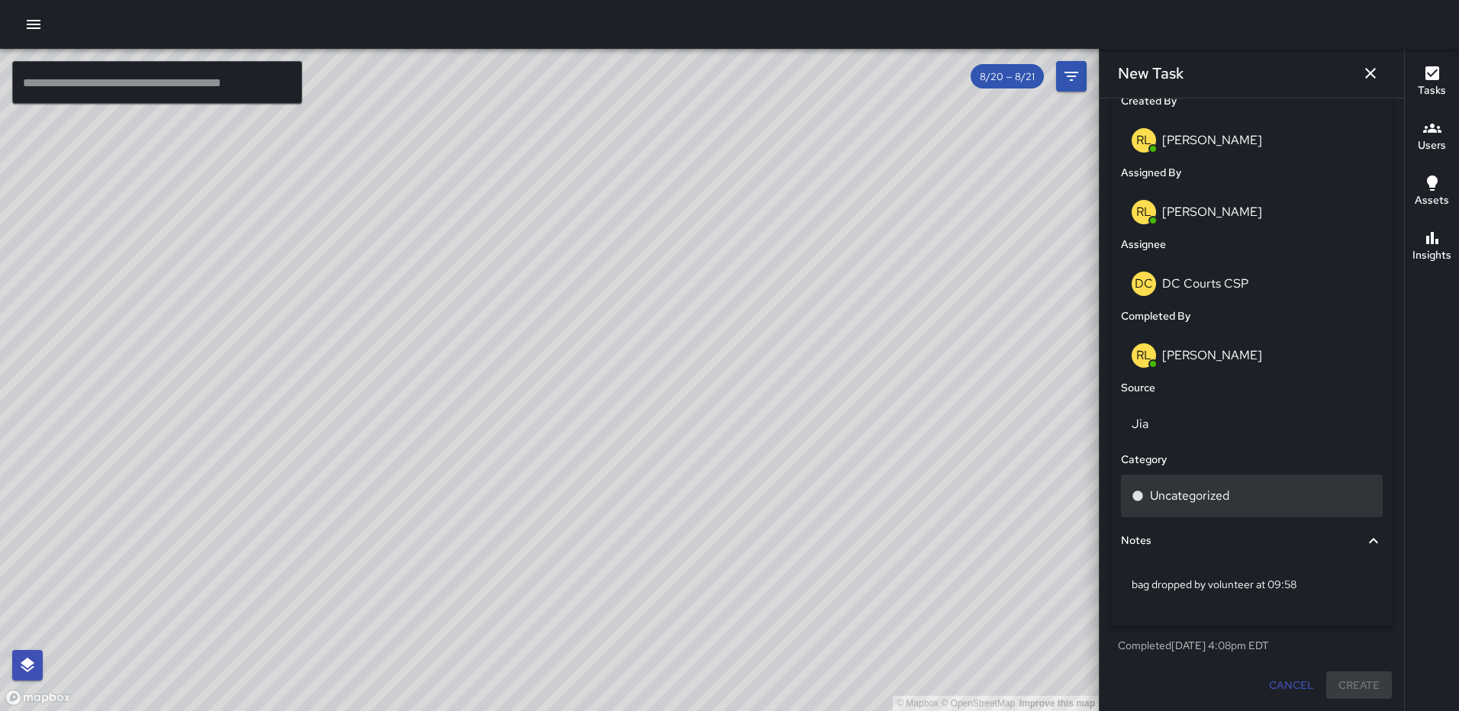
click at [1255, 496] on div "Uncategorized" at bounding box center [1252, 496] width 240 height 18
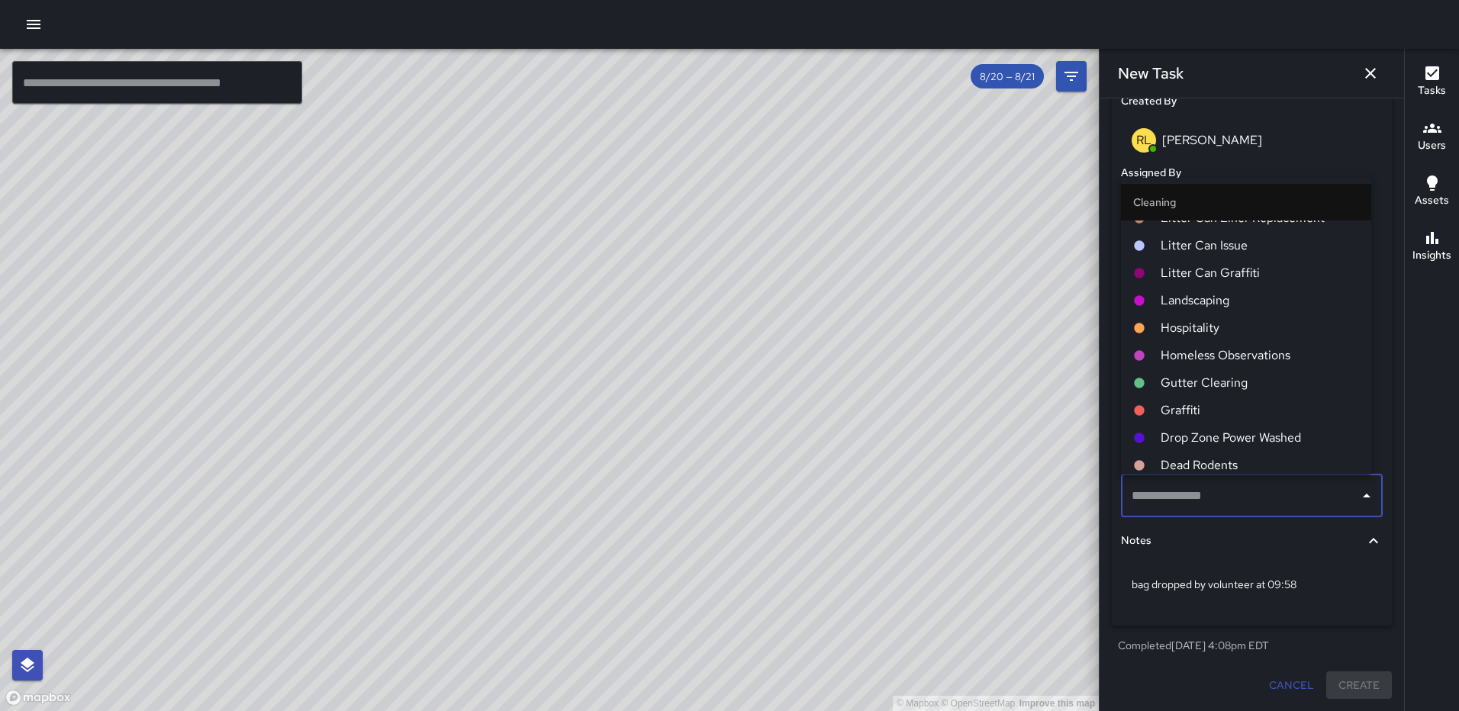
scroll to position [611, 0]
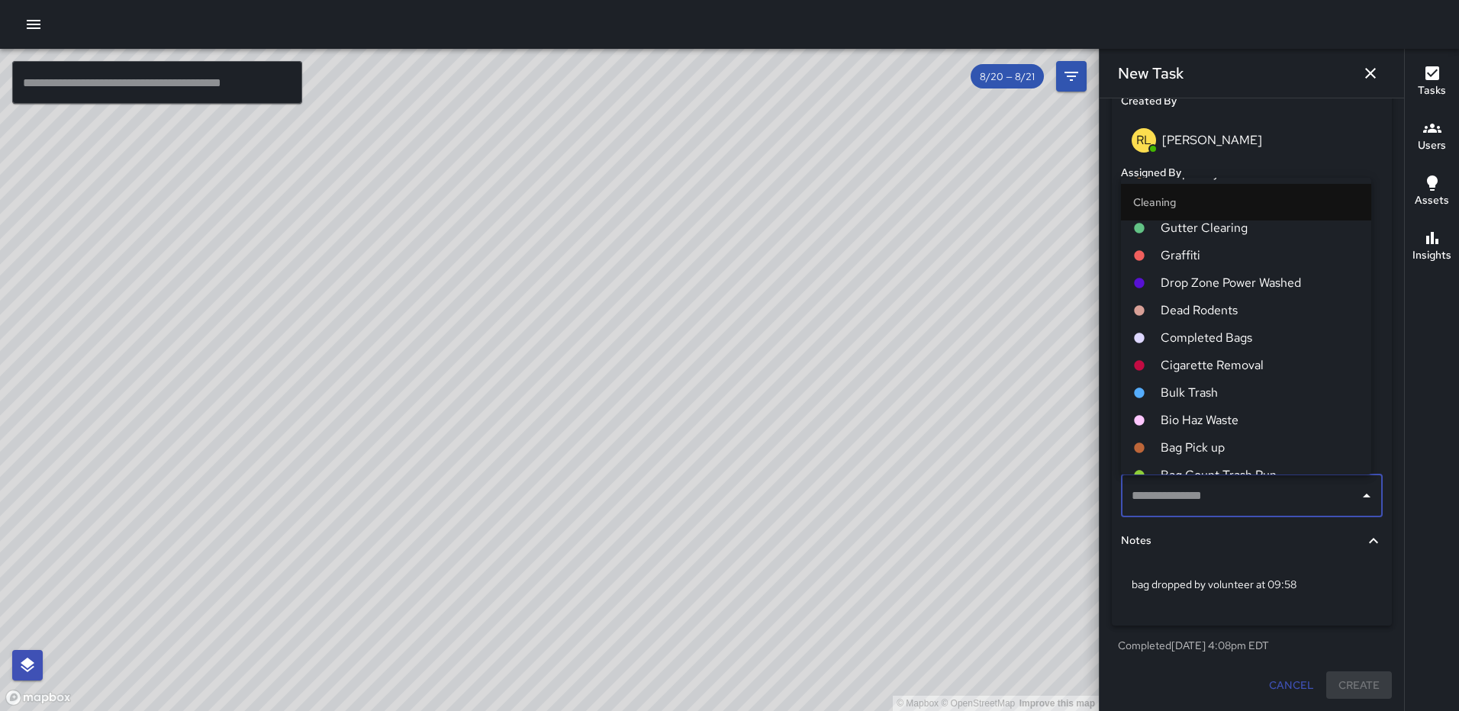
click at [1226, 337] on span "Completed Bags" at bounding box center [1260, 338] width 198 height 18
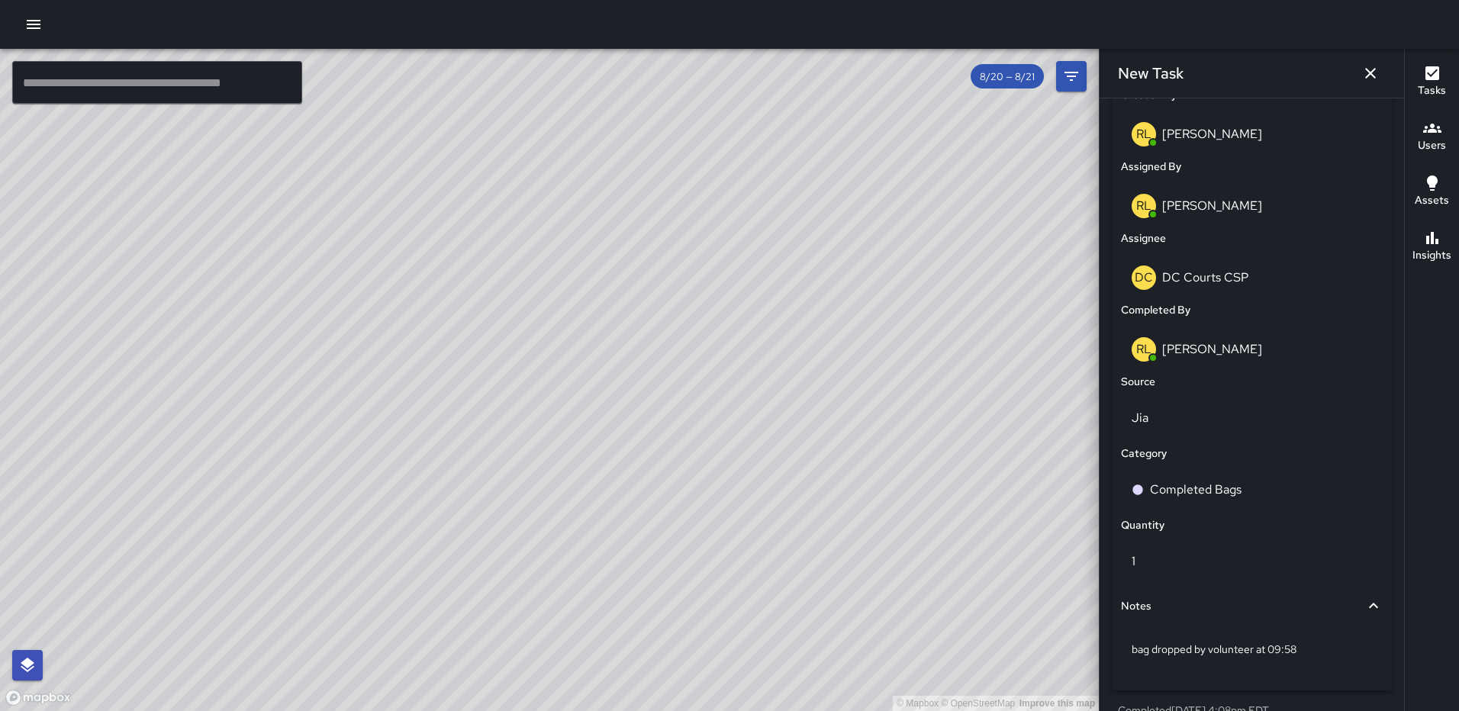
scroll to position [879, 0]
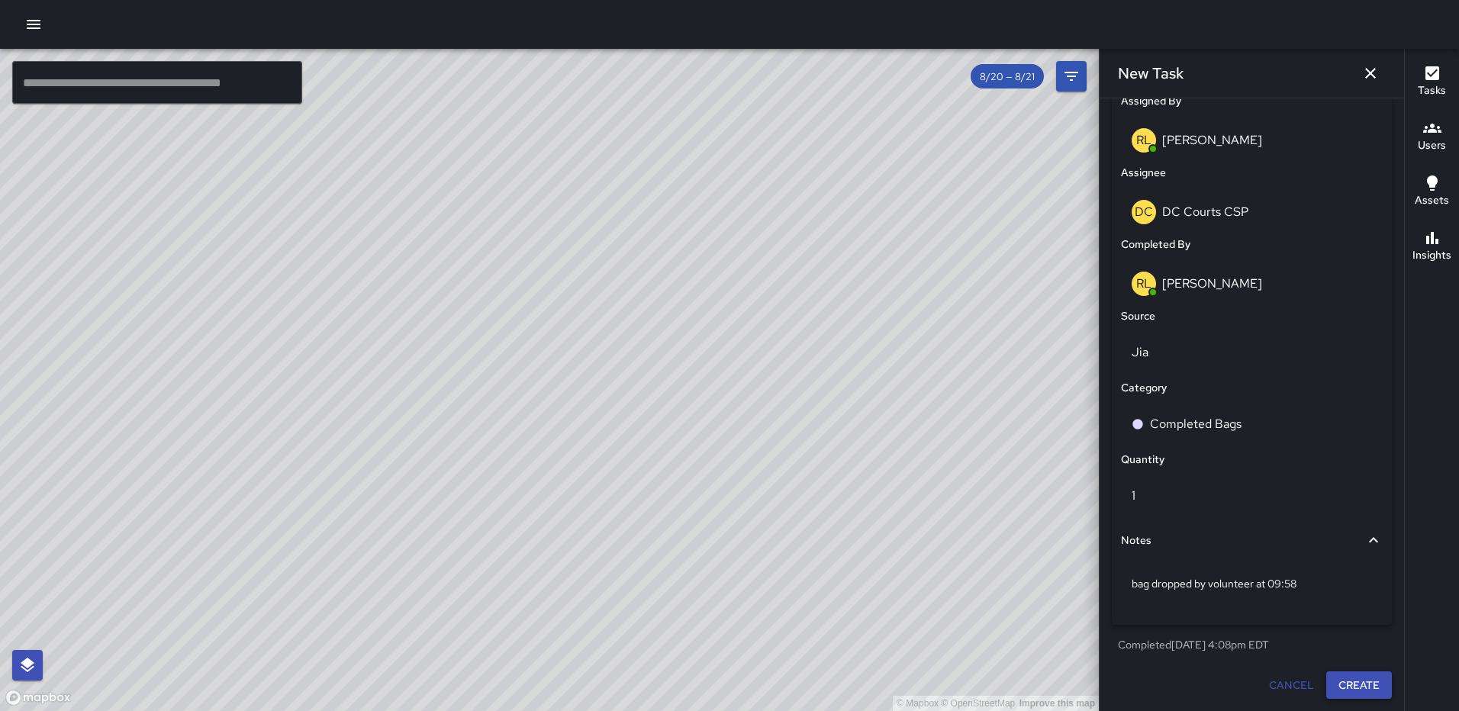
click at [1344, 683] on button "Create" at bounding box center [1359, 686] width 66 height 28
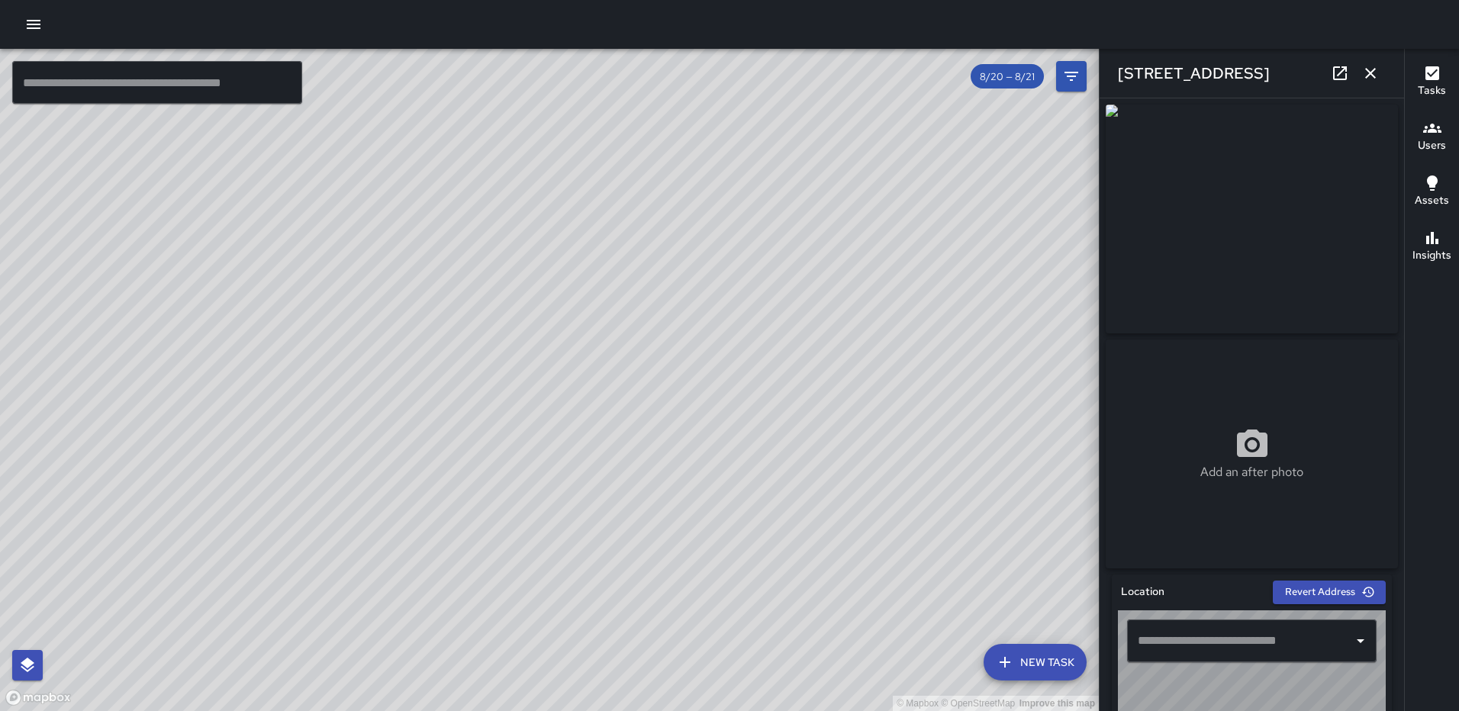
type input "**********"
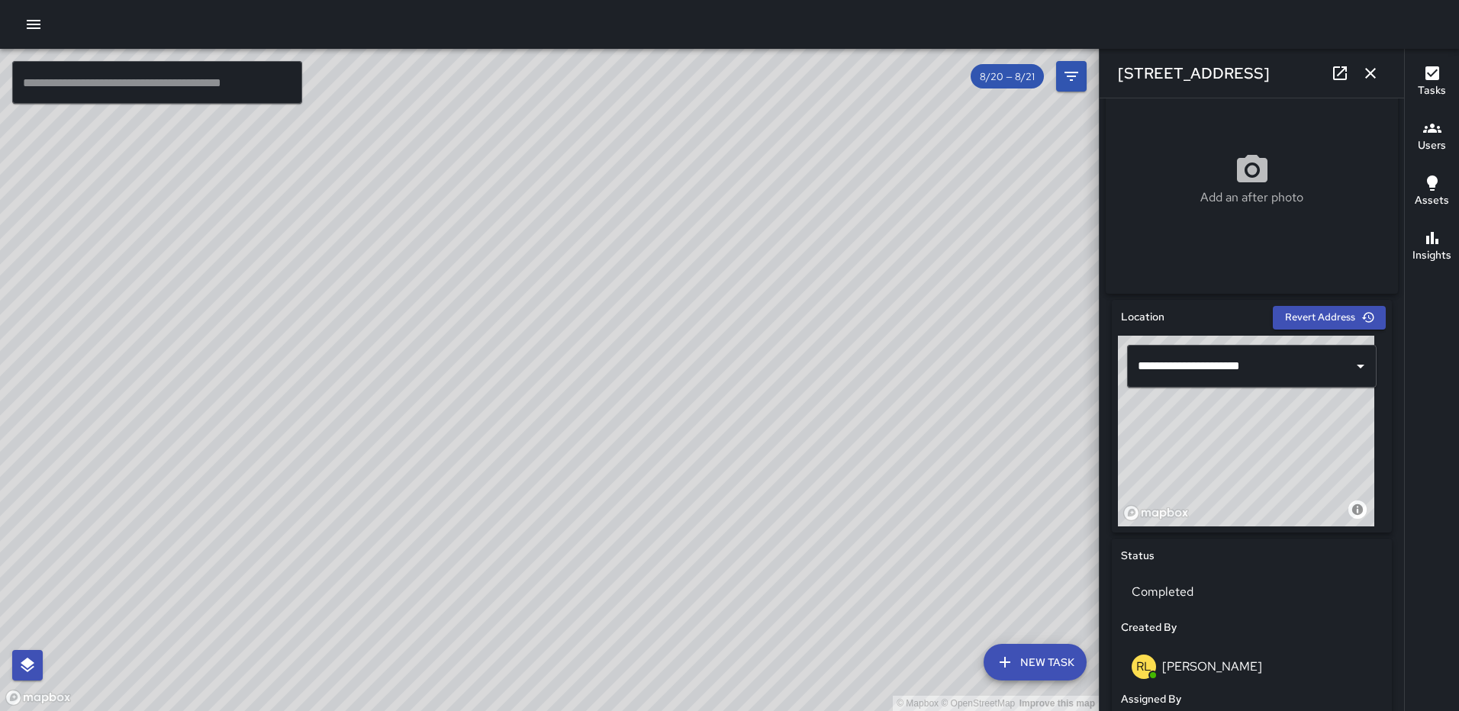
scroll to position [324, 0]
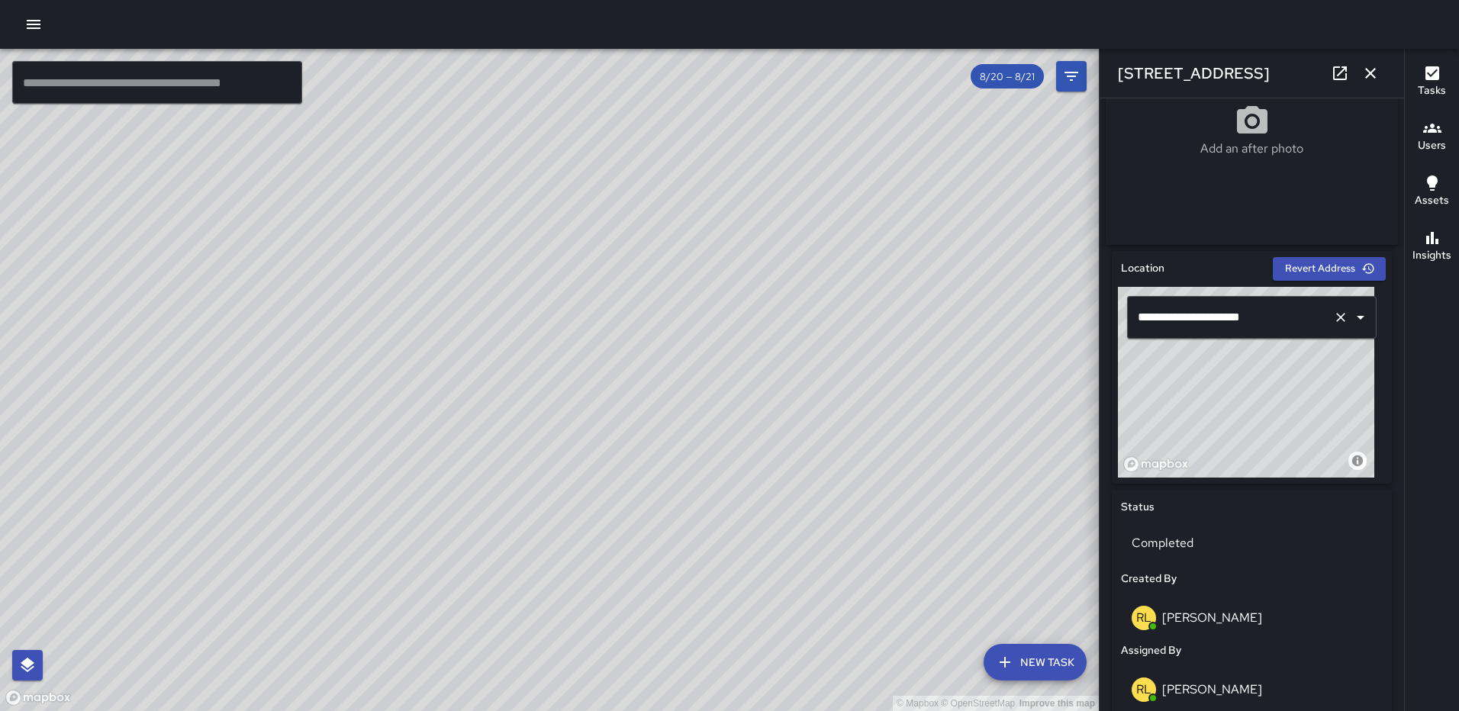
drag, startPoint x: 1206, startPoint y: 371, endPoint x: 1187, endPoint y: 338, distance: 37.6
click at [1187, 338] on div "**********" at bounding box center [1252, 382] width 268 height 191
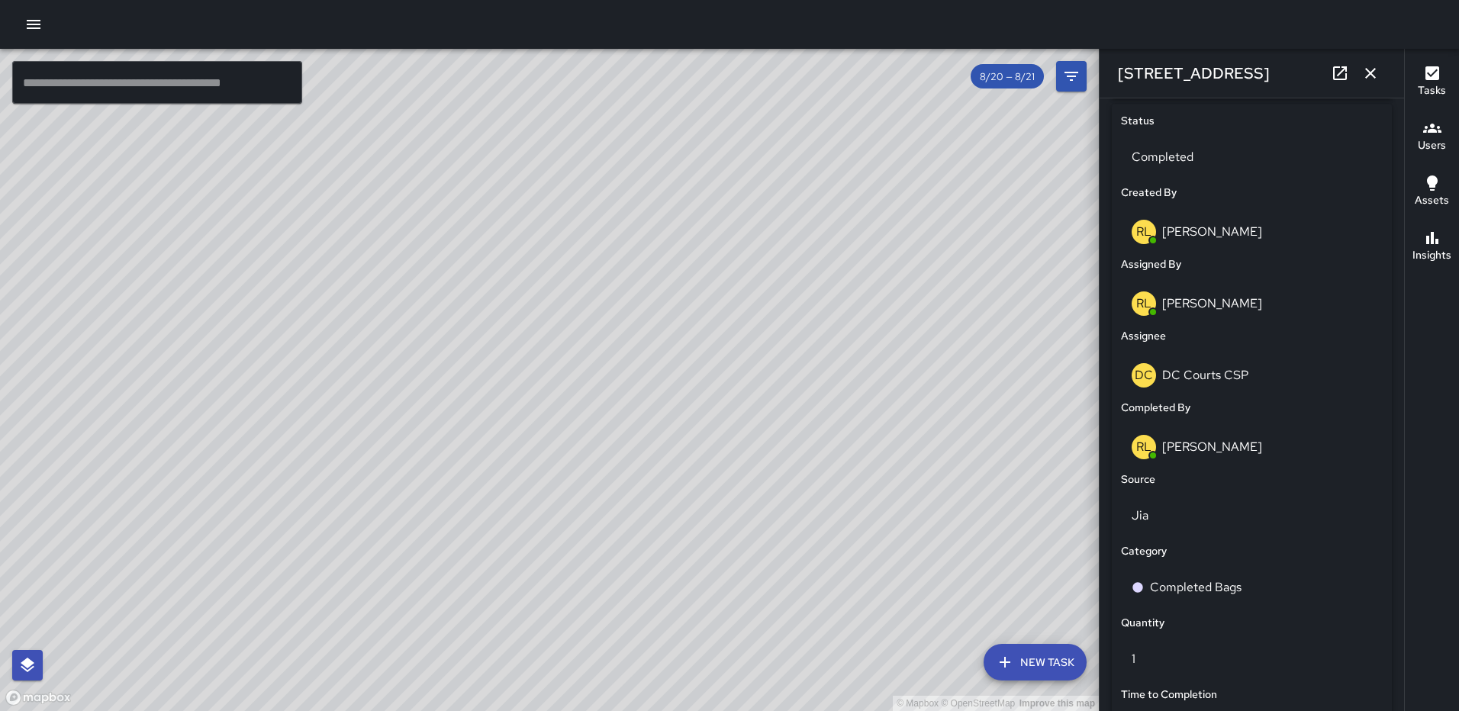
scroll to position [1010, 0]
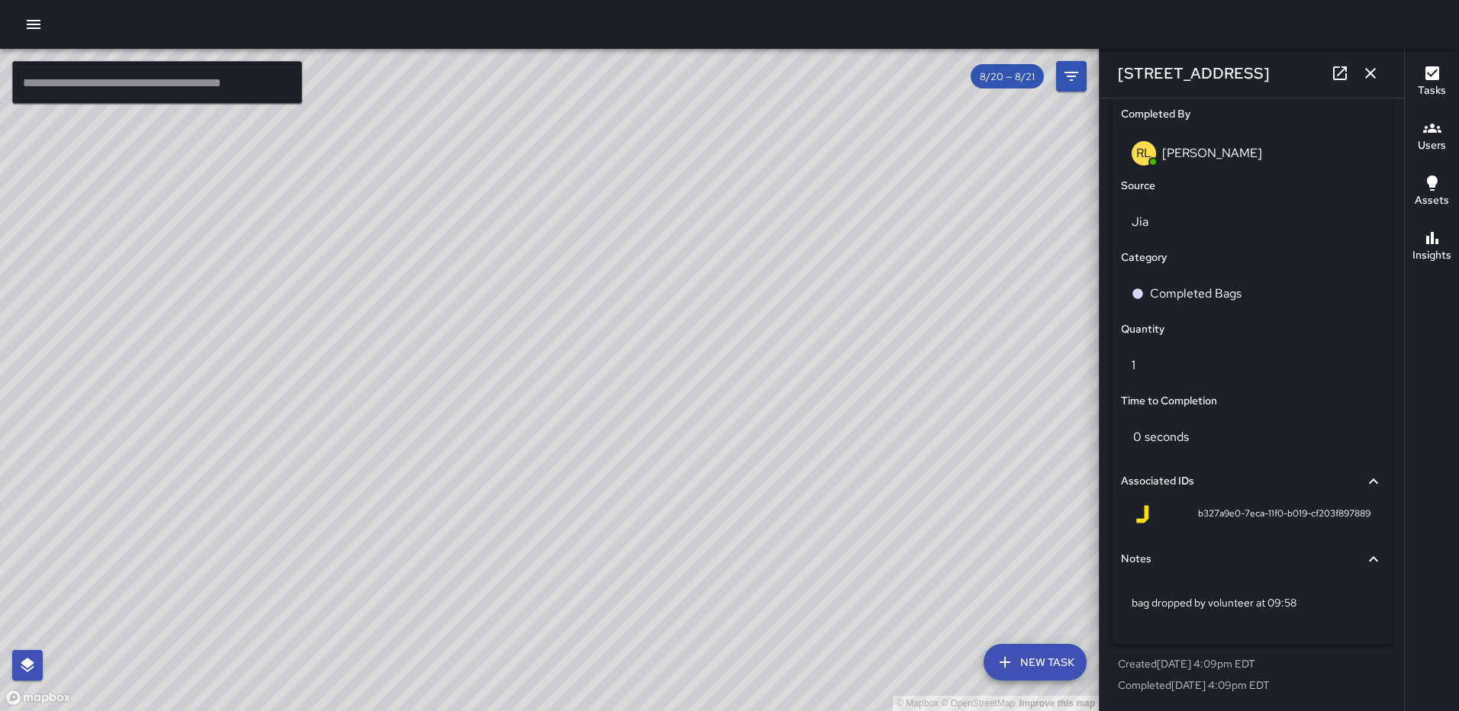
click at [1360, 72] on button "button" at bounding box center [1370, 73] width 31 height 31
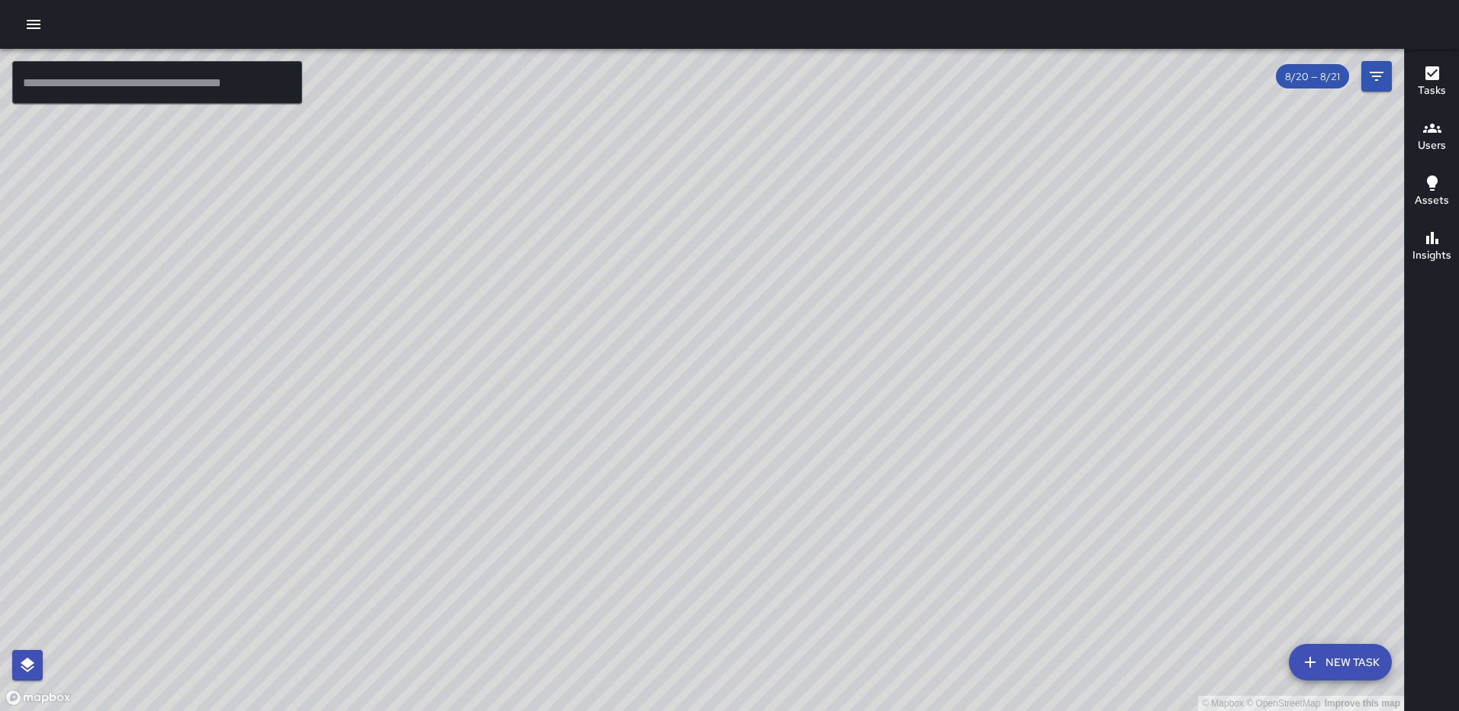
click at [1325, 657] on button "New Task" at bounding box center [1340, 662] width 103 height 37
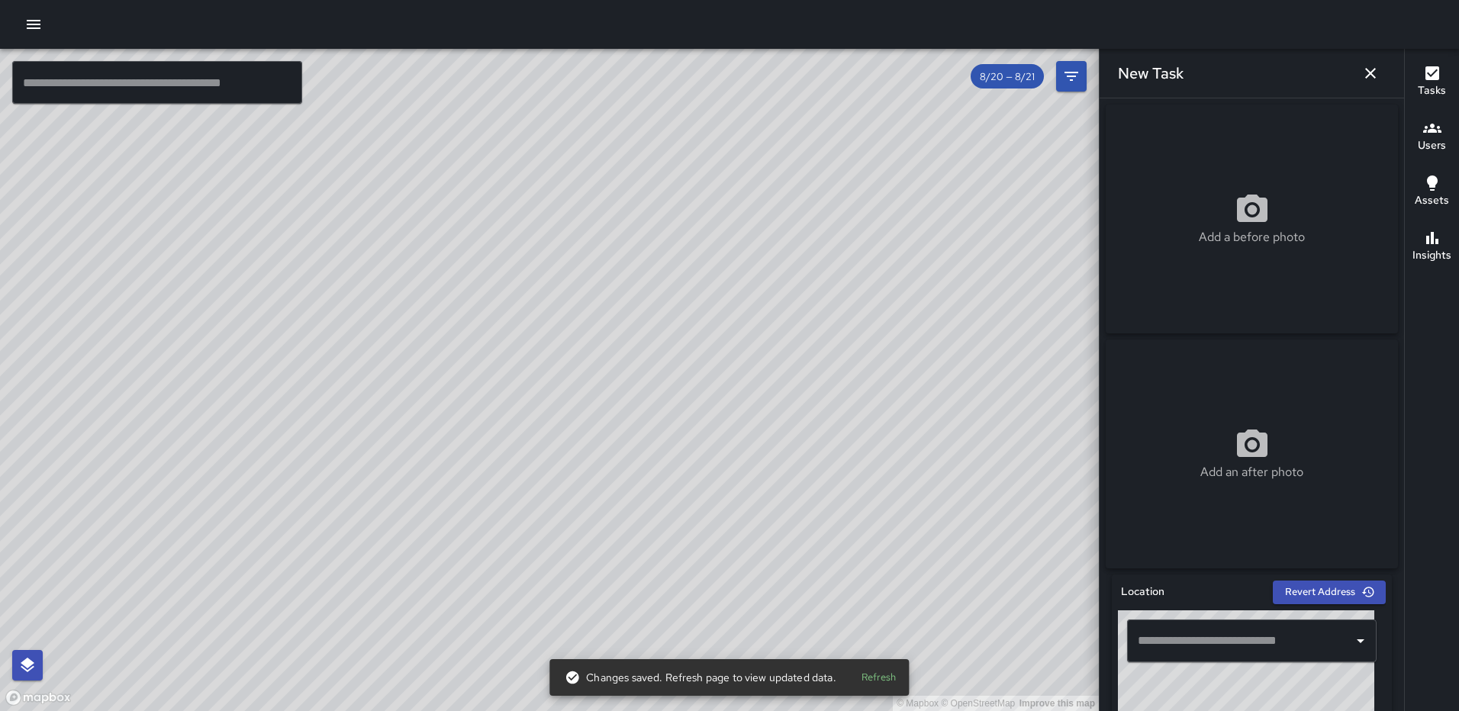
click at [1216, 214] on div "Add a before photo" at bounding box center [1252, 219] width 292 height 55
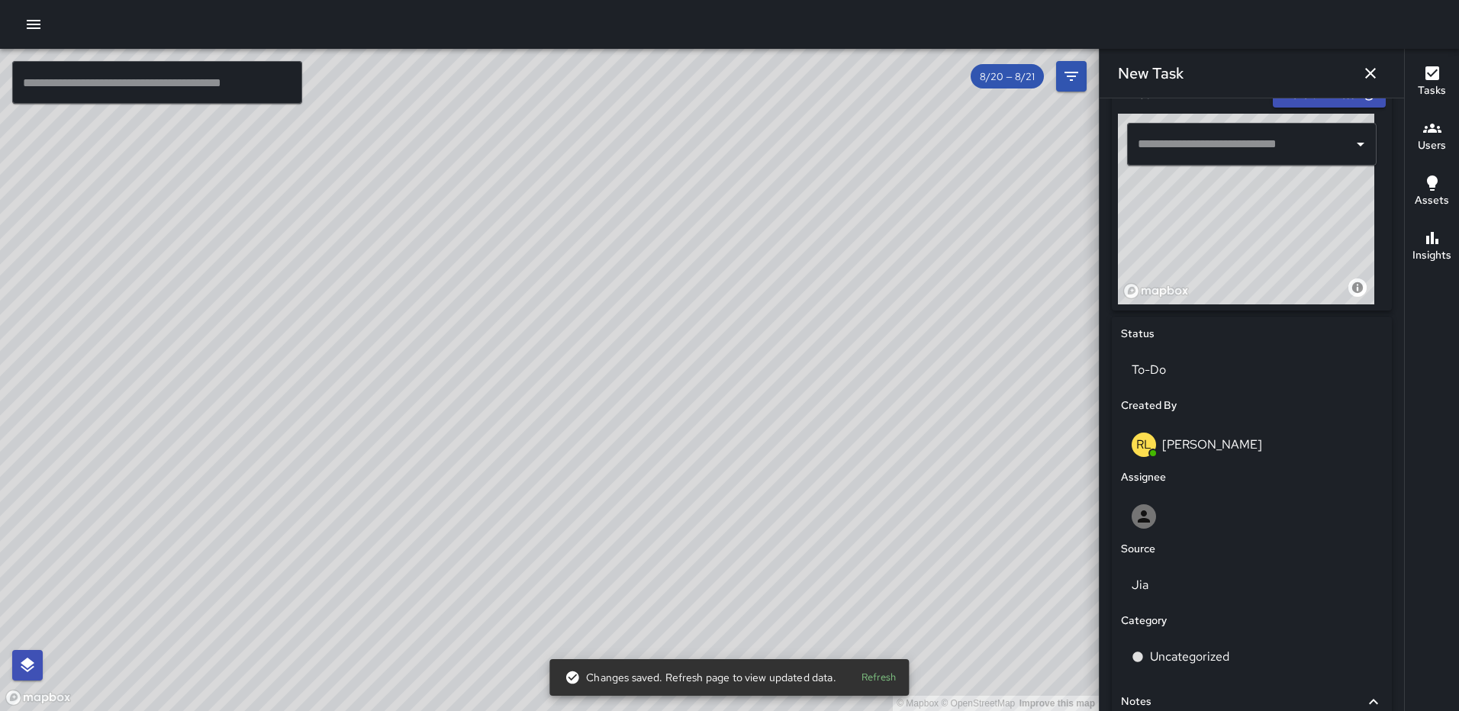
scroll to position [512, 0]
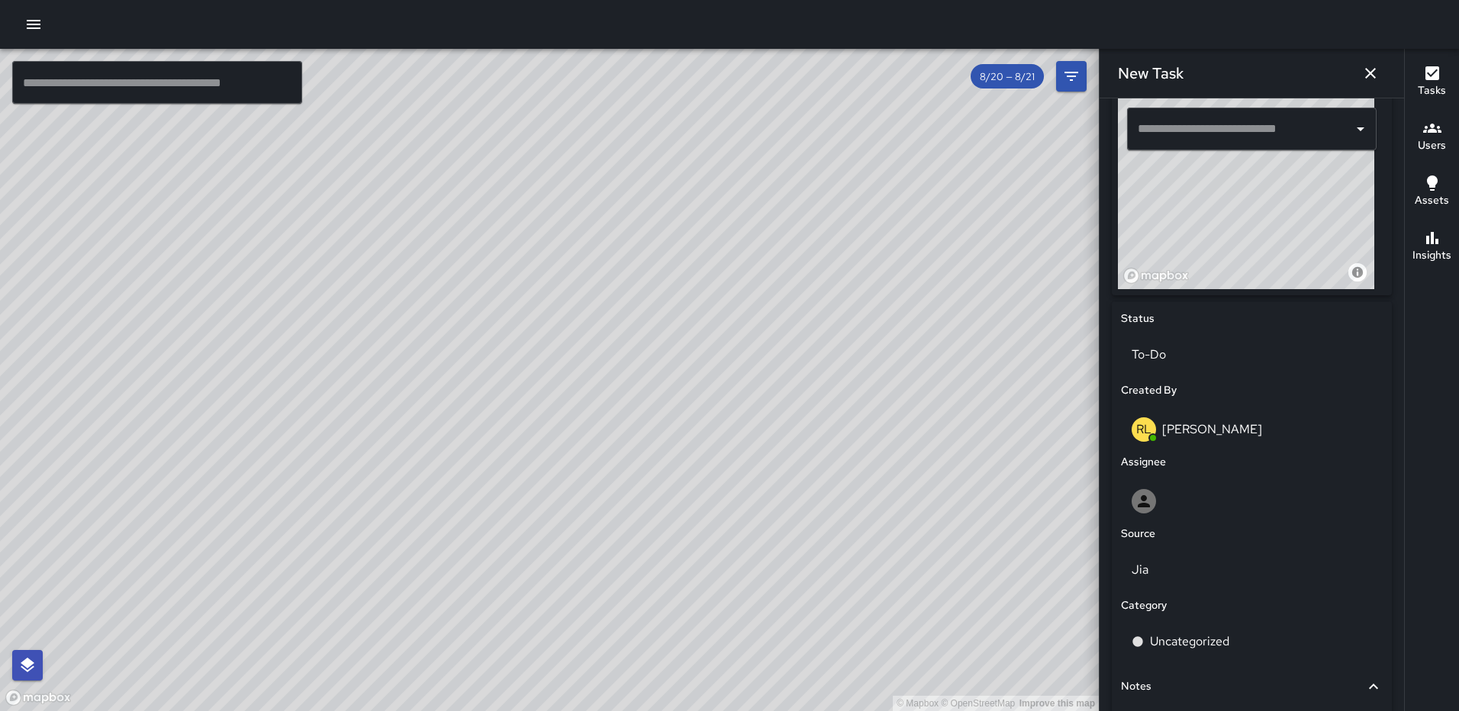
drag, startPoint x: 1311, startPoint y: 247, endPoint x: 1255, endPoint y: 224, distance: 61.2
click at [1255, 224] on div "© Mapbox © OpenStreetMap Improve this map" at bounding box center [1246, 193] width 256 height 191
drag, startPoint x: 1255, startPoint y: 242, endPoint x: 1249, endPoint y: 200, distance: 42.4
click at [1255, 192] on div "© Mapbox © OpenStreetMap Improve this map" at bounding box center [1246, 193] width 256 height 191
click at [1247, 223] on div "© Mapbox © OpenStreetMap Improve this map" at bounding box center [1246, 193] width 256 height 191
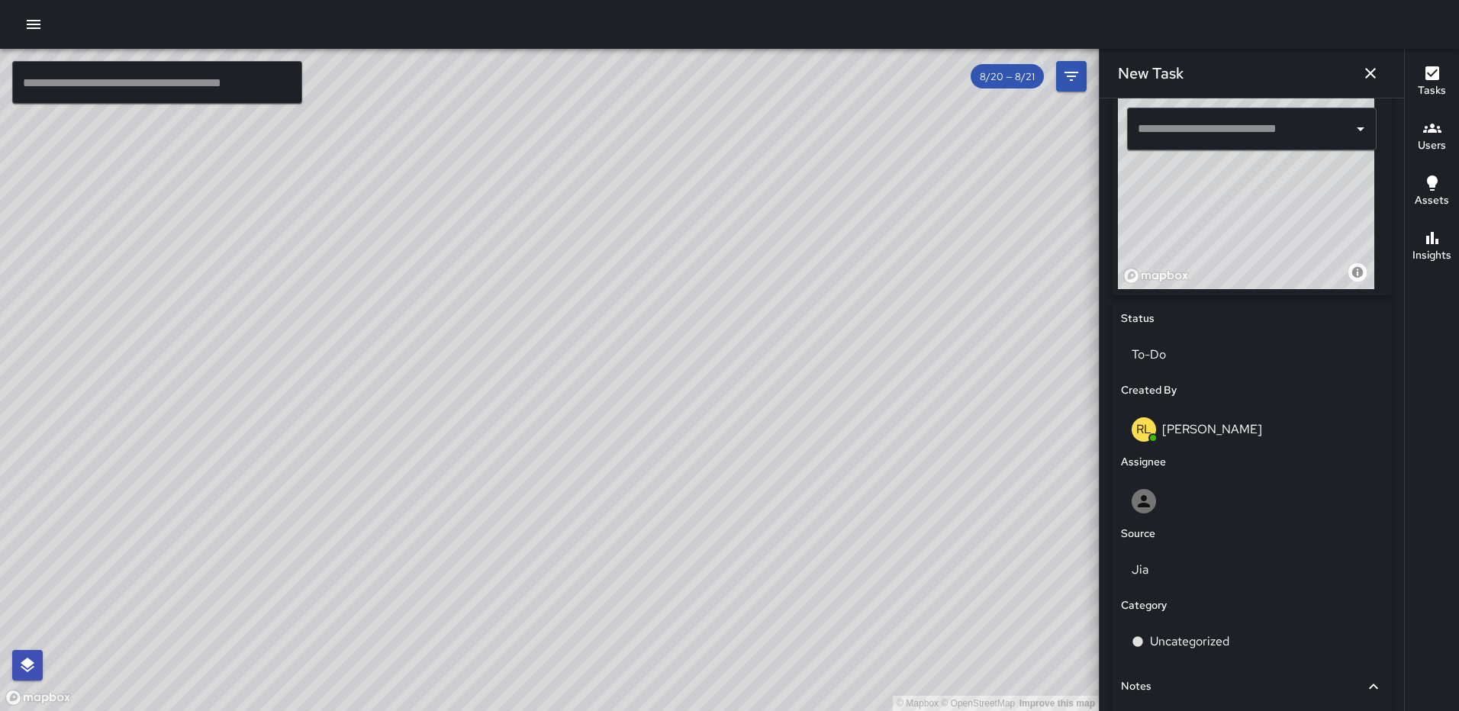
type input "**********"
click at [1190, 356] on p "To-Do" at bounding box center [1252, 355] width 240 height 18
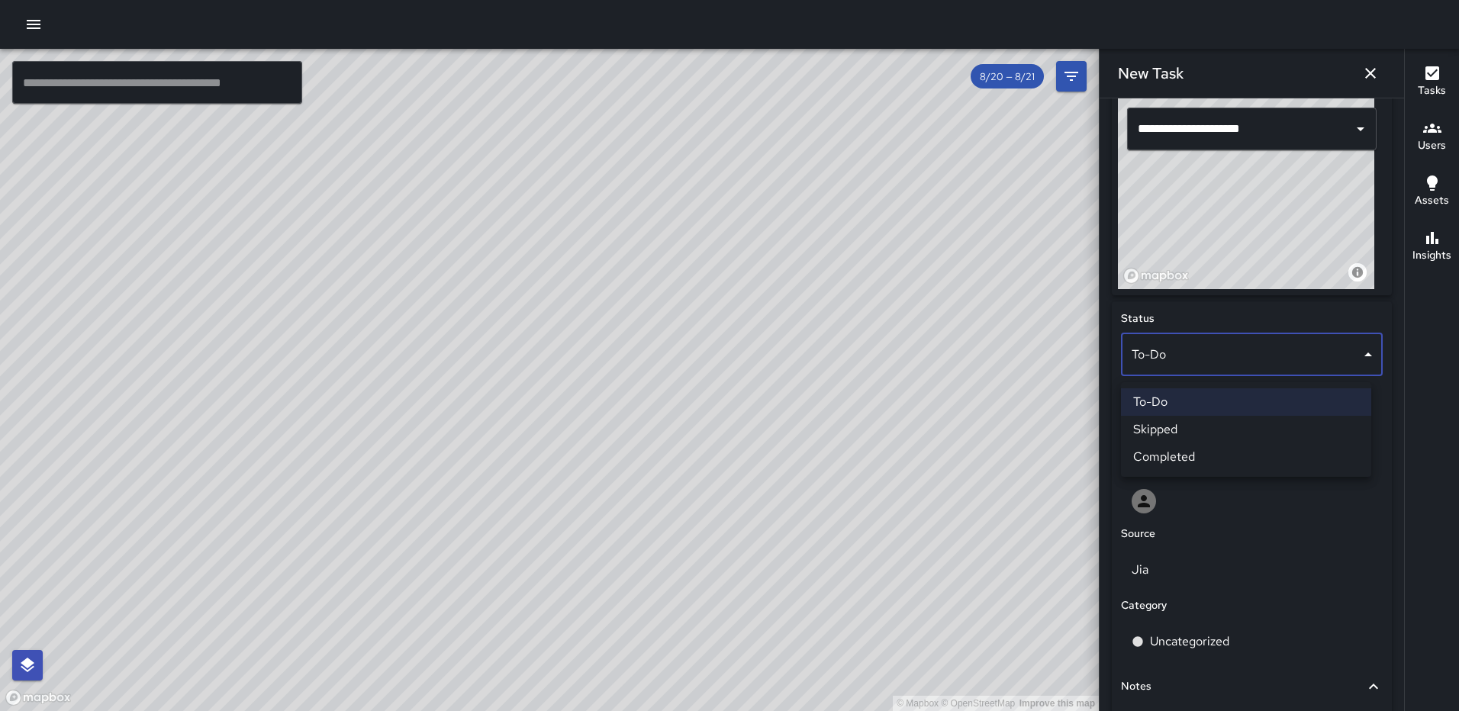
click at [1170, 455] on li "Completed" at bounding box center [1246, 456] width 250 height 27
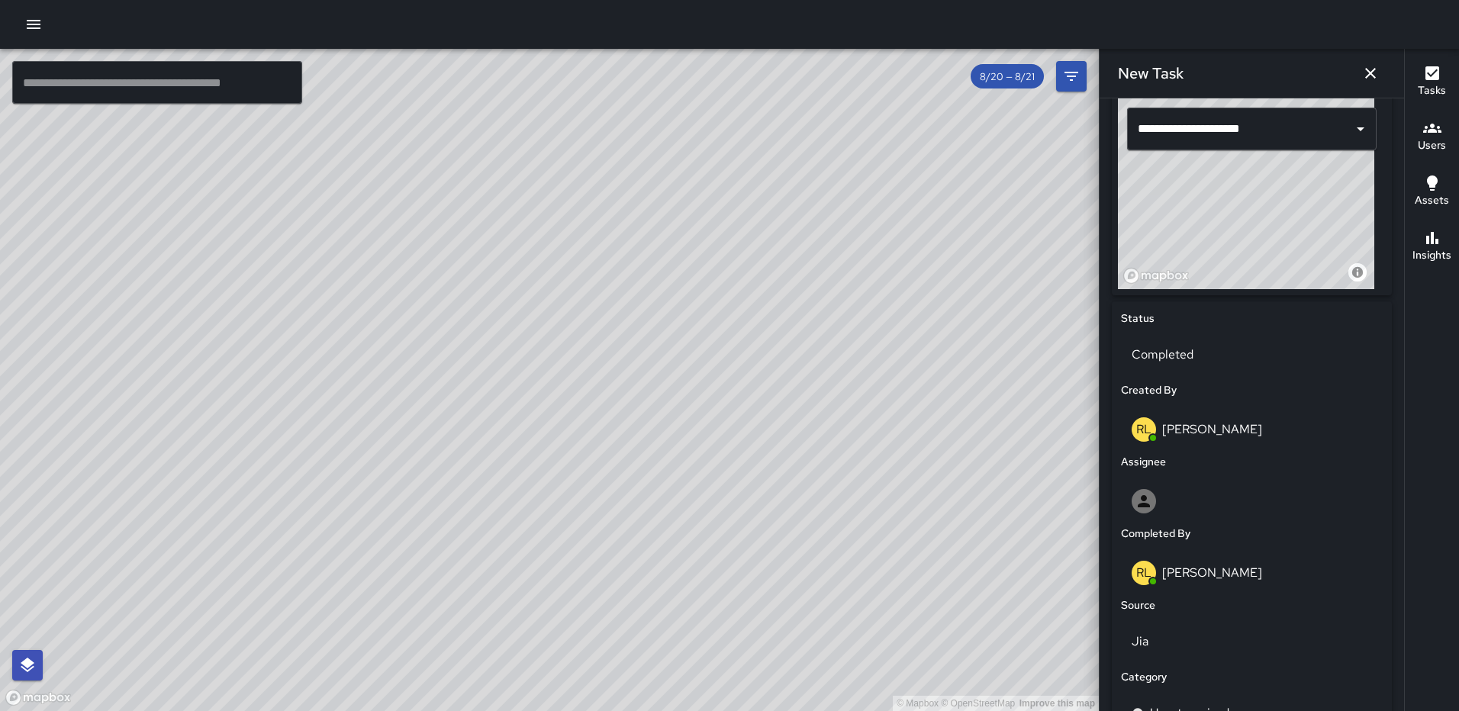
click at [1214, 581] on p "[PERSON_NAME]" at bounding box center [1212, 573] width 100 height 16
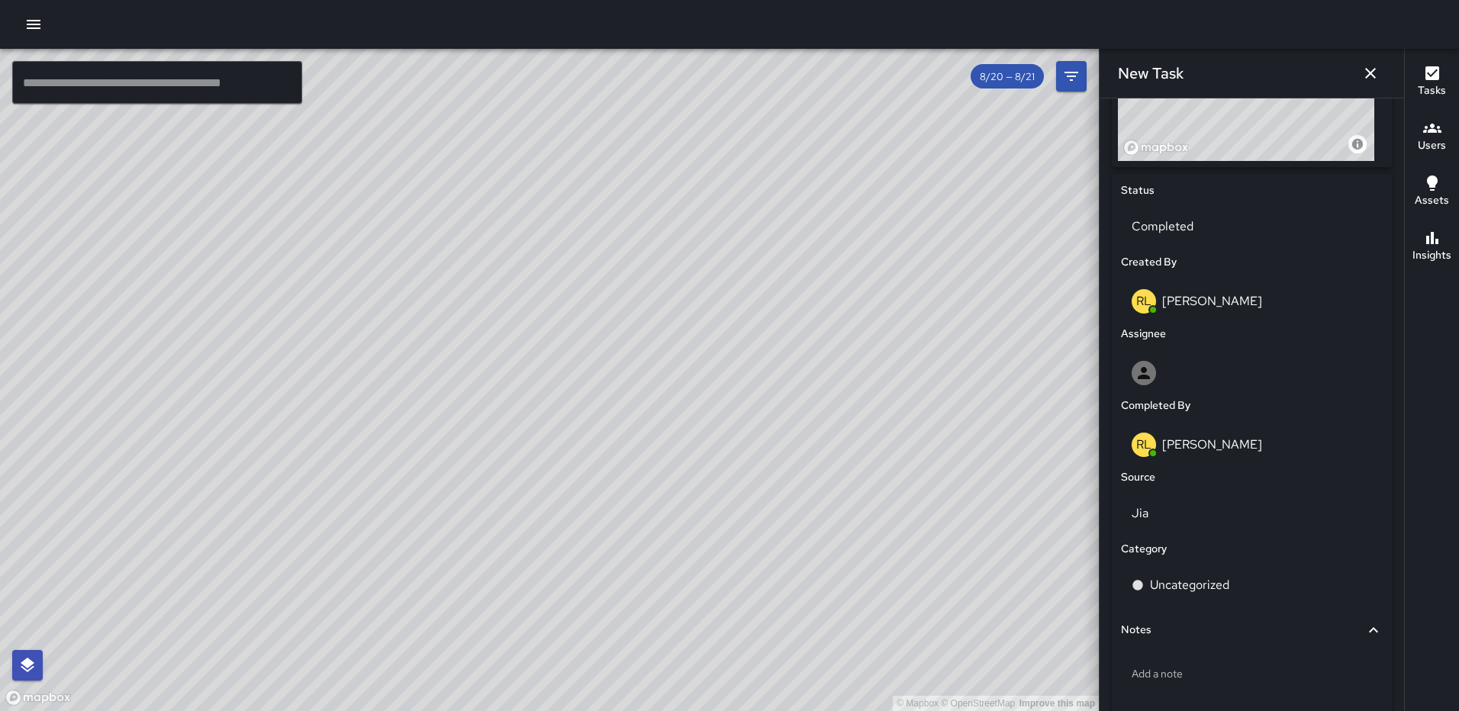
scroll to position [736, 0]
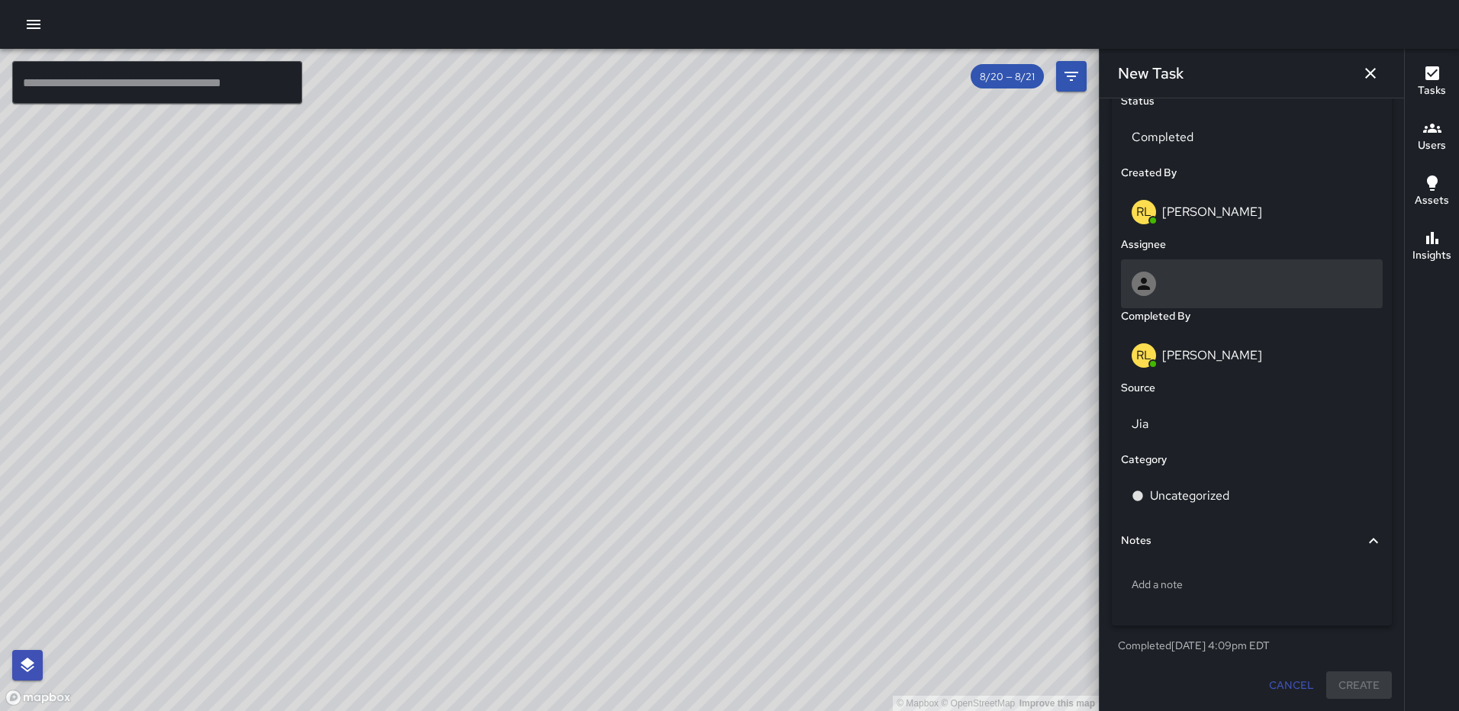
click at [1208, 272] on div at bounding box center [1252, 284] width 240 height 24
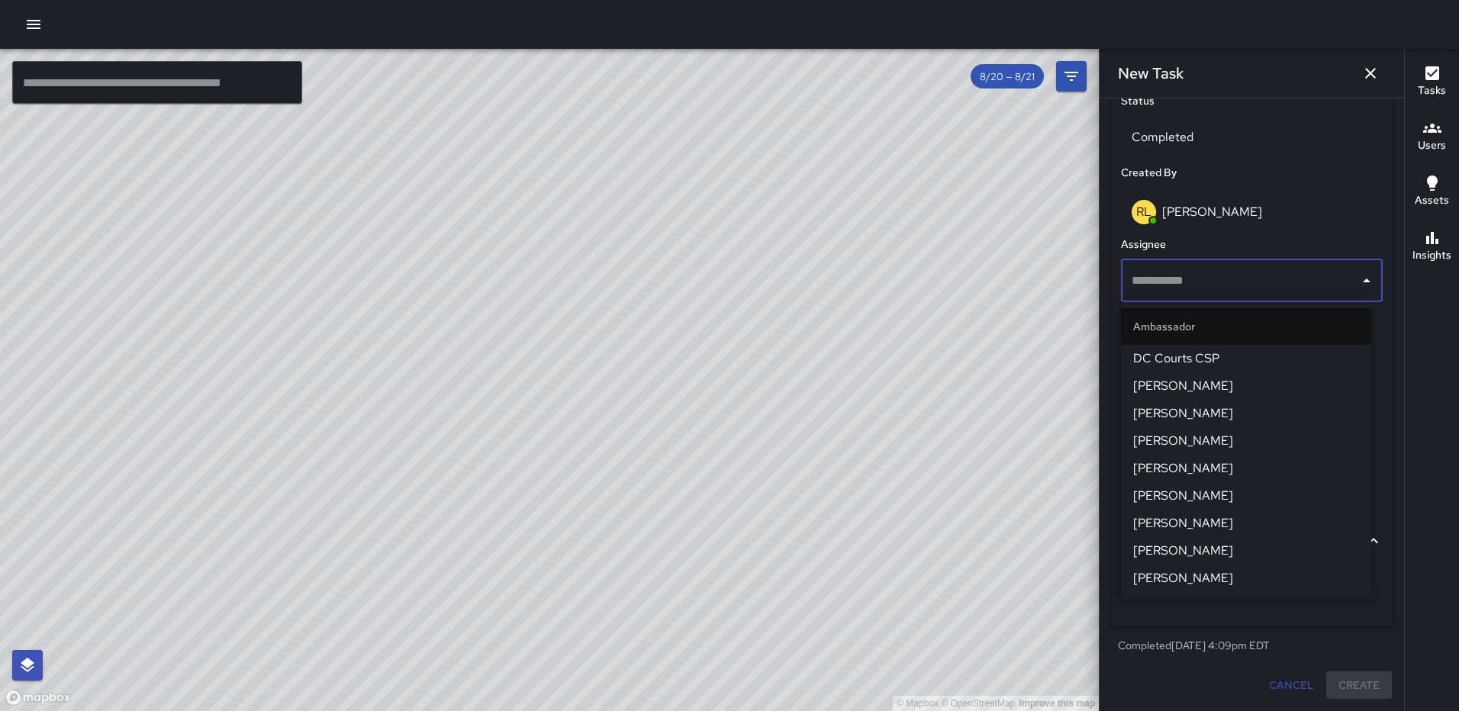
click at [1195, 362] on span "DC Courts CSP" at bounding box center [1246, 359] width 226 height 18
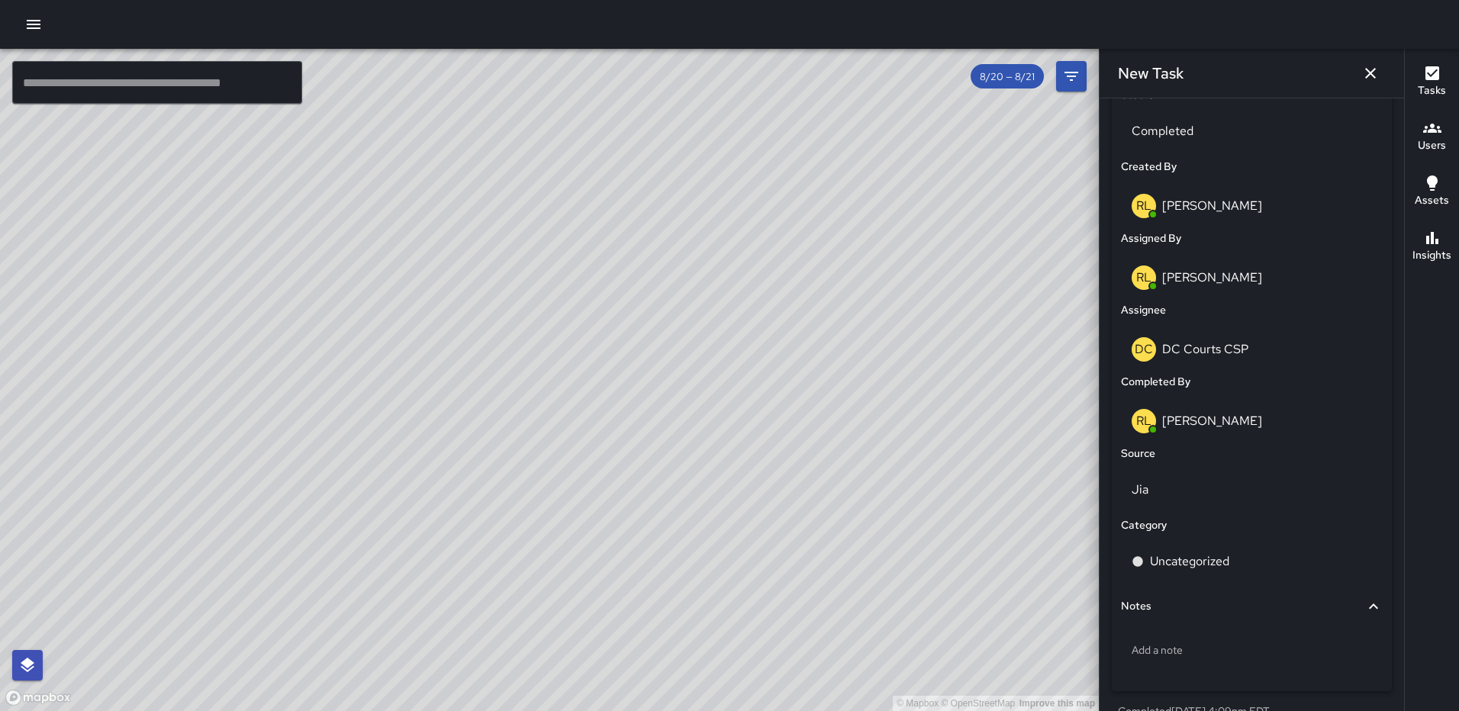
click at [1236, 423] on p "[PERSON_NAME]" at bounding box center [1212, 421] width 100 height 16
click at [1250, 427] on div "[PERSON_NAME]" at bounding box center [1252, 421] width 240 height 24
click at [1249, 429] on div "[PERSON_NAME]" at bounding box center [1252, 421] width 240 height 24
click at [1242, 429] on p "[PERSON_NAME]" at bounding box center [1212, 421] width 100 height 16
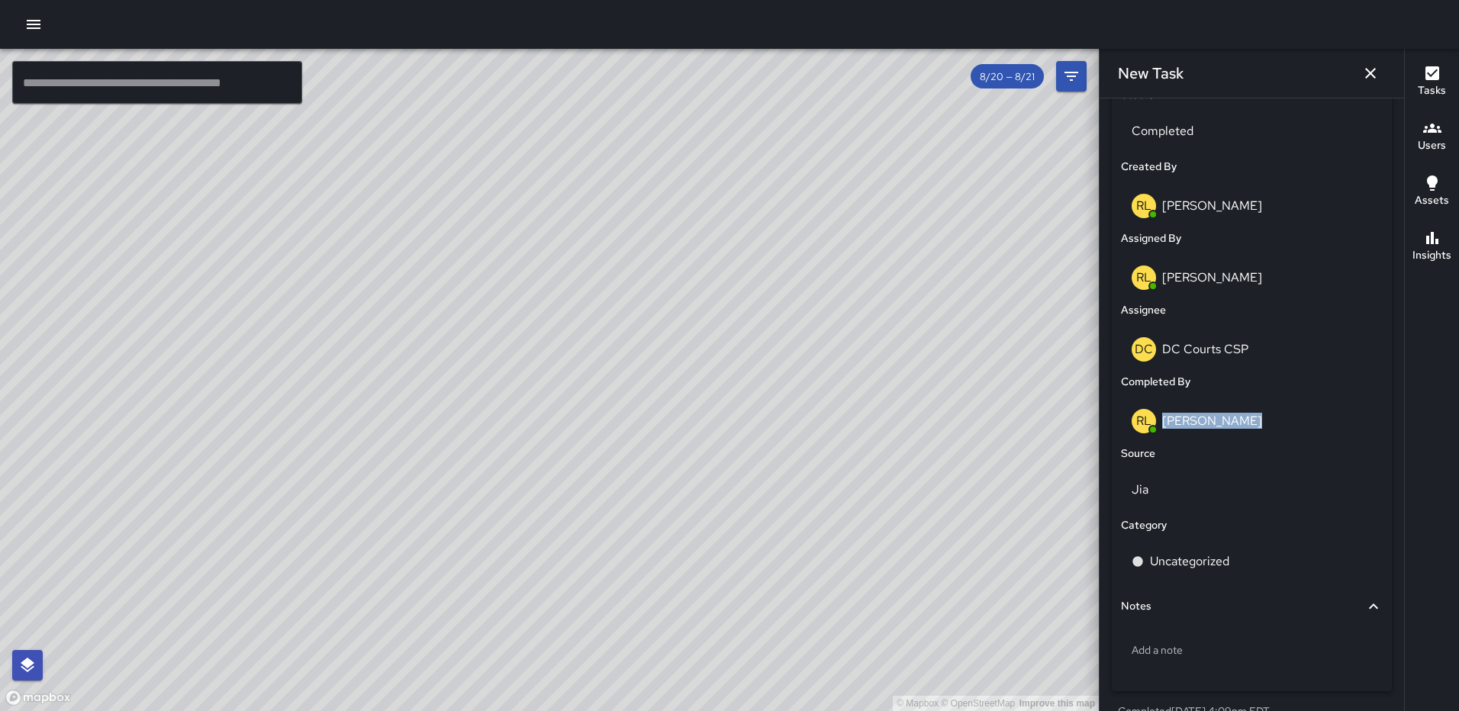
click at [1242, 429] on p "[PERSON_NAME]" at bounding box center [1212, 421] width 100 height 16
drag, startPoint x: 1242, startPoint y: 430, endPoint x: 1220, endPoint y: 427, distance: 22.3
click at [1220, 427] on p "[PERSON_NAME]" at bounding box center [1212, 421] width 100 height 16
click at [1277, 421] on div "[PERSON_NAME]" at bounding box center [1252, 421] width 240 height 24
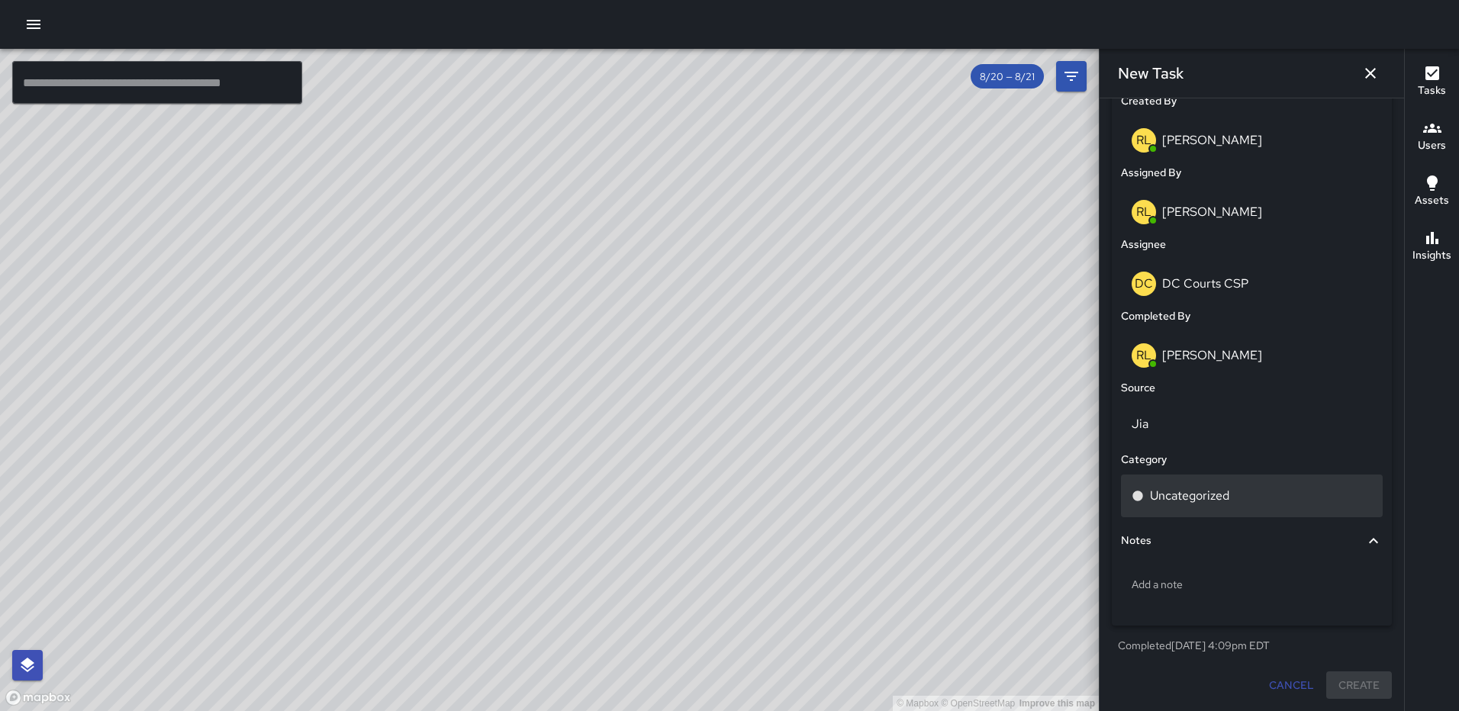
click at [1239, 499] on div "Uncategorized" at bounding box center [1252, 496] width 240 height 18
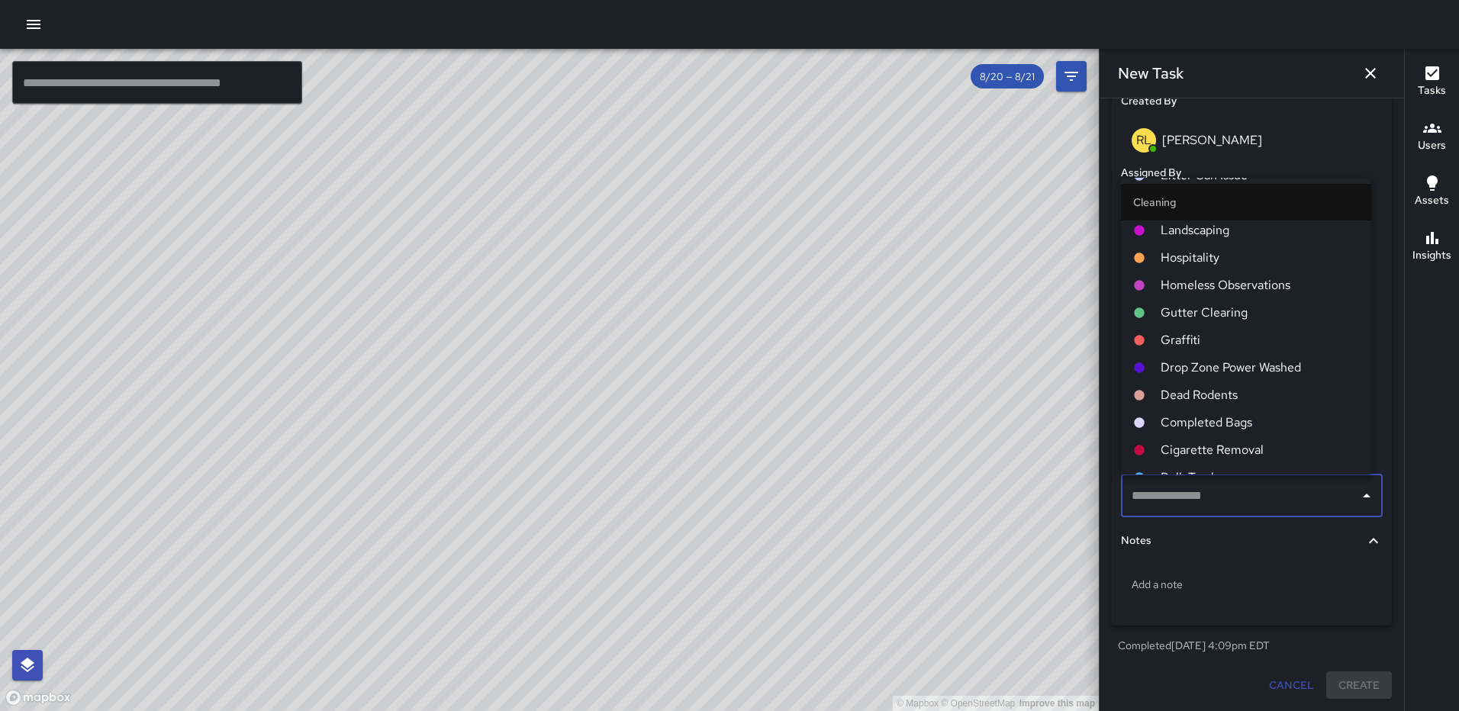
scroll to position [534, 0]
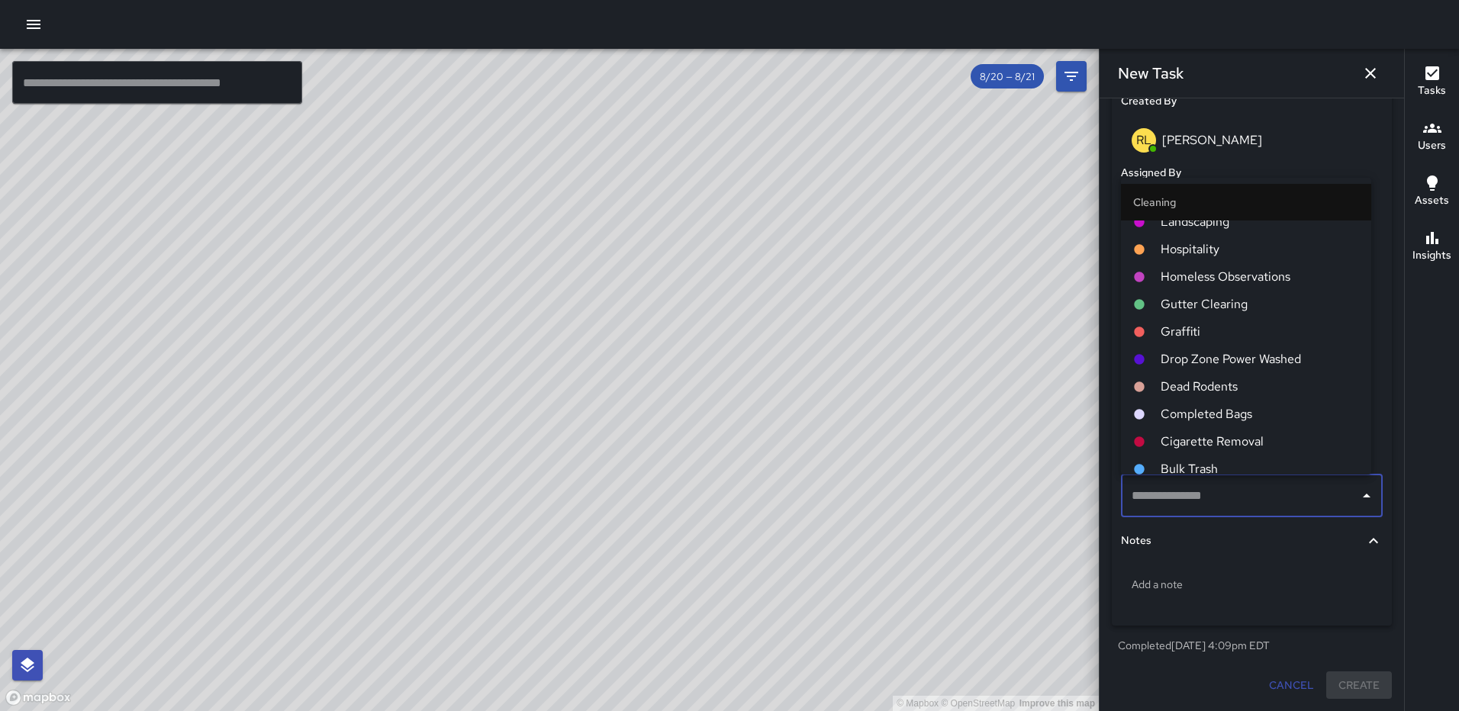
click at [1190, 408] on span "Completed Bags" at bounding box center [1260, 414] width 198 height 18
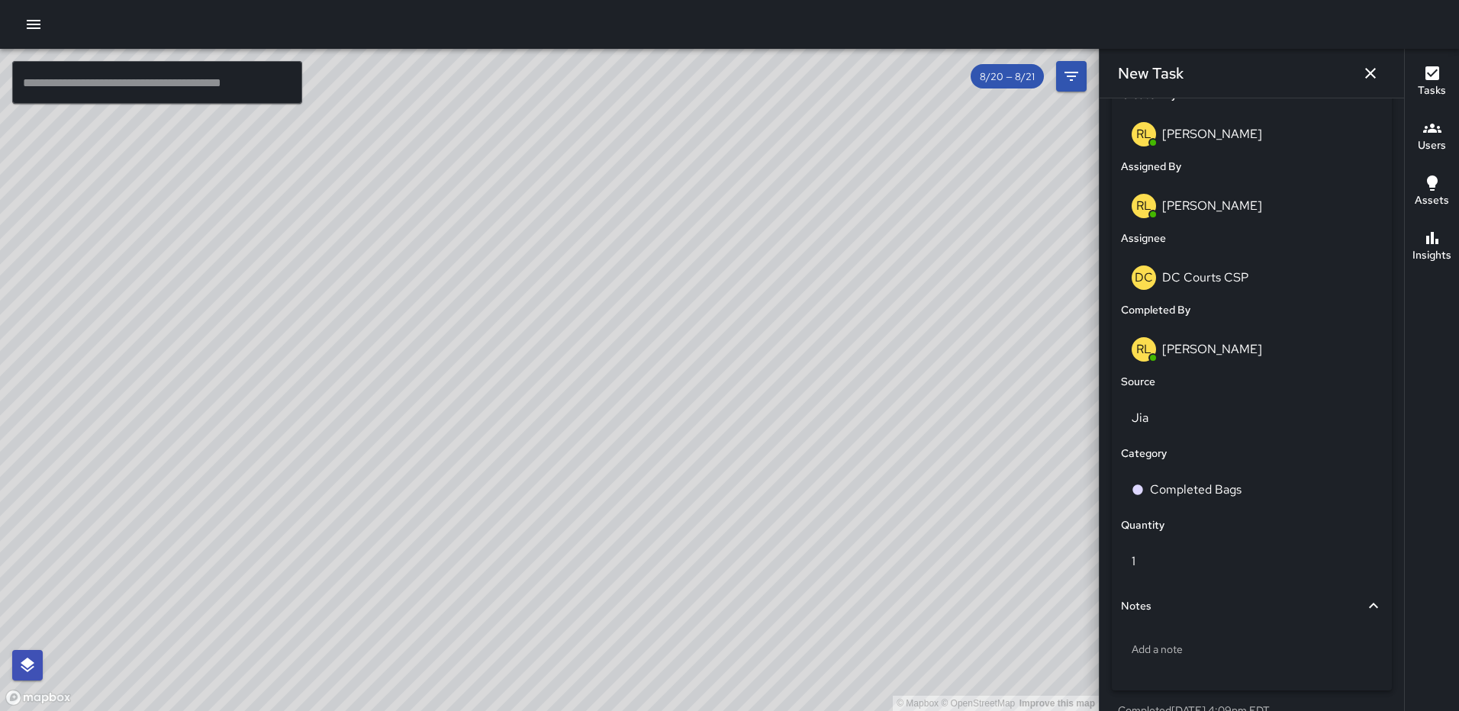
scroll to position [879, 0]
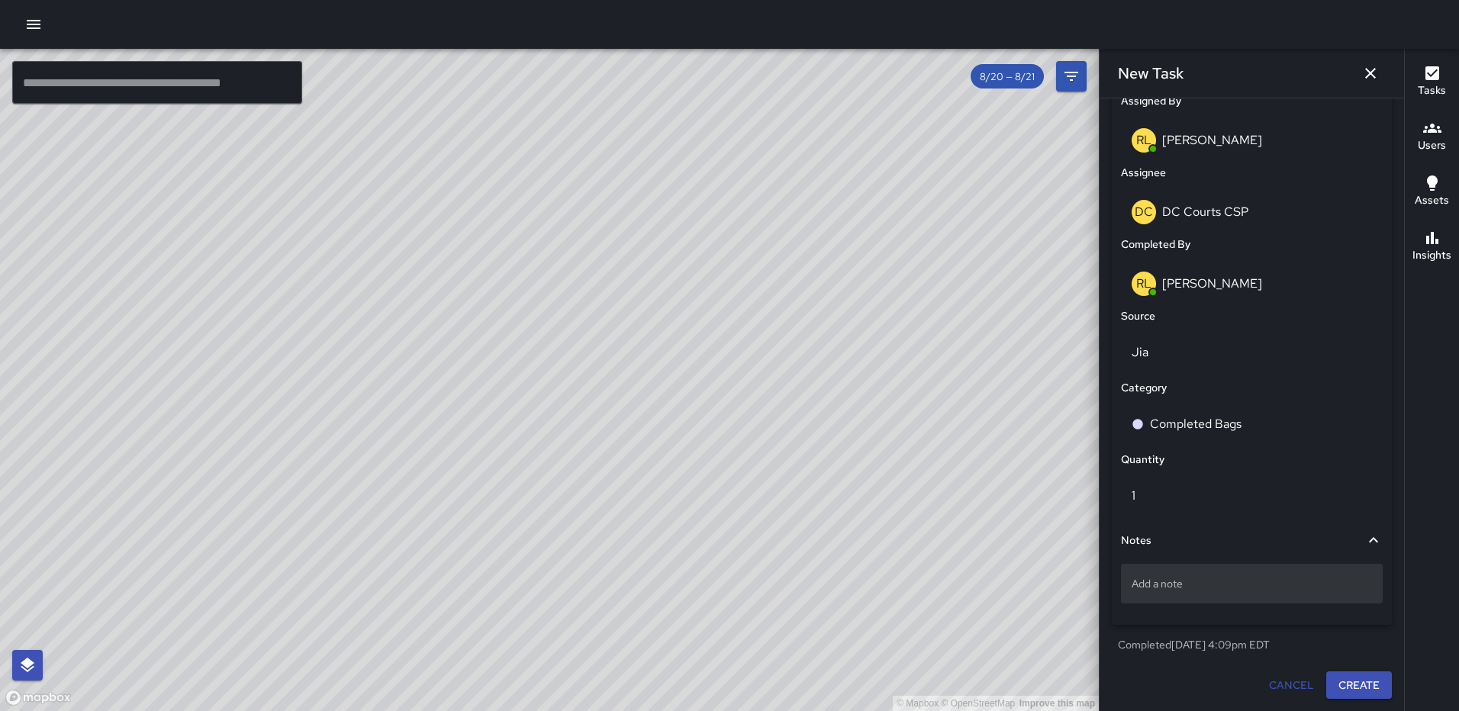
click at [1258, 598] on div "Add a note" at bounding box center [1252, 584] width 262 height 40
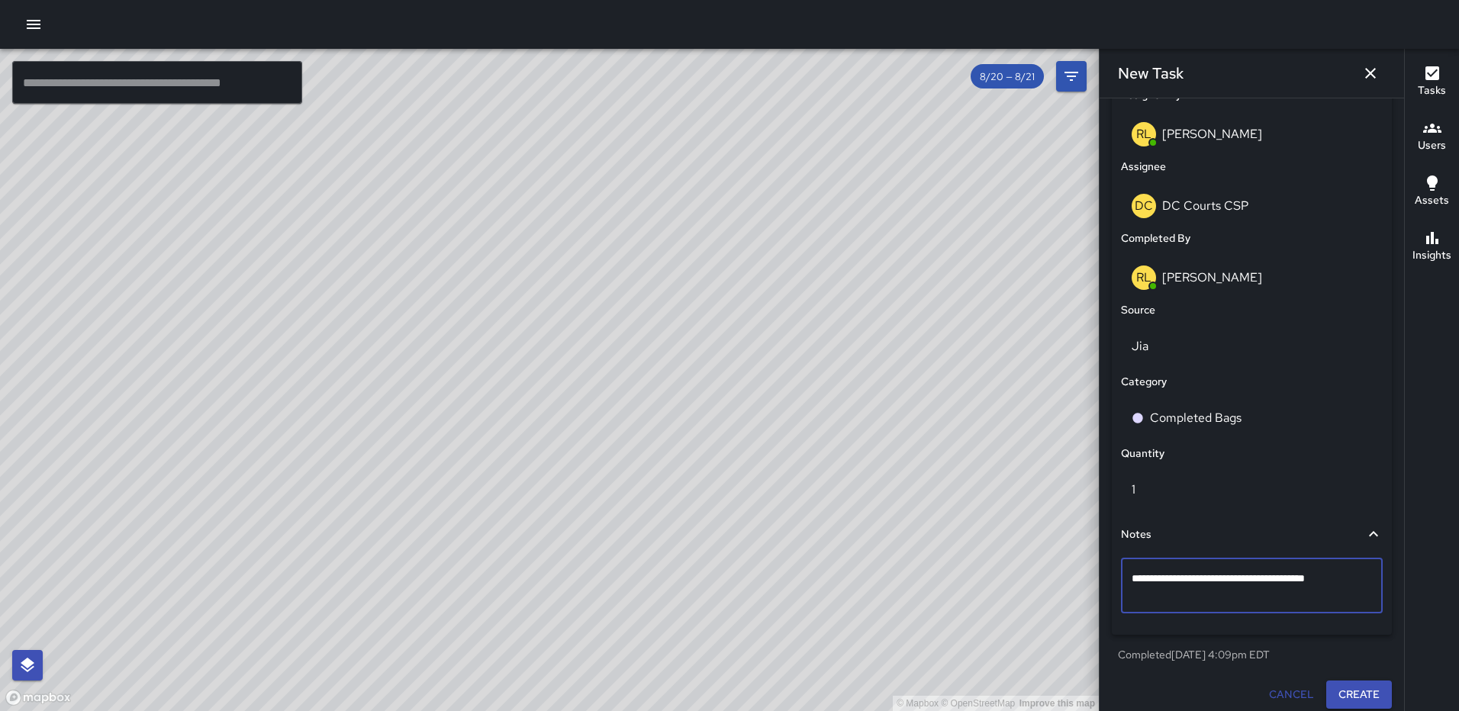
type textarea "**********"
click at [1349, 694] on button "Create" at bounding box center [1359, 695] width 66 height 28
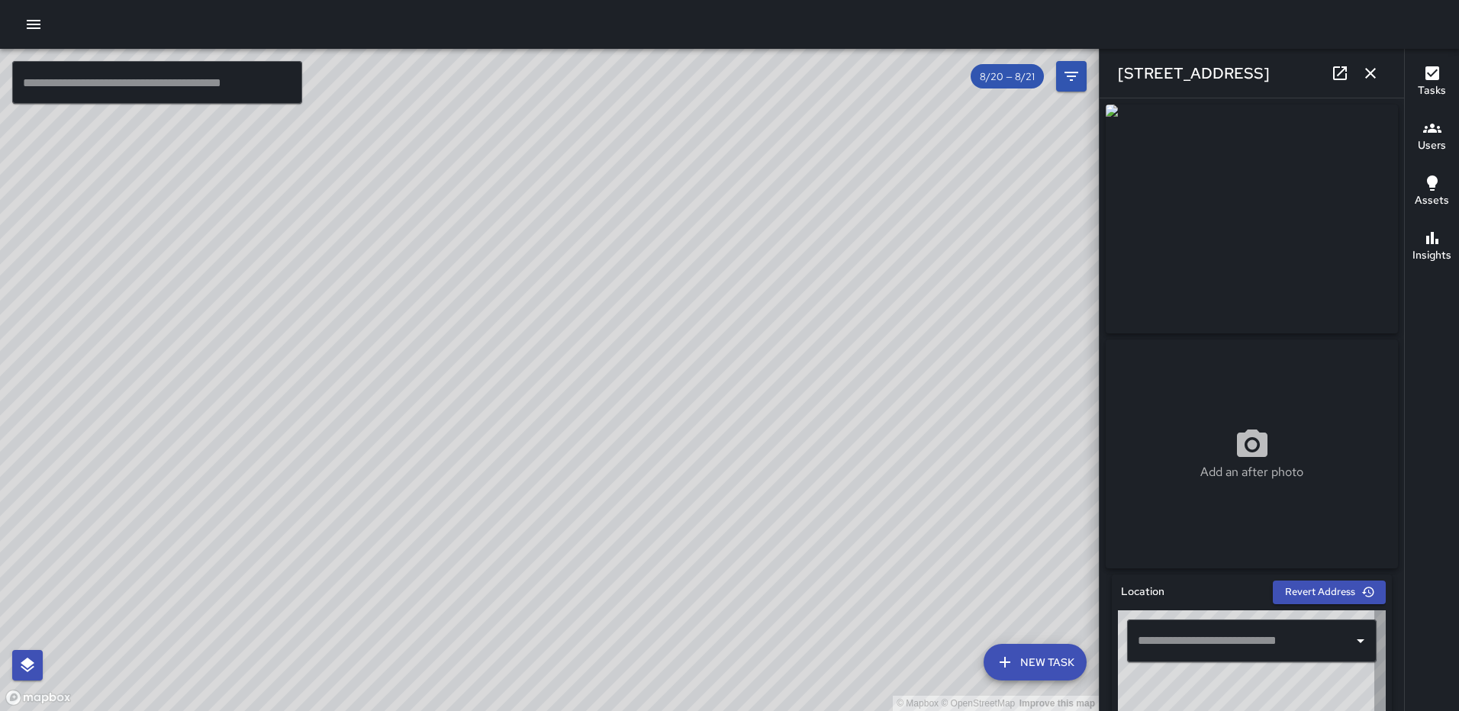
type input "**********"
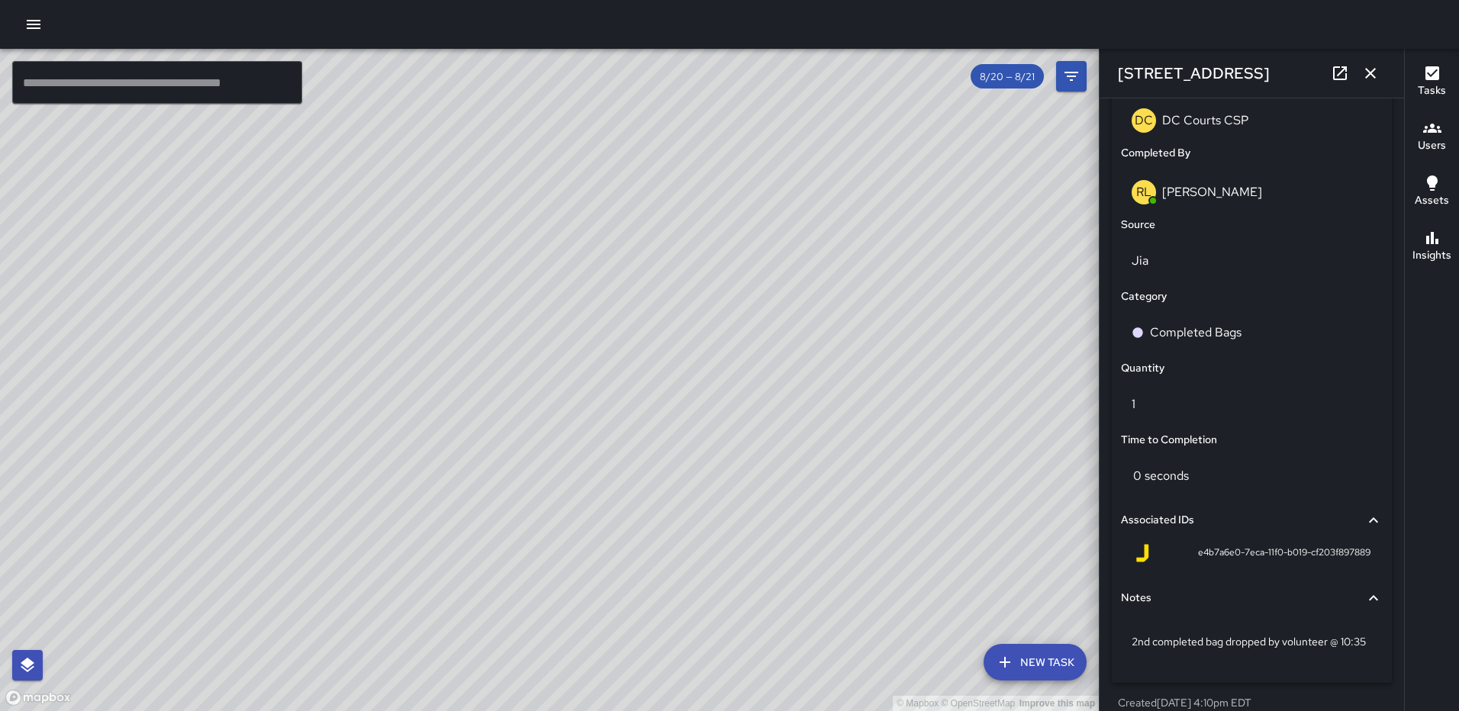
scroll to position [1025, 0]
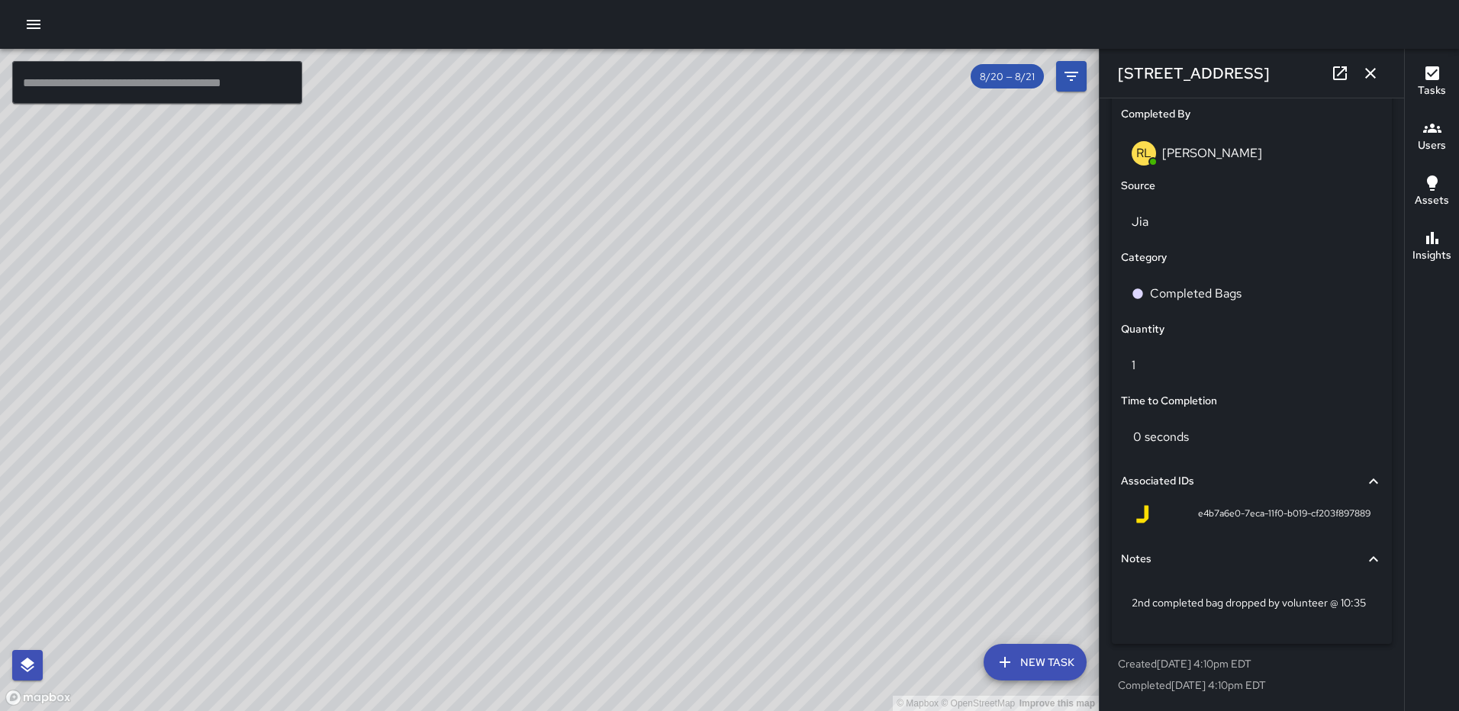
click at [1374, 73] on icon "button" at bounding box center [1370, 73] width 18 height 18
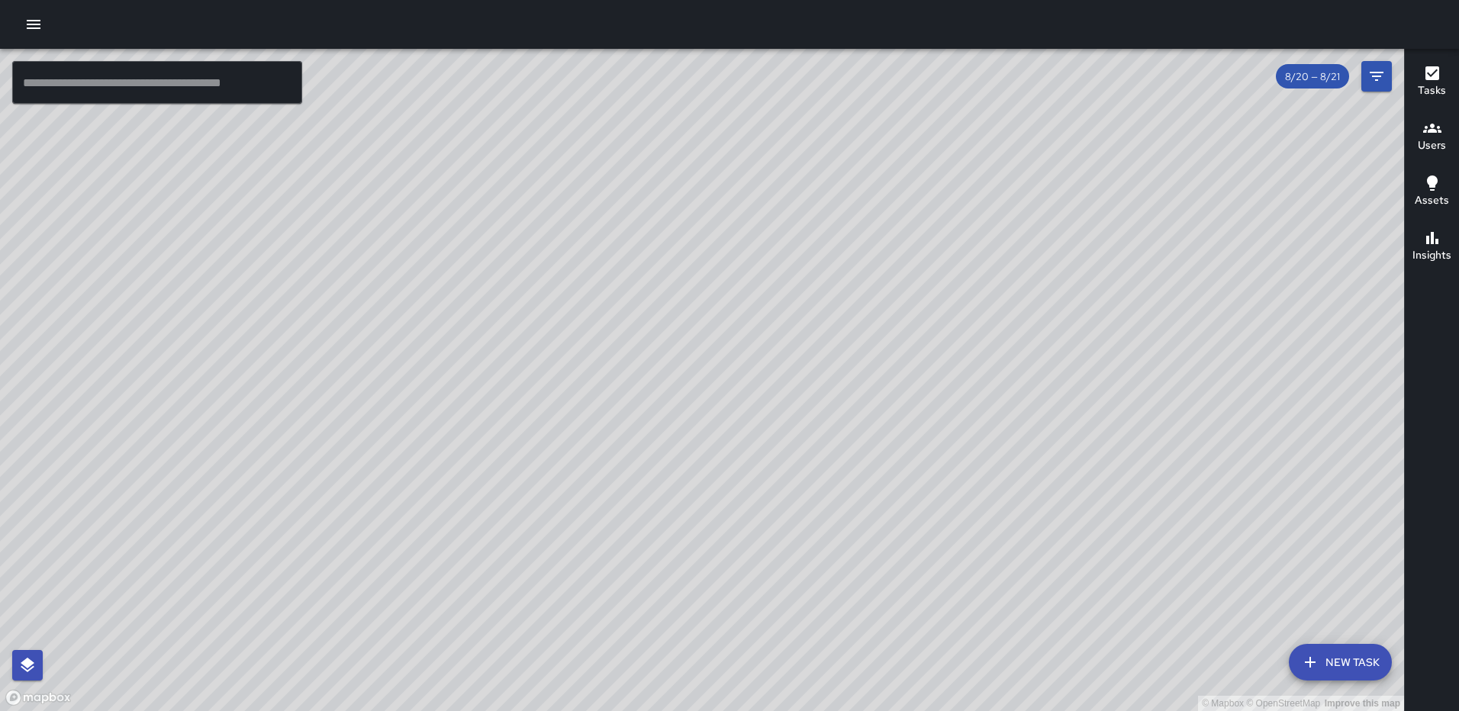
click at [1349, 659] on button "New Task" at bounding box center [1340, 662] width 103 height 37
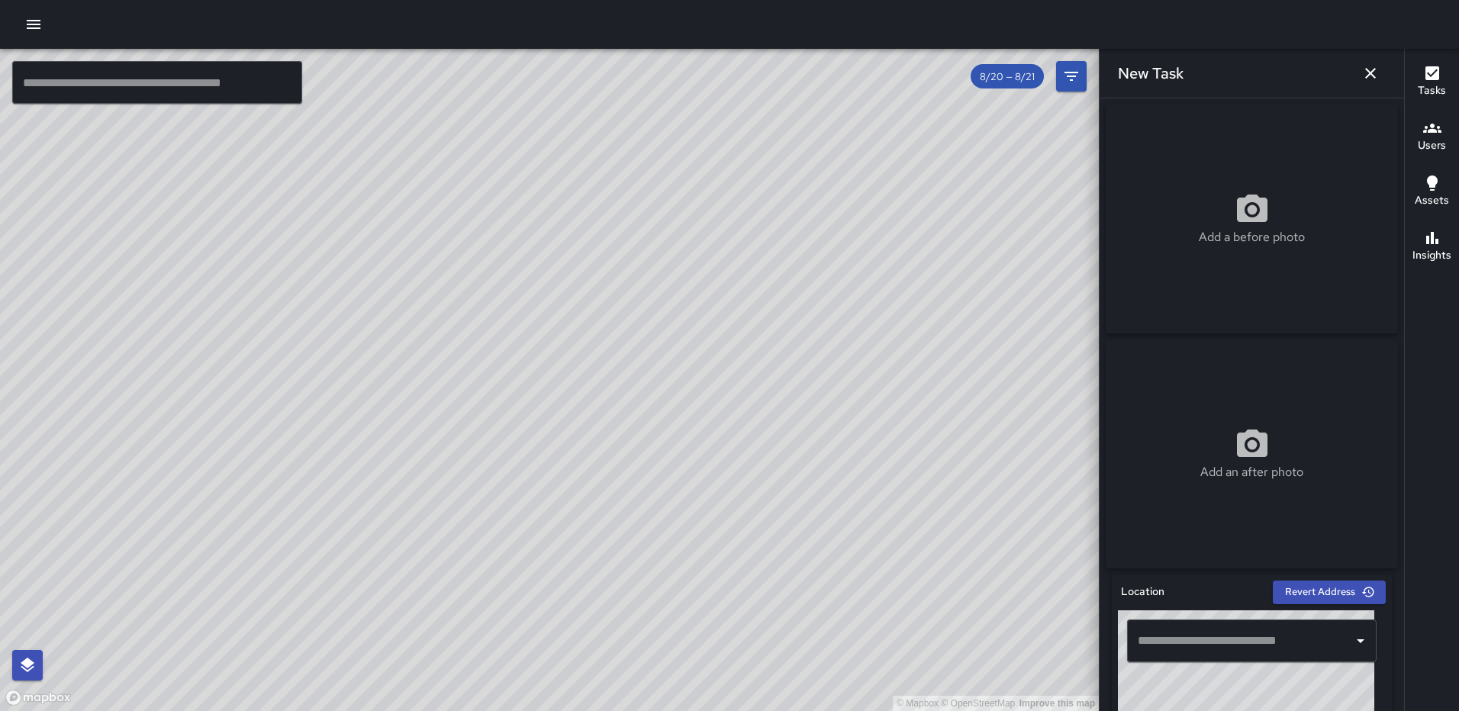
click at [1239, 202] on icon at bounding box center [1252, 210] width 37 height 37
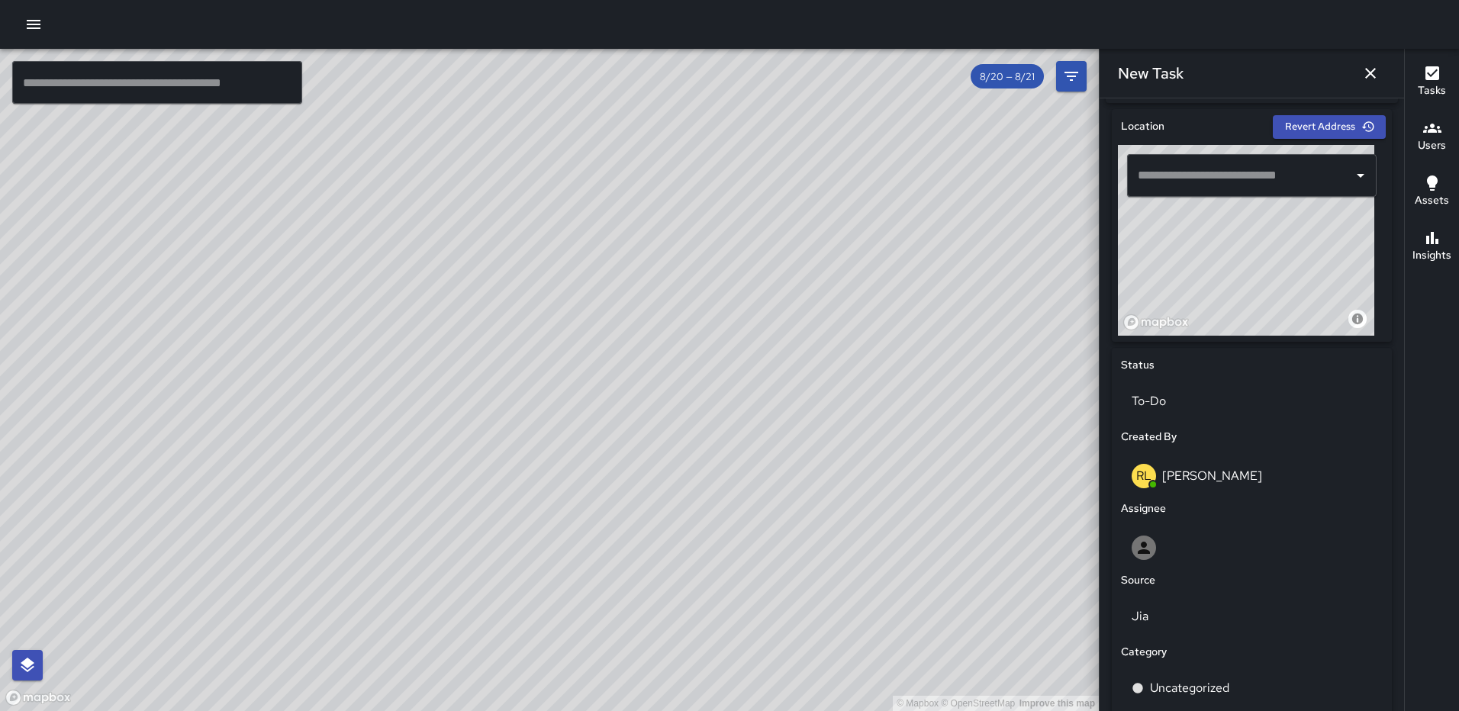
scroll to position [482, 0]
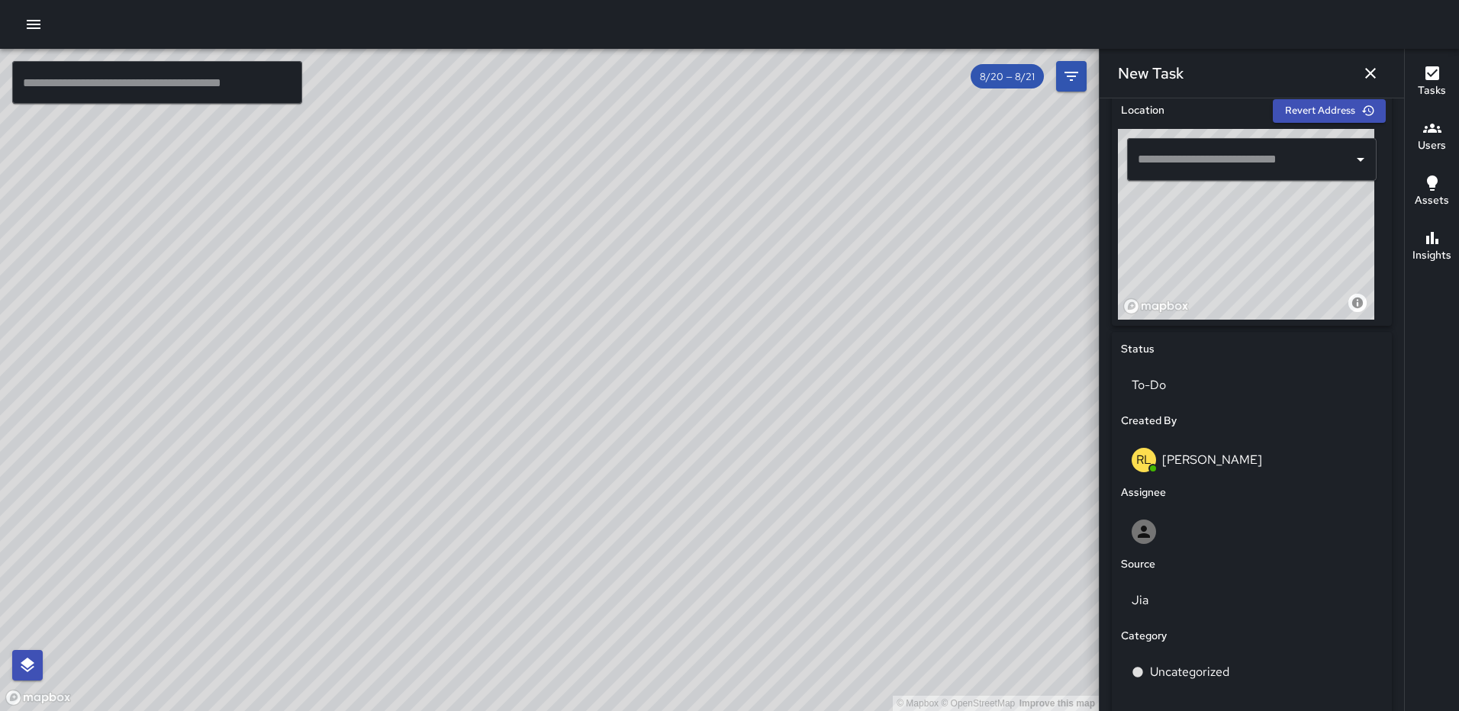
drag, startPoint x: 1316, startPoint y: 250, endPoint x: 1284, endPoint y: 231, distance: 37.3
click at [1288, 230] on div "© Mapbox © OpenStreetMap Improve this map" at bounding box center [1246, 224] width 256 height 191
drag, startPoint x: 1294, startPoint y: 269, endPoint x: 1248, endPoint y: 176, distance: 103.8
click at [1239, 176] on div "© Mapbox © OpenStreetMap Improve this map ​" at bounding box center [1252, 224] width 268 height 191
click at [1280, 244] on div "© Mapbox © OpenStreetMap Improve this map" at bounding box center [1246, 224] width 256 height 191
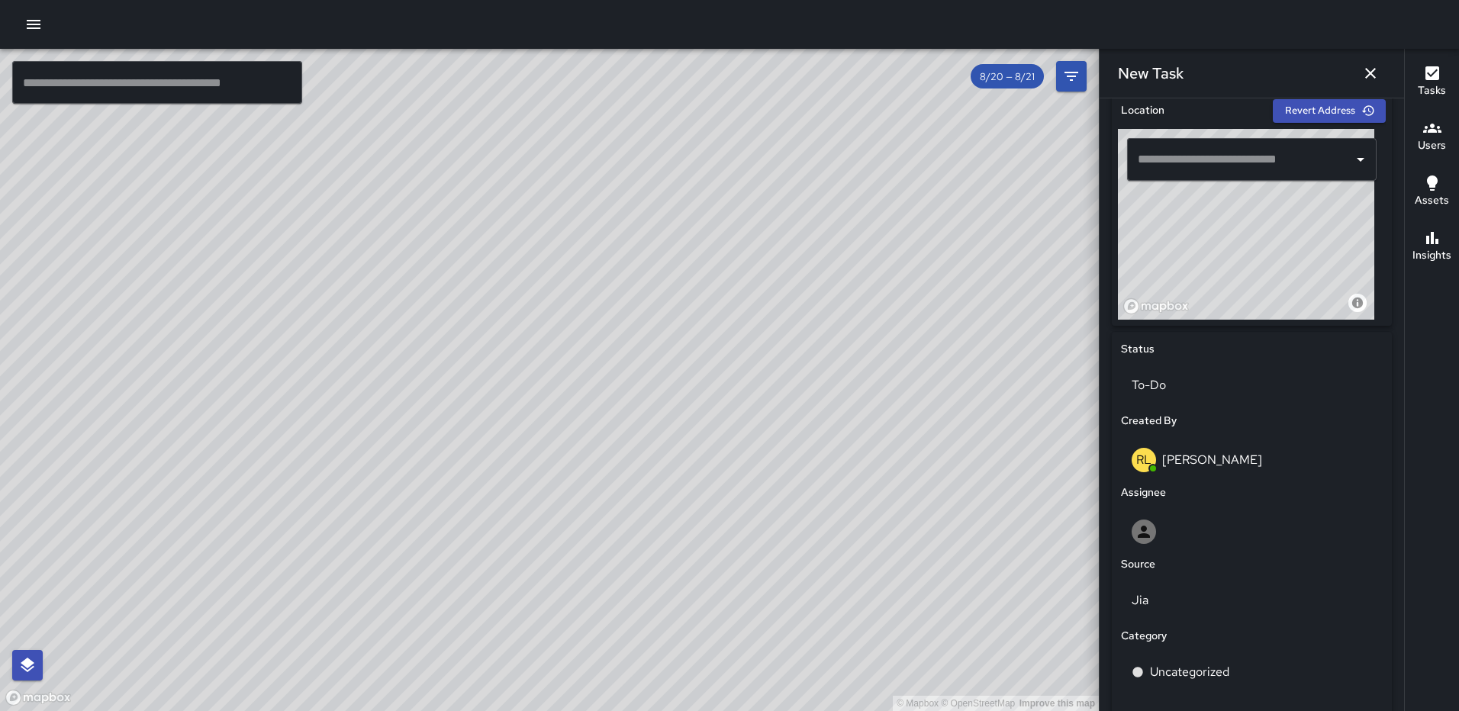
type input "**********"
drag, startPoint x: 1217, startPoint y: 249, endPoint x: 1202, endPoint y: 260, distance: 19.1
click at [1202, 260] on div "© Mapbox © OpenStreetMap Improve this map" at bounding box center [1246, 224] width 256 height 191
click at [1203, 377] on div "To-Do" at bounding box center [1252, 385] width 262 height 43
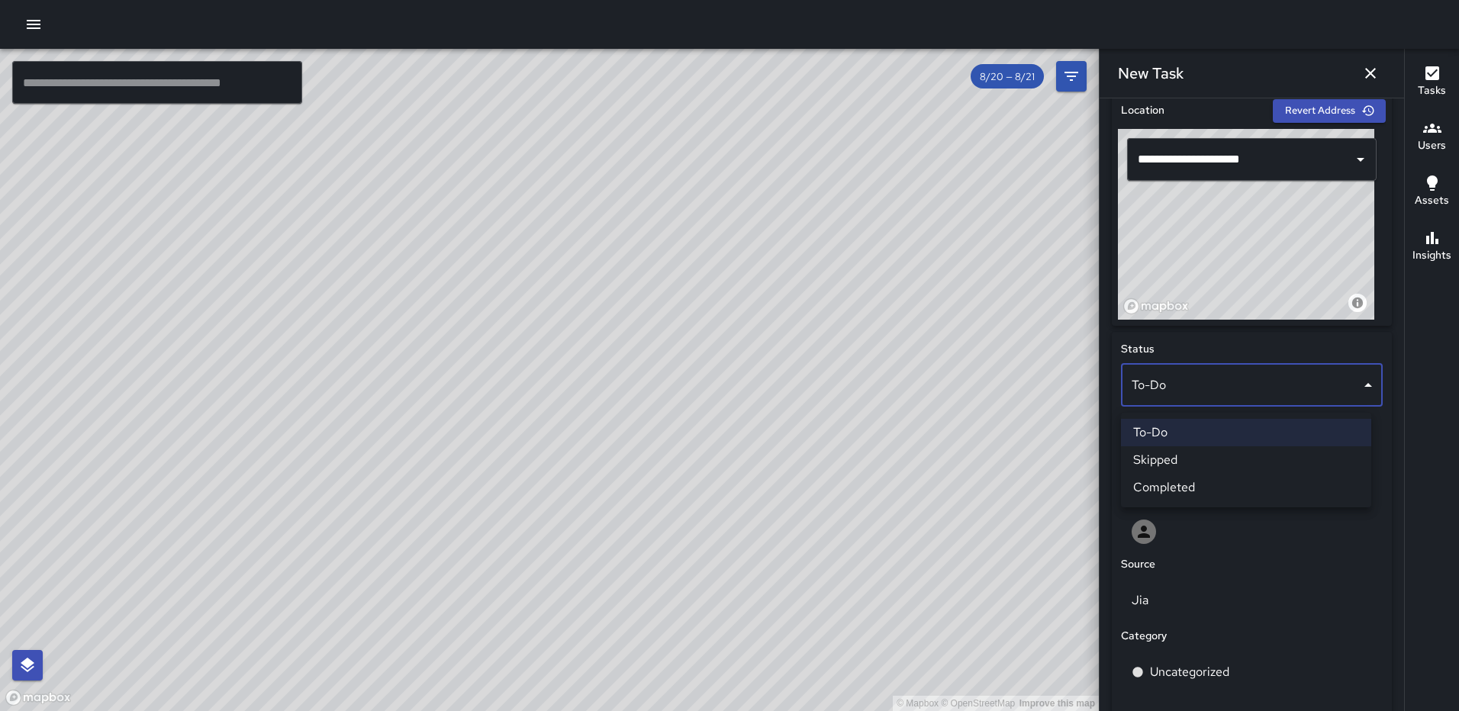
click at [1205, 482] on li "Completed" at bounding box center [1246, 487] width 250 height 27
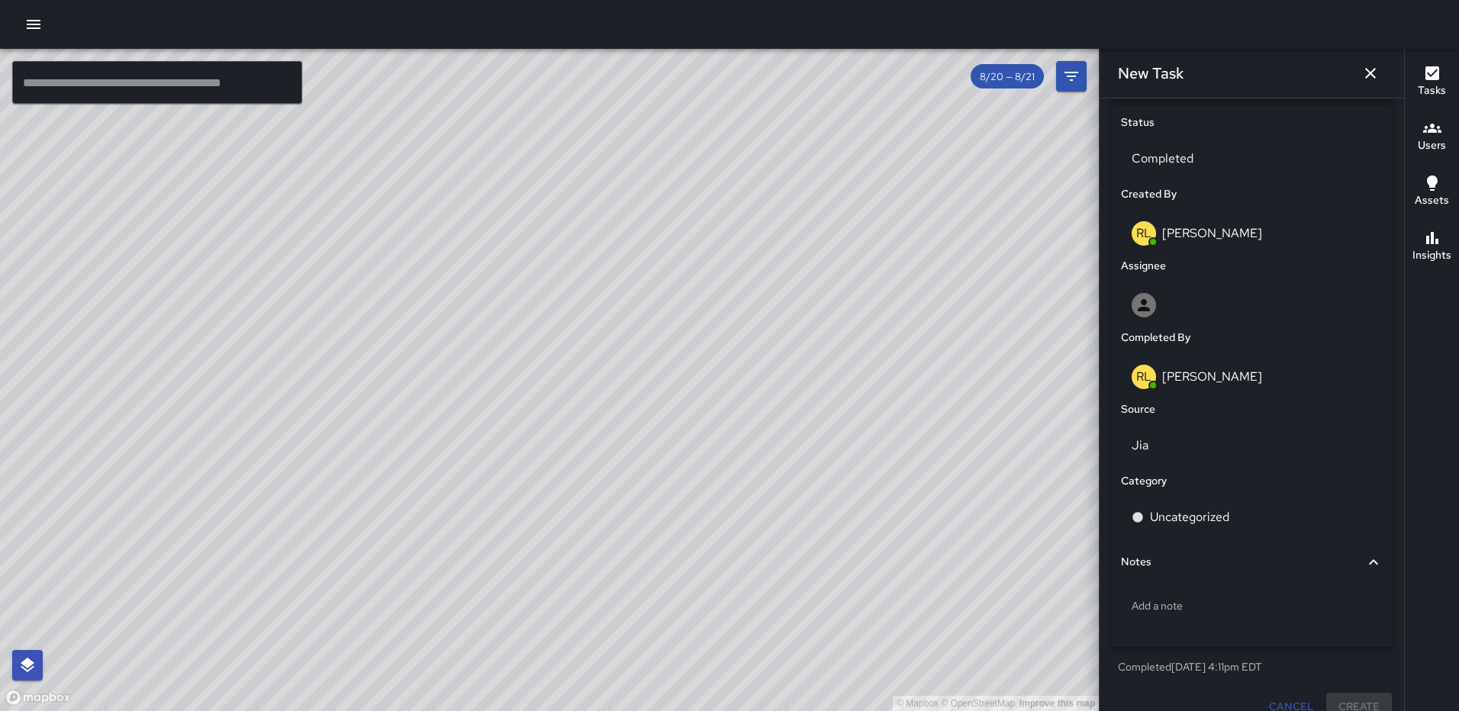
scroll to position [736, 0]
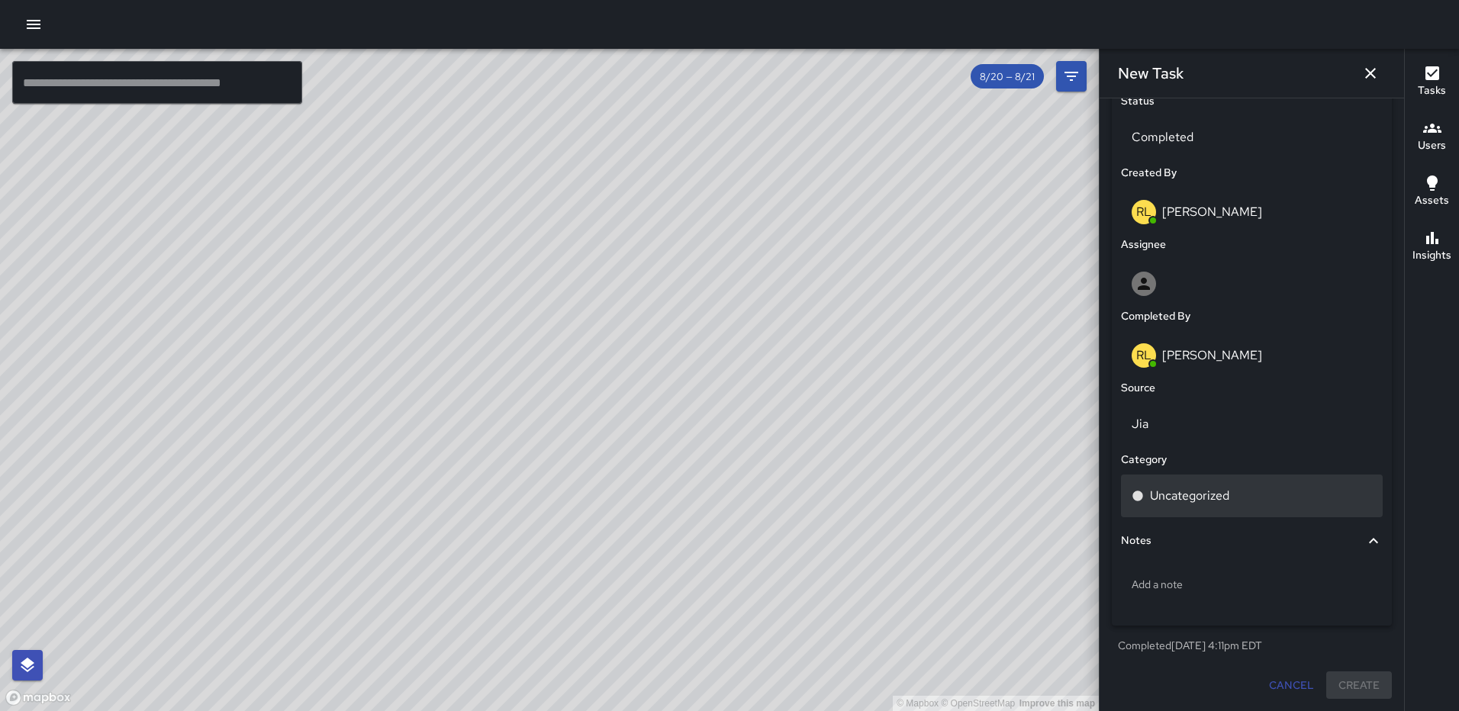
click at [1227, 495] on p "Uncategorized" at bounding box center [1189, 496] width 79 height 18
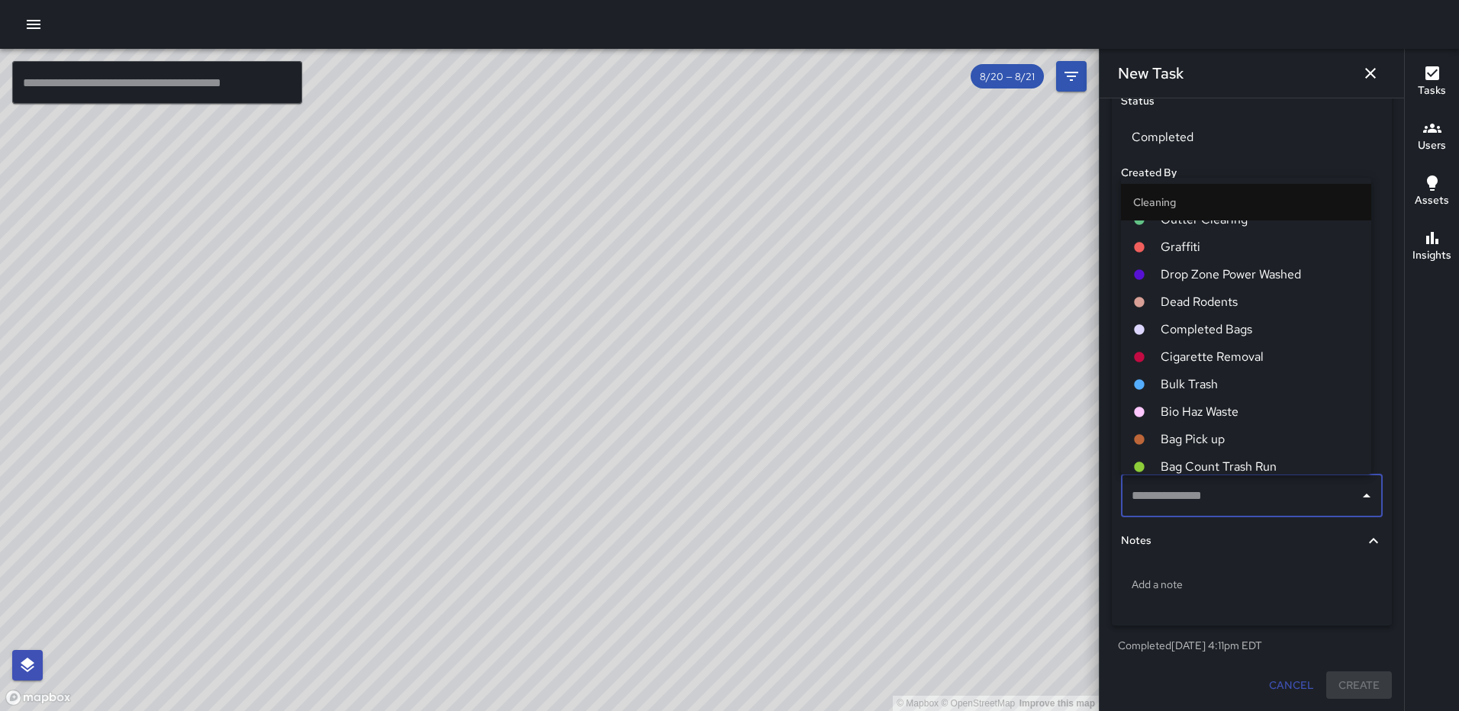
scroll to position [611, 0]
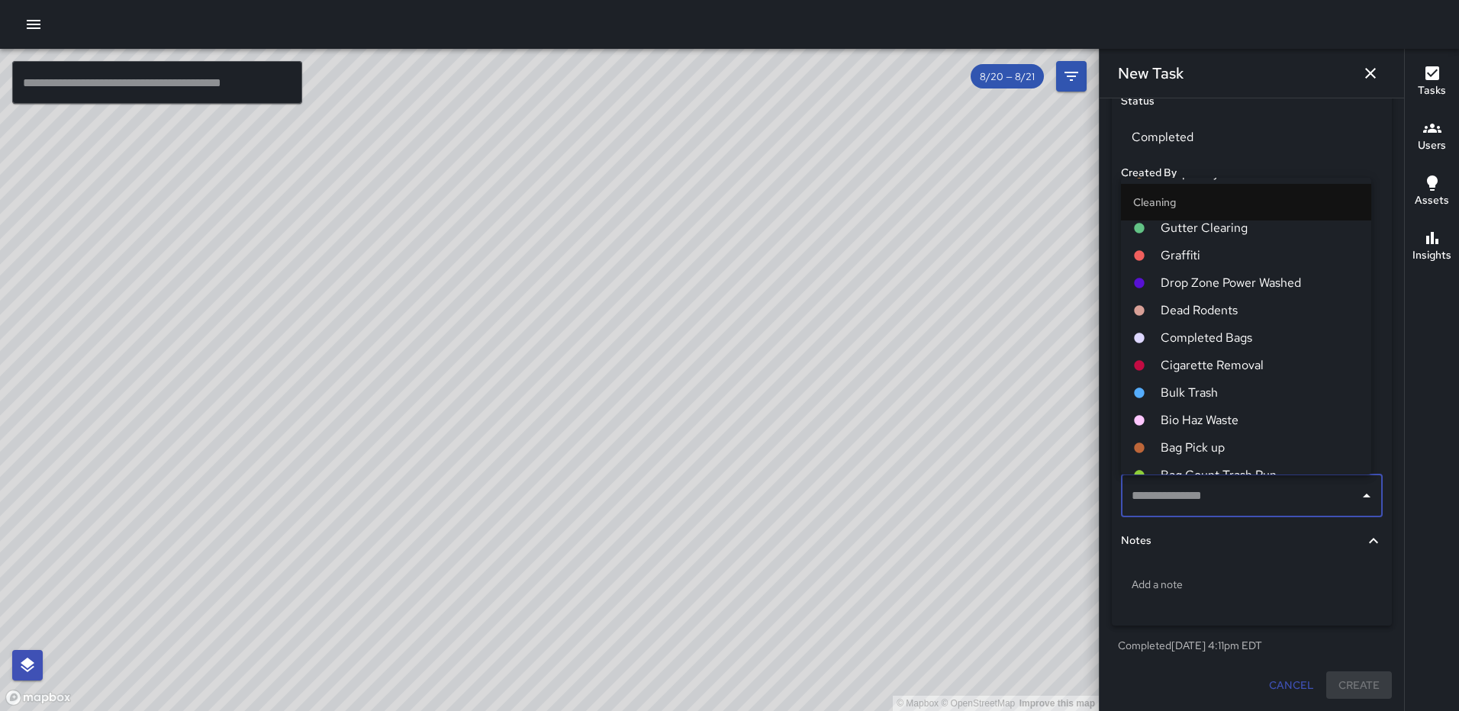
click at [1216, 332] on span "Completed Bags" at bounding box center [1260, 338] width 198 height 18
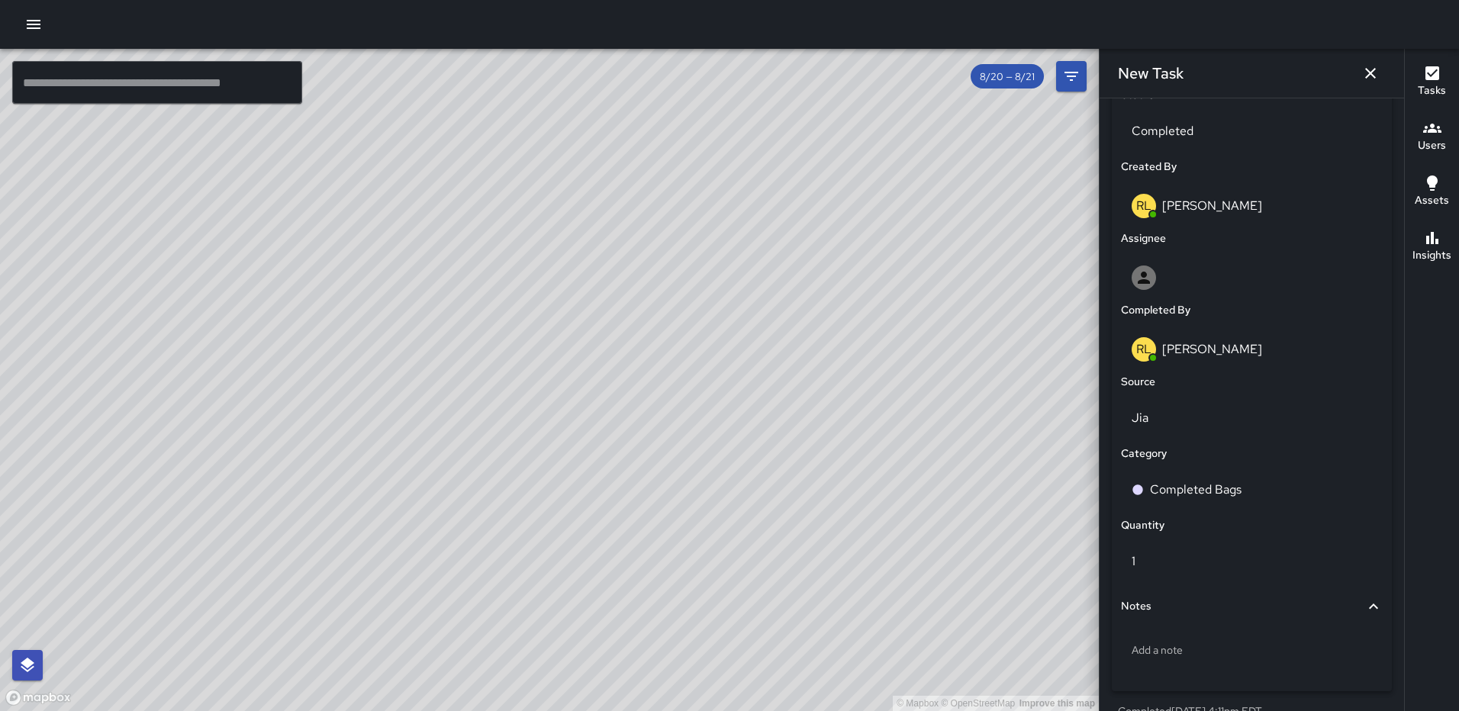
scroll to position [807, 0]
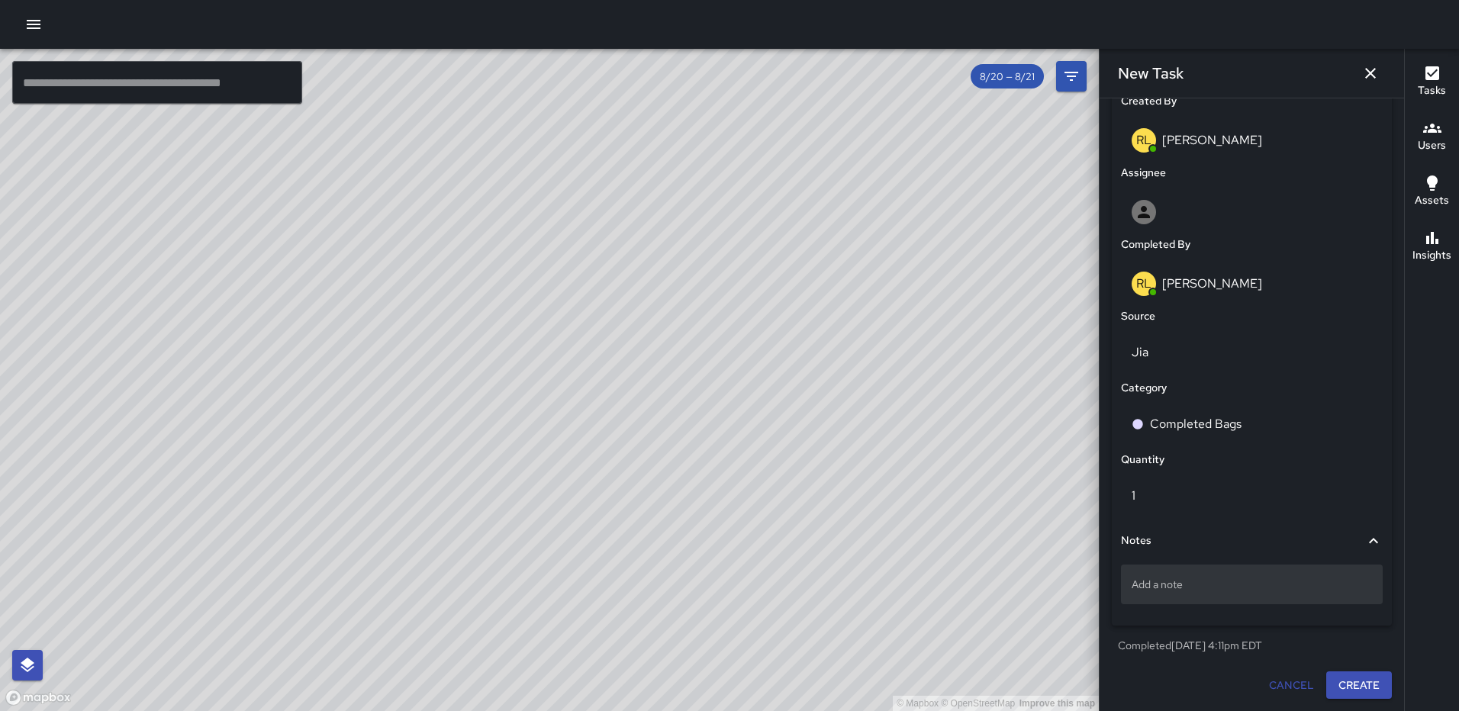
click at [1216, 588] on p "Add a note" at bounding box center [1252, 584] width 240 height 15
type textarea "**********"
click at [1345, 682] on button "Create" at bounding box center [1359, 686] width 66 height 28
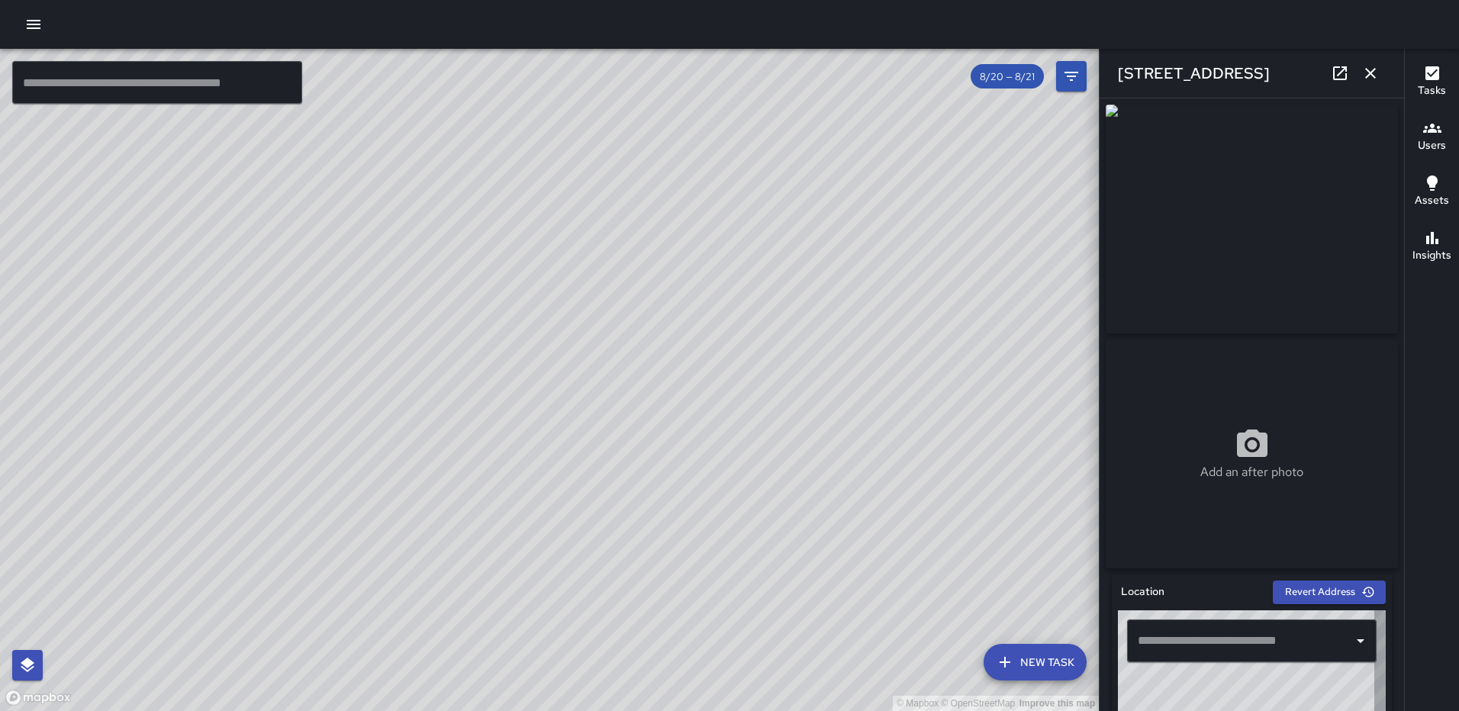
type input "**********"
click at [1370, 72] on icon "button" at bounding box center [1370, 73] width 11 height 11
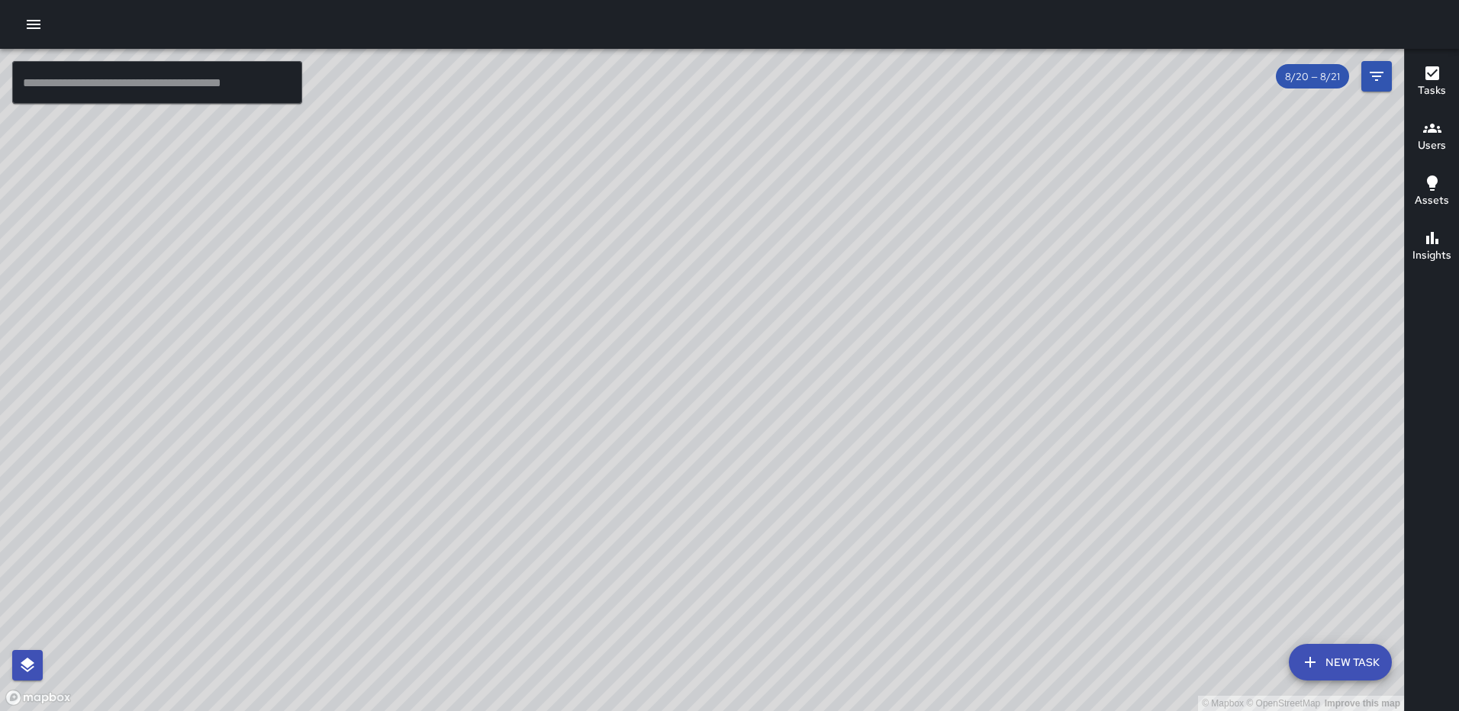
click at [1352, 661] on button "New Task" at bounding box center [1340, 662] width 103 height 37
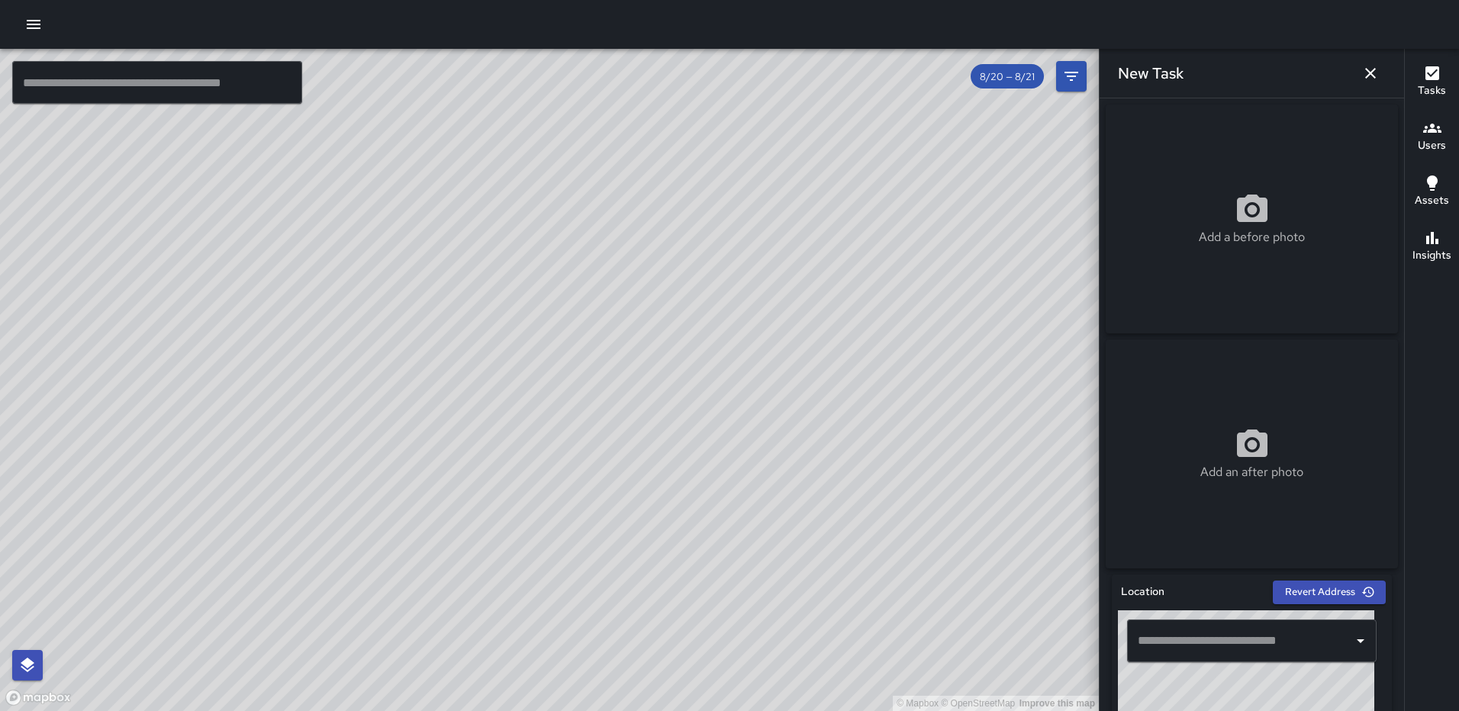
click at [1237, 222] on icon at bounding box center [1252, 208] width 31 height 27
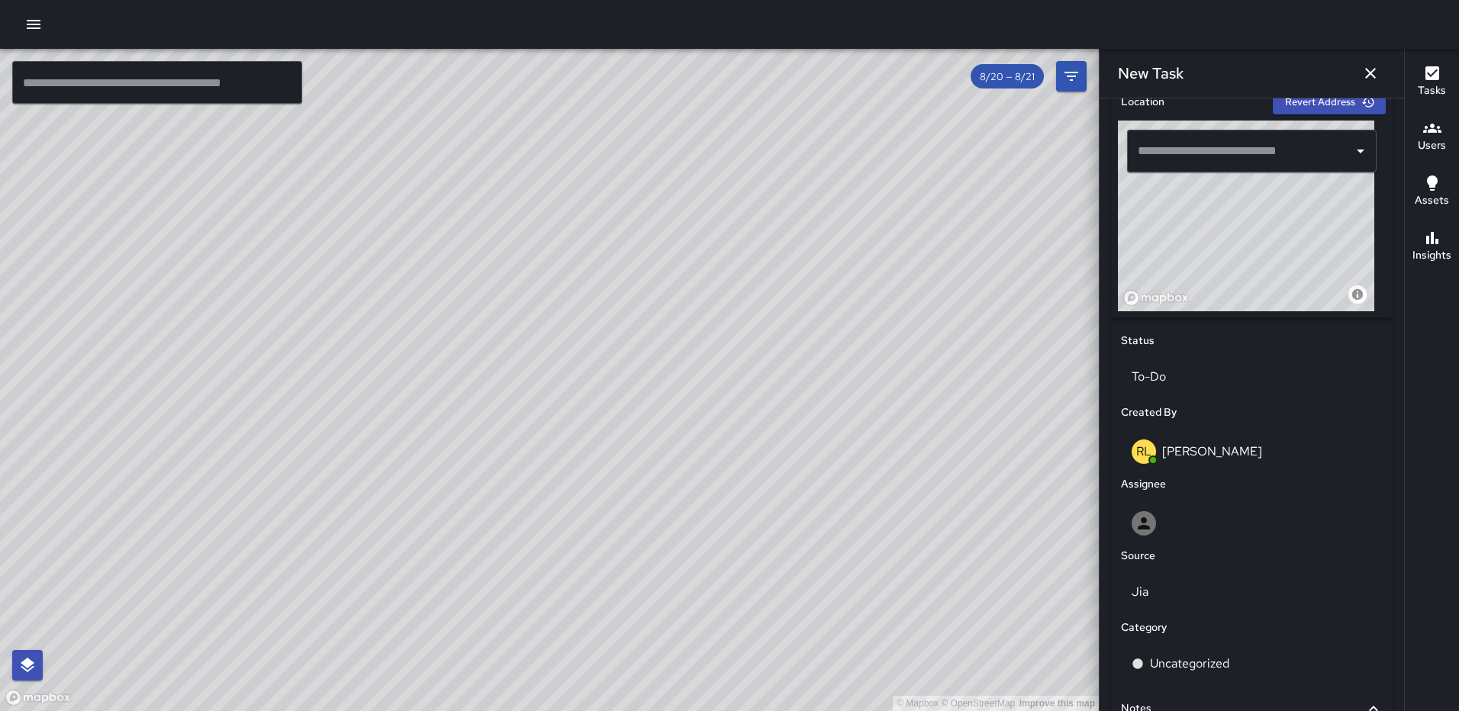
scroll to position [492, 0]
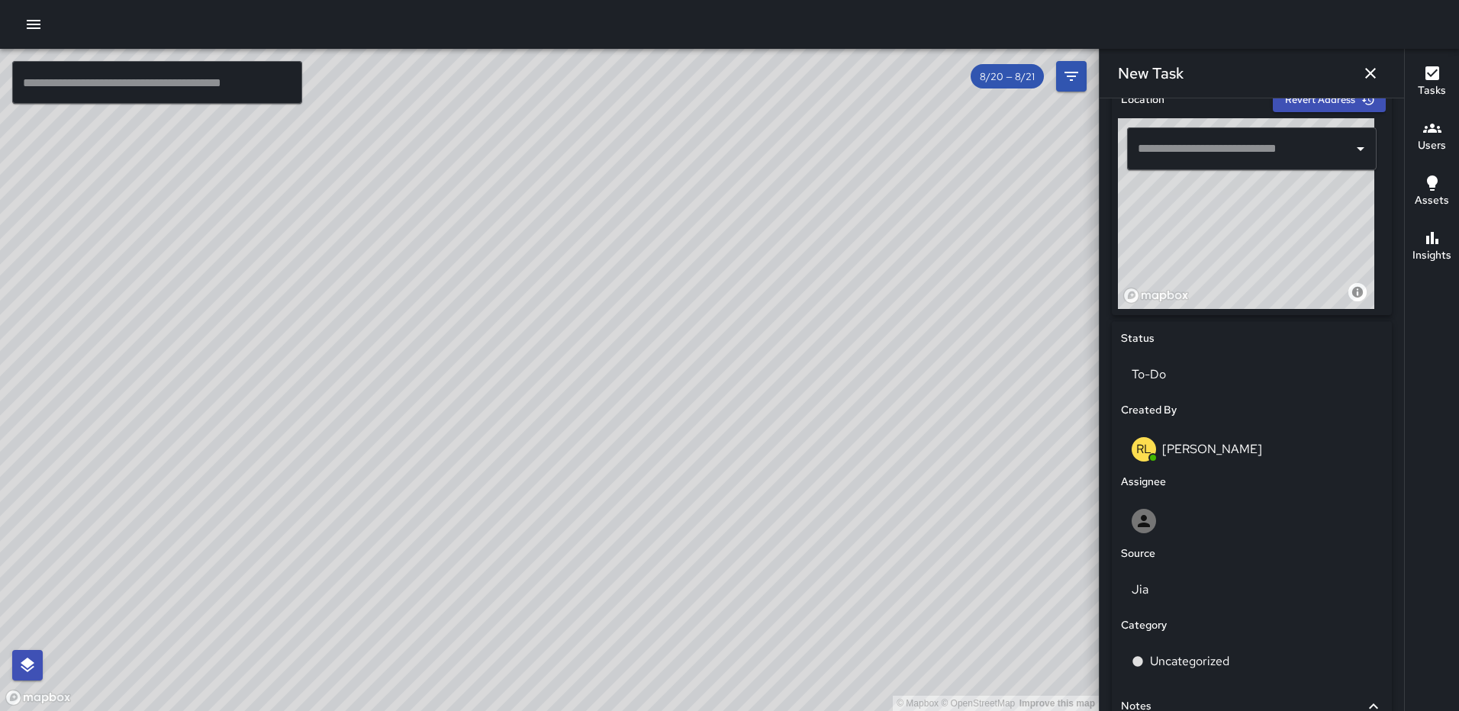
drag, startPoint x: 1259, startPoint y: 246, endPoint x: 1215, endPoint y: 228, distance: 47.6
click at [1215, 231] on div "© Mapbox © OpenStreetMap Improve this map" at bounding box center [1246, 213] width 256 height 191
drag, startPoint x: 1271, startPoint y: 265, endPoint x: 1211, endPoint y: 172, distance: 109.9
click at [1211, 172] on div "© Mapbox © OpenStreetMap Improve this map ​" at bounding box center [1252, 213] width 268 height 191
click at [1221, 255] on div "© Mapbox © OpenStreetMap Improve this map" at bounding box center [1246, 213] width 256 height 191
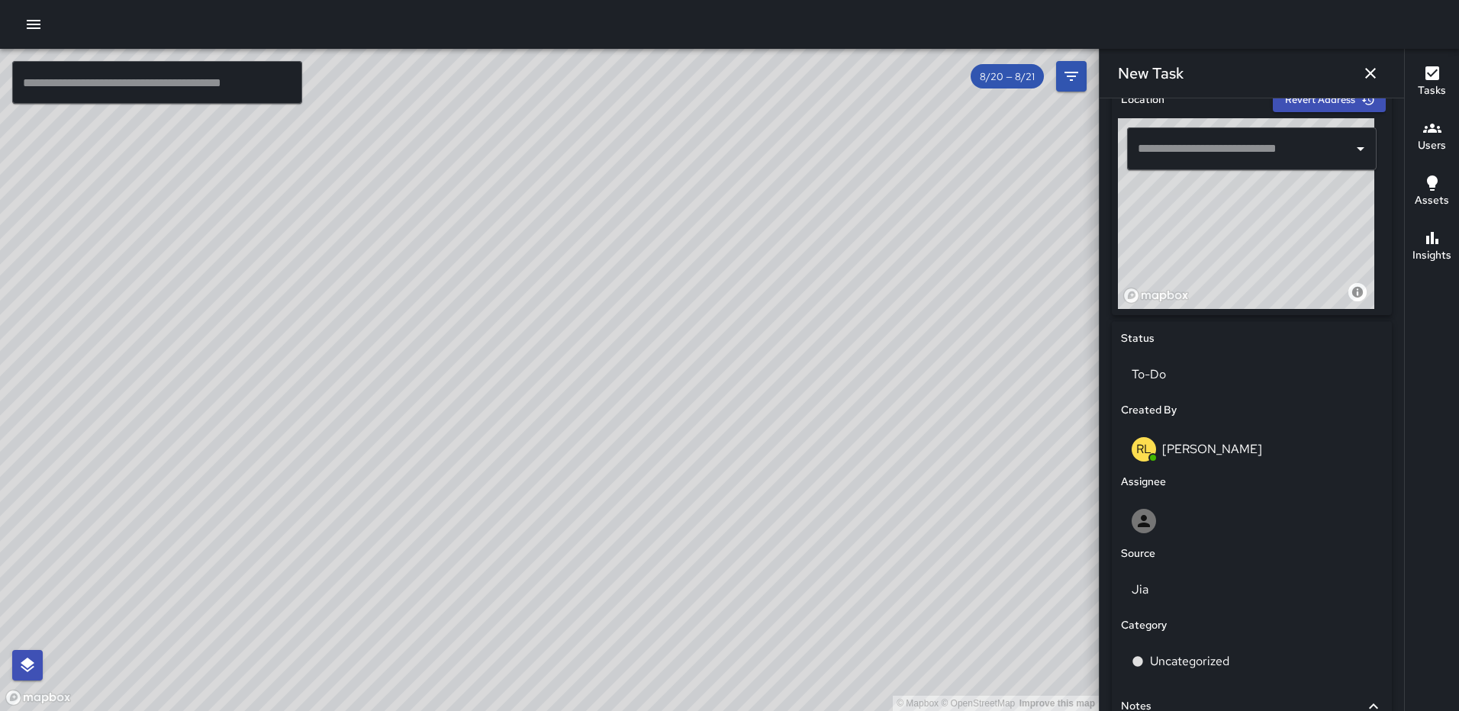
type input "**********"
click at [1174, 377] on p "To-Do" at bounding box center [1252, 375] width 240 height 18
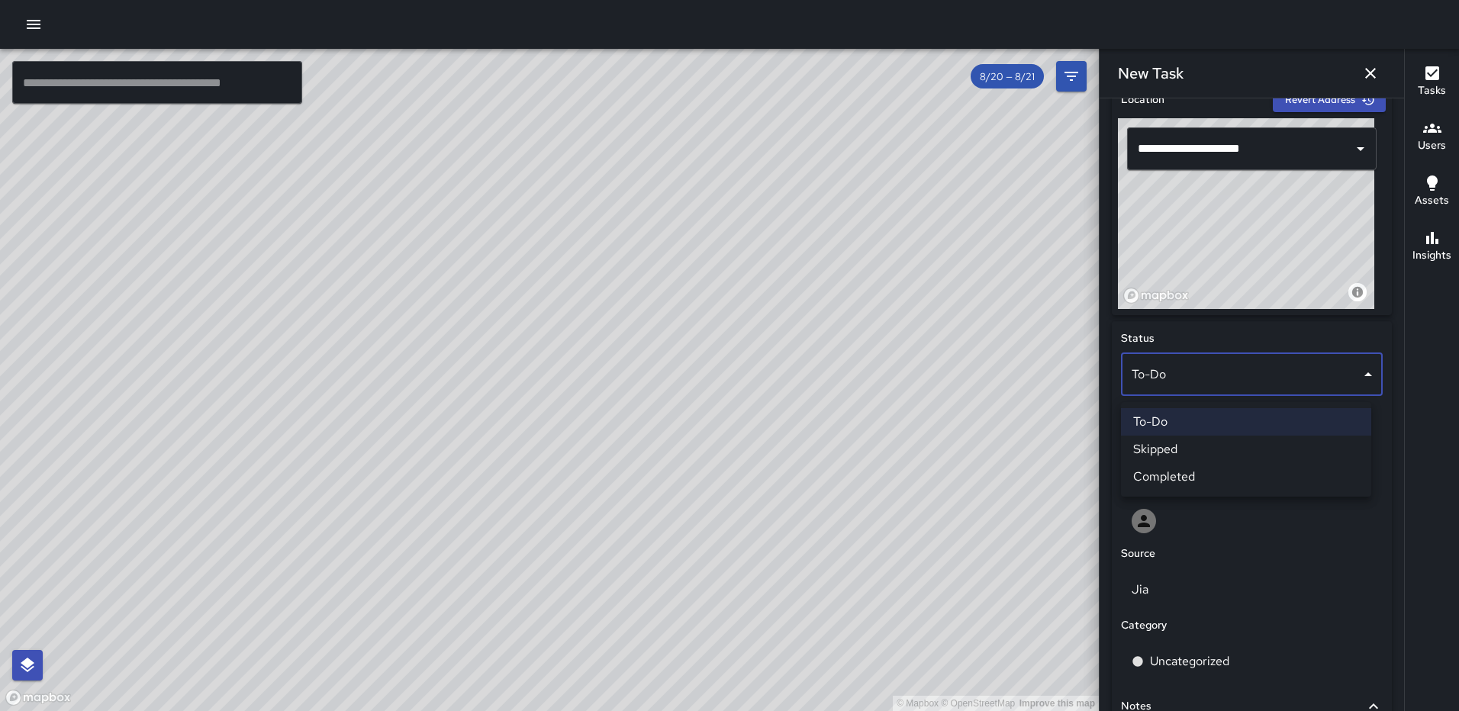
click at [1199, 478] on li "Completed" at bounding box center [1246, 476] width 250 height 27
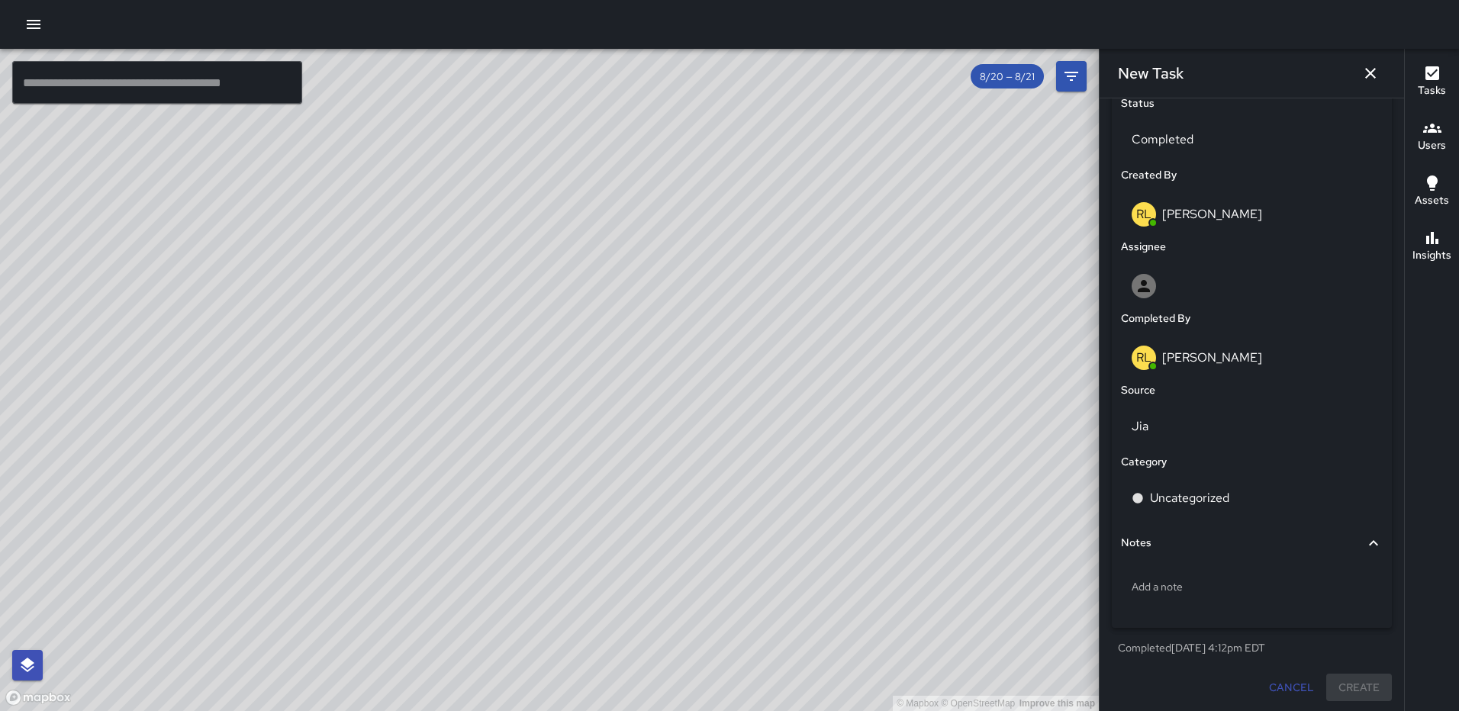
scroll to position [736, 0]
click at [1245, 477] on div "Uncategorized" at bounding box center [1252, 496] width 262 height 43
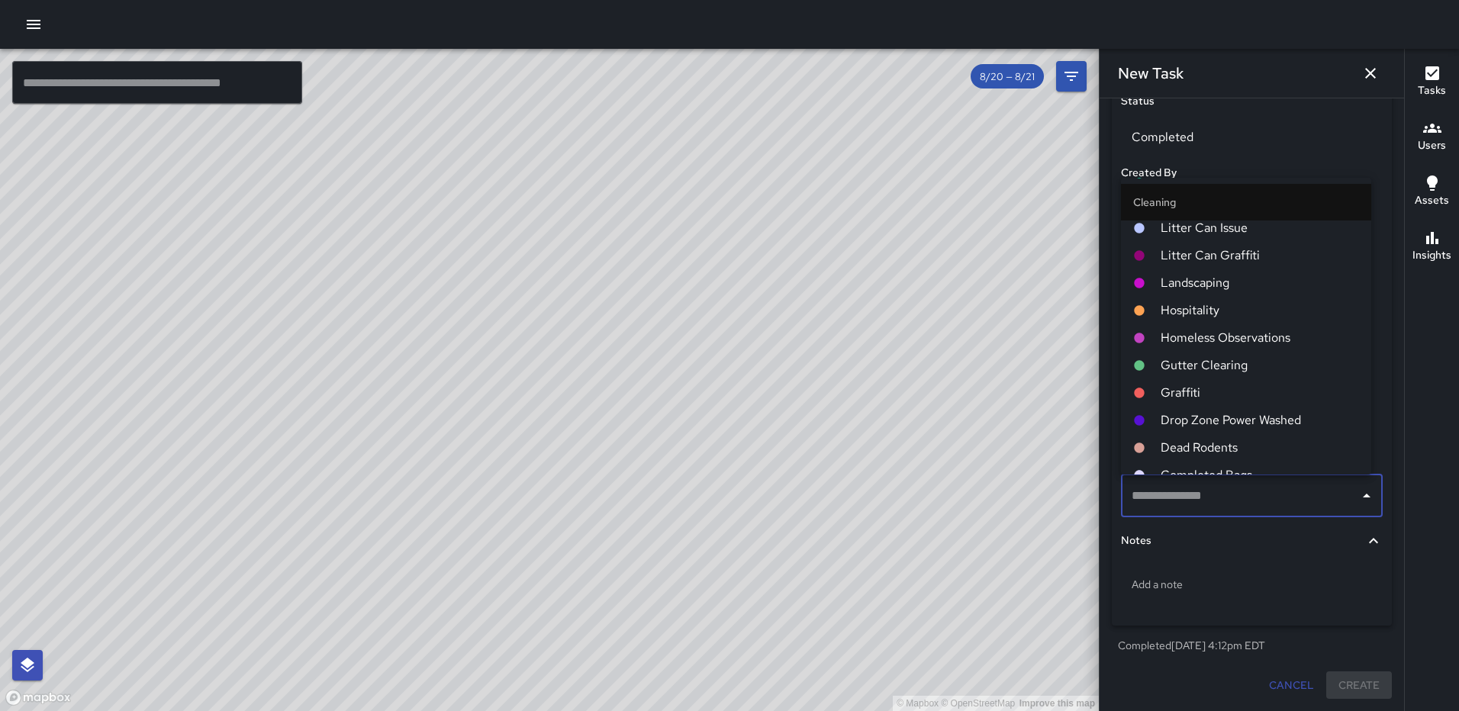
scroll to position [687, 0]
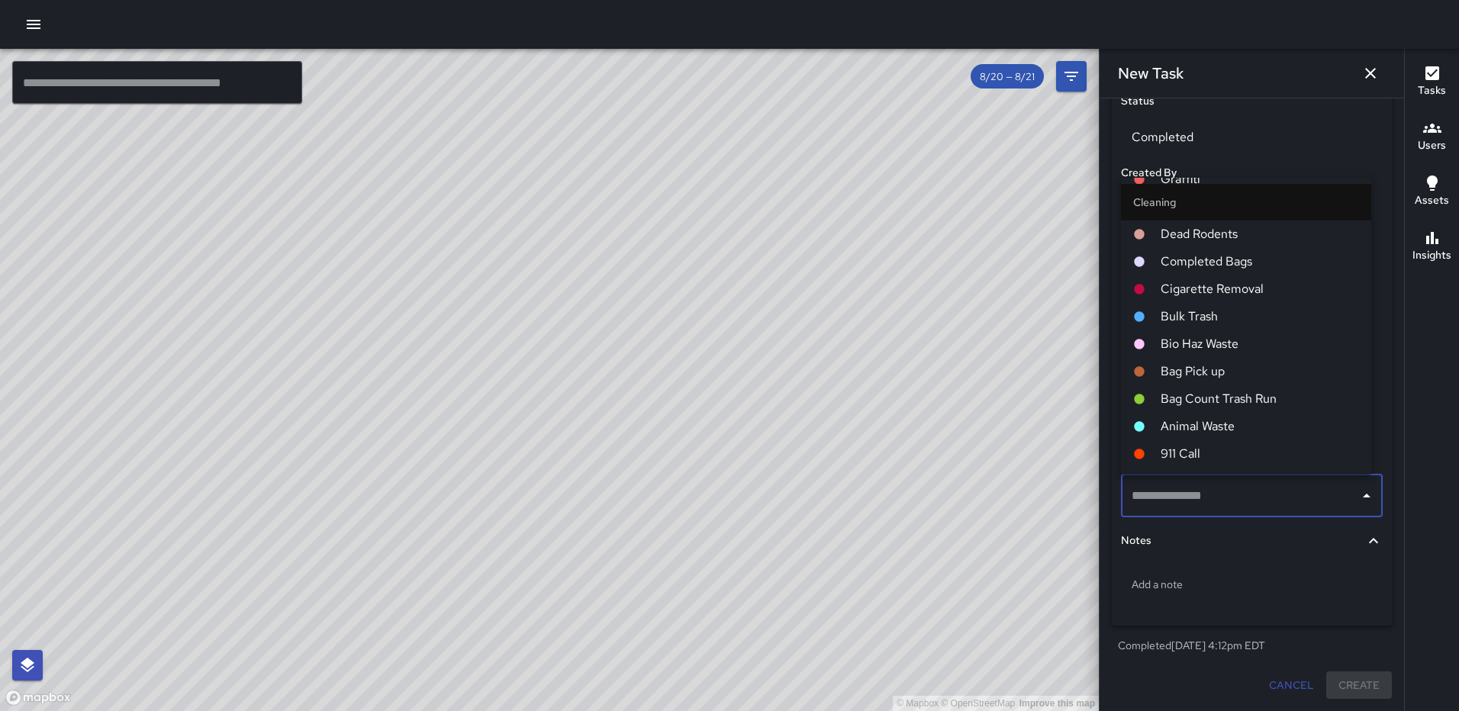
click at [1226, 258] on span "Completed Bags" at bounding box center [1260, 262] width 198 height 18
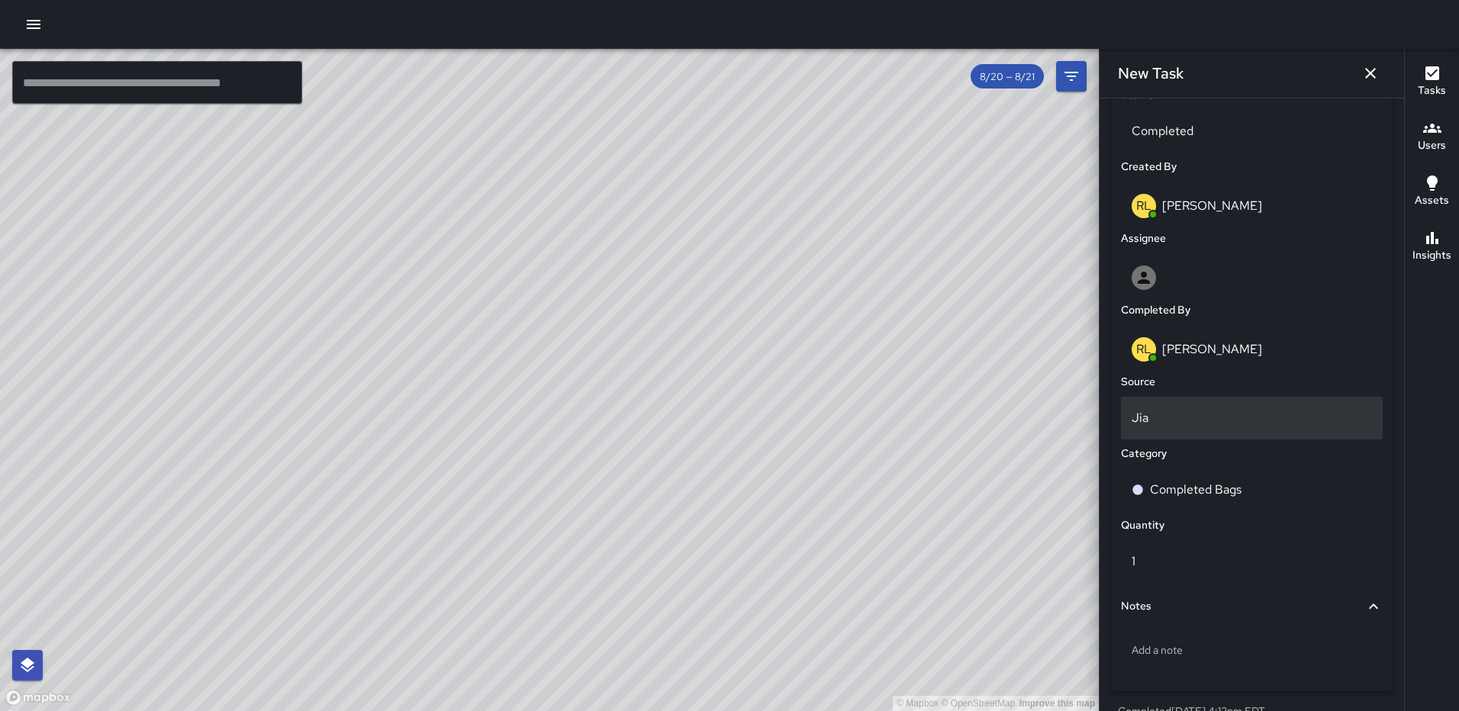
click at [1194, 419] on p "Jia" at bounding box center [1252, 418] width 240 height 18
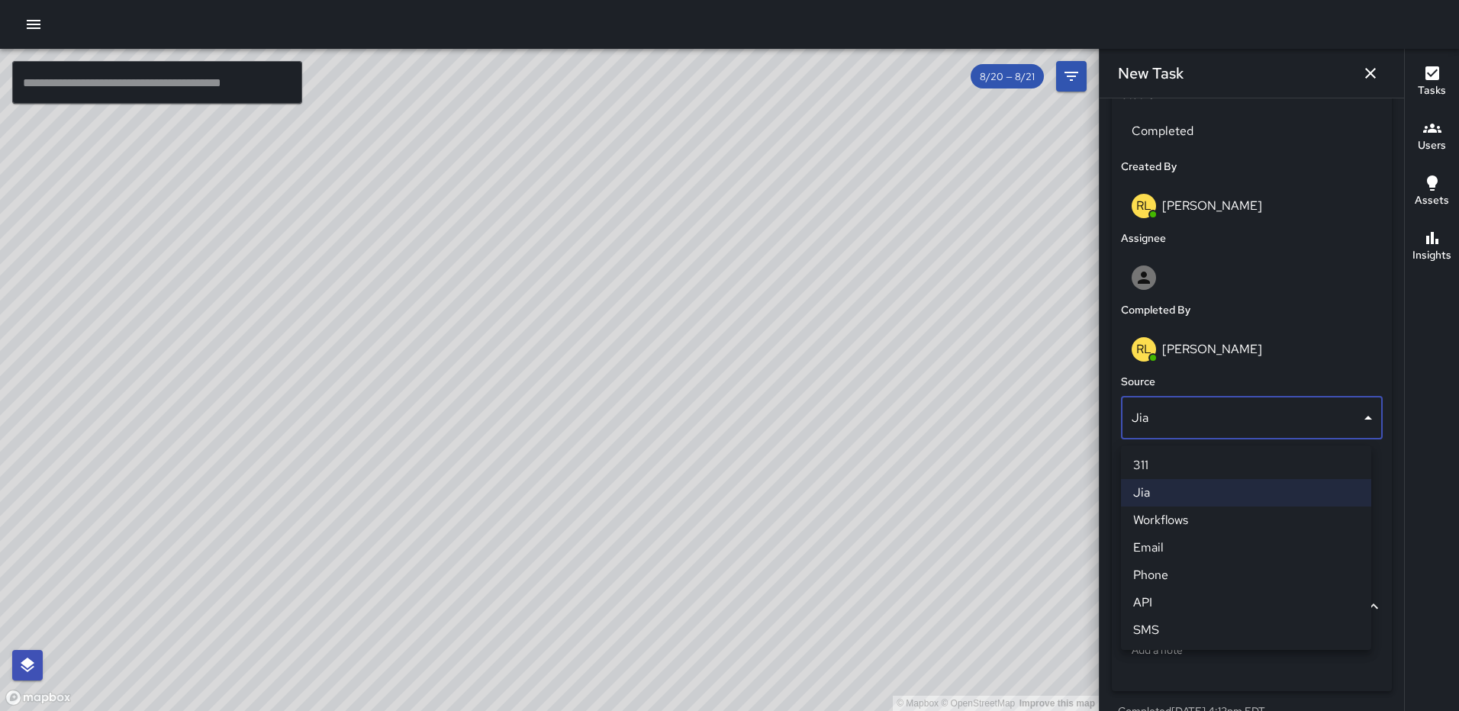
click at [1194, 419] on div at bounding box center [729, 355] width 1459 height 711
click at [1197, 411] on body "© Mapbox © OpenStreetMap Improve this map ​ New Task 8/20 — 8/21 Map Layers Tas…" at bounding box center [729, 355] width 1459 height 711
click at [1197, 411] on div at bounding box center [729, 355] width 1459 height 711
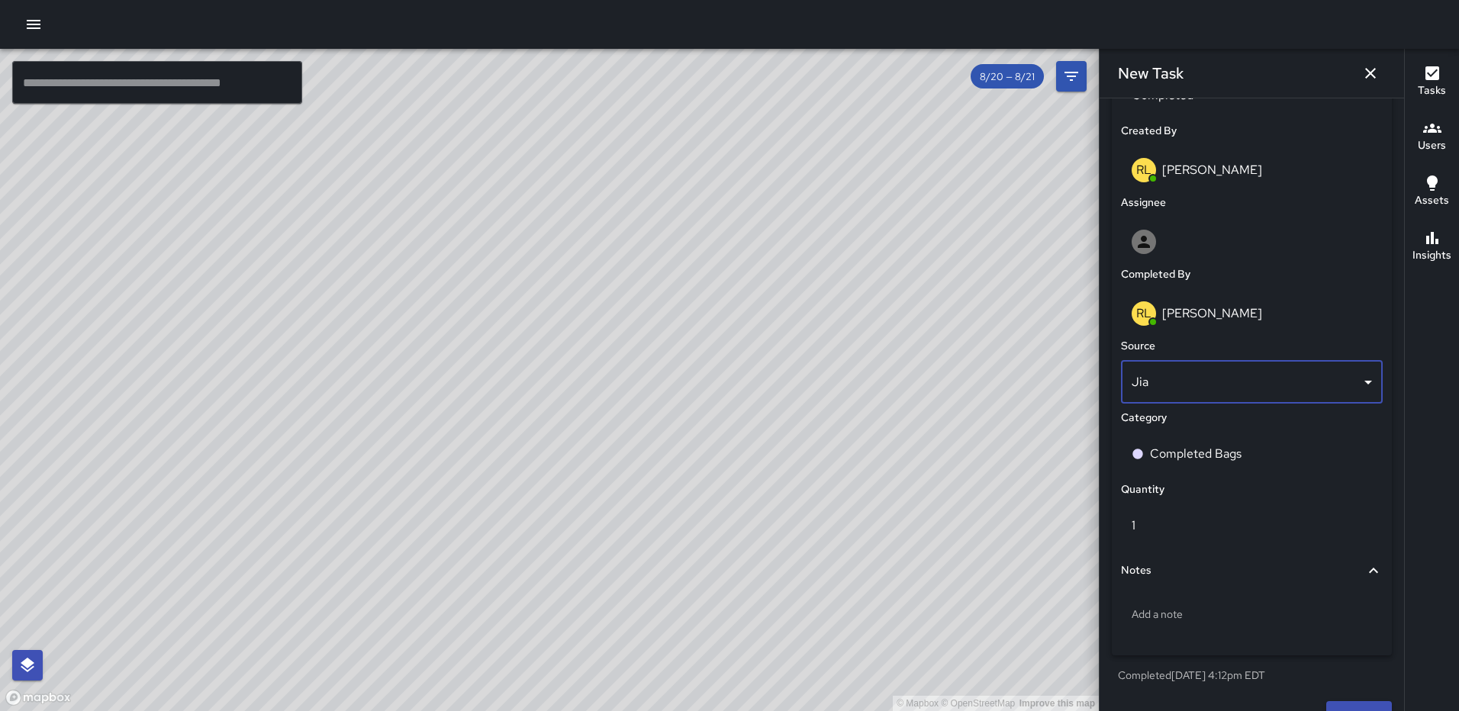
scroll to position [807, 0]
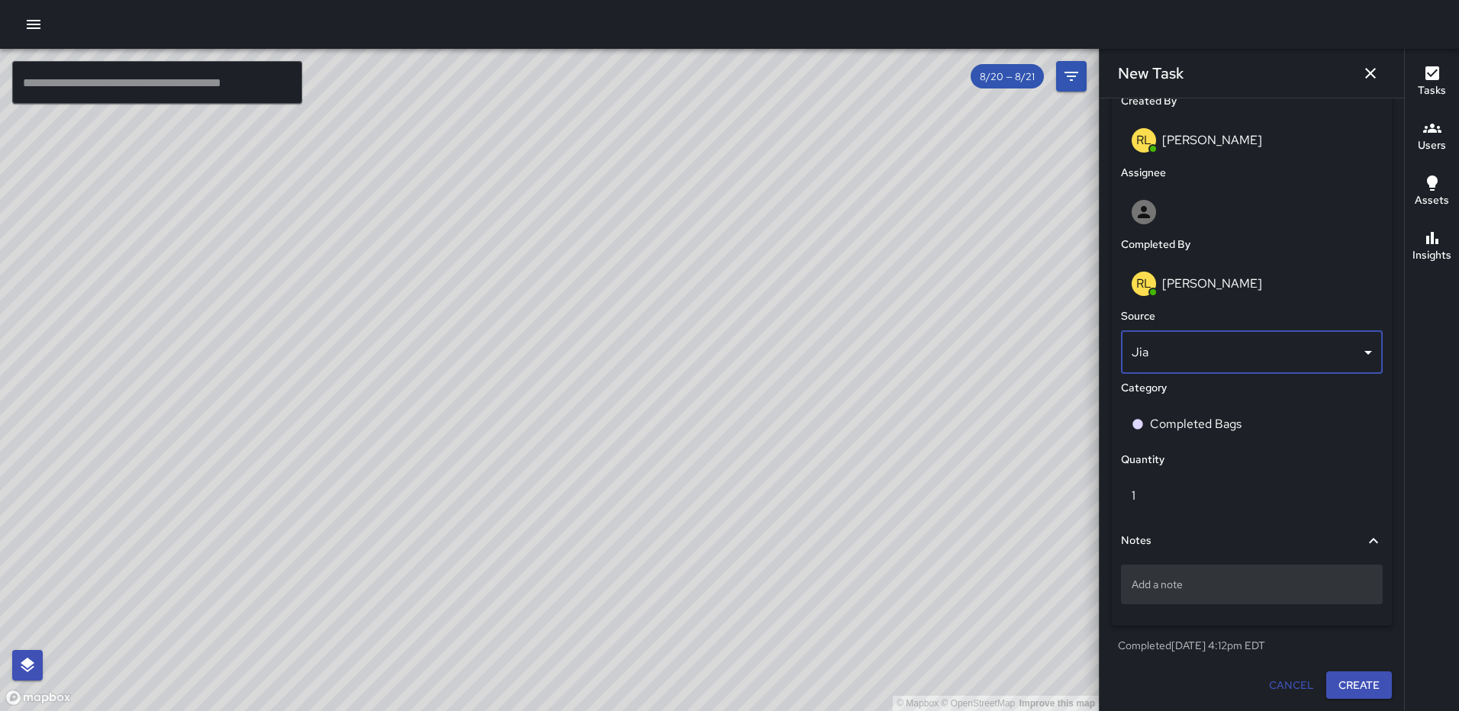
click at [1252, 586] on p "Add a note" at bounding box center [1252, 584] width 240 height 15
type textarea "**********"
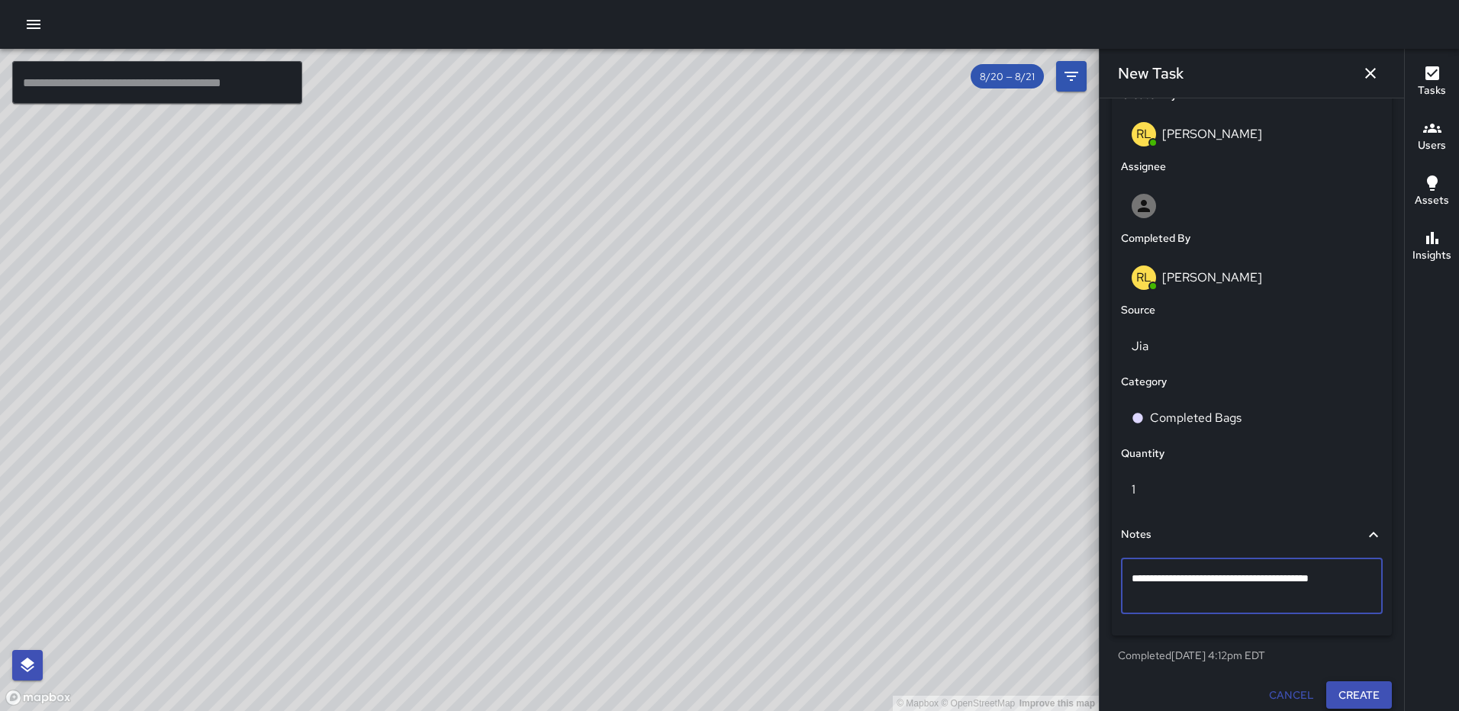
click at [1333, 693] on button "Create" at bounding box center [1359, 695] width 66 height 28
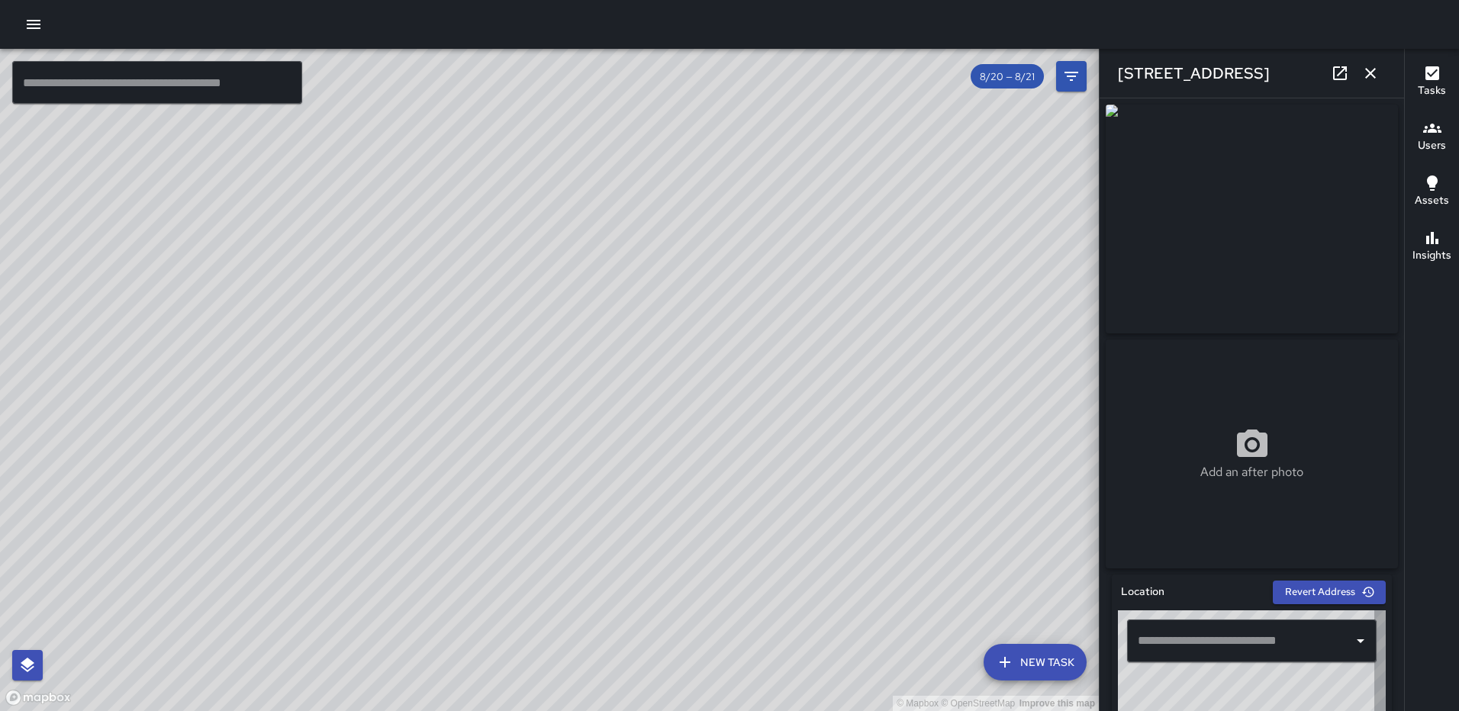
type input "**********"
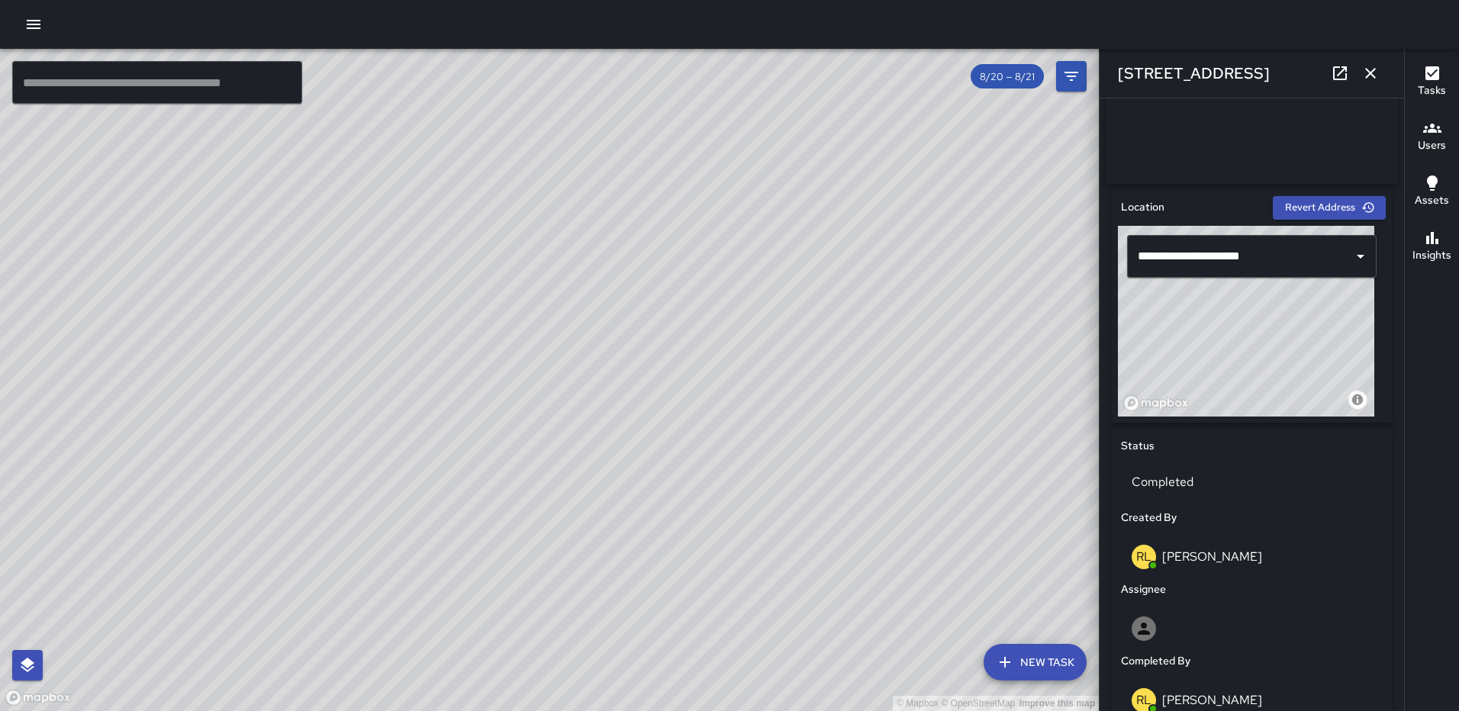
scroll to position [387, 0]
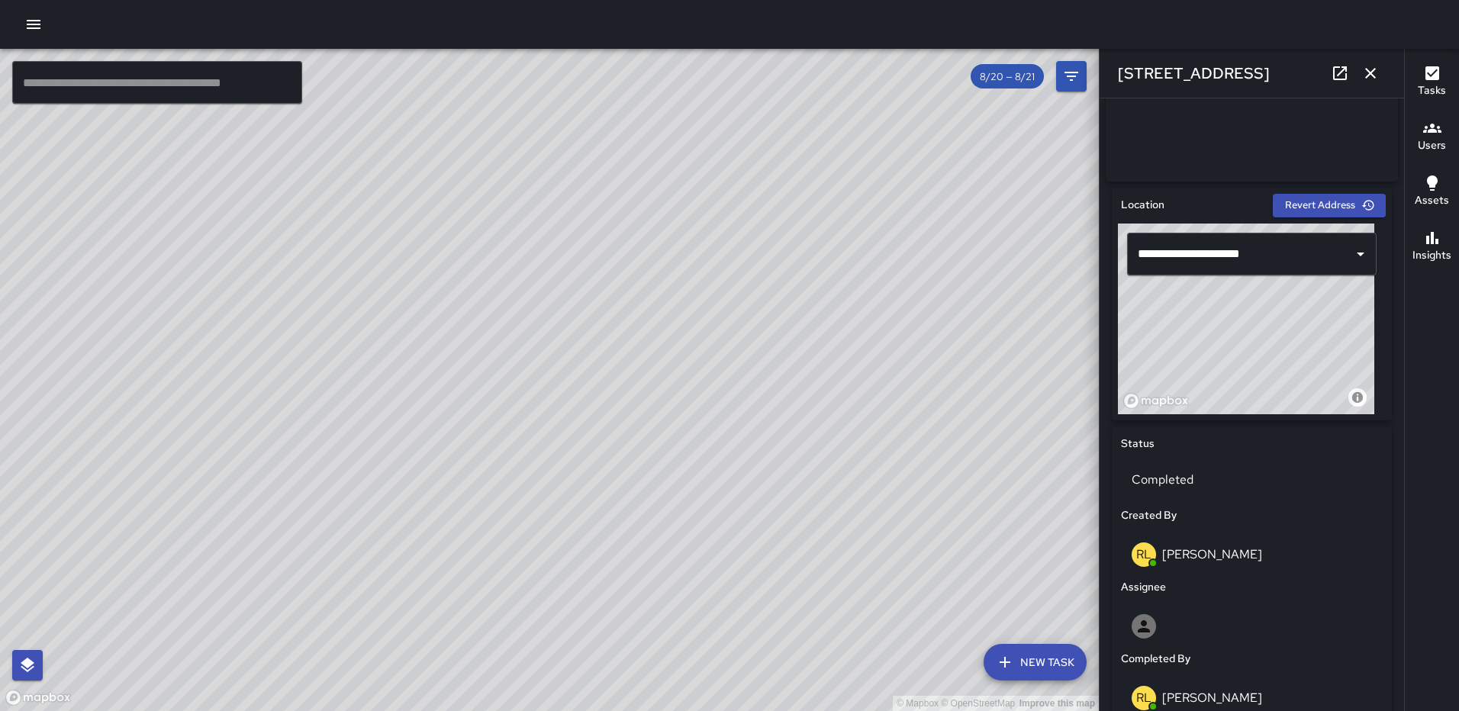
drag, startPoint x: 1262, startPoint y: 367, endPoint x: 1220, endPoint y: 404, distance: 56.3
click at [1220, 404] on div "© Mapbox © OpenStreetMap Improve this map" at bounding box center [1246, 319] width 256 height 191
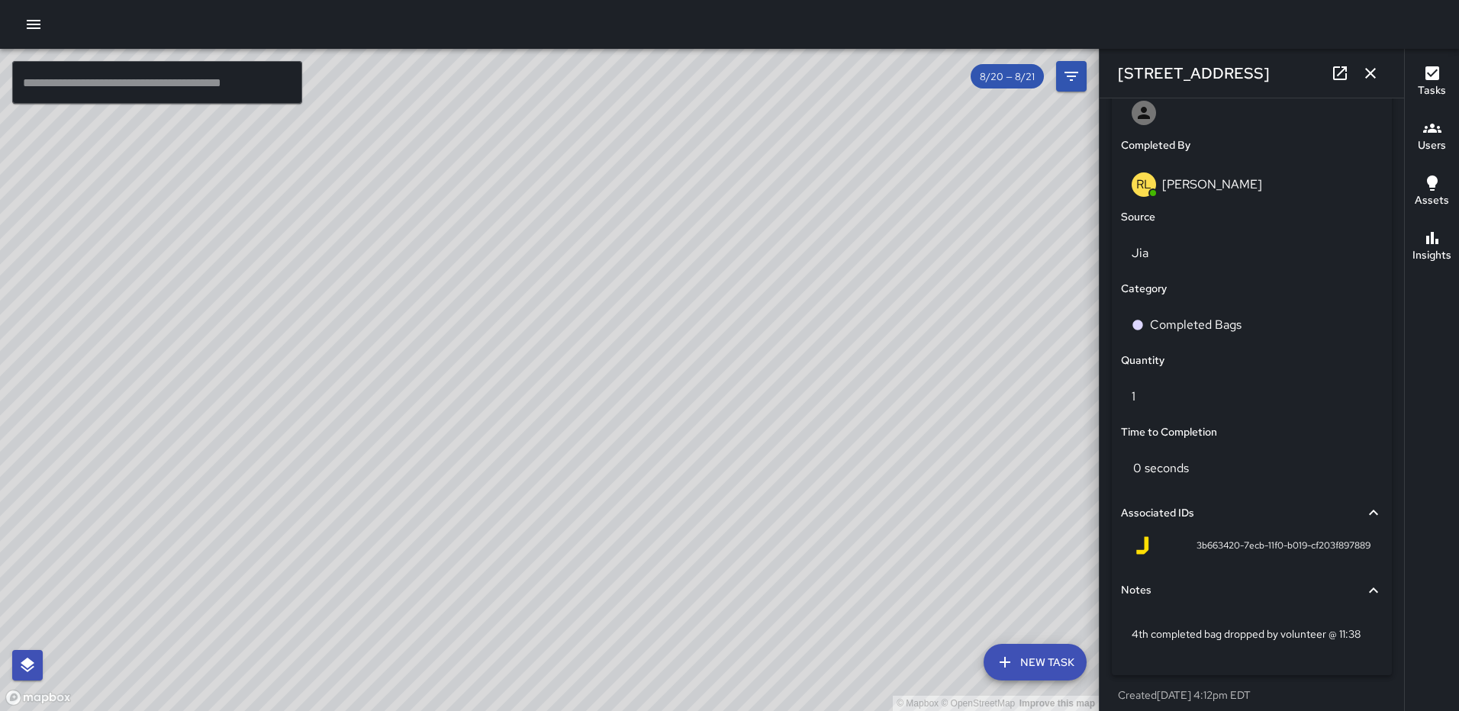
scroll to position [954, 0]
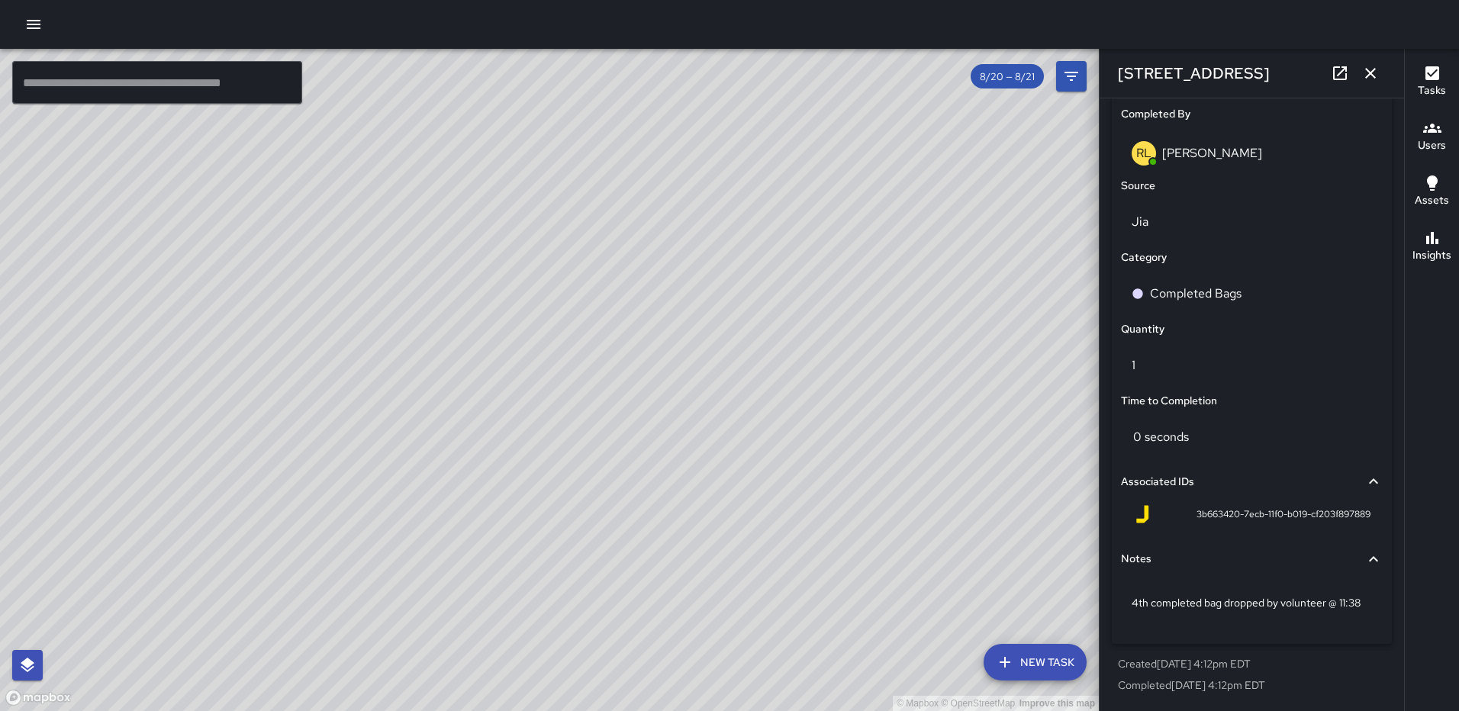
drag, startPoint x: 1371, startPoint y: 80, endPoint x: 1361, endPoint y: 95, distance: 17.8
click at [1371, 80] on icon "button" at bounding box center [1370, 73] width 18 height 18
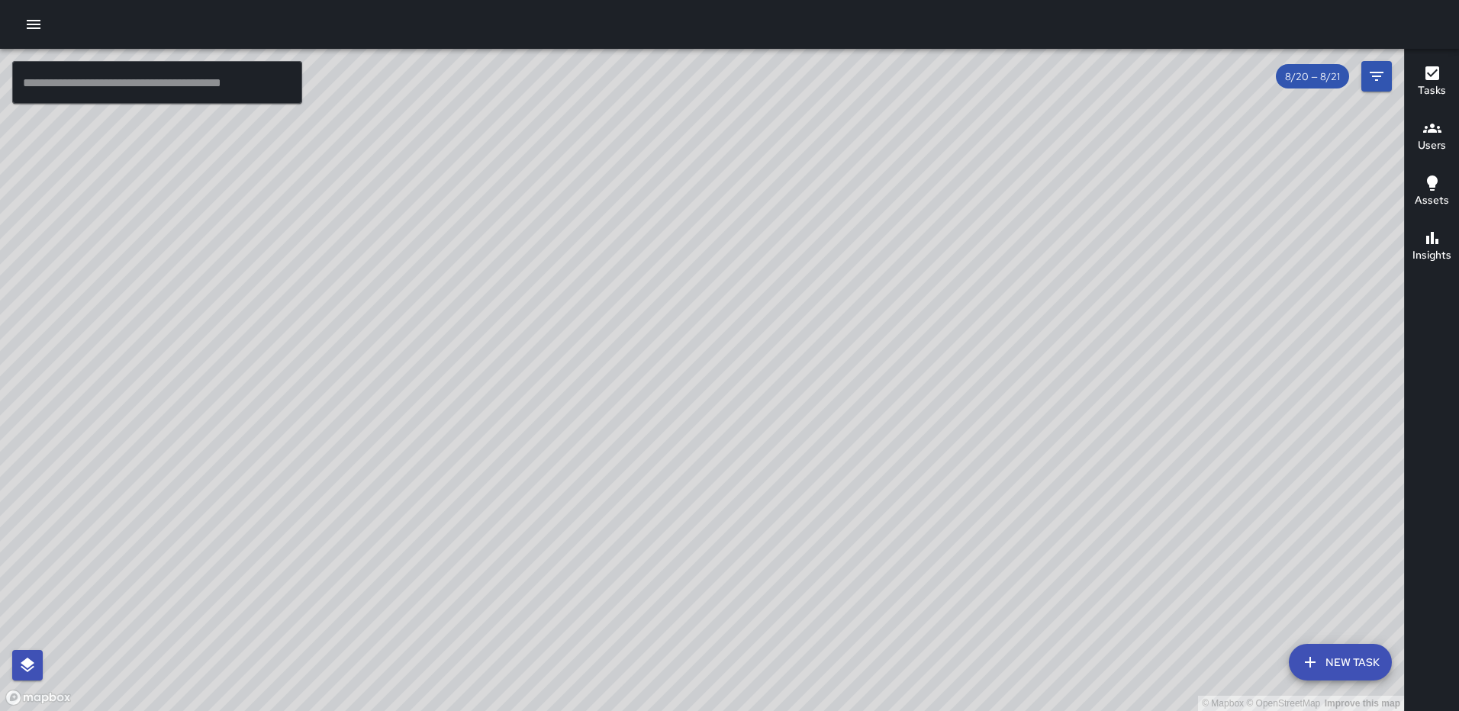
click at [714, 369] on div "[PERSON_NAME] [STREET_ADDRESS] Completed on [DATE] 4:10pm EDT Completed Bags 2n…" at bounding box center [569, 517] width 317 height 299
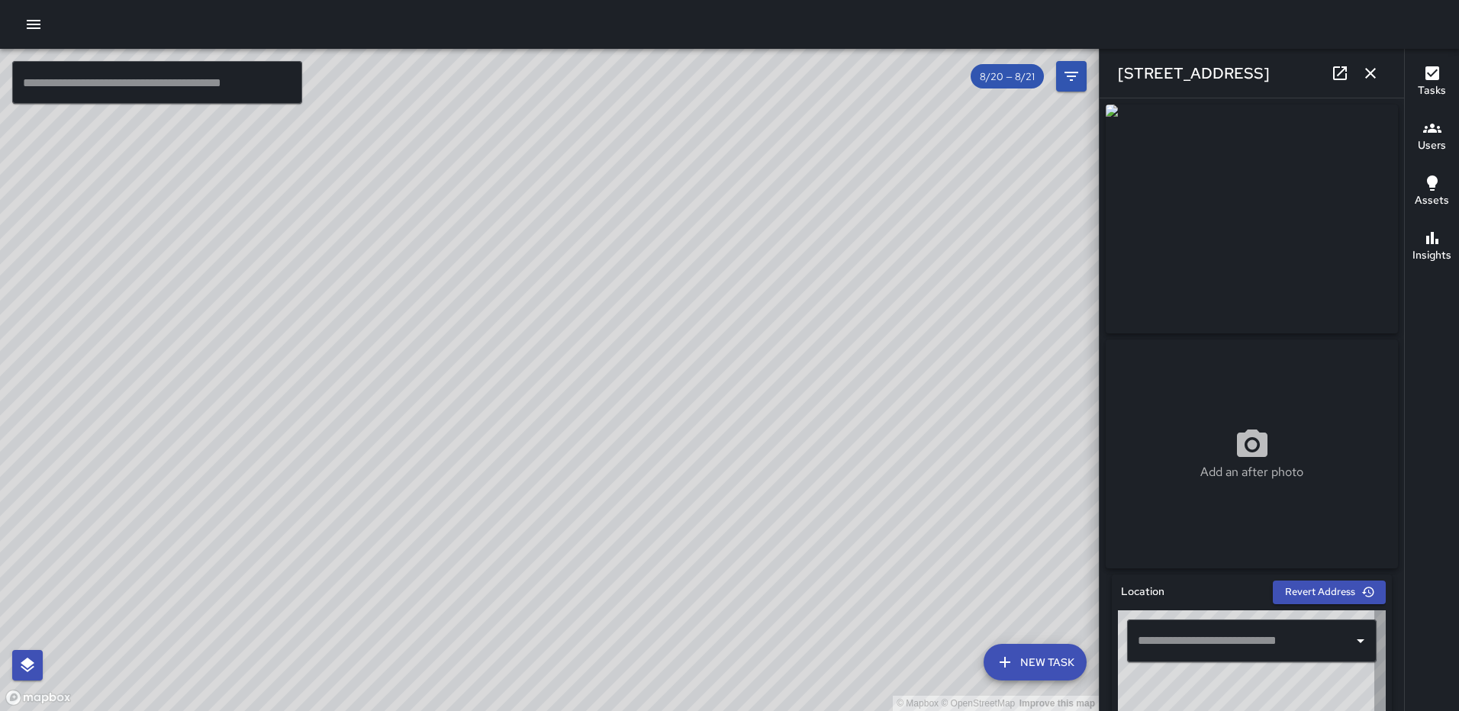
type input "**********"
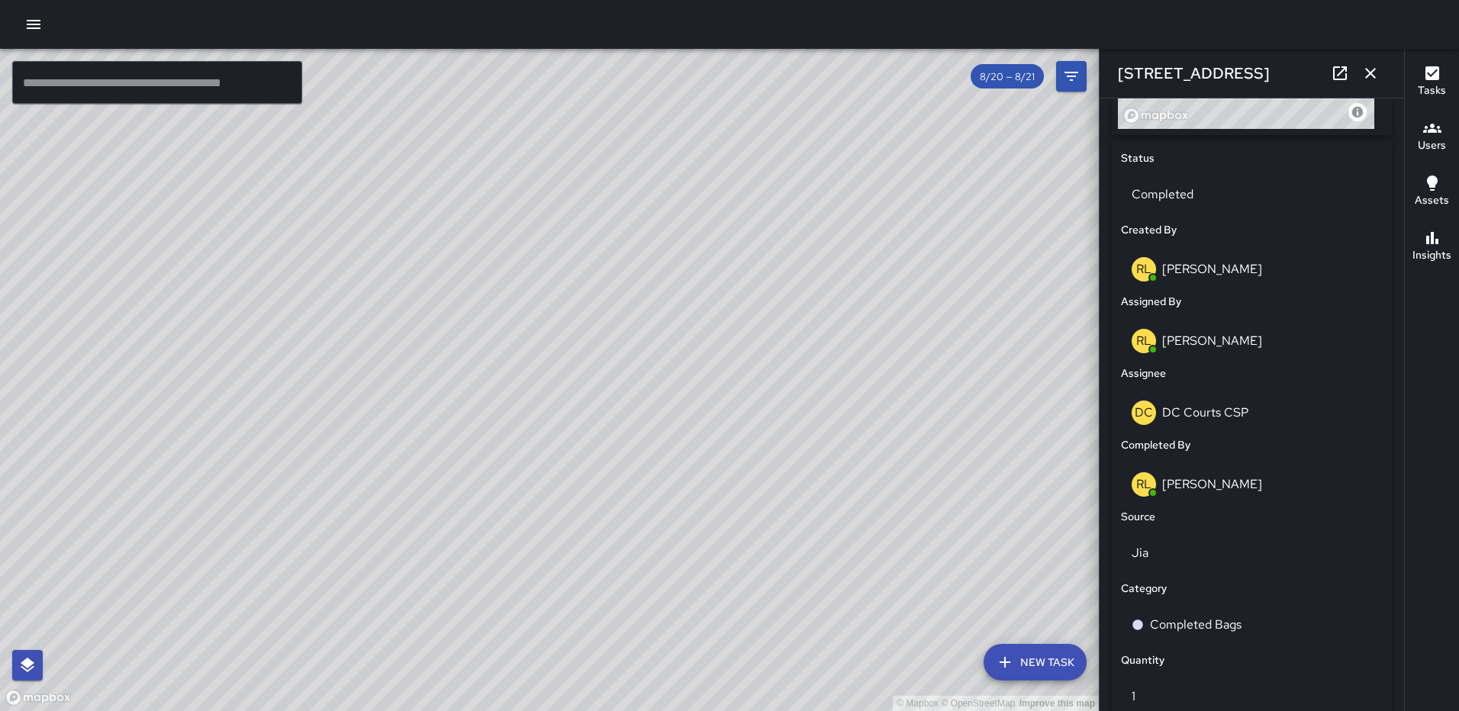
scroll to position [675, 0]
click at [1226, 490] on p "[PERSON_NAME]" at bounding box center [1212, 482] width 100 height 16
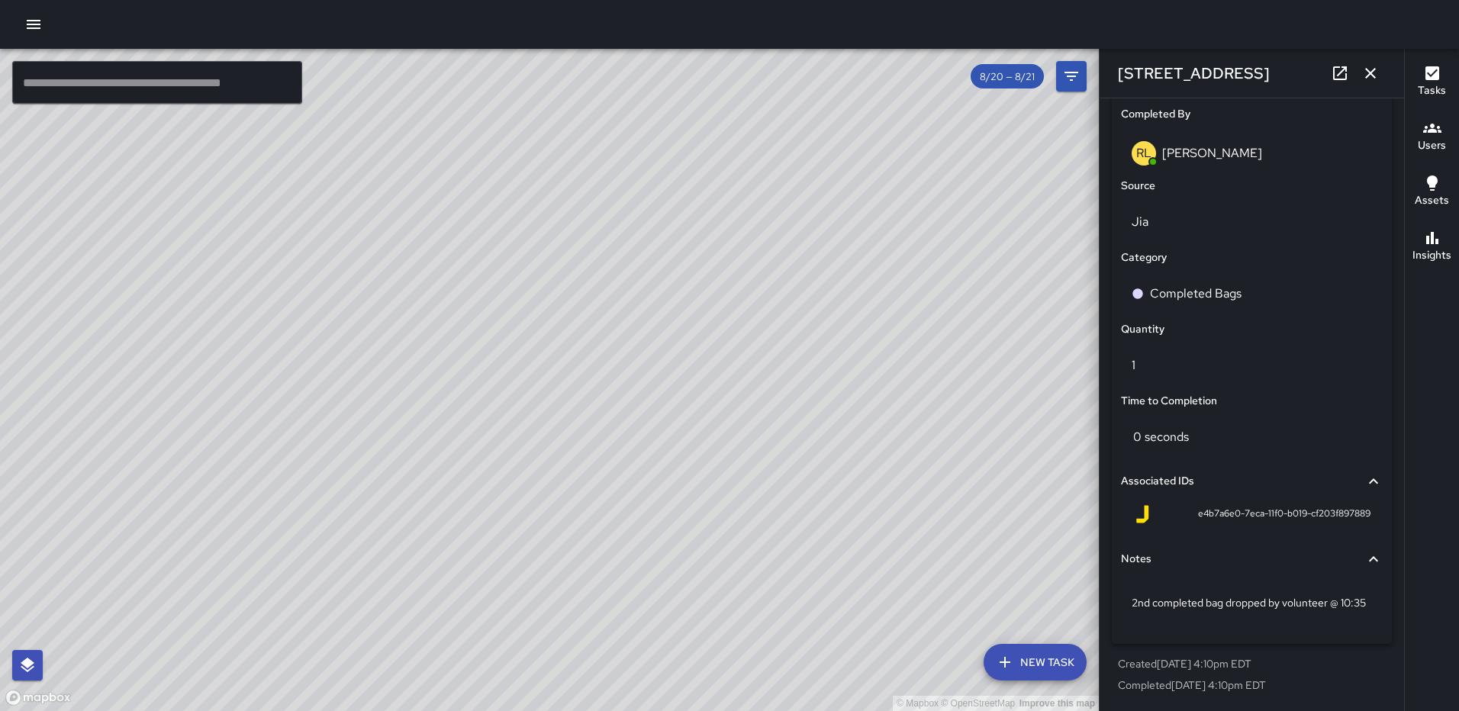
scroll to position [0, 0]
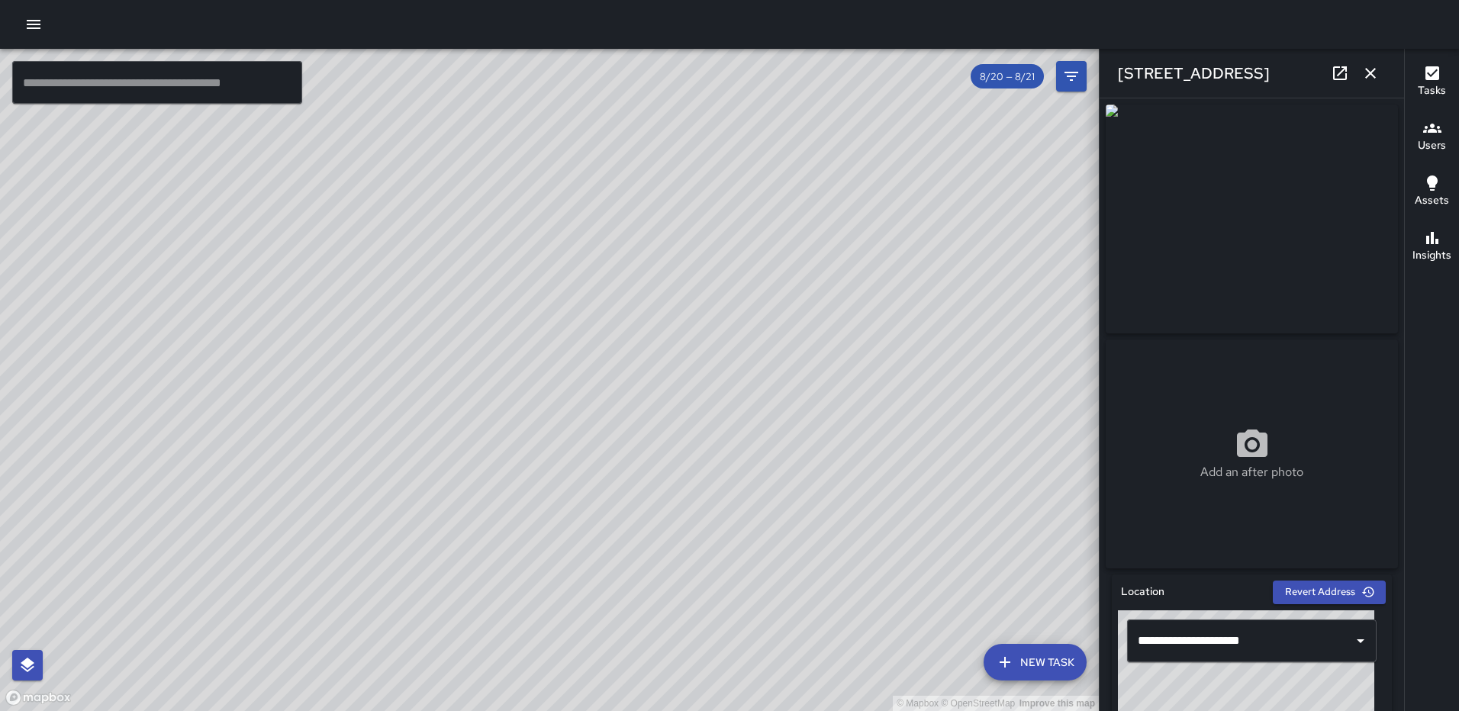
click at [1364, 70] on icon "button" at bounding box center [1370, 73] width 18 height 18
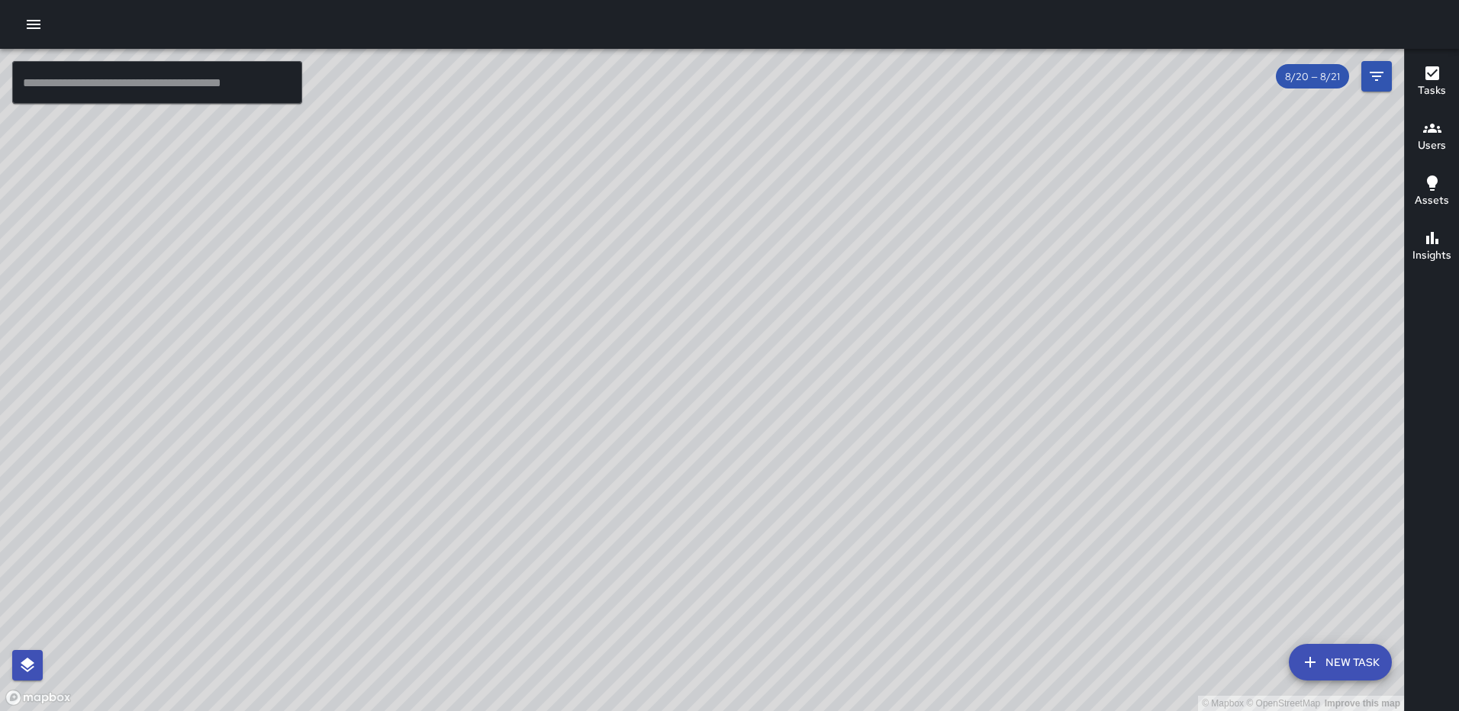
click at [1429, 82] on h6 "Tasks" at bounding box center [1432, 90] width 28 height 17
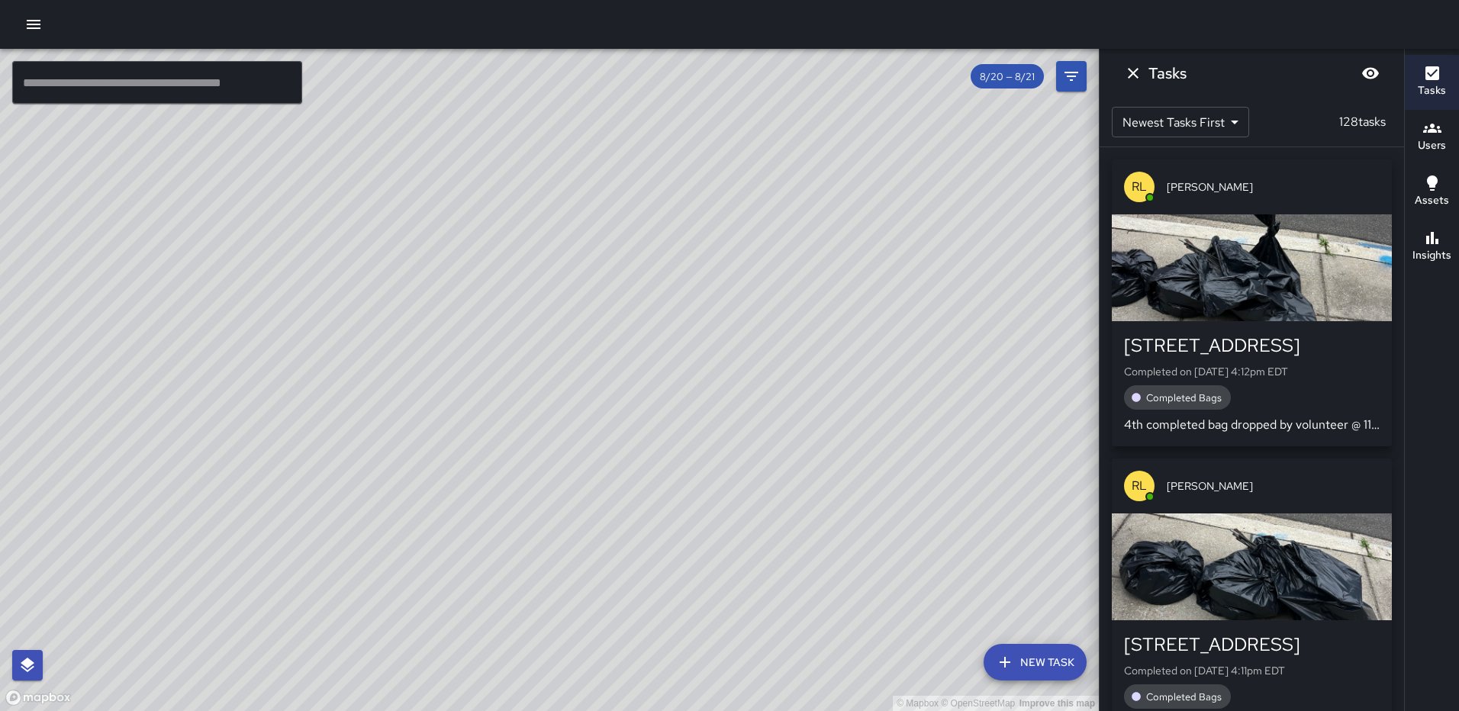
click at [1442, 236] on div "Insights" at bounding box center [1432, 246] width 39 height 35
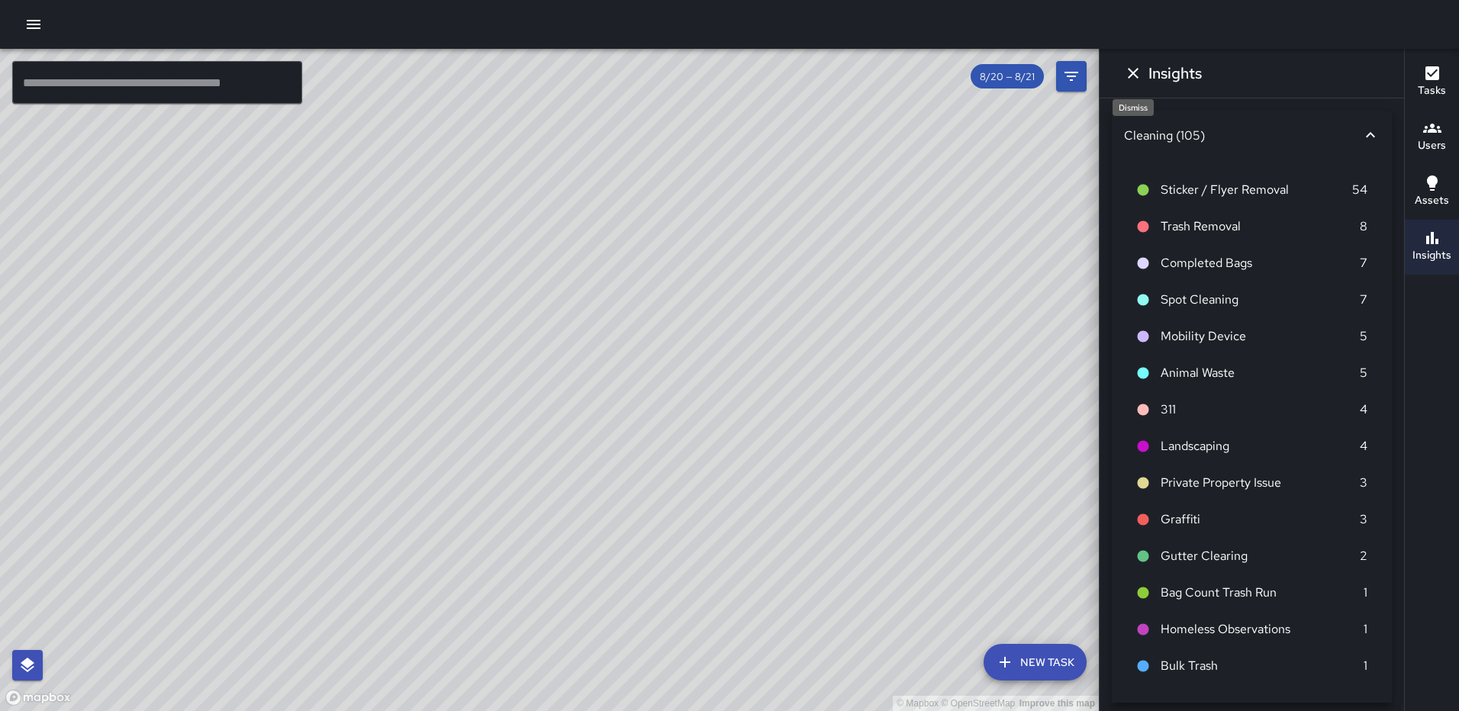
click at [1127, 67] on icon "Dismiss" at bounding box center [1133, 73] width 18 height 18
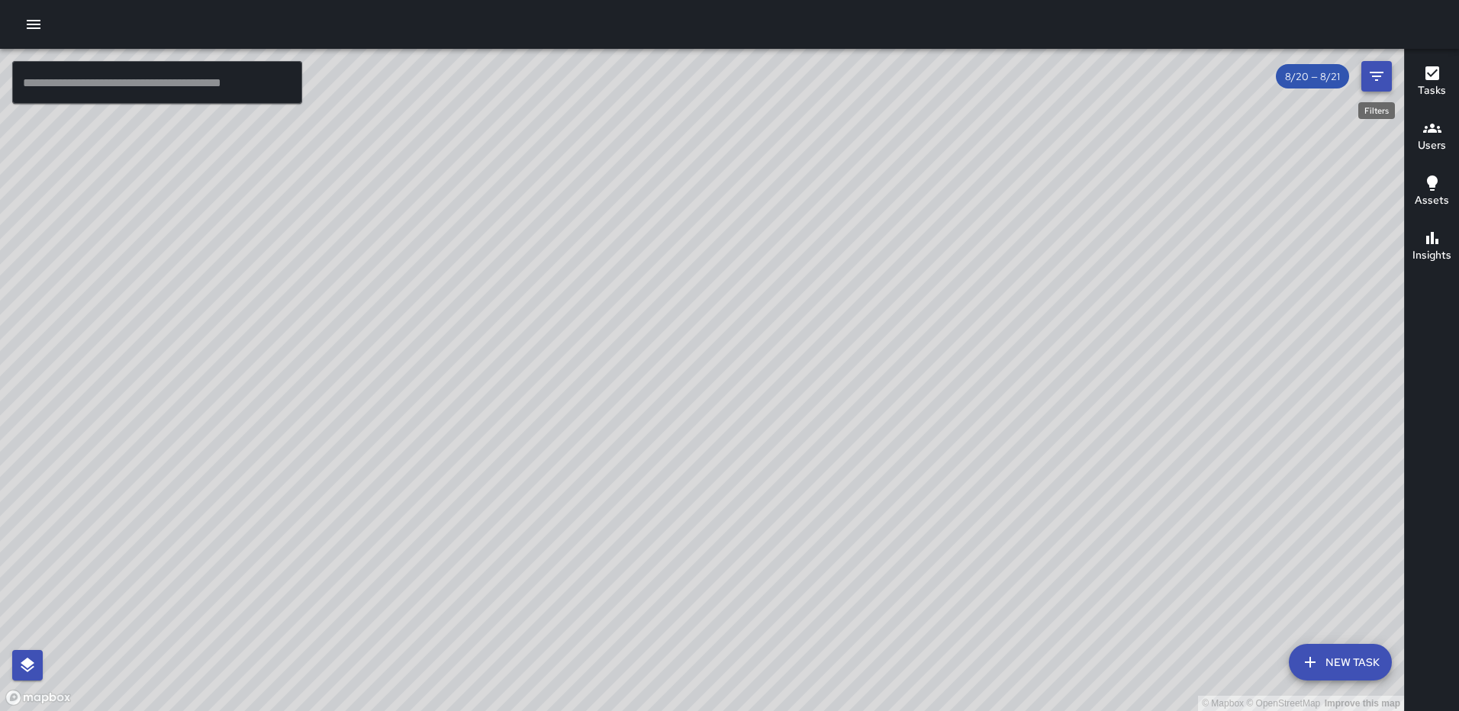
click at [1374, 74] on icon "Filters" at bounding box center [1377, 76] width 18 height 18
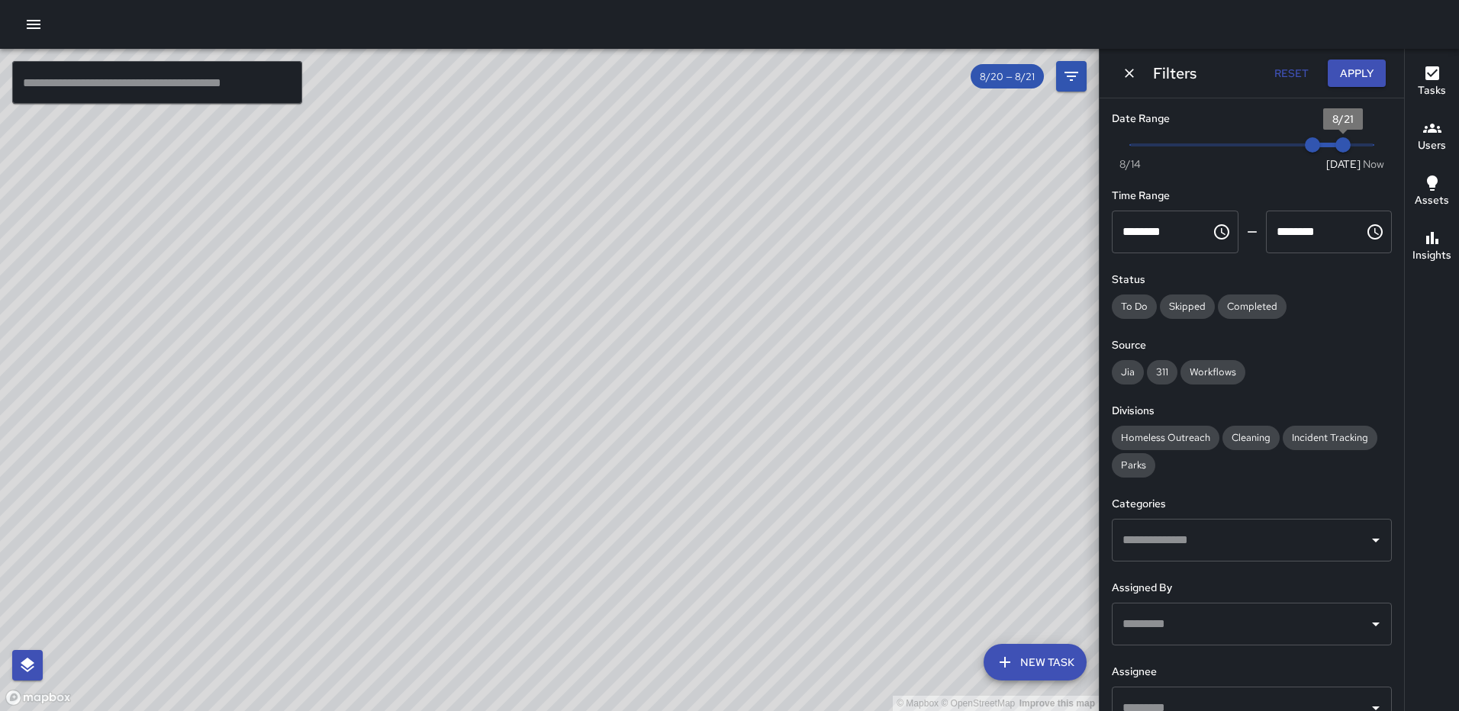
type input "*"
drag, startPoint x: 1335, startPoint y: 144, endPoint x: 1418, endPoint y: 147, distance: 83.2
click at [1418, 147] on div "© Mapbox © OpenStreetMap Improve this map ​ New Task 8/20 — 8/21 Map Layers Tas…" at bounding box center [729, 380] width 1459 height 662
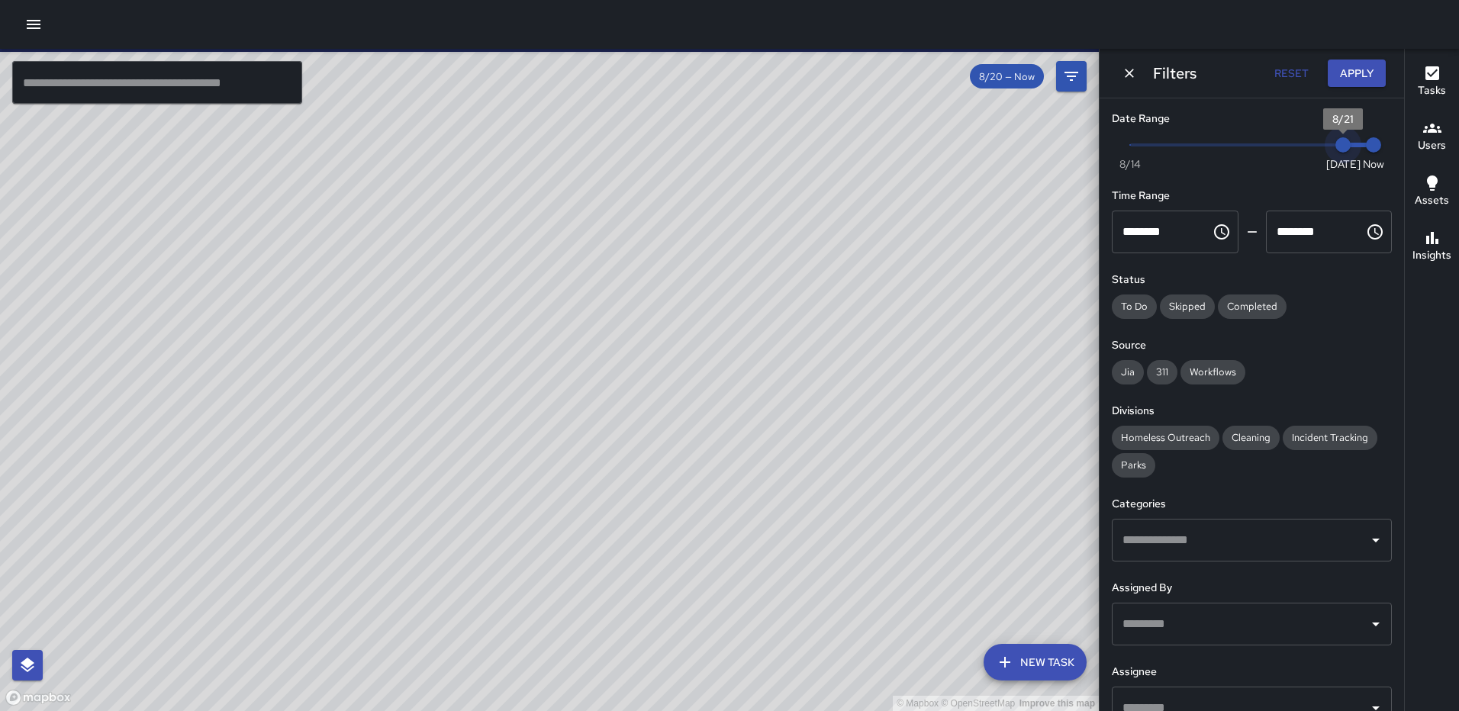
type input "*"
click at [1336, 149] on span "8/21" at bounding box center [1343, 144] width 15 height 15
click at [1370, 76] on button "Apply" at bounding box center [1357, 74] width 58 height 28
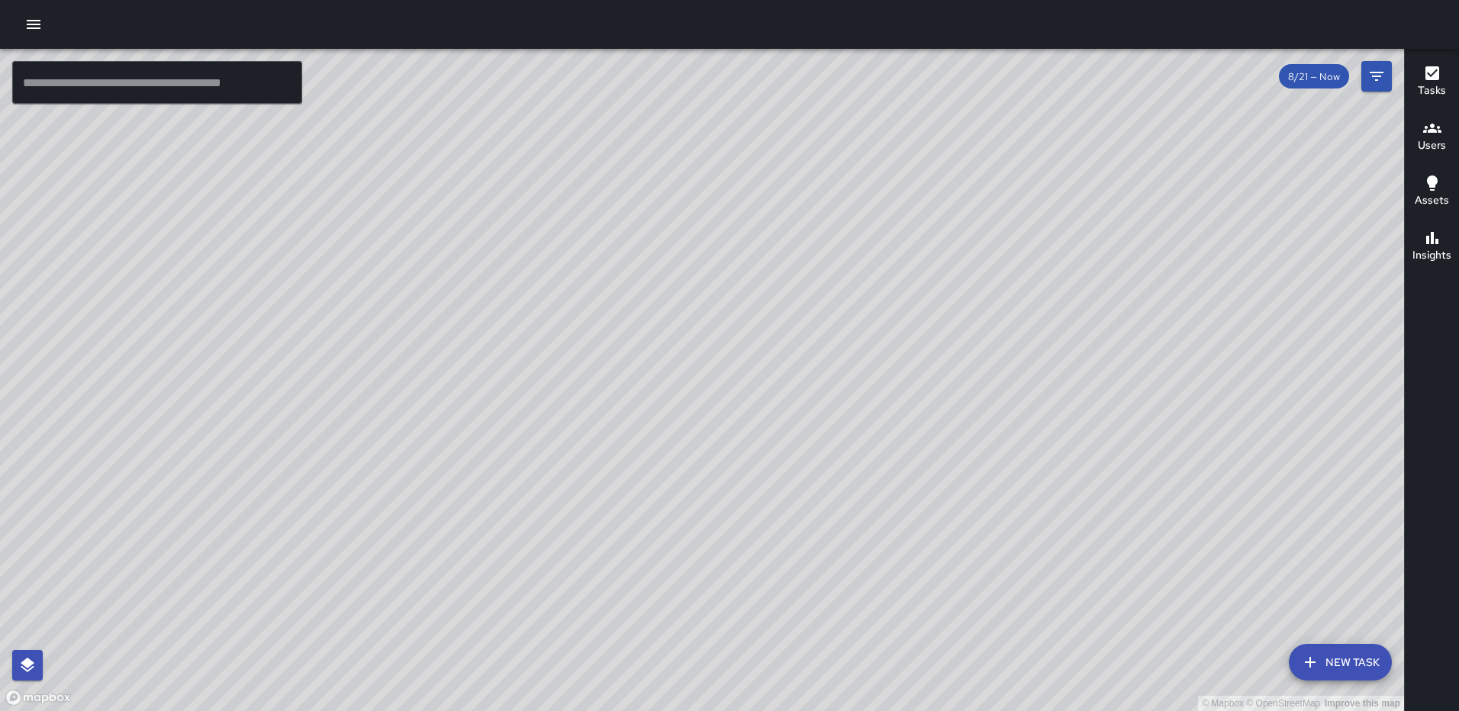
click at [1418, 76] on div "Tasks" at bounding box center [1432, 81] width 28 height 35
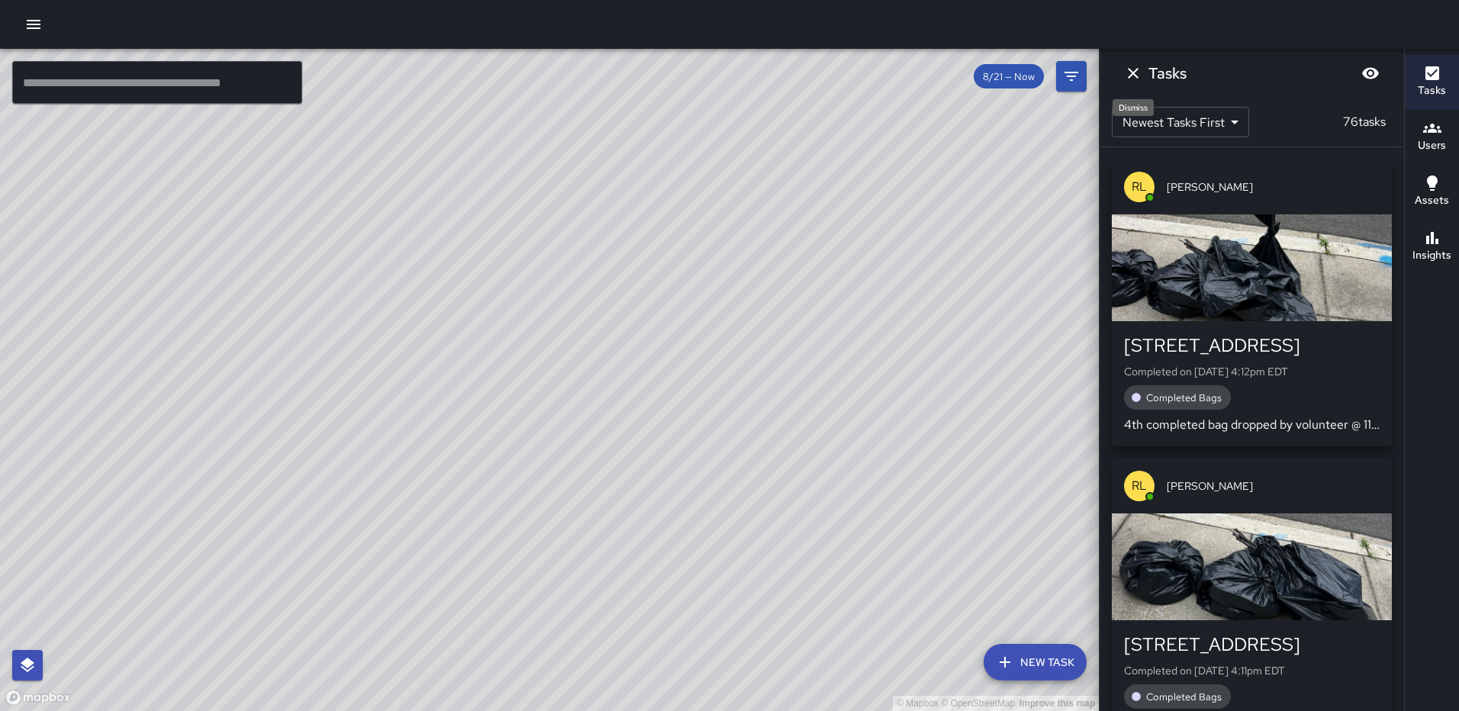
drag, startPoint x: 1139, startPoint y: 76, endPoint x: 1118, endPoint y: 87, distance: 23.6
click at [1139, 75] on icon "Dismiss" at bounding box center [1133, 73] width 18 height 18
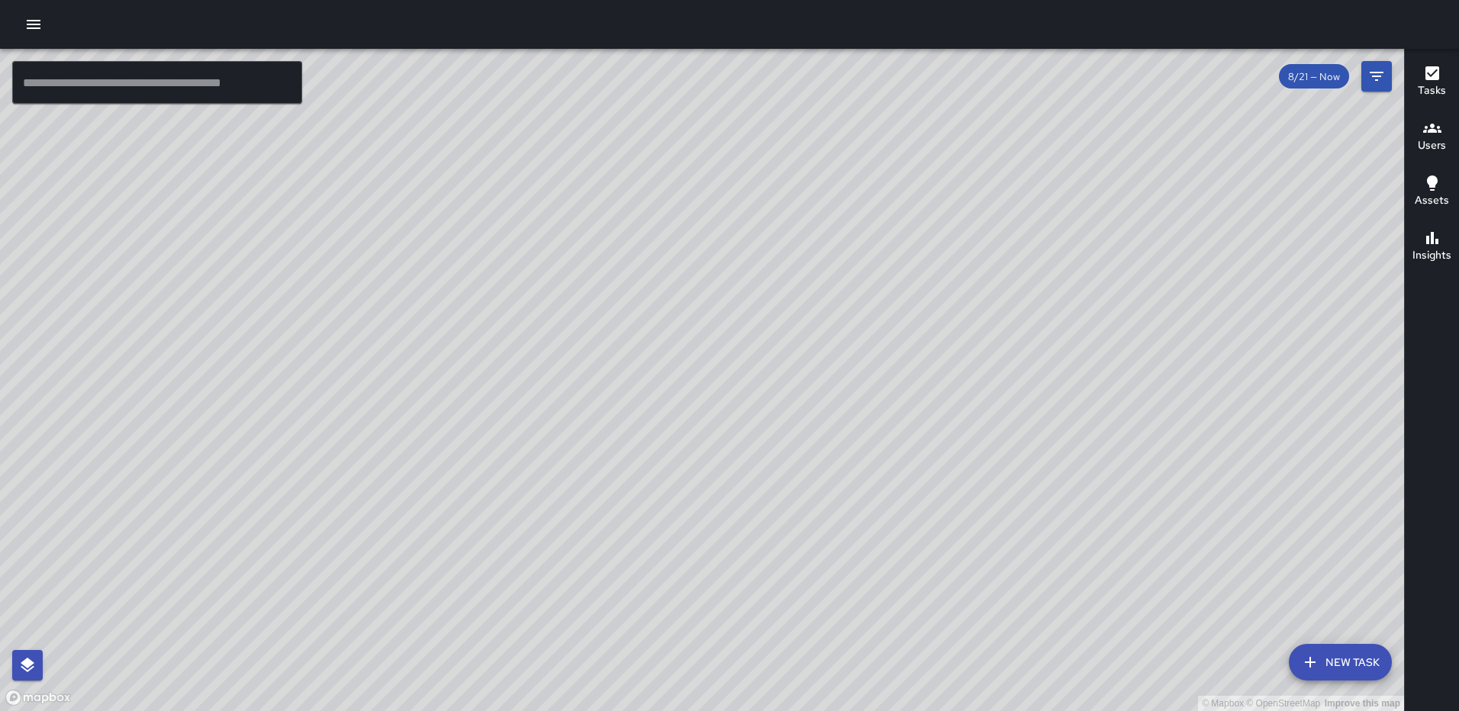
drag, startPoint x: 1098, startPoint y: 259, endPoint x: 984, endPoint y: 402, distance: 182.5
click at [984, 402] on div "© Mapbox © OpenStreetMap Improve this map" at bounding box center [702, 380] width 1404 height 662
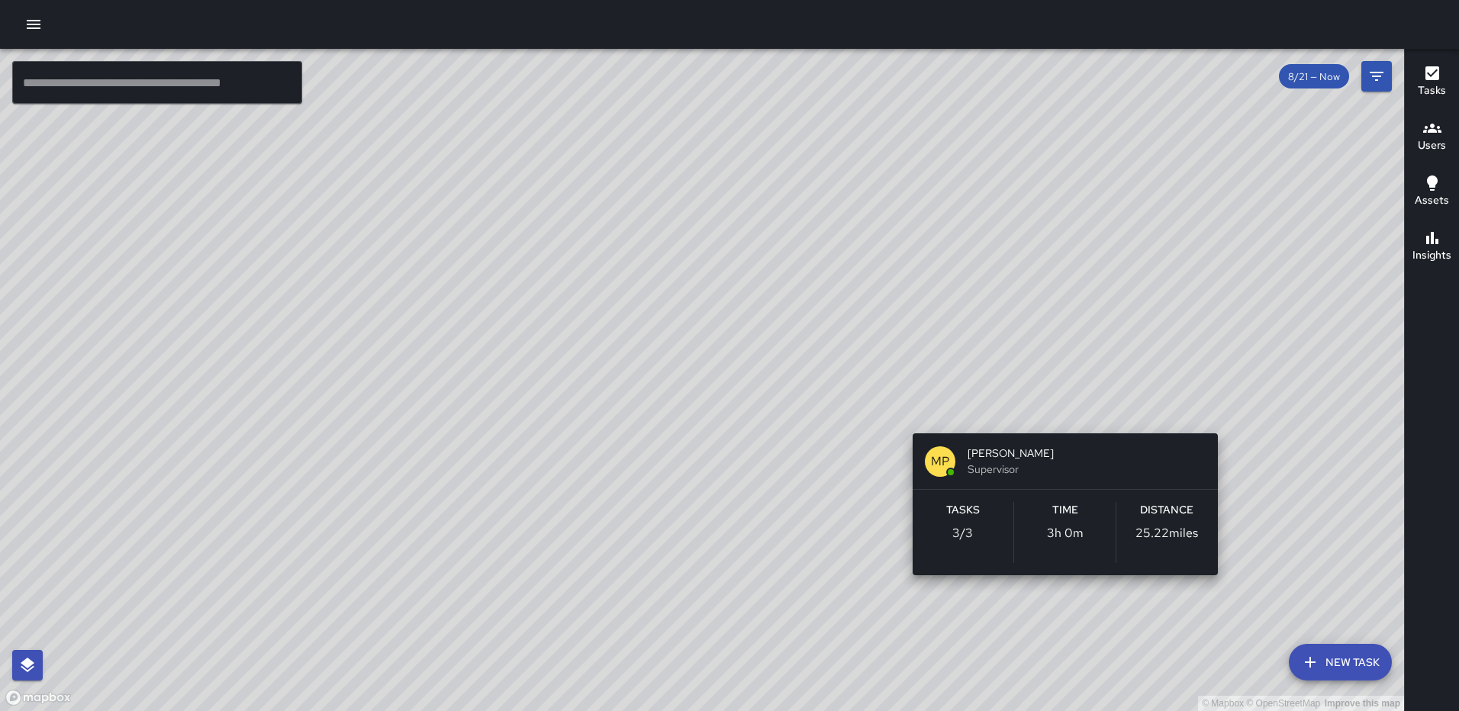
click at [1066, 405] on div "© Mapbox © OpenStreetMap Improve this map MP [PERSON_NAME] Supervisor Tasks 3 /…" at bounding box center [702, 380] width 1404 height 662
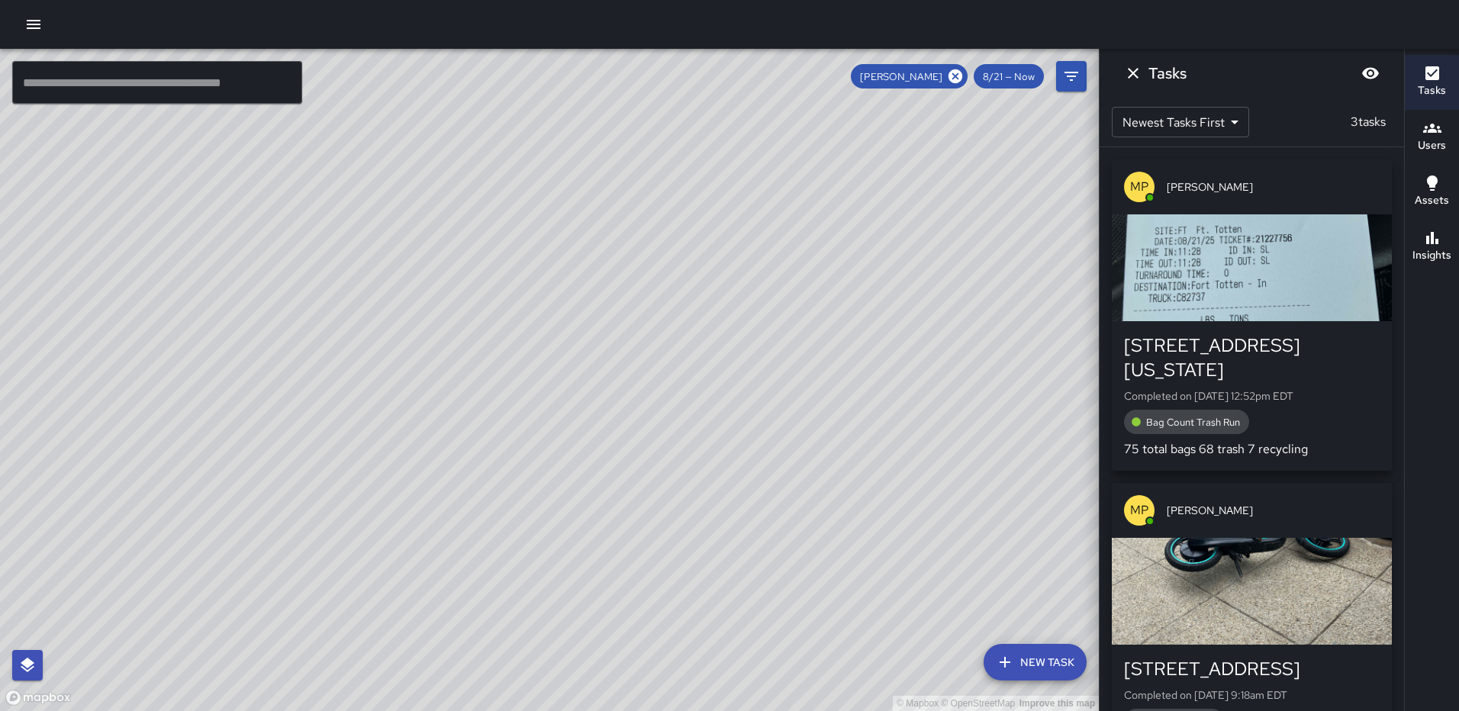
drag, startPoint x: 624, startPoint y: 509, endPoint x: 630, endPoint y: 653, distance: 144.4
click at [630, 653] on div "© Mapbox © OpenStreetMap Improve this map" at bounding box center [549, 380] width 1099 height 662
drag, startPoint x: 822, startPoint y: 348, endPoint x: 873, endPoint y: 298, distance: 71.2
click at [873, 298] on div "© Mapbox © OpenStreetMap Improve this map" at bounding box center [549, 380] width 1099 height 662
click at [1124, 69] on icon "Dismiss" at bounding box center [1133, 73] width 18 height 18
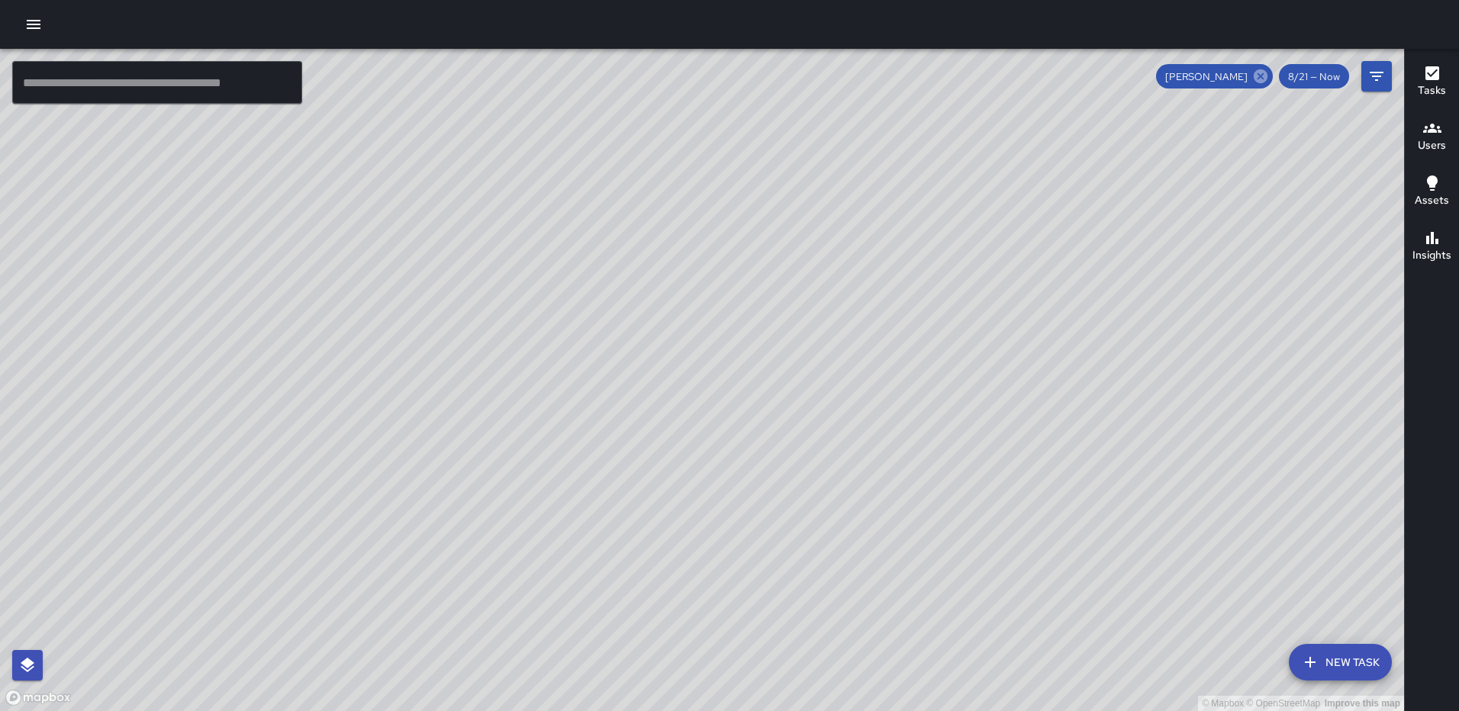
click at [1261, 80] on icon at bounding box center [1261, 76] width 14 height 14
drag, startPoint x: 1008, startPoint y: 368, endPoint x: 996, endPoint y: 391, distance: 26.6
click at [996, 391] on div "© Mapbox © OpenStreetMap Improve this map" at bounding box center [702, 380] width 1404 height 662
